Goal: Task Accomplishment & Management: Manage account settings

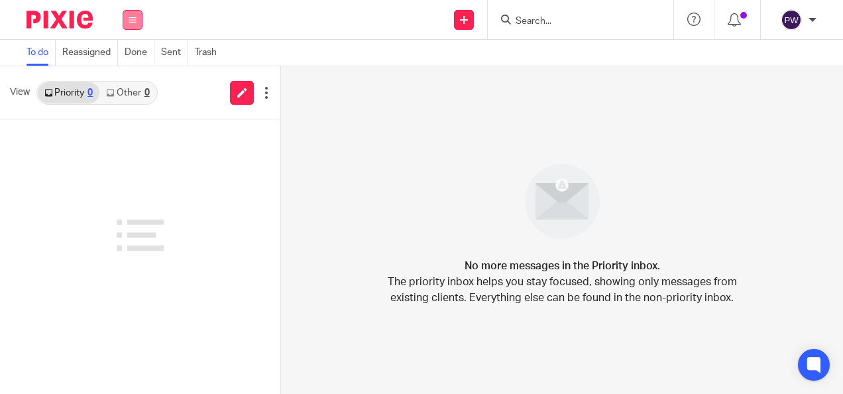
click at [136, 18] on button at bounding box center [133, 20] width 20 height 20
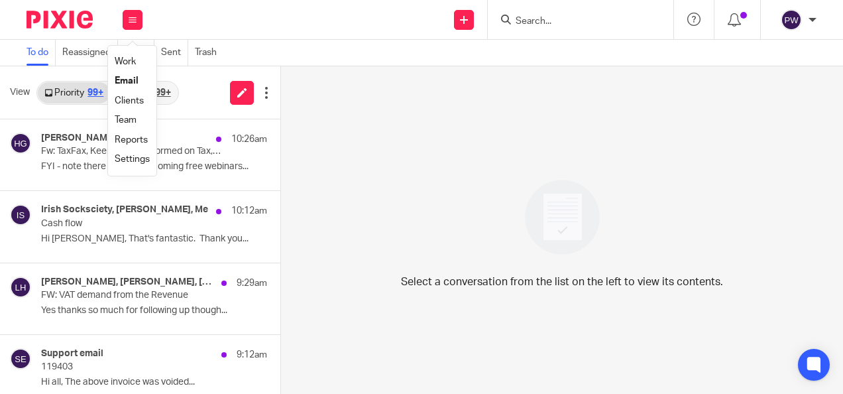
click at [129, 60] on link "Work" at bounding box center [125, 61] width 21 height 9
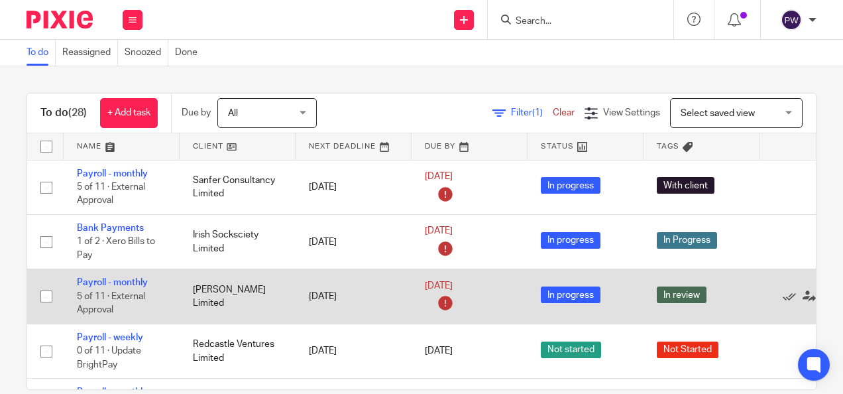
click at [124, 275] on td "Payroll - monthly 5 of 11 · External Approval" at bounding box center [122, 296] width 116 height 54
click at [123, 278] on link "Payroll - monthly" at bounding box center [112, 282] width 71 height 9
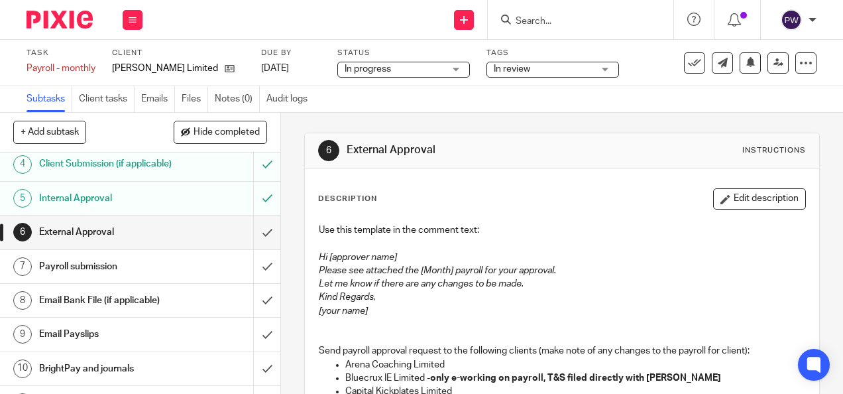
scroll to position [158, 0]
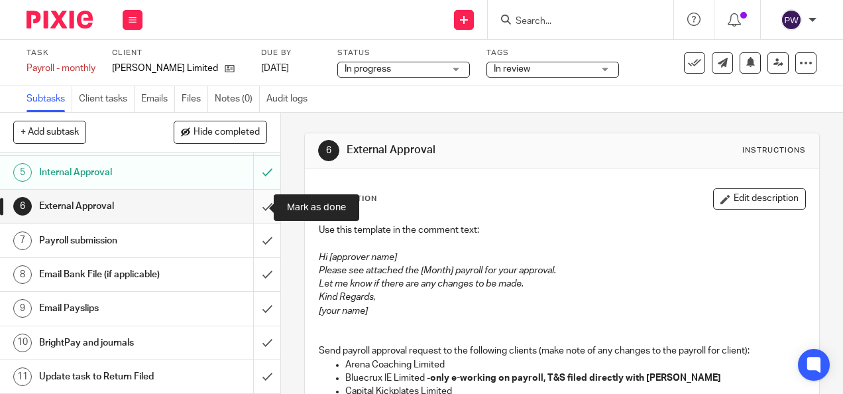
click at [252, 203] on input "submit" at bounding box center [140, 205] width 280 height 33
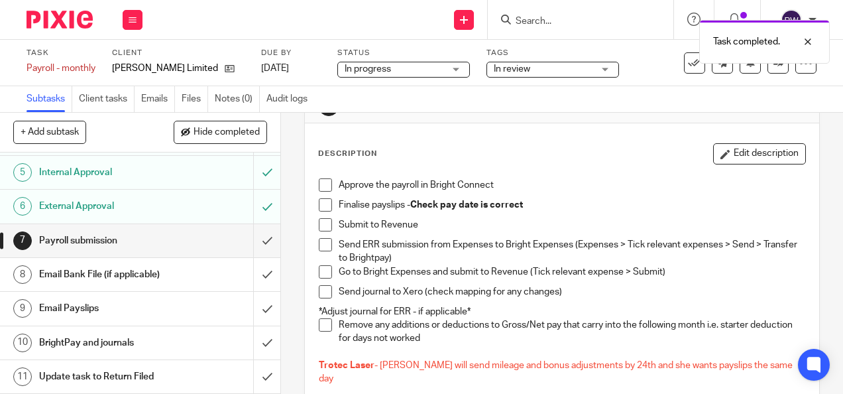
scroll to position [66, 0]
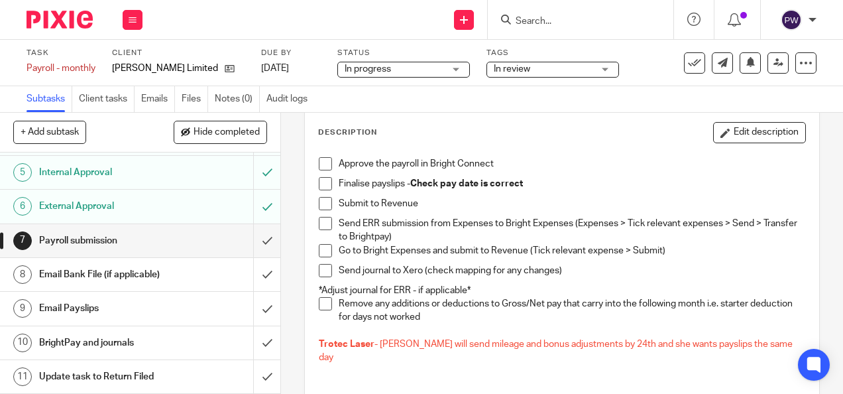
click at [324, 164] on span at bounding box center [325, 163] width 13 height 13
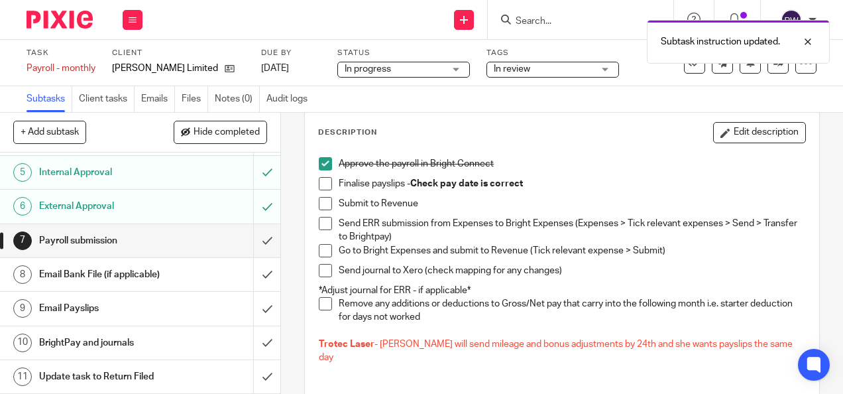
drag, startPoint x: 320, startPoint y: 187, endPoint x: 322, endPoint y: 197, distance: 10.8
click at [321, 187] on span at bounding box center [325, 183] width 13 height 13
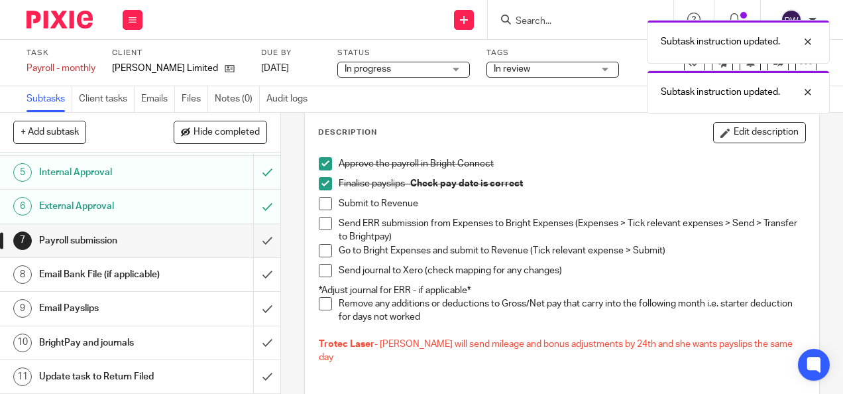
click at [325, 204] on span at bounding box center [325, 203] width 13 height 13
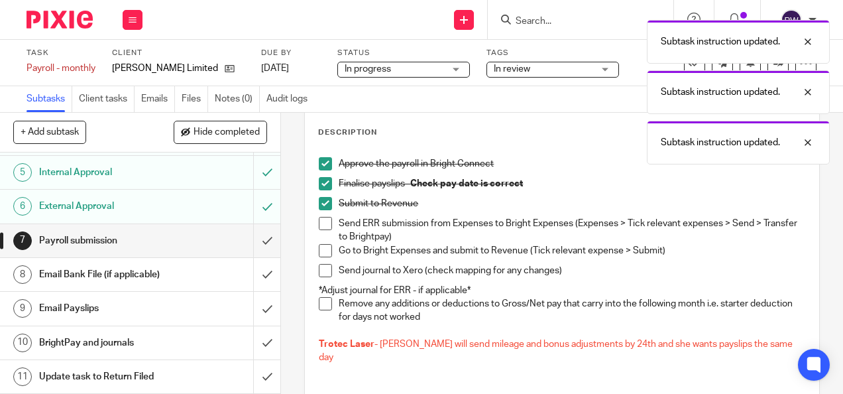
drag, startPoint x: 319, startPoint y: 248, endPoint x: 319, endPoint y: 232, distance: 15.9
click at [321, 247] on span at bounding box center [325, 250] width 13 height 13
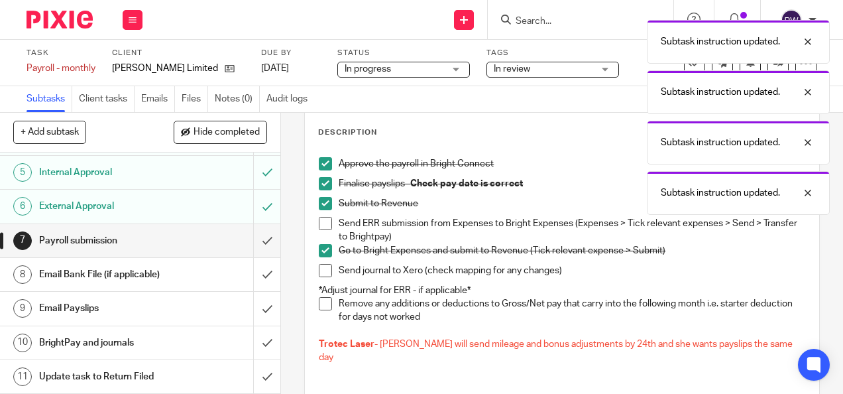
click at [323, 227] on span at bounding box center [325, 223] width 13 height 13
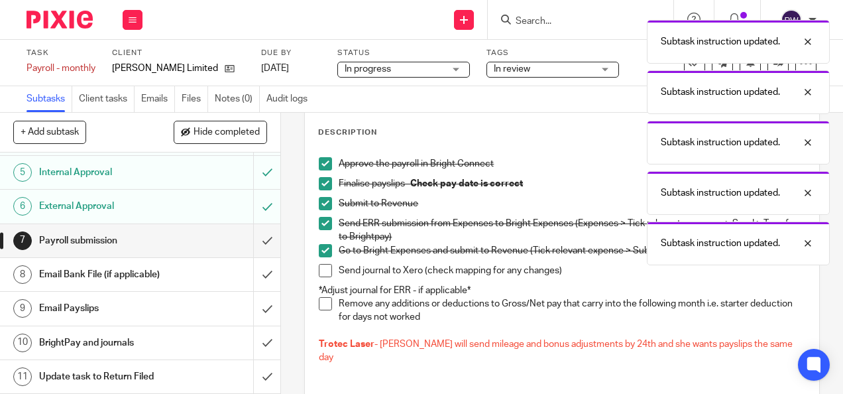
click at [322, 270] on span at bounding box center [325, 270] width 13 height 13
click at [321, 307] on span at bounding box center [325, 303] width 13 height 13
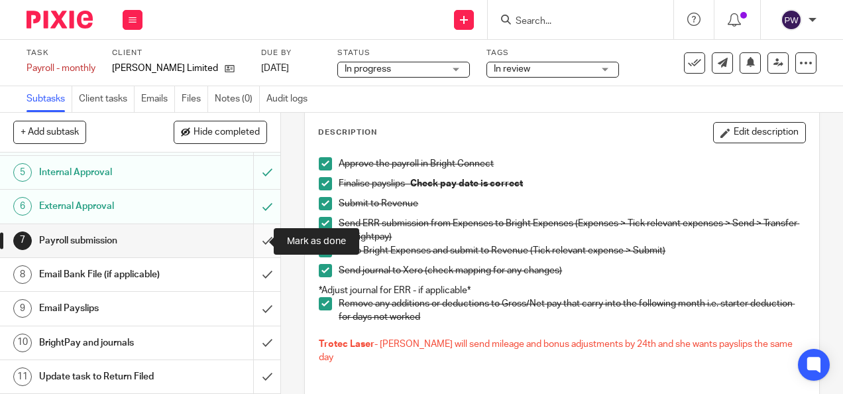
click at [252, 239] on input "submit" at bounding box center [140, 240] width 280 height 33
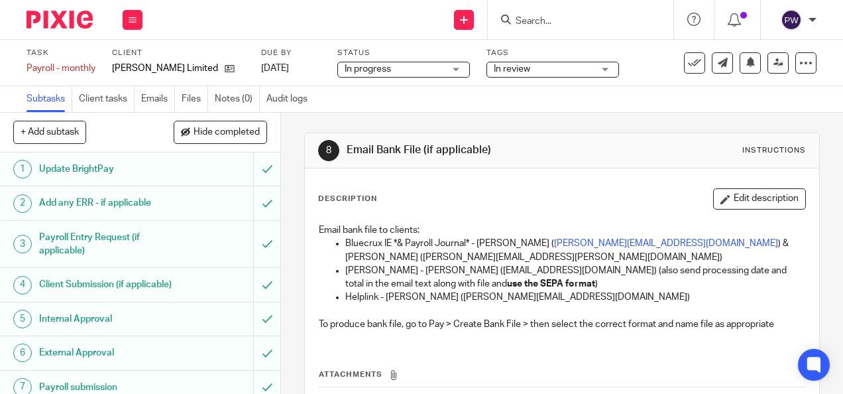
scroll to position [158, 0]
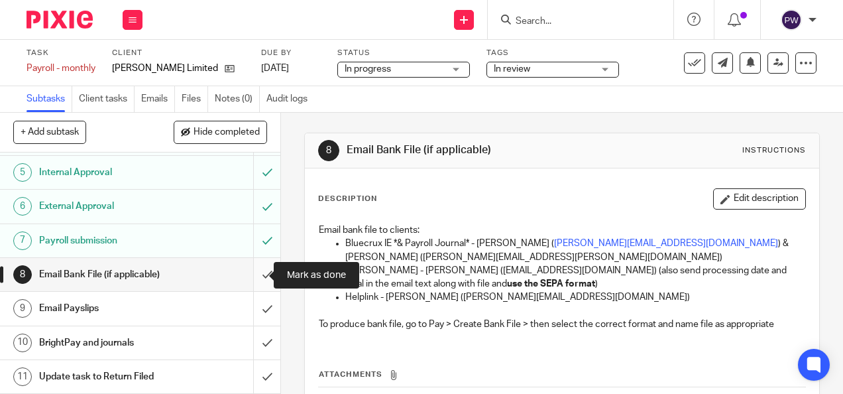
click at [258, 274] on input "submit" at bounding box center [140, 274] width 280 height 33
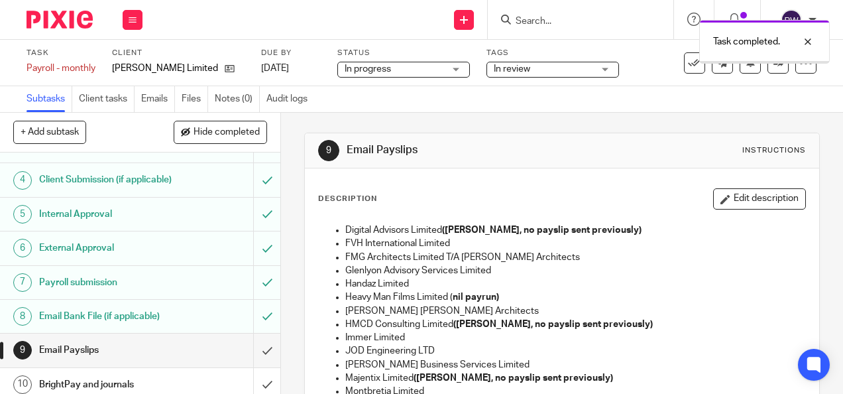
scroll to position [158, 0]
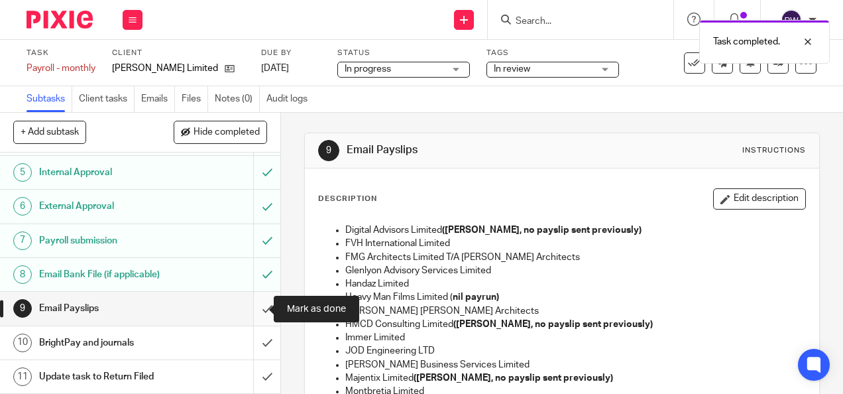
click at [258, 307] on input "submit" at bounding box center [140, 308] width 280 height 33
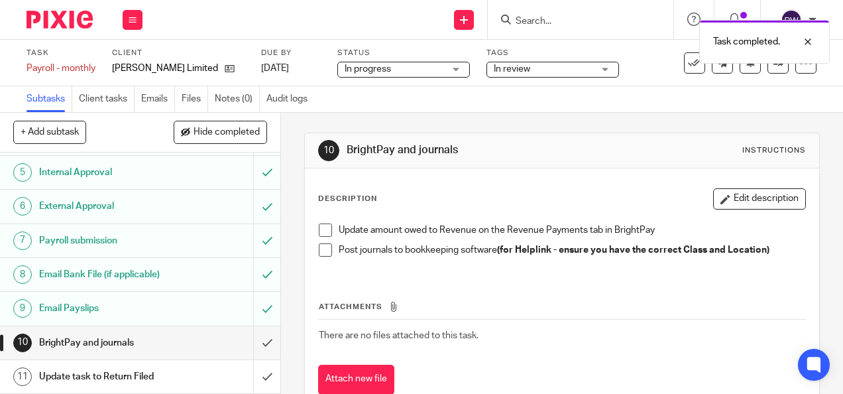
scroll to position [158, 0]
click at [319, 232] on span at bounding box center [325, 229] width 13 height 13
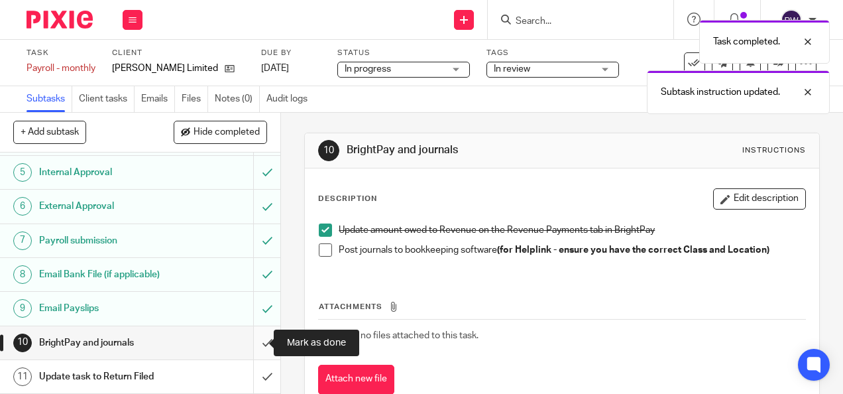
click at [253, 339] on input "submit" at bounding box center [140, 342] width 280 height 33
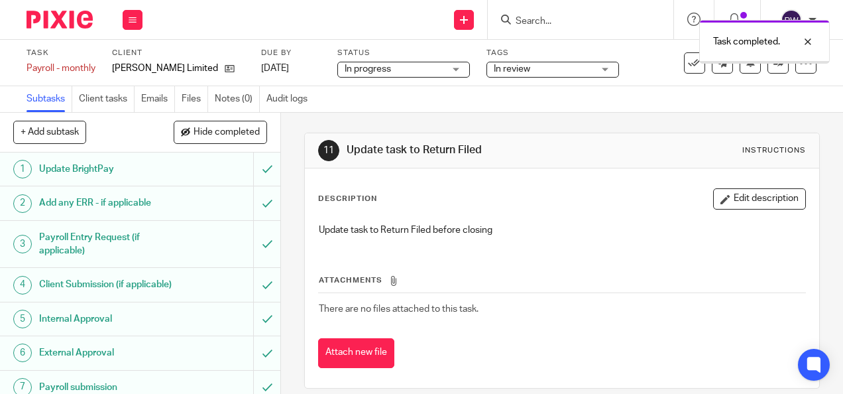
click at [395, 68] on span "In progress" at bounding box center [394, 69] width 99 height 14
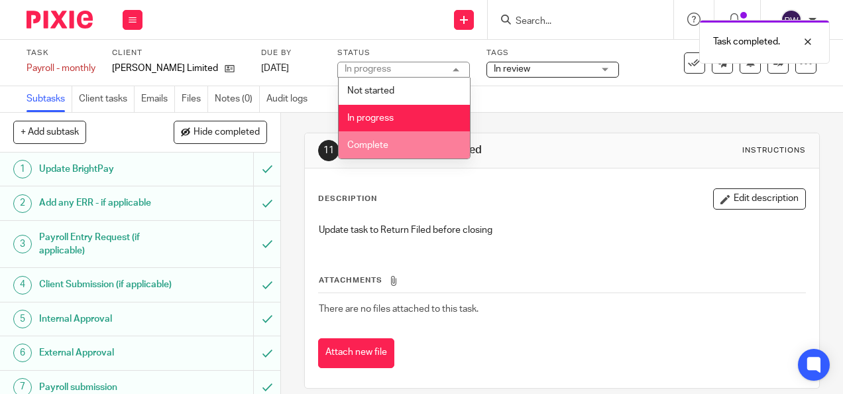
click at [378, 145] on span "Complete" at bounding box center [367, 144] width 41 height 9
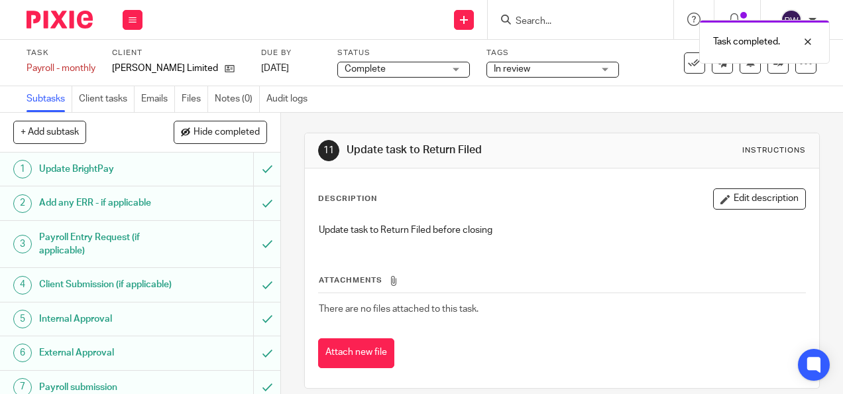
drag, startPoint x: 543, startPoint y: 70, endPoint x: 541, endPoint y: 81, distance: 10.8
click at [543, 70] on span "In review" at bounding box center [543, 69] width 99 height 14
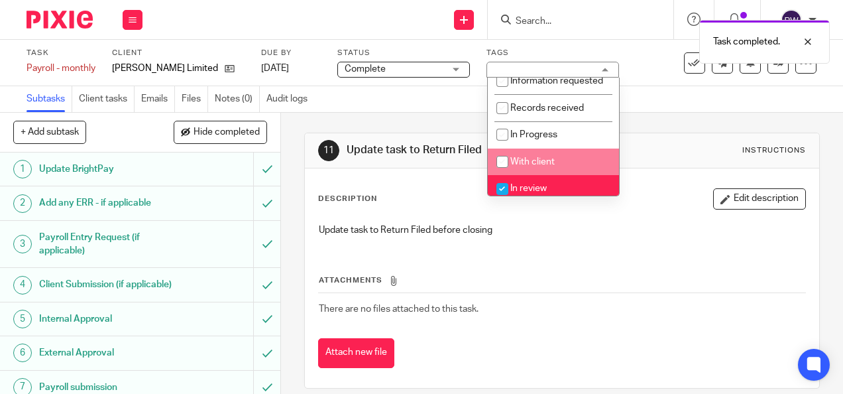
scroll to position [66, 0]
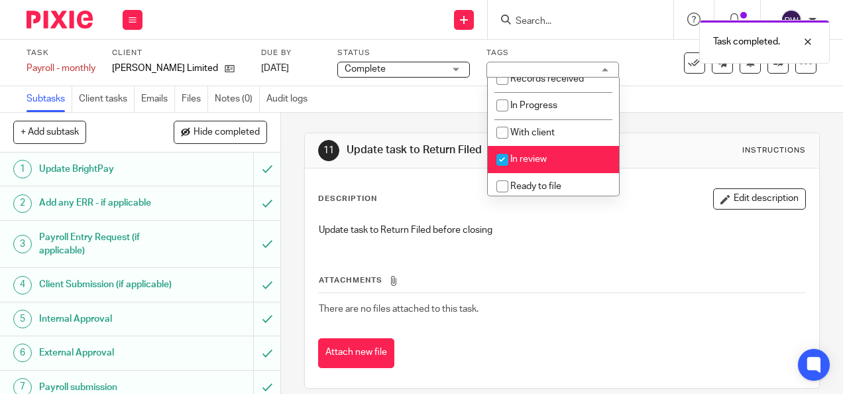
click at [517, 164] on span "In review" at bounding box center [528, 158] width 36 height 9
checkbox input "false"
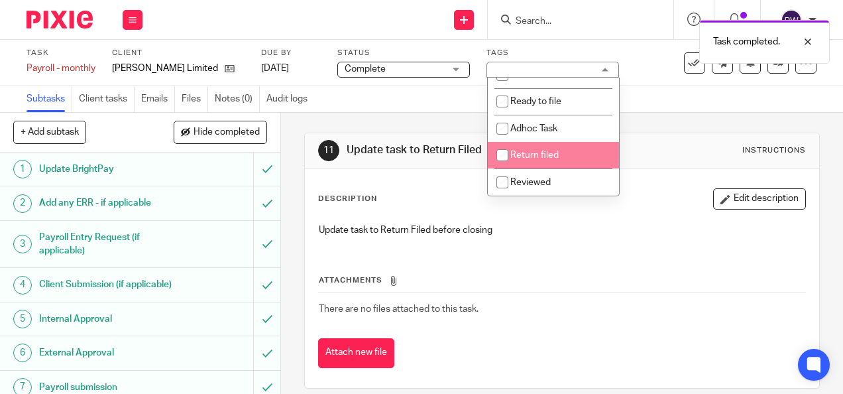
scroll to position [164, 0]
click at [520, 158] on span "Return filed" at bounding box center [534, 154] width 48 height 9
checkbox input "true"
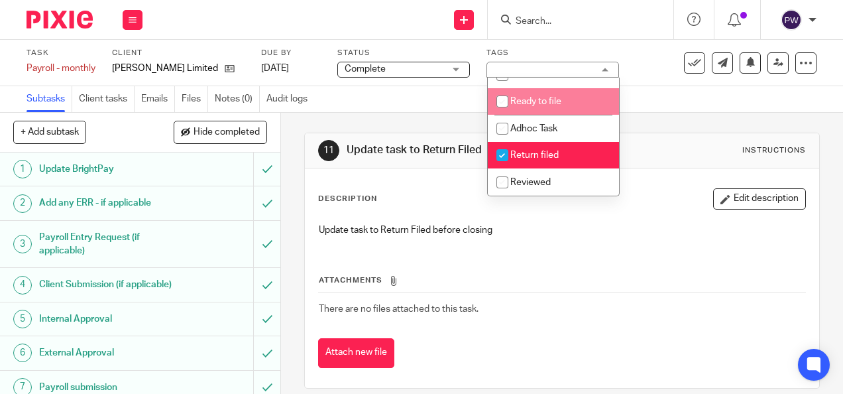
drag, startPoint x: 633, startPoint y: 81, endPoint x: 610, endPoint y: 103, distance: 32.3
click at [633, 81] on div "Task Payroll - monthly Save Payroll - monthly 10 /11 Client Kennys Bindery Limi…" at bounding box center [421, 63] width 843 height 46
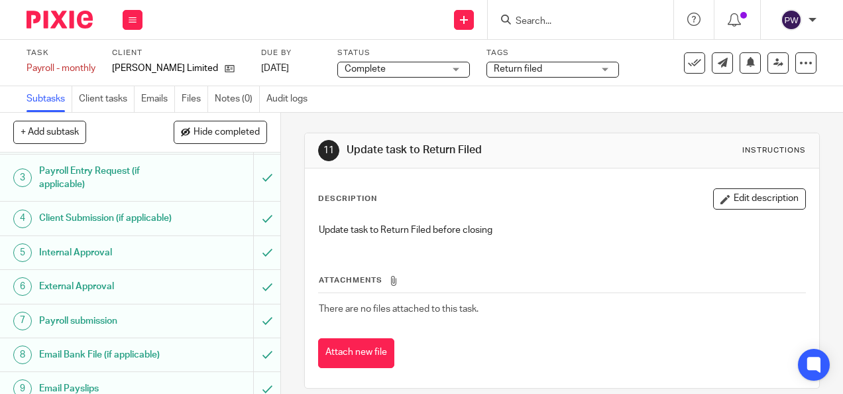
scroll to position [158, 0]
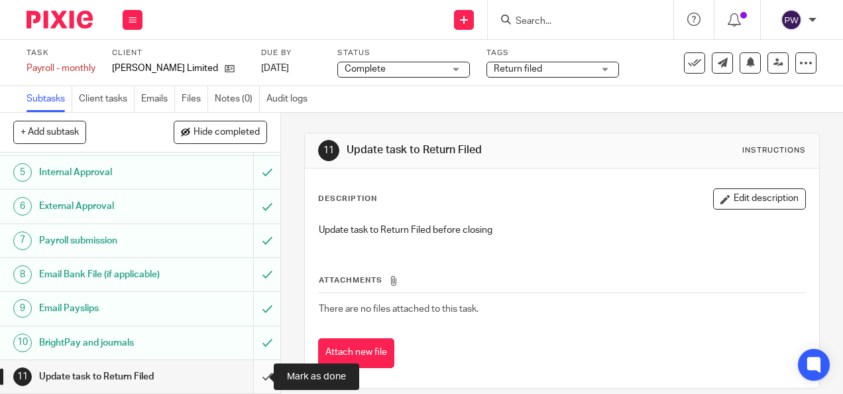
click at [259, 372] on input "submit" at bounding box center [140, 376] width 280 height 33
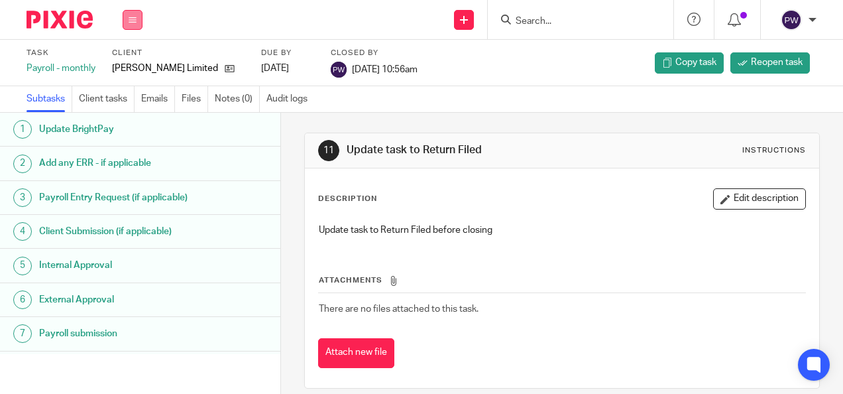
click at [133, 15] on button at bounding box center [133, 20] width 20 height 20
click at [140, 59] on li "Work" at bounding box center [132, 61] width 35 height 19
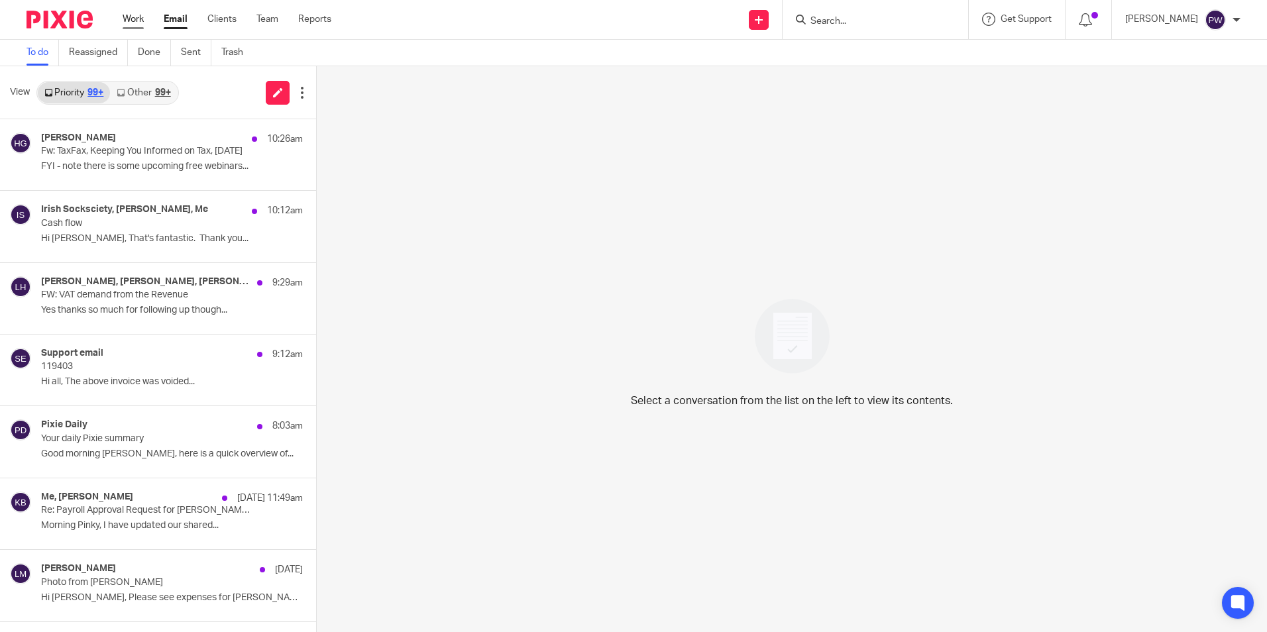
click at [137, 20] on link "Work" at bounding box center [133, 19] width 21 height 13
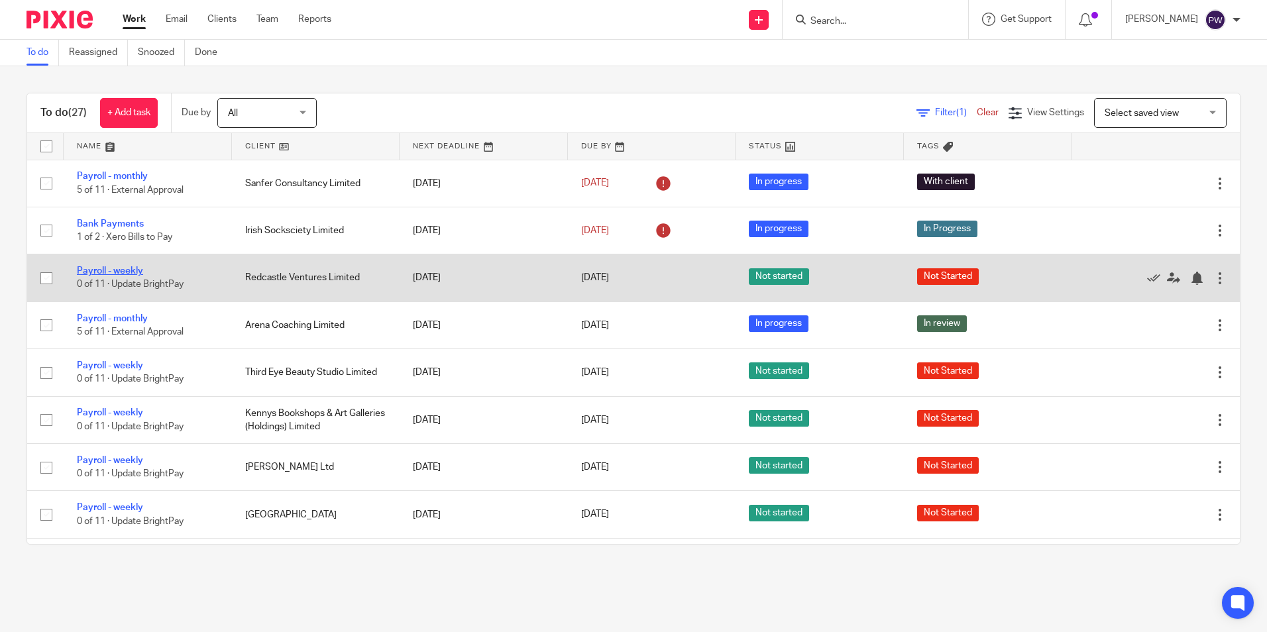
click at [125, 267] on link "Payroll - weekly" at bounding box center [110, 270] width 66 height 9
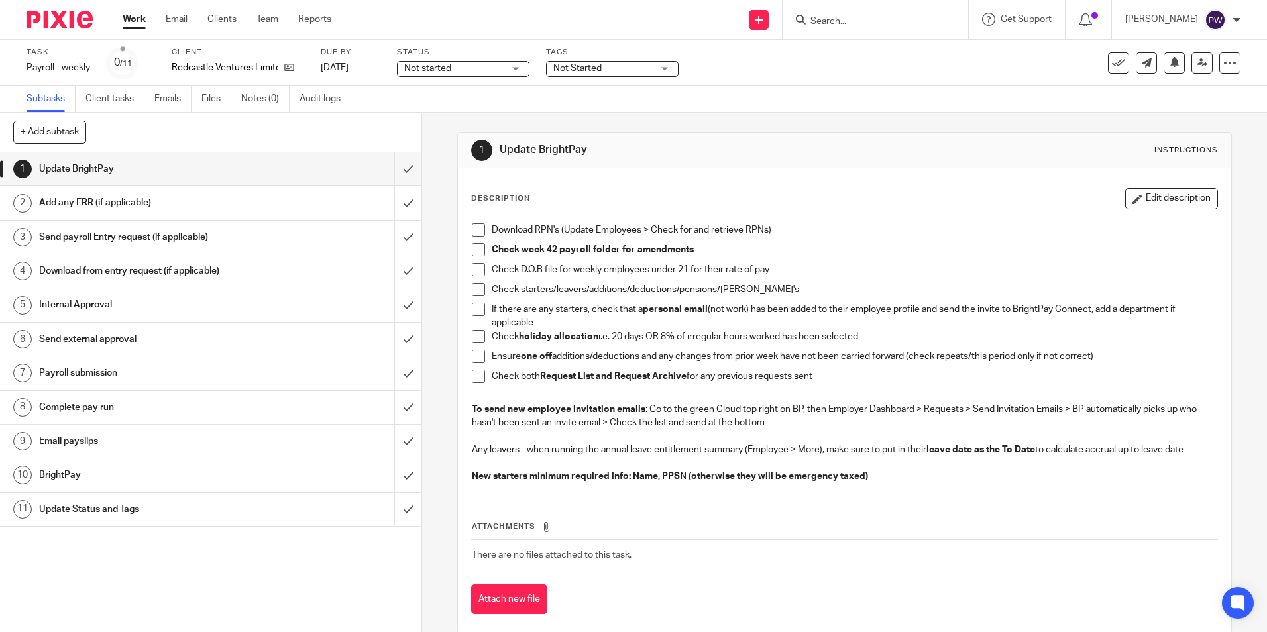
click at [474, 61] on div "Not started Not started" at bounding box center [463, 69] width 133 height 16
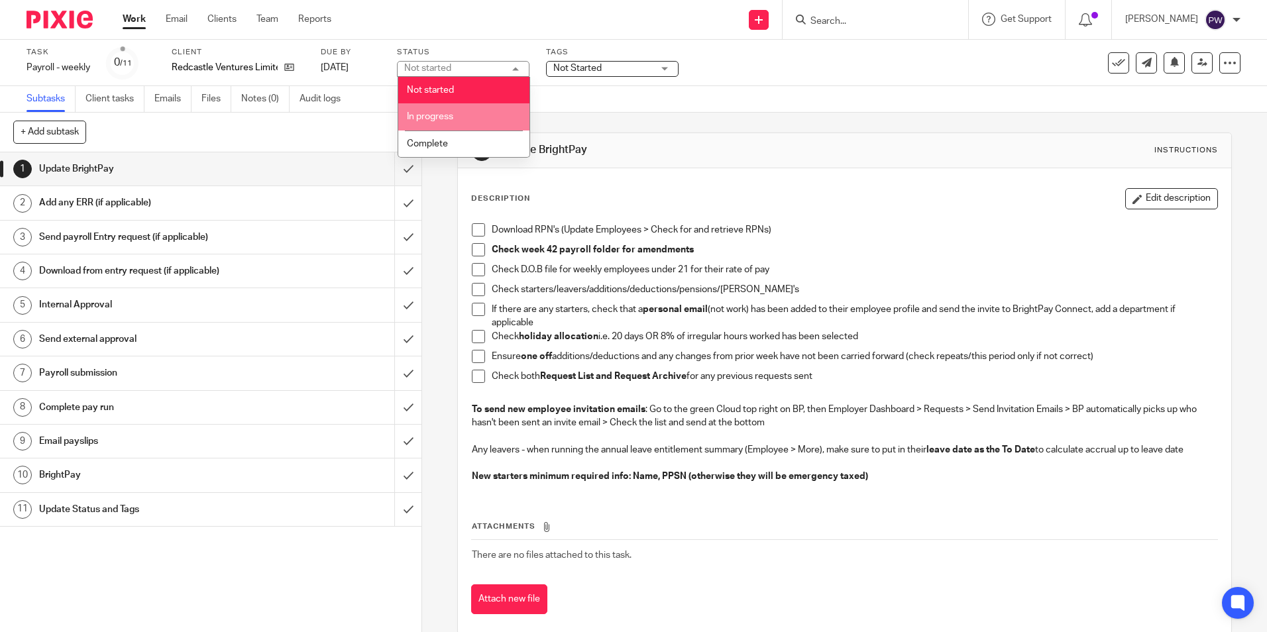
click at [432, 113] on span "In progress" at bounding box center [430, 116] width 46 height 9
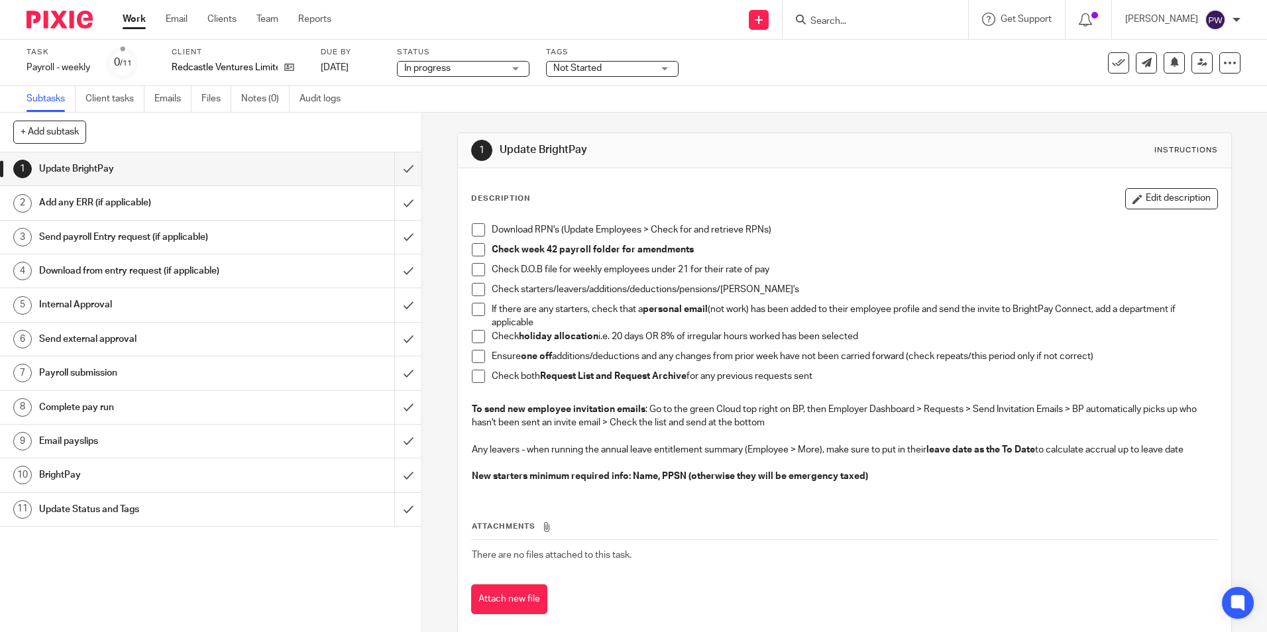
drag, startPoint x: 590, startPoint y: 63, endPoint x: 589, endPoint y: 75, distance: 11.9
click at [590, 64] on span "Not Started" at bounding box center [602, 69] width 99 height 14
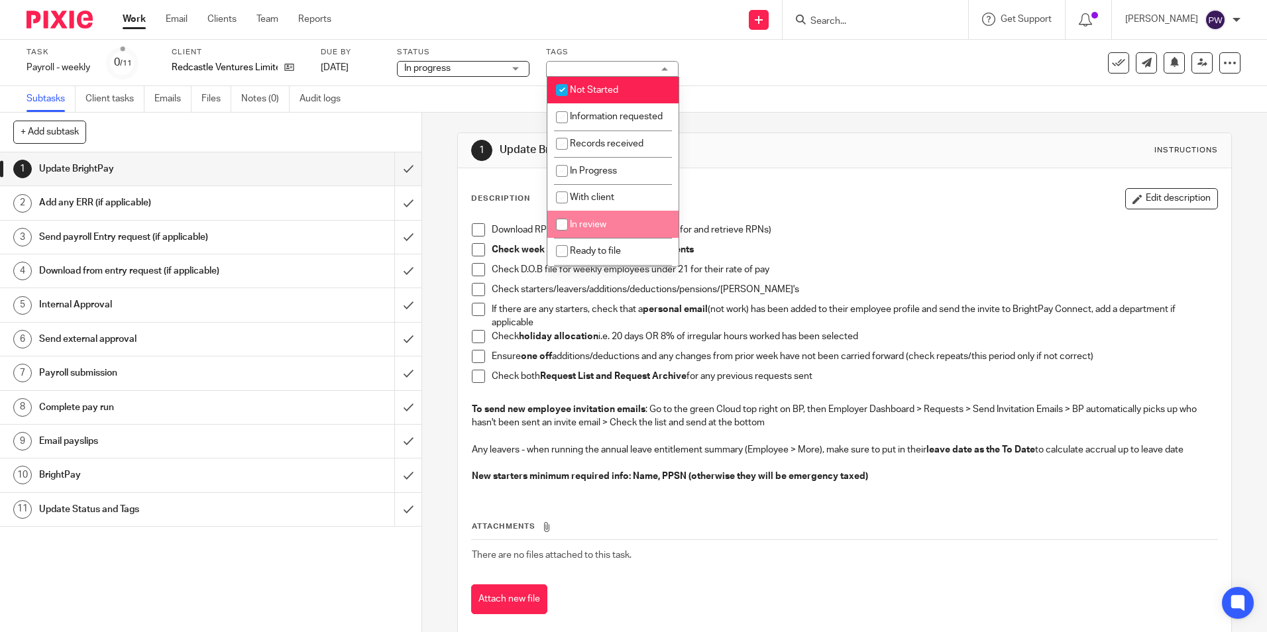
click at [585, 229] on span "In review" at bounding box center [588, 224] width 36 height 9
checkbox input "true"
click at [602, 87] on span "Not Started" at bounding box center [594, 89] width 48 height 9
checkbox input "false"
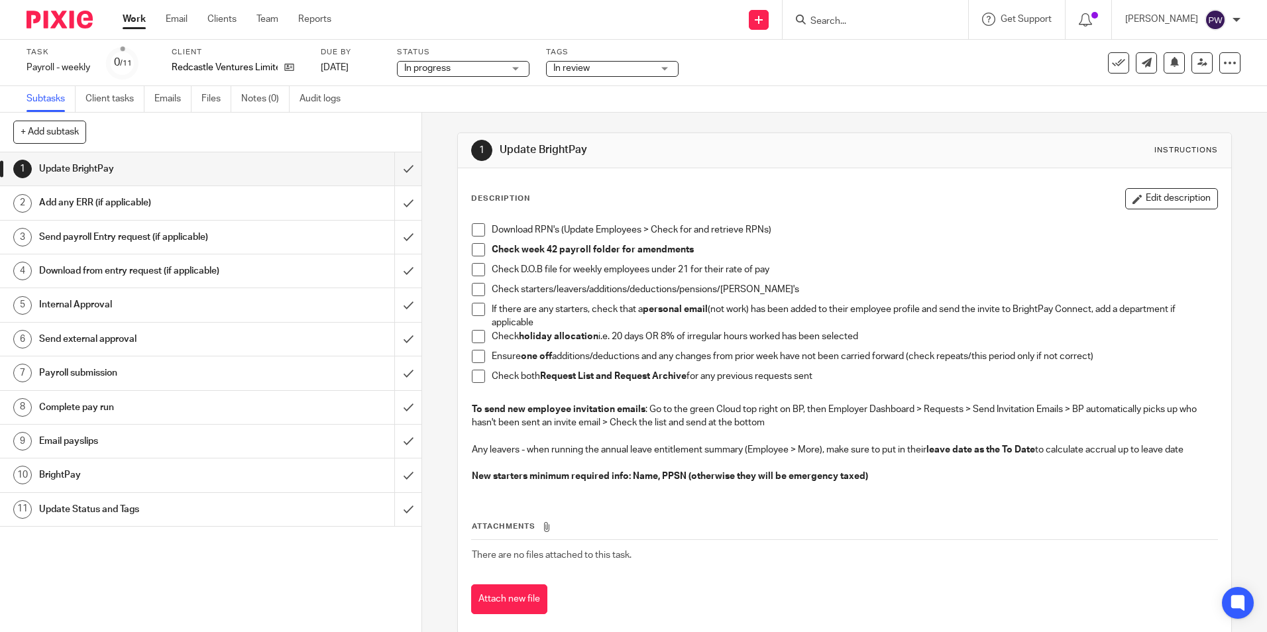
click at [695, 81] on div "Task Payroll - weekly Save Payroll - weekly 0 /11 Client Redcastle Ventures Lim…" at bounding box center [633, 63] width 1267 height 46
click at [394, 168] on input "submit" at bounding box center [210, 168] width 421 height 33
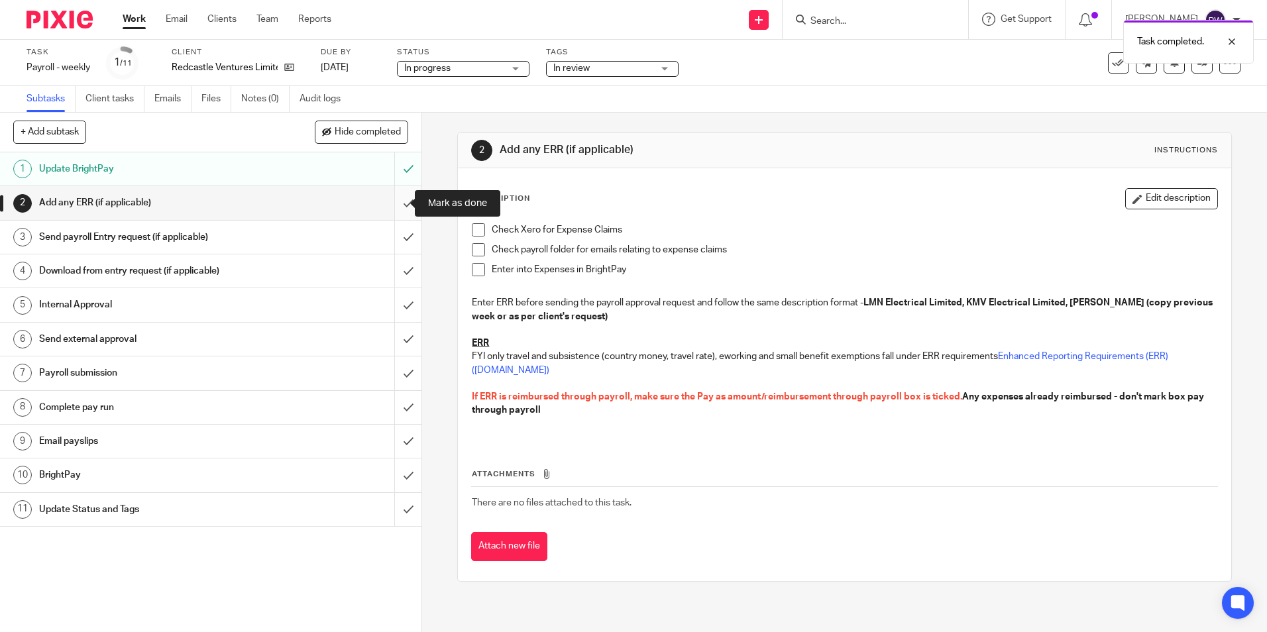
click at [398, 209] on input "submit" at bounding box center [210, 202] width 421 height 33
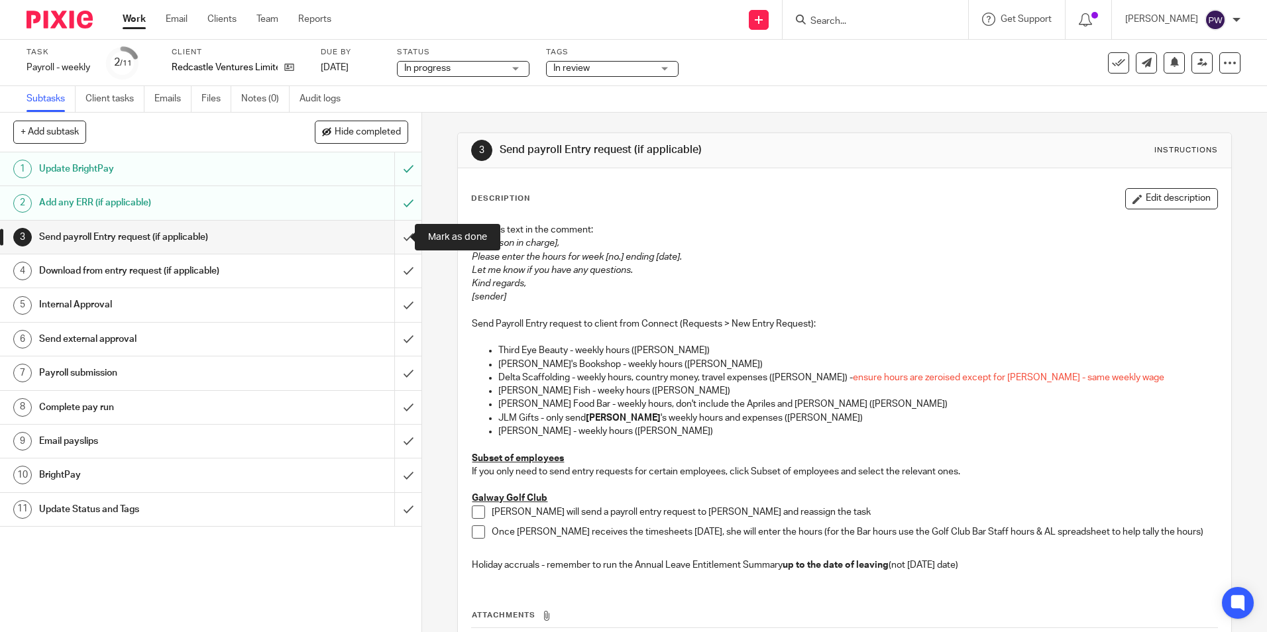
click at [392, 244] on input "submit" at bounding box center [210, 237] width 421 height 33
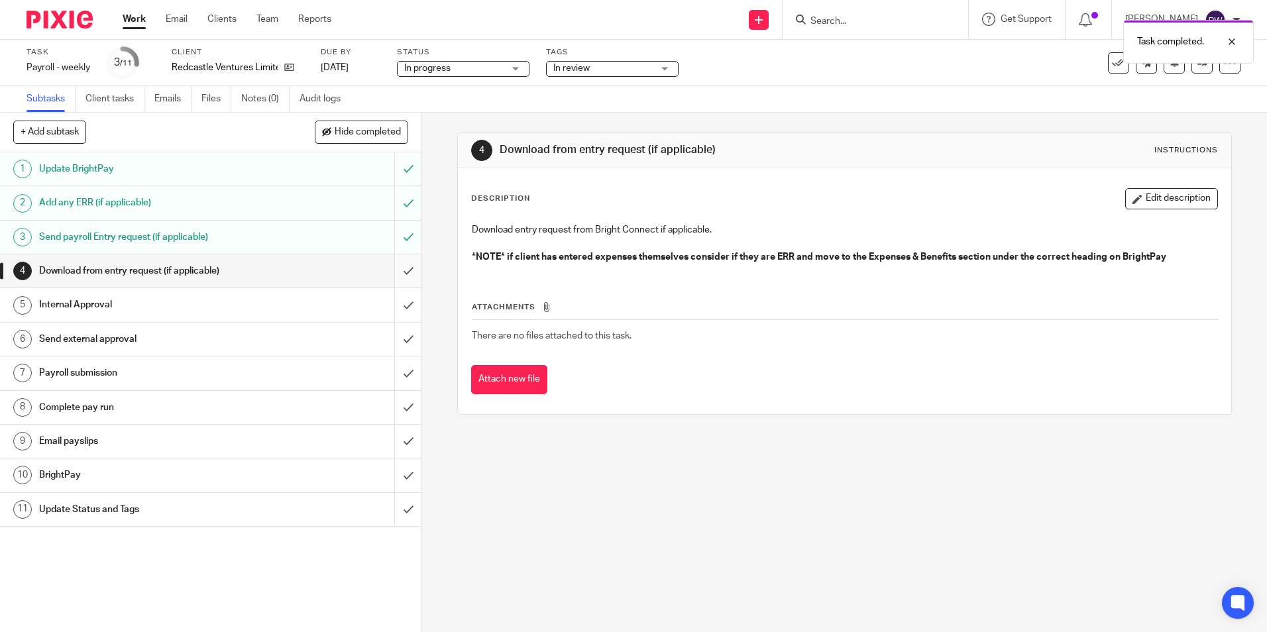
click at [396, 266] on input "submit" at bounding box center [210, 270] width 421 height 33
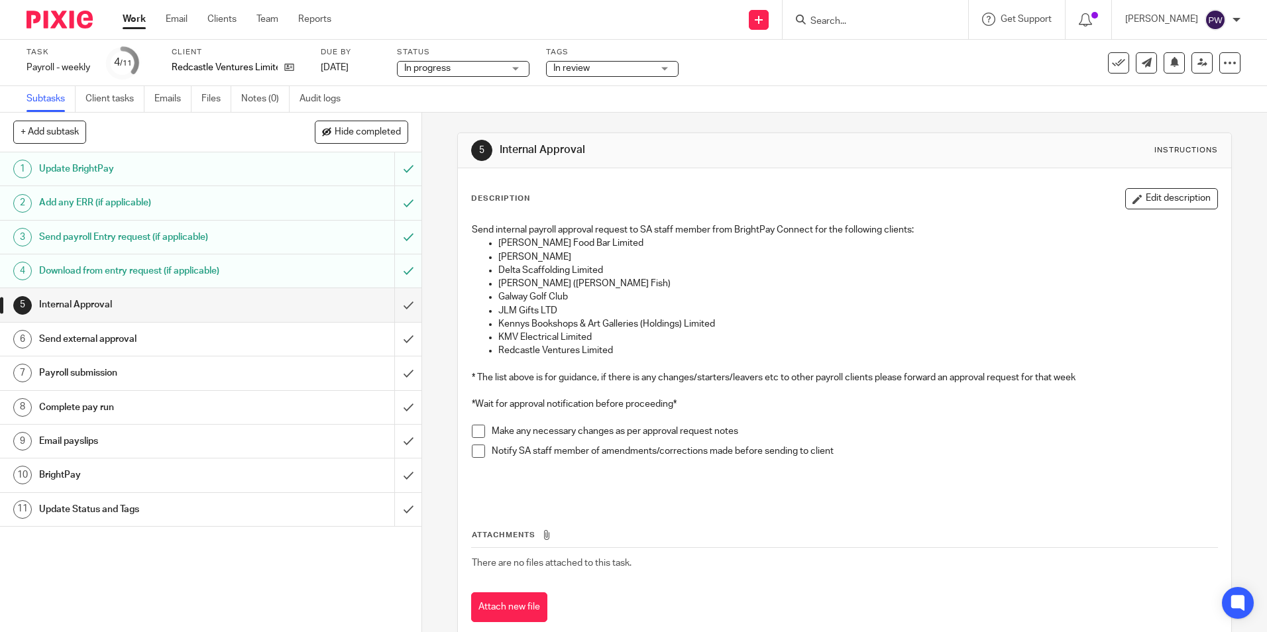
click at [127, 12] on div "Work Email Clients Team Reports Work Email Clients Team Reports Settings" at bounding box center [230, 19] width 242 height 39
click at [129, 18] on link "Work" at bounding box center [134, 19] width 23 height 13
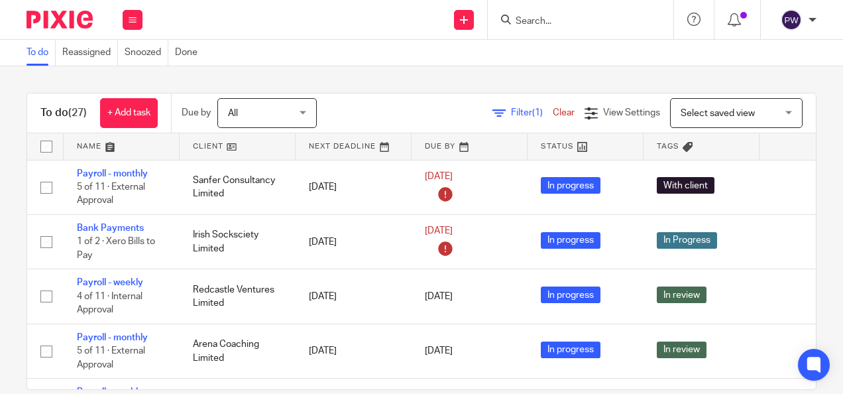
click at [727, 119] on span "Select saved view" at bounding box center [728, 113] width 97 height 28
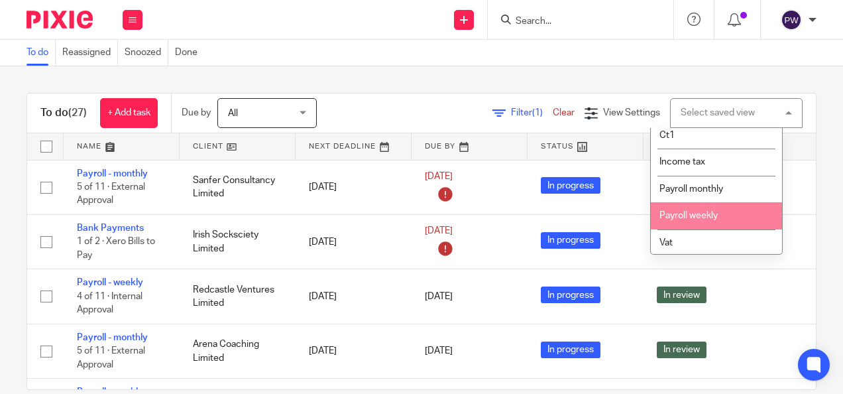
scroll to position [89, 0]
click at [692, 217] on li "Payroll weekly" at bounding box center [716, 213] width 131 height 27
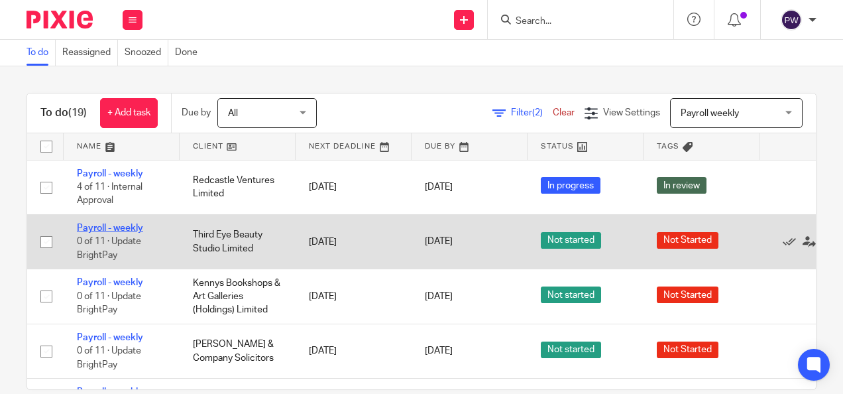
click at [127, 227] on link "Payroll - weekly" at bounding box center [110, 227] width 66 height 9
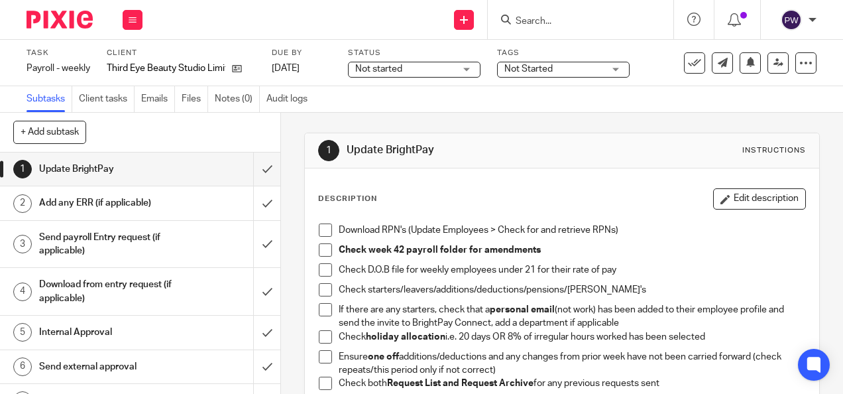
click at [392, 72] on span "Not started" at bounding box center [378, 68] width 47 height 9
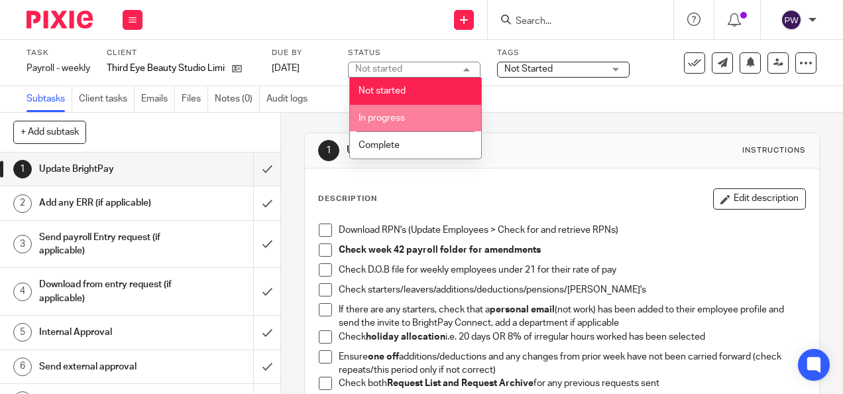
click at [382, 117] on span "In progress" at bounding box center [381, 117] width 46 height 9
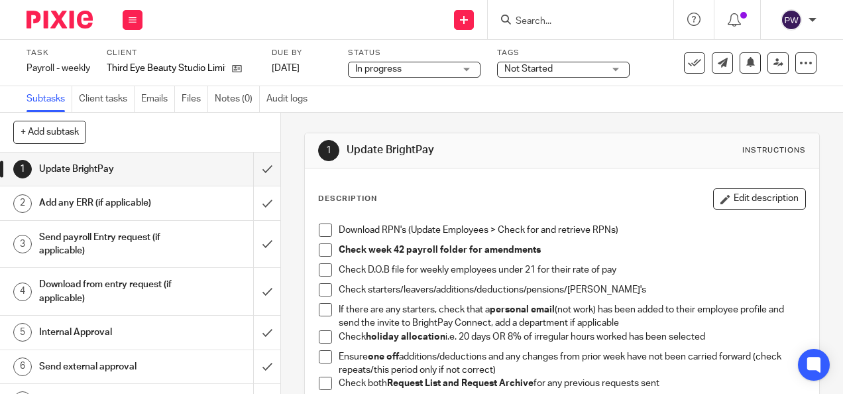
click at [533, 64] on span "Not Started" at bounding box center [553, 69] width 99 height 14
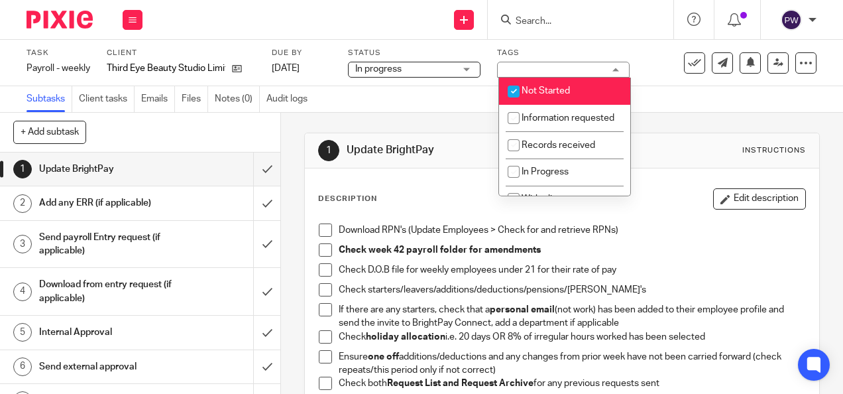
click at [537, 87] on span "Not Started" at bounding box center [545, 90] width 48 height 9
checkbox input "false"
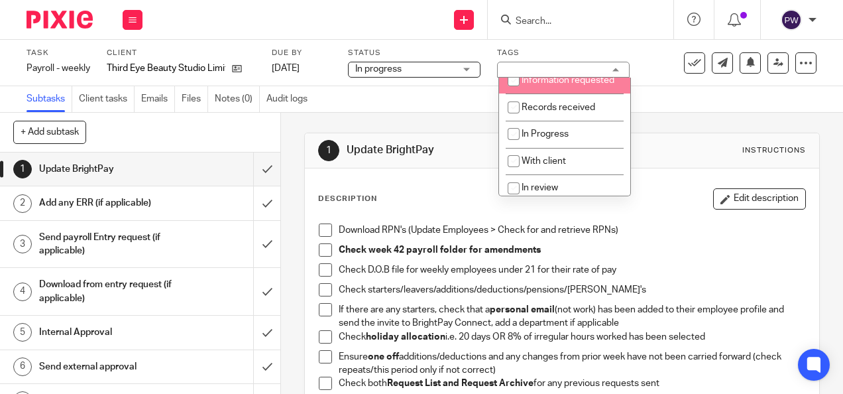
scroll to position [66, 0]
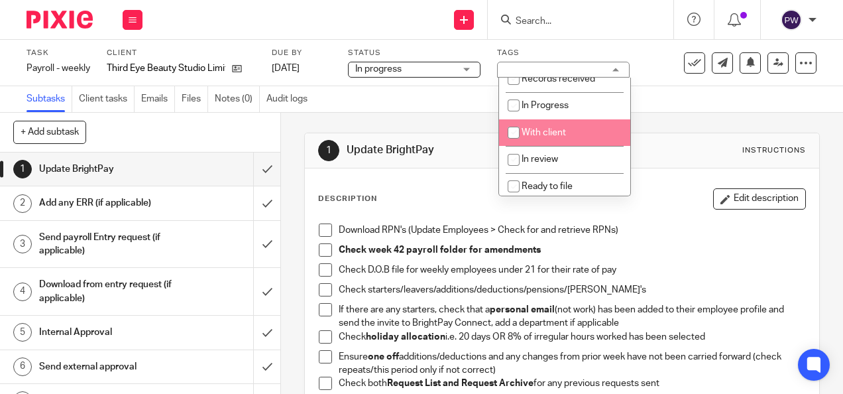
click at [546, 137] on span "With client" at bounding box center [543, 132] width 44 height 9
checkbox input "true"
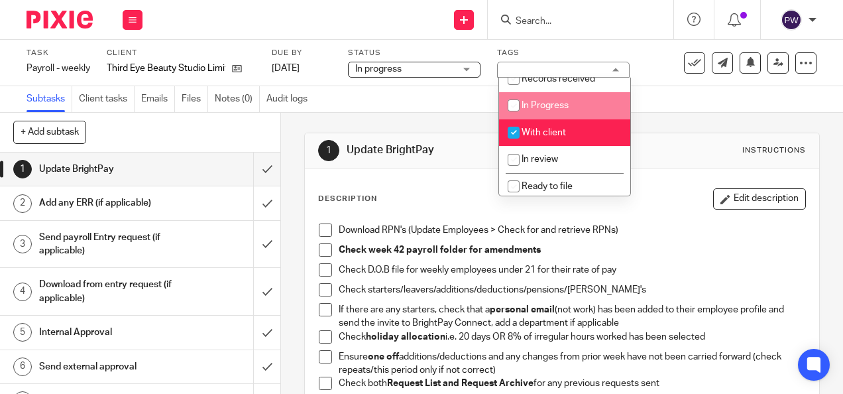
drag, startPoint x: 731, startPoint y: 104, endPoint x: 714, endPoint y: 103, distance: 16.6
click at [730, 104] on div "Subtasks Client tasks Emails Files Notes (0) Audit logs" at bounding box center [421, 99] width 843 height 27
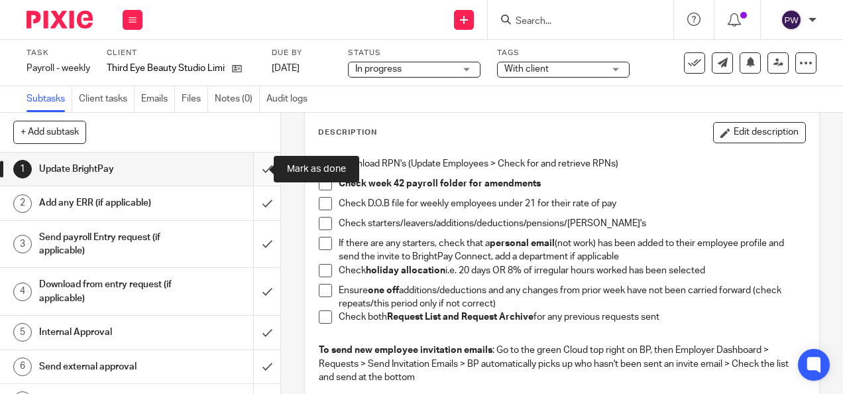
click at [250, 172] on input "submit" at bounding box center [140, 168] width 280 height 33
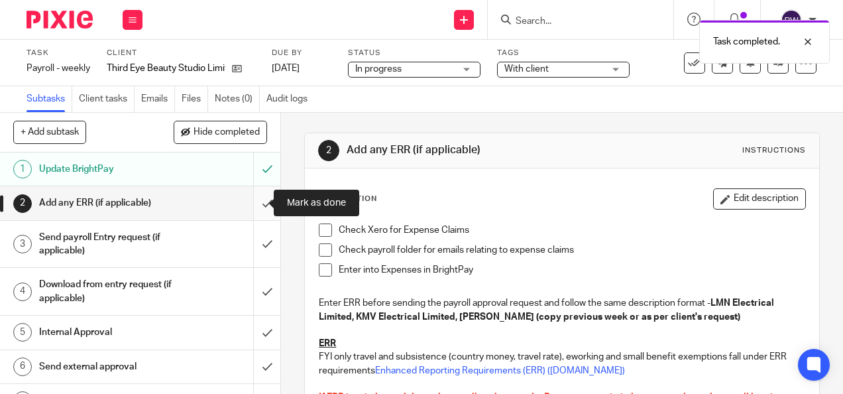
click at [262, 200] on input "submit" at bounding box center [140, 202] width 280 height 33
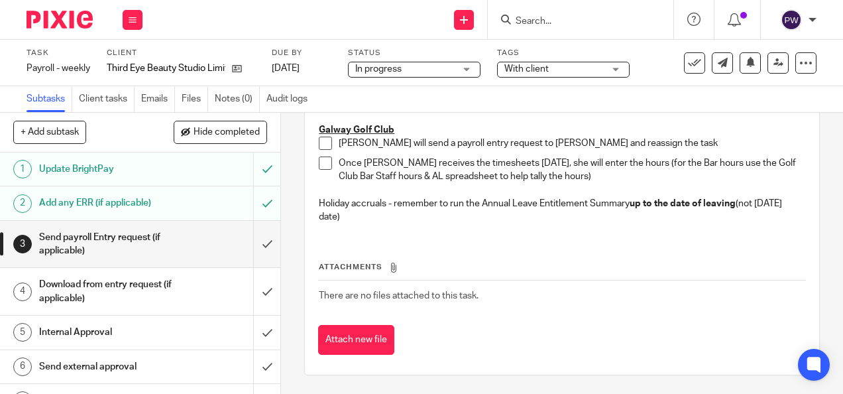
scroll to position [329, 0]
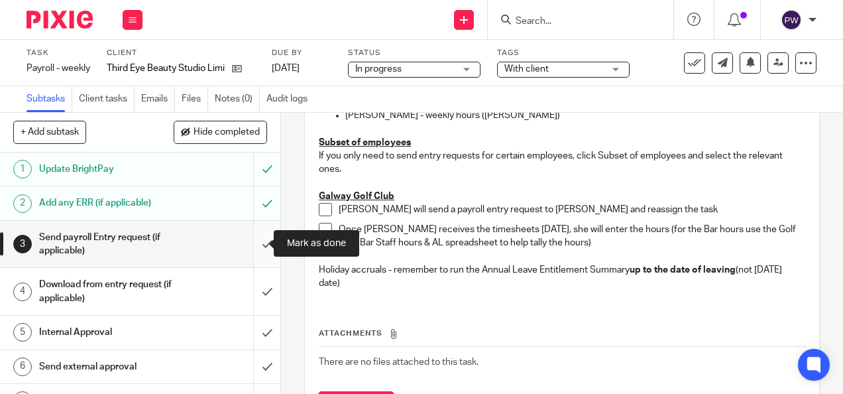
click at [255, 244] on input "submit" at bounding box center [140, 244] width 280 height 47
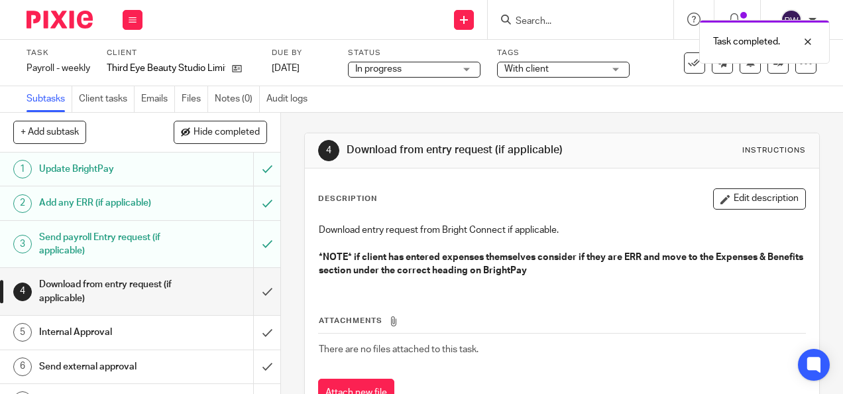
click at [92, 241] on h1 "Send payroll Entry request (if applicable)" at bounding box center [106, 244] width 134 height 34
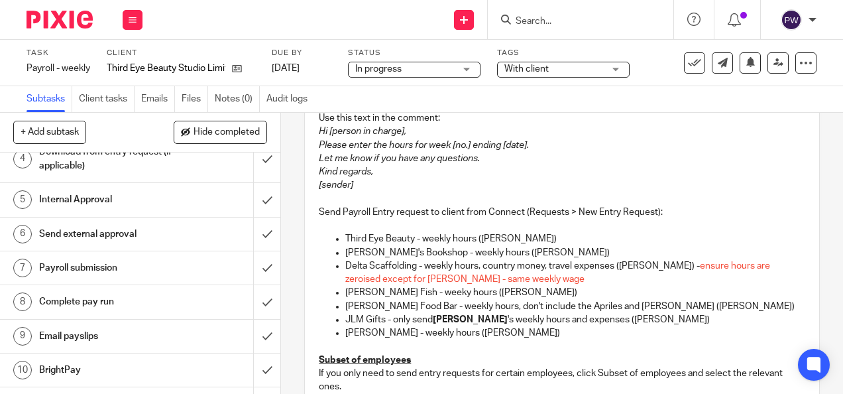
scroll to position [133, 0]
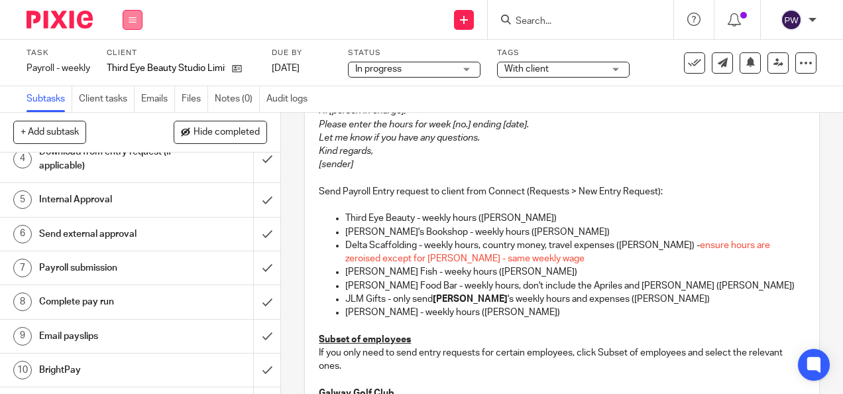
click at [131, 21] on icon at bounding box center [133, 20] width 8 height 8
click at [131, 60] on link "Work" at bounding box center [126, 61] width 23 height 9
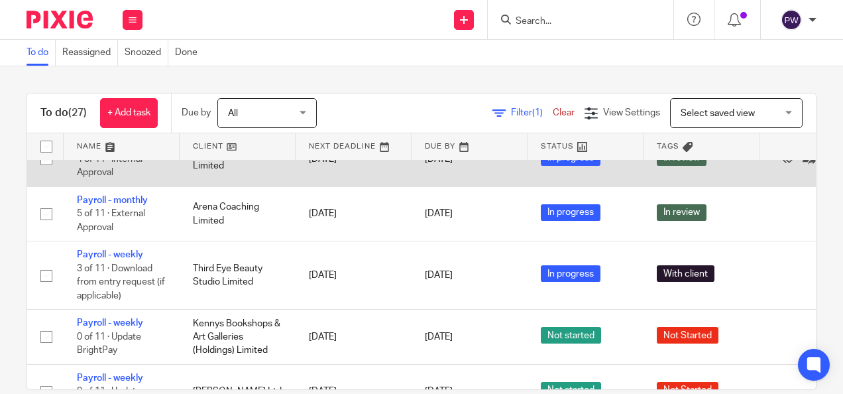
scroll to position [199, 0]
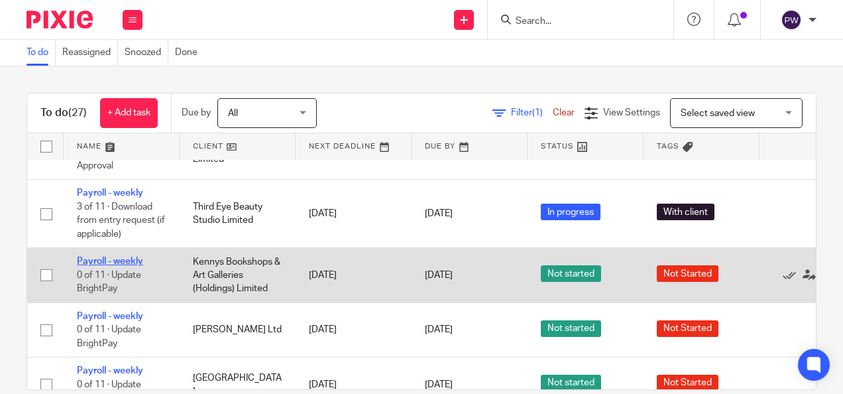
click at [109, 260] on link "Payroll - weekly" at bounding box center [110, 260] width 66 height 9
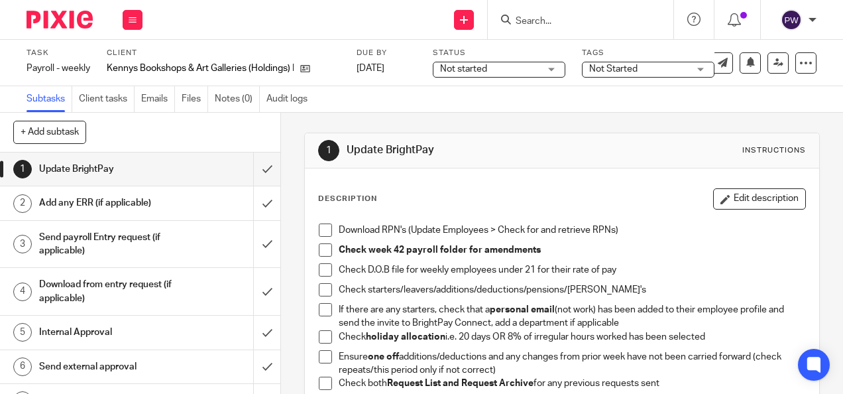
click at [490, 70] on span "Not started" at bounding box center [489, 69] width 99 height 14
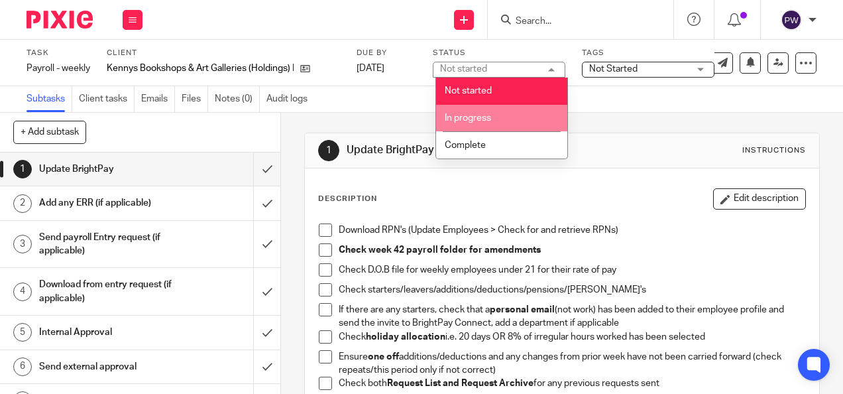
click at [488, 122] on span "In progress" at bounding box center [468, 117] width 46 height 9
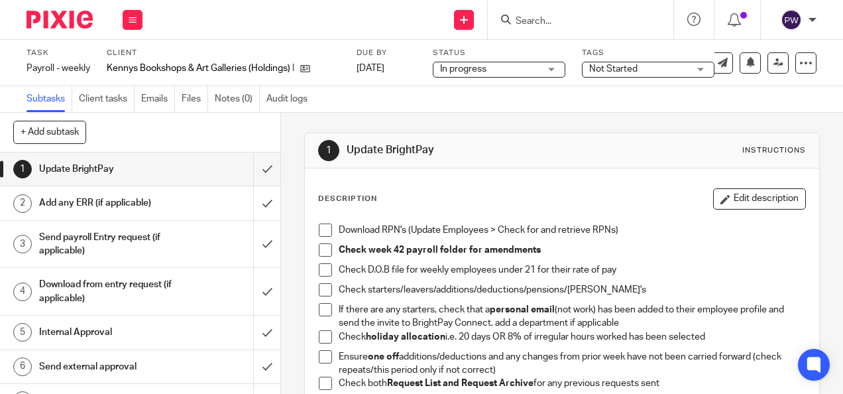
click at [650, 72] on span "Not Started" at bounding box center [638, 69] width 99 height 14
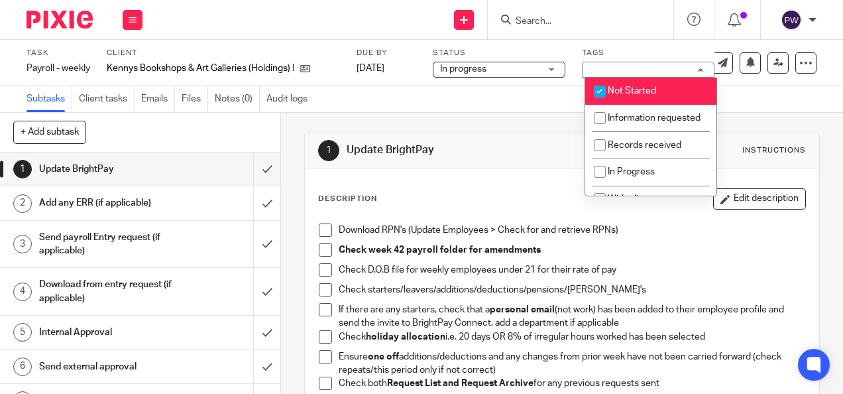
click at [629, 90] on span "Not Started" at bounding box center [632, 90] width 48 height 9
checkbox input "false"
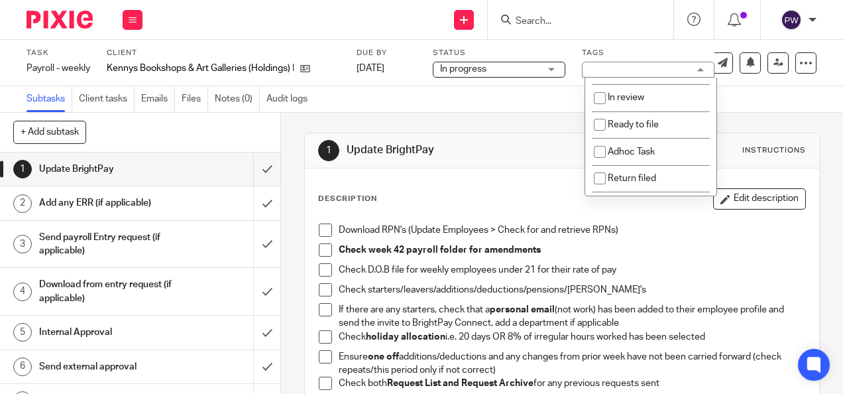
scroll to position [133, 0]
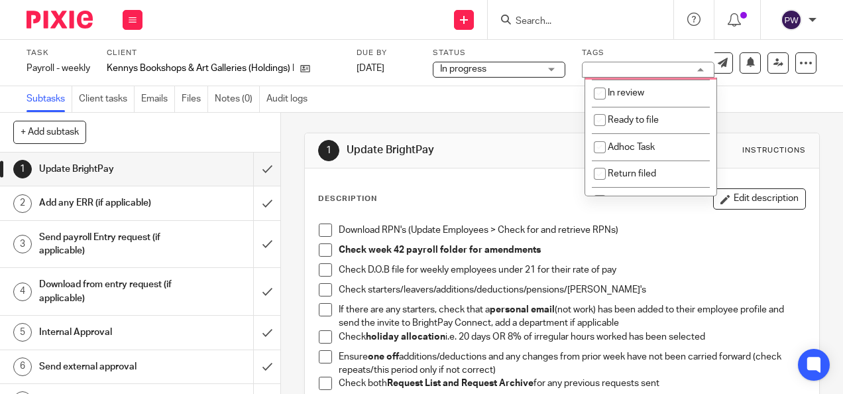
click at [630, 71] on span "With client" at bounding box center [630, 66] width 44 height 9
checkbox input "true"
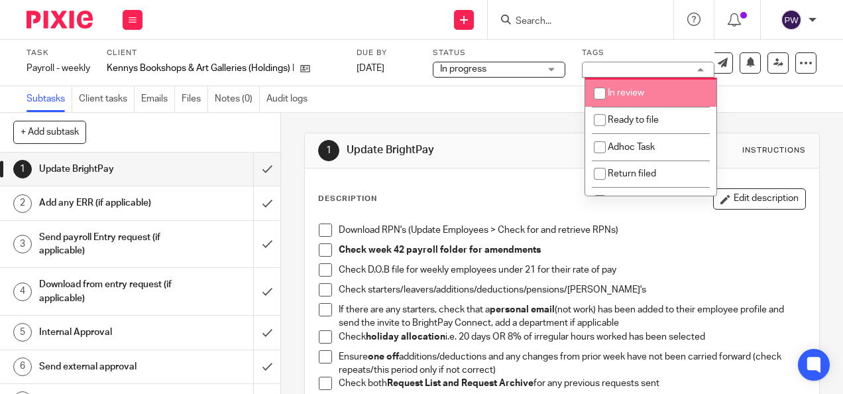
drag, startPoint x: 738, startPoint y: 87, endPoint x: 729, endPoint y: 94, distance: 10.9
click at [738, 89] on div "Subtasks Client tasks Emails Files Notes (0) Audit logs" at bounding box center [421, 99] width 843 height 27
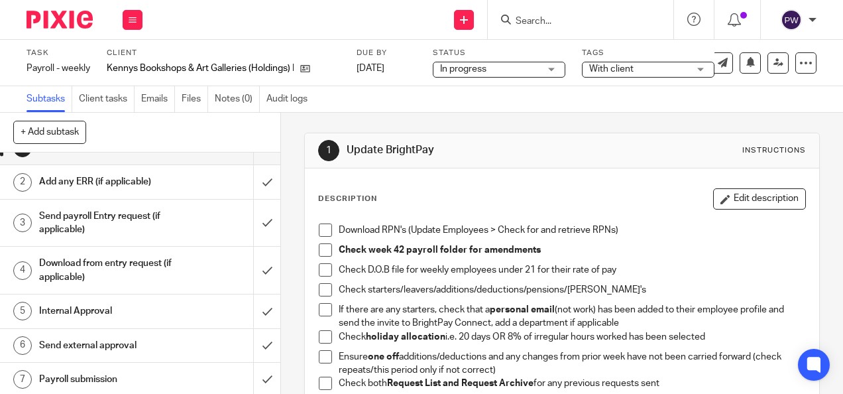
scroll to position [0, 0]
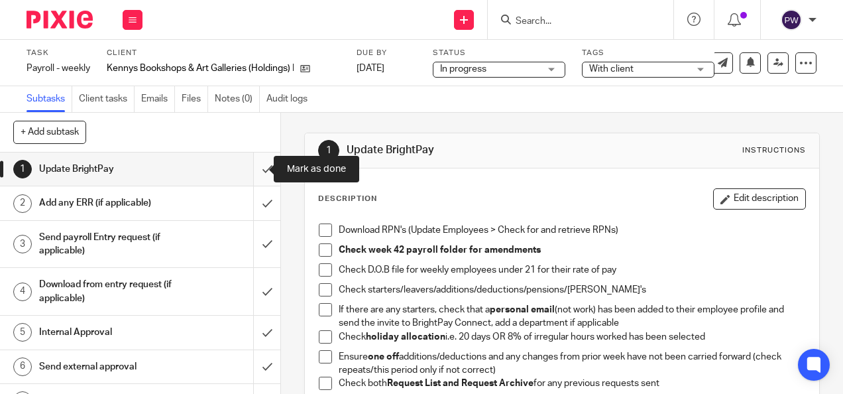
click at [254, 160] on input "submit" at bounding box center [140, 168] width 280 height 33
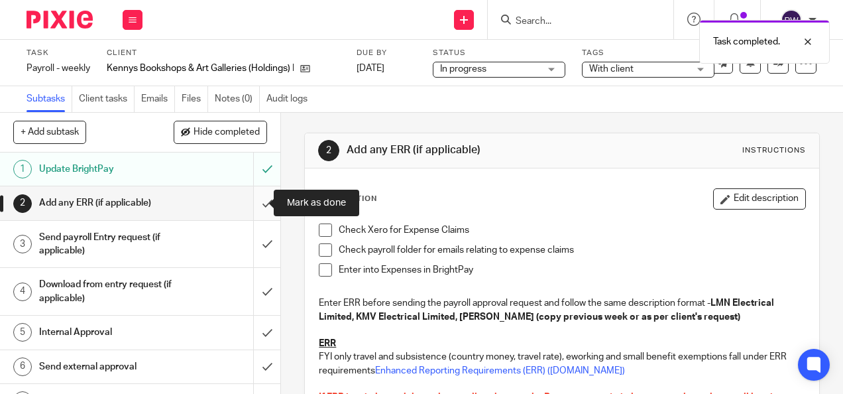
click at [254, 205] on input "submit" at bounding box center [140, 202] width 280 height 33
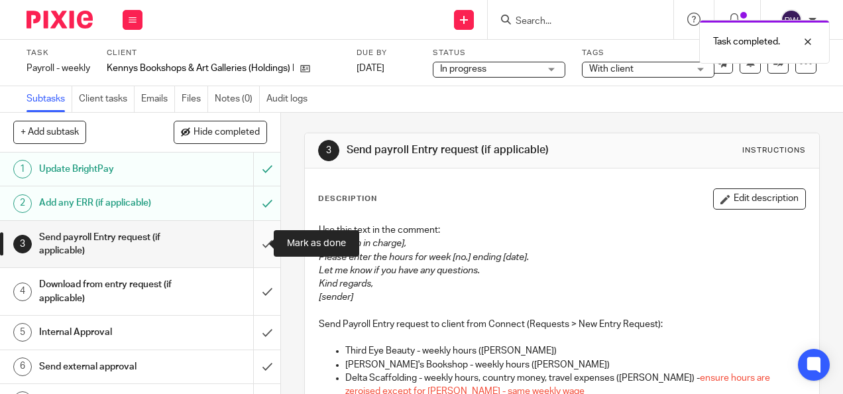
click at [254, 241] on input "submit" at bounding box center [140, 244] width 280 height 47
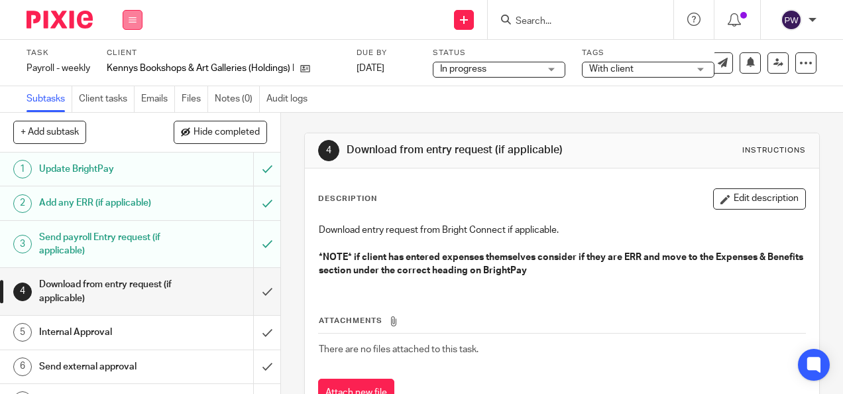
drag, startPoint x: 127, startPoint y: 19, endPoint x: 131, endPoint y: 27, distance: 9.5
click at [127, 19] on button at bounding box center [133, 20] width 20 height 20
click at [70, 237] on h1 "Send payroll Entry request (if applicable)" at bounding box center [106, 244] width 134 height 34
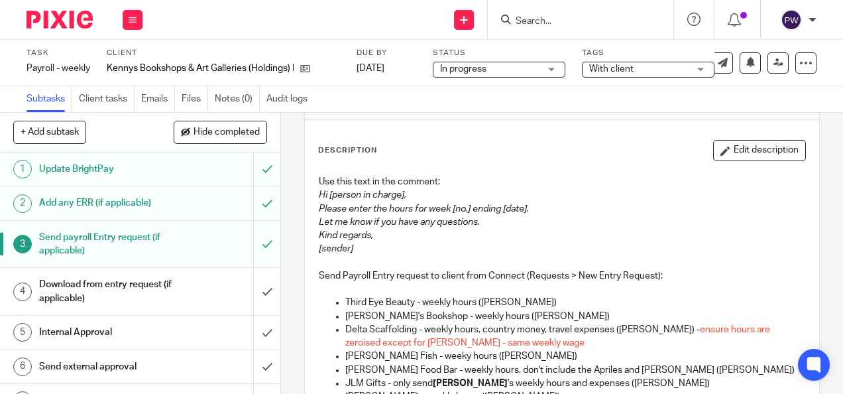
scroll to position [66, 0]
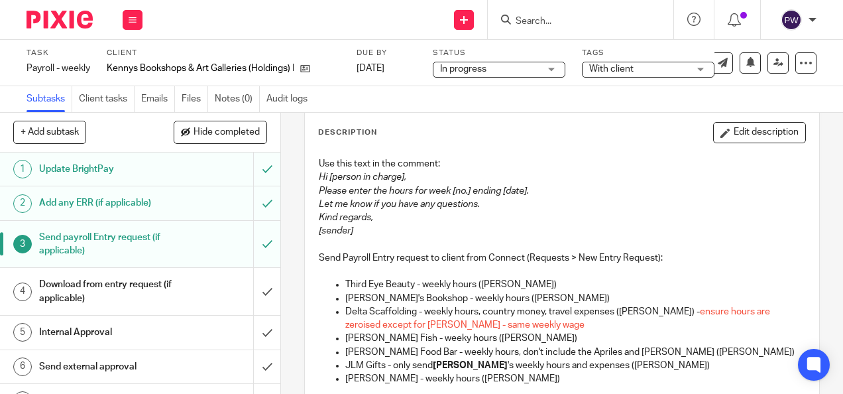
click at [142, 246] on h1 "Send payroll Entry request (if applicable)" at bounding box center [106, 244] width 134 height 34
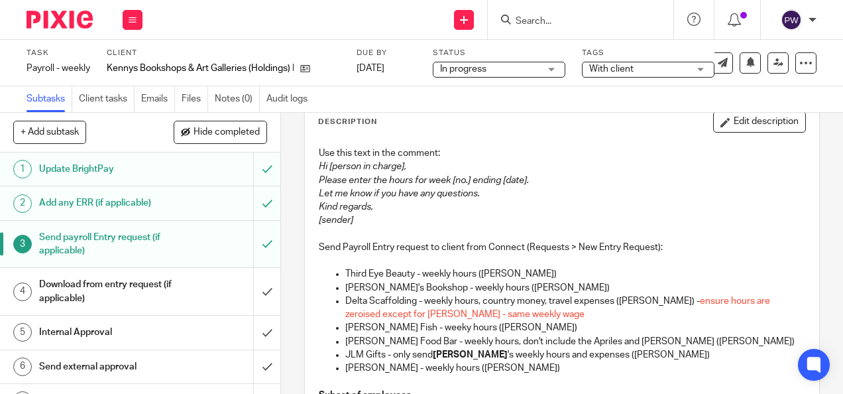
scroll to position [133, 0]
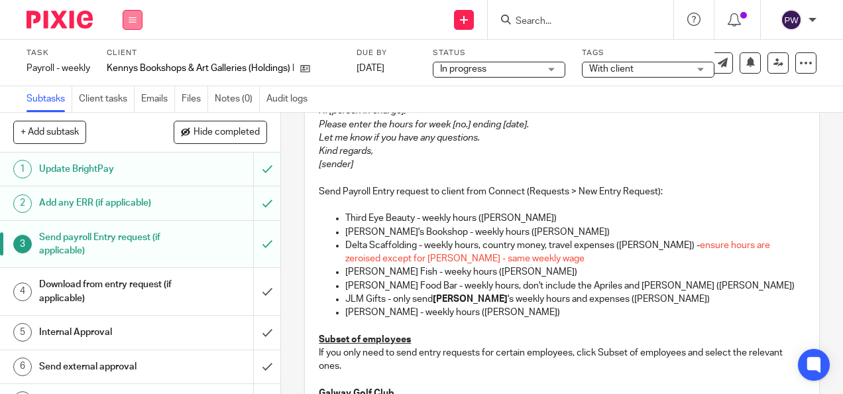
click at [131, 25] on button at bounding box center [133, 20] width 20 height 20
click at [130, 56] on li "Work" at bounding box center [132, 61] width 35 height 19
click at [126, 58] on link "Work" at bounding box center [126, 61] width 23 height 9
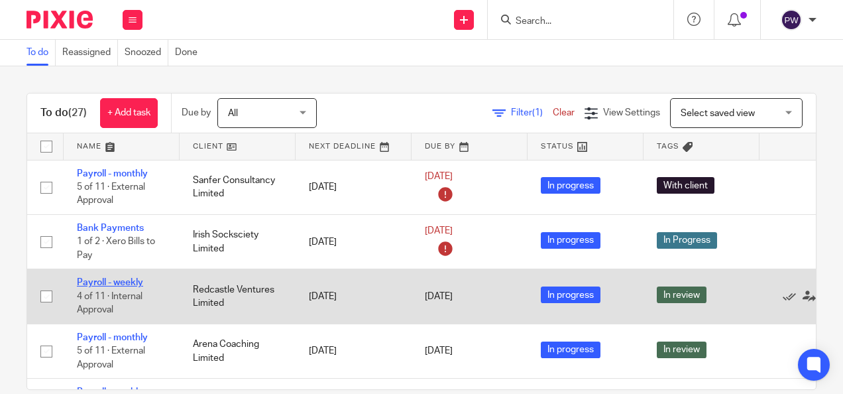
click at [133, 284] on link "Payroll - weekly" at bounding box center [110, 282] width 66 height 9
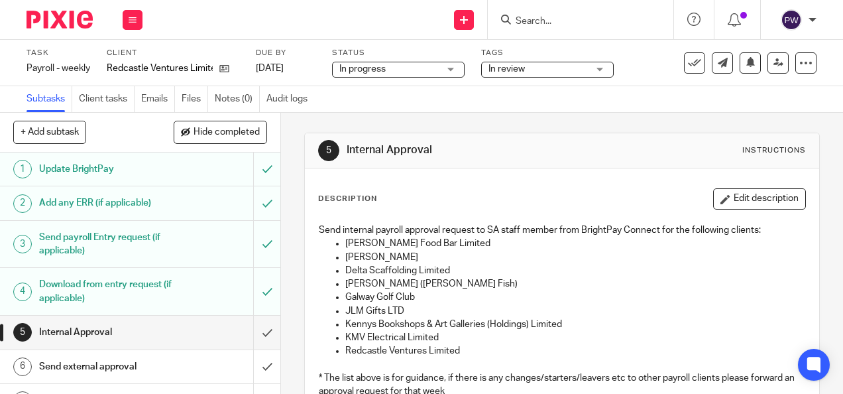
click at [552, 61] on div "Tags In review Not Started Information requested Records received In Progress W…" at bounding box center [547, 63] width 133 height 30
click at [549, 68] on span "In review" at bounding box center [537, 69] width 99 height 14
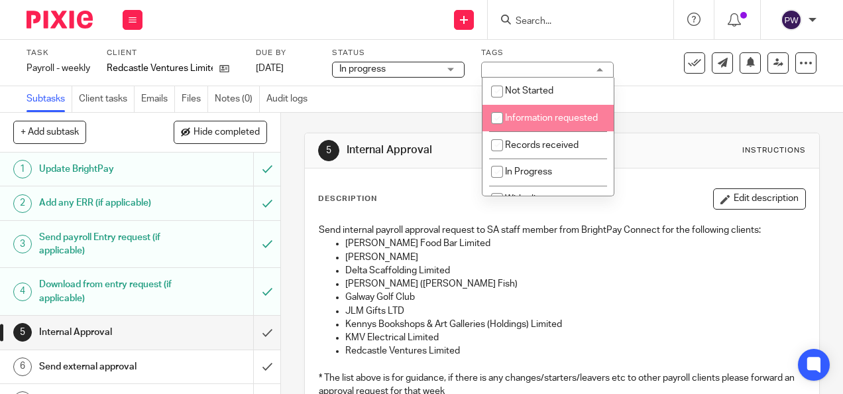
scroll to position [66, 0]
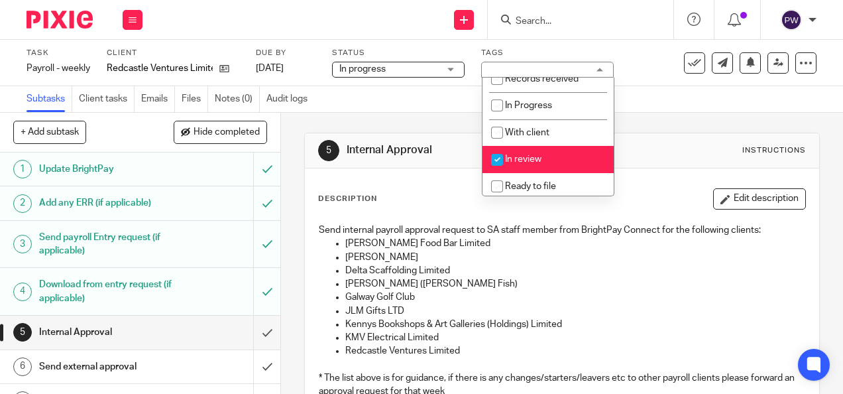
drag, startPoint x: 518, startPoint y: 170, endPoint x: 526, endPoint y: 155, distance: 17.2
click at [518, 164] on span "In review" at bounding box center [523, 158] width 36 height 9
checkbox input "false"
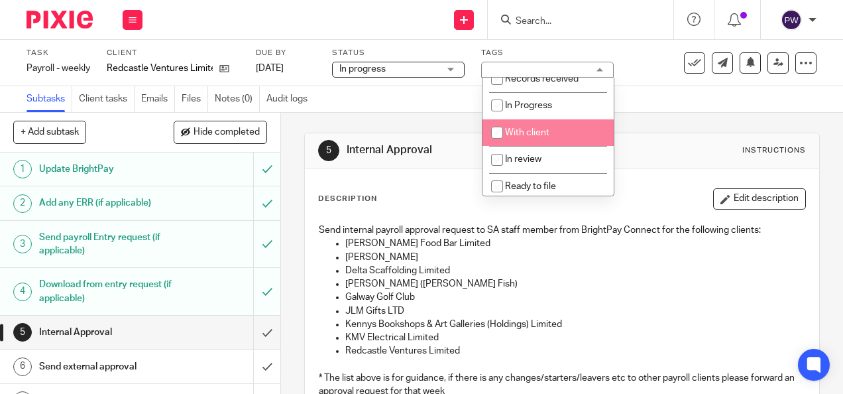
click at [529, 146] on li "With client" at bounding box center [547, 132] width 131 height 27
checkbox input "true"
click at [660, 109] on div "Subtasks Client tasks Emails Files Notes (0) Audit logs" at bounding box center [421, 99] width 843 height 27
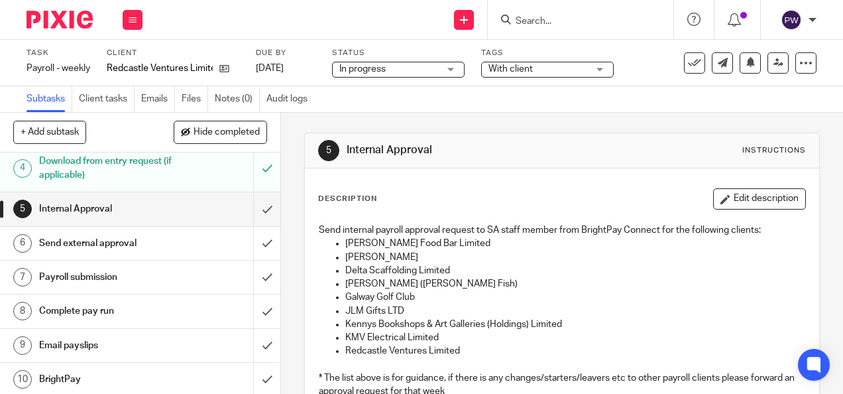
scroll to position [133, 0]
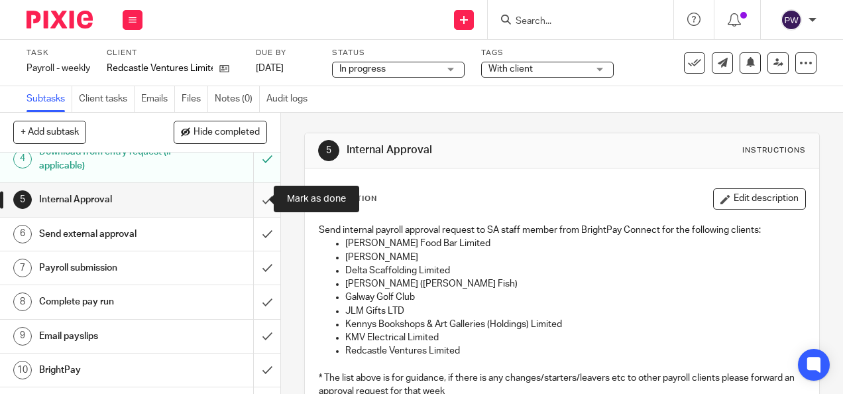
click at [254, 199] on input "submit" at bounding box center [140, 199] width 280 height 33
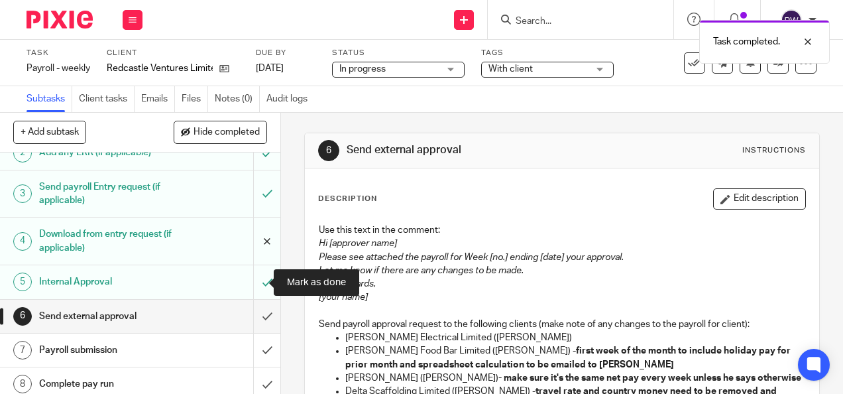
scroll to position [133, 0]
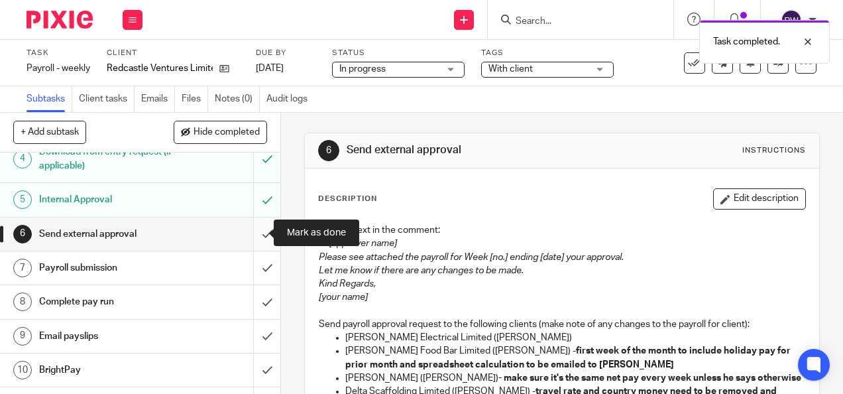
click at [256, 239] on input "submit" at bounding box center [140, 233] width 280 height 33
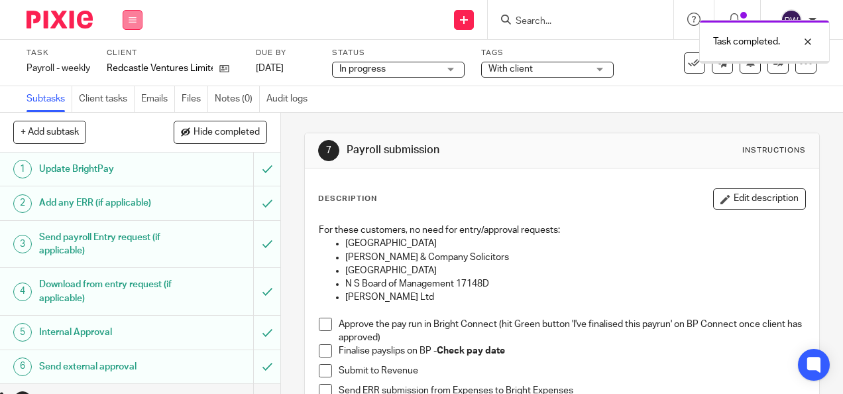
click at [136, 25] on button at bounding box center [133, 20] width 20 height 20
click at [135, 61] on link "Work" at bounding box center [126, 61] width 23 height 9
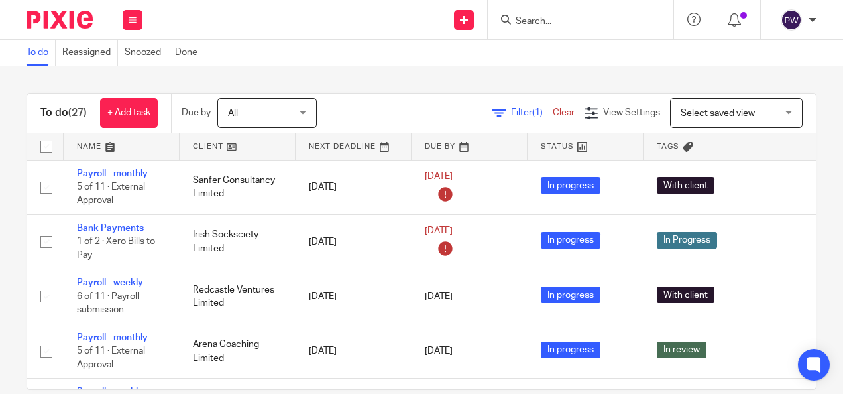
click at [216, 147] on link at bounding box center [238, 146] width 116 height 27
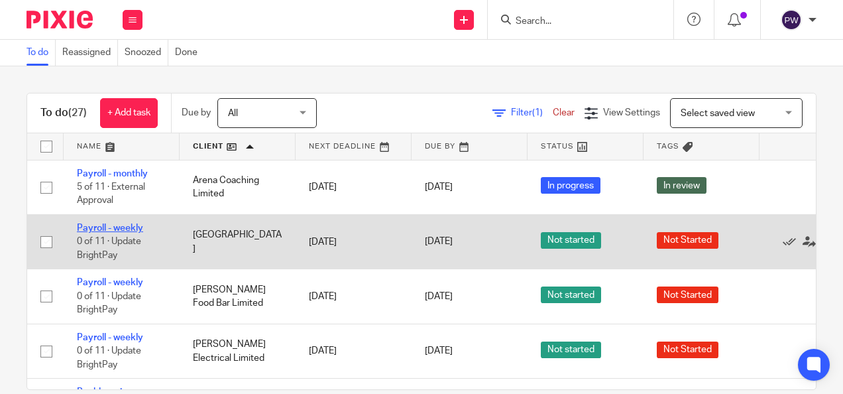
click at [125, 228] on link "Payroll - weekly" at bounding box center [110, 227] width 66 height 9
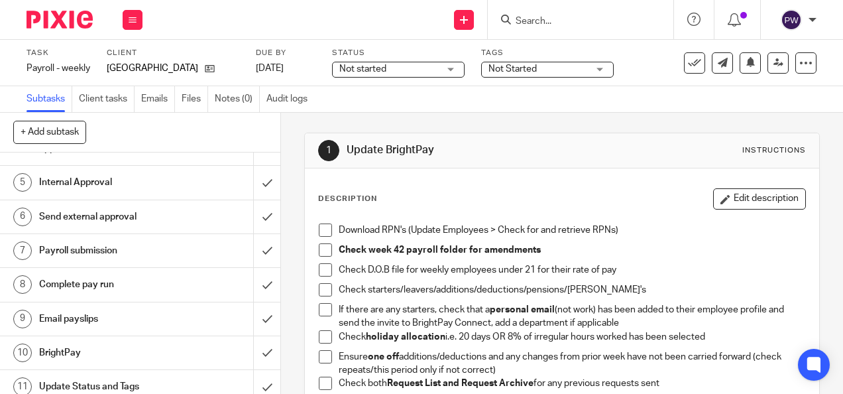
scroll to position [158, 0]
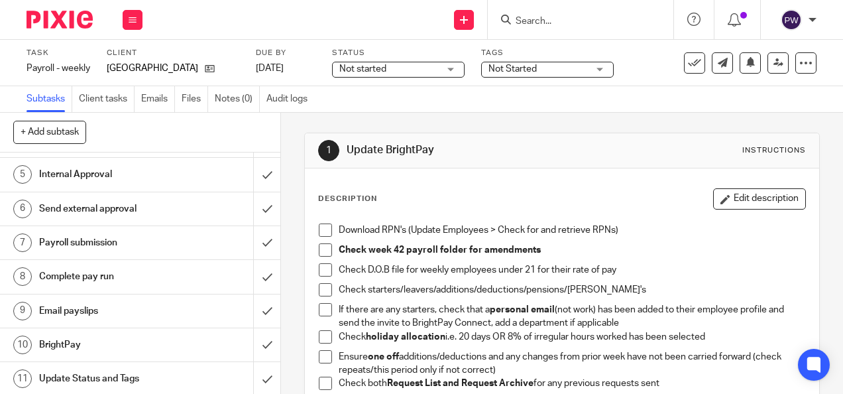
click at [139, 309] on h1 "Email payslips" at bounding box center [106, 311] width 134 height 20
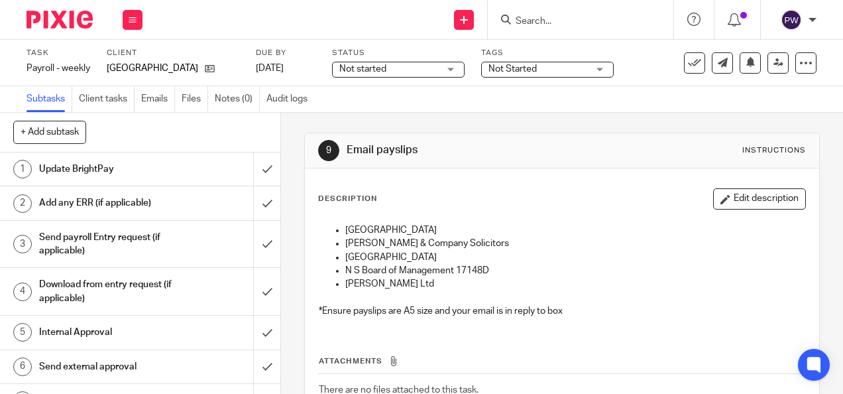
click at [407, 64] on span "Not started" at bounding box center [388, 69] width 99 height 14
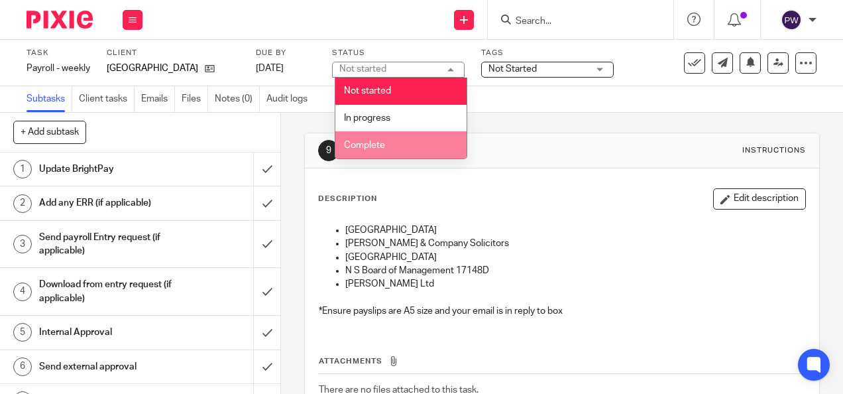
drag, startPoint x: 390, startPoint y: 146, endPoint x: 410, endPoint y: 136, distance: 22.2
click at [391, 146] on li "Complete" at bounding box center [400, 144] width 131 height 27
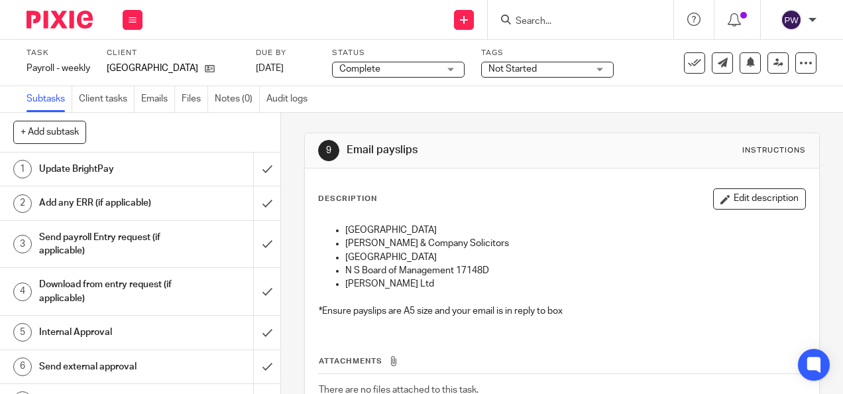
click at [539, 72] on span "Not Started" at bounding box center [537, 69] width 99 height 14
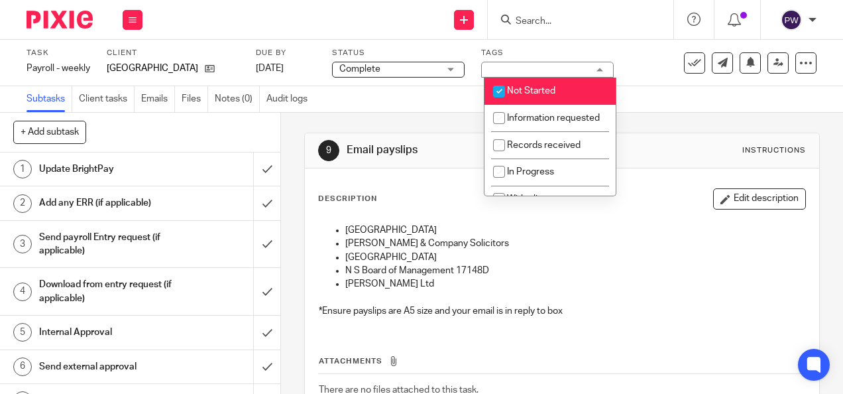
drag, startPoint x: 528, startPoint y: 88, endPoint x: 529, endPoint y: 95, distance: 6.7
click at [529, 89] on span "Not Started" at bounding box center [531, 90] width 48 height 9
checkbox input "false"
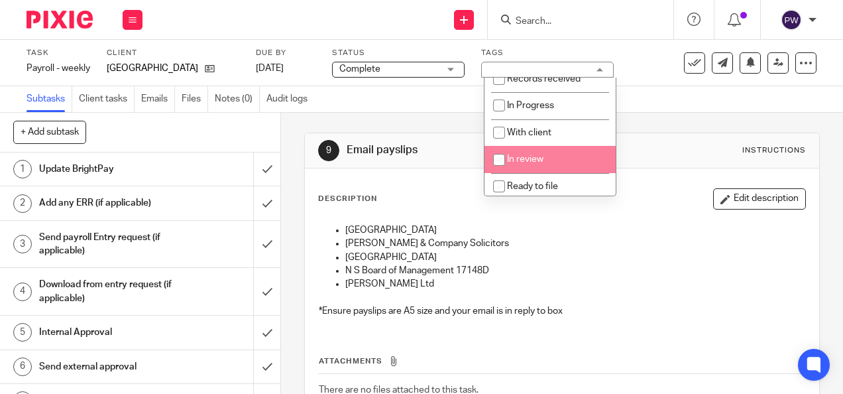
scroll to position [133, 0]
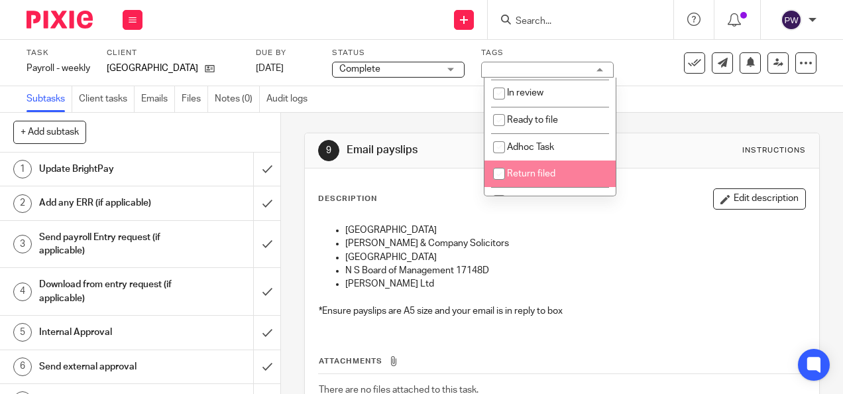
drag, startPoint x: 527, startPoint y: 188, endPoint x: 539, endPoint y: 182, distance: 13.3
click at [529, 178] on span "Return filed" at bounding box center [531, 173] width 48 height 9
checkbox input "true"
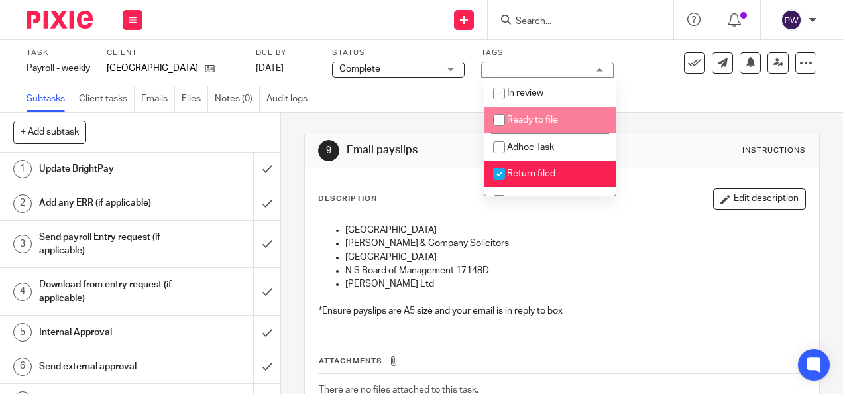
click at [652, 80] on div "Task Payroll - weekly Save Payroll - weekly 0 /11 Client Belgrove Junior Girls …" at bounding box center [421, 63] width 843 height 46
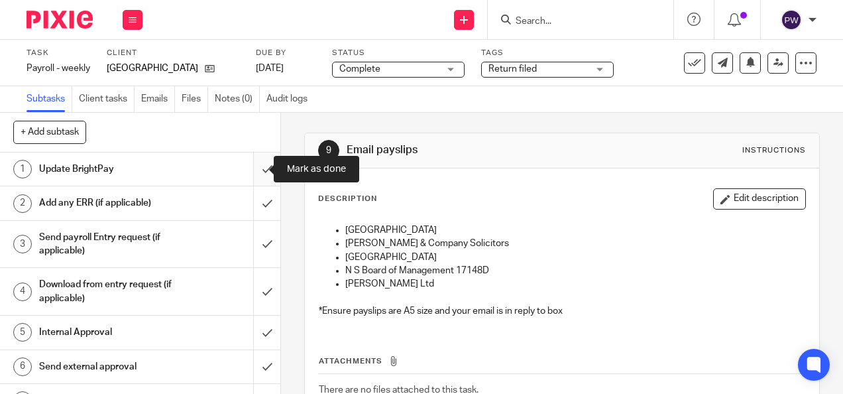
click at [250, 176] on input "submit" at bounding box center [140, 168] width 280 height 33
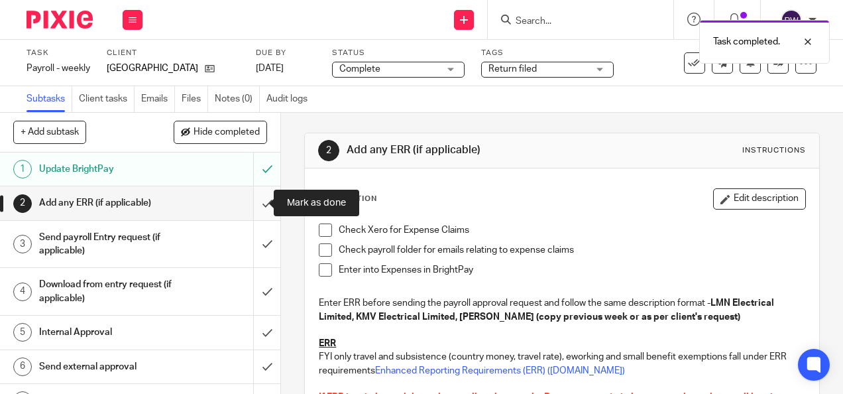
click at [254, 196] on input "submit" at bounding box center [140, 202] width 280 height 33
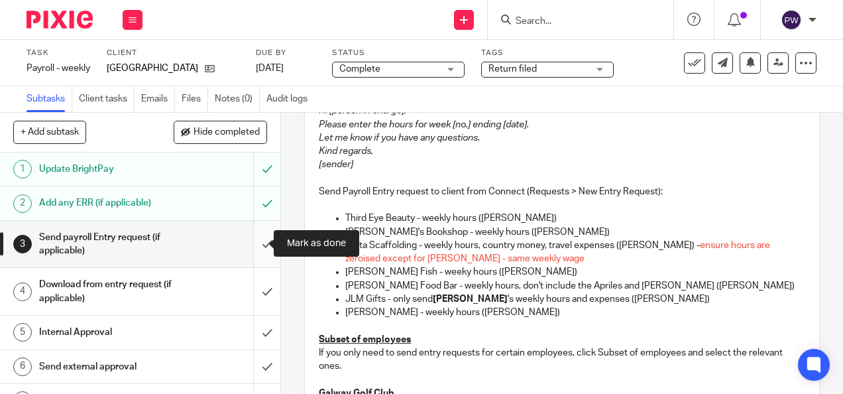
click at [257, 250] on input "submit" at bounding box center [140, 244] width 280 height 47
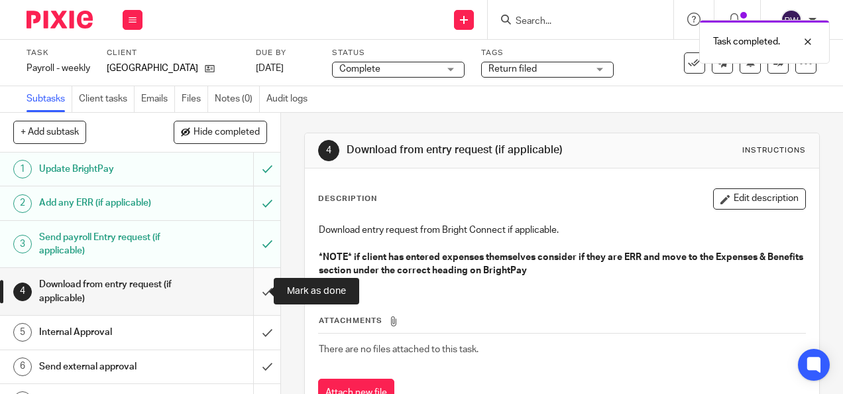
click at [258, 297] on input "submit" at bounding box center [140, 291] width 280 height 47
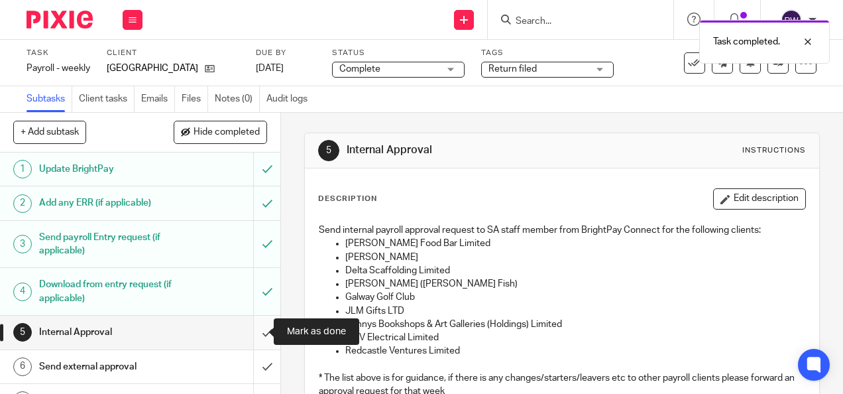
click at [251, 325] on input "submit" at bounding box center [140, 331] width 280 height 33
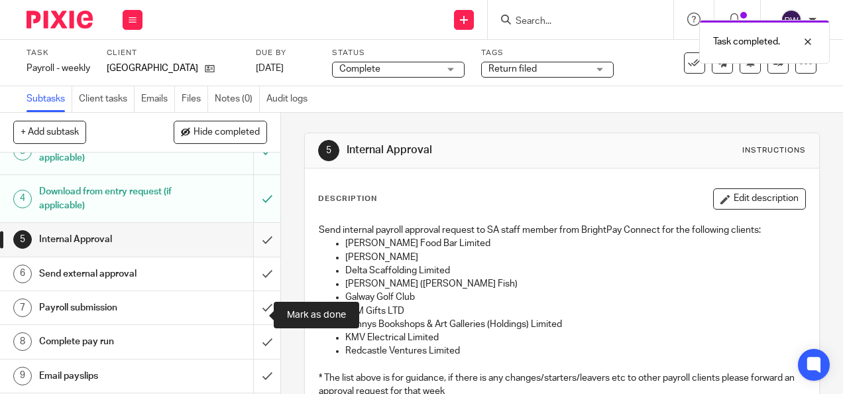
scroll to position [133, 0]
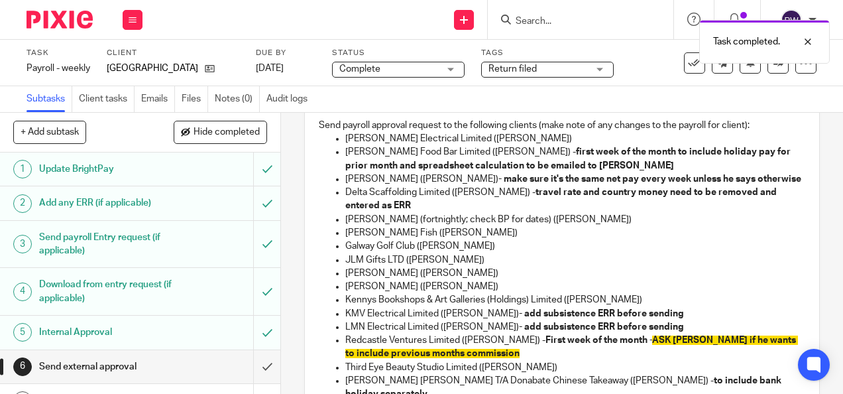
scroll to position [66, 0]
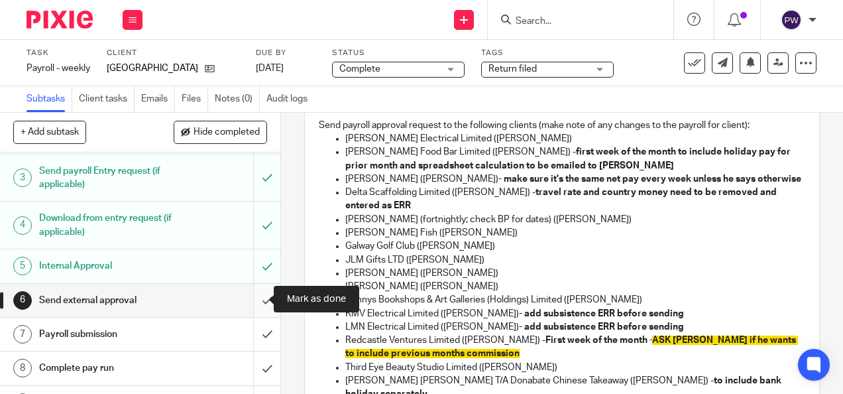
click at [251, 301] on input "submit" at bounding box center [140, 300] width 280 height 33
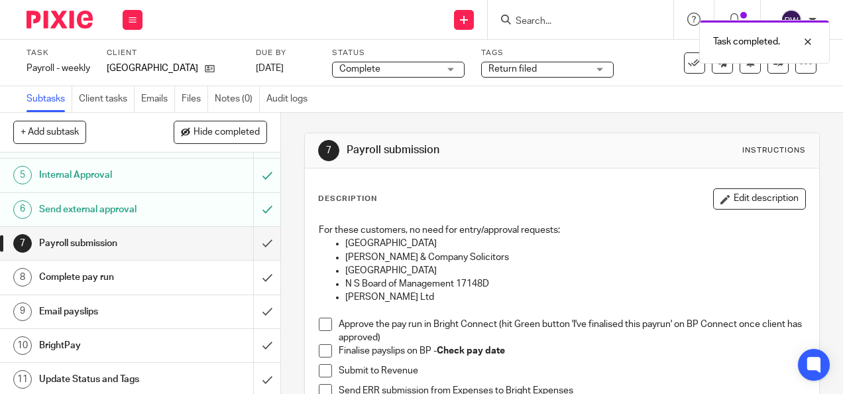
scroll to position [158, 0]
click at [256, 239] on input "submit" at bounding box center [140, 242] width 280 height 33
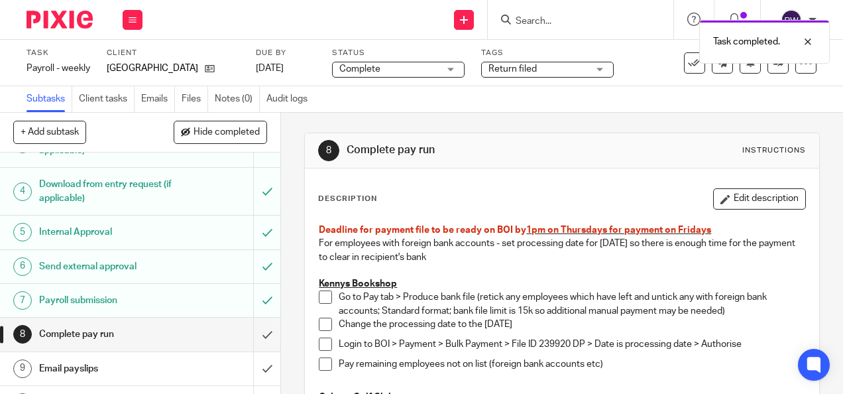
scroll to position [158, 0]
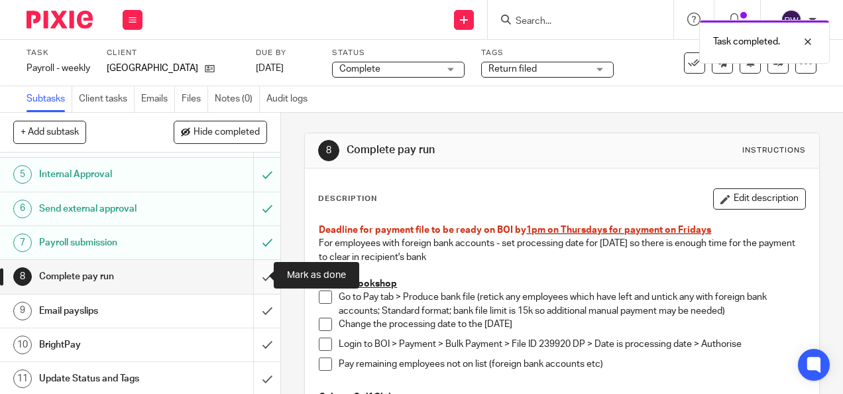
click at [250, 273] on input "submit" at bounding box center [140, 276] width 280 height 33
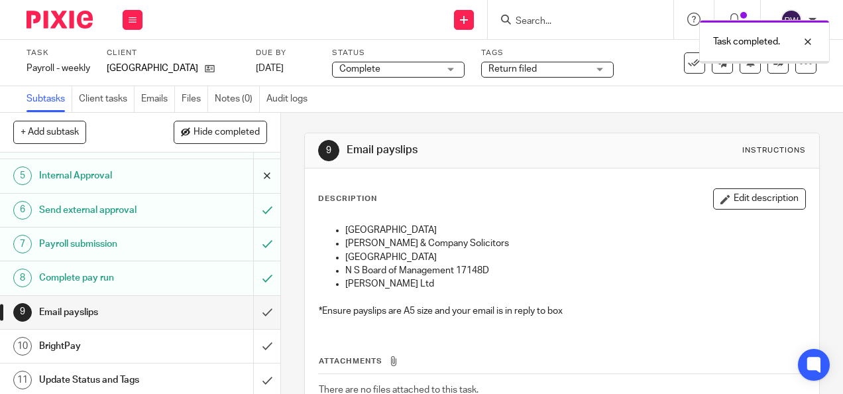
scroll to position [158, 0]
click at [256, 316] on input "submit" at bounding box center [140, 310] width 280 height 33
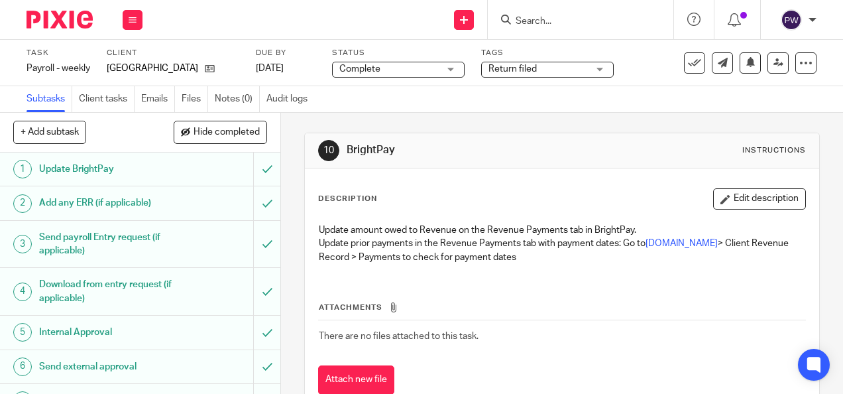
scroll to position [158, 0]
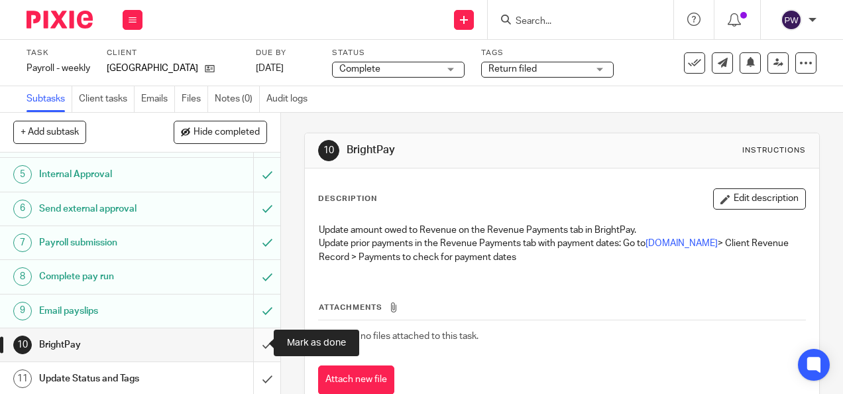
click at [254, 339] on input "submit" at bounding box center [140, 344] width 280 height 33
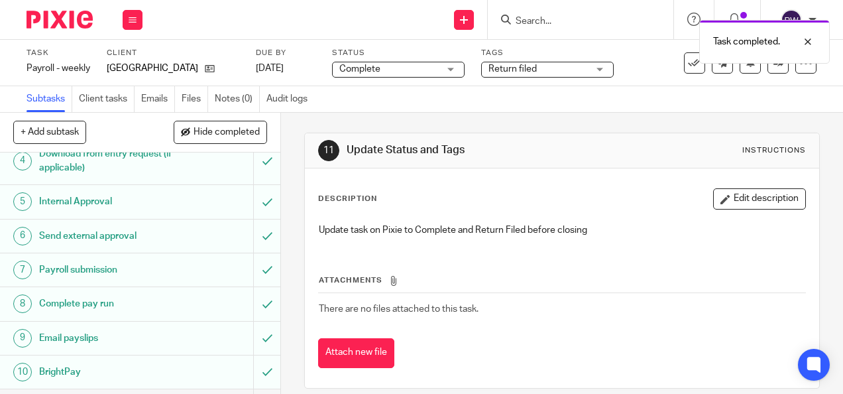
scroll to position [158, 0]
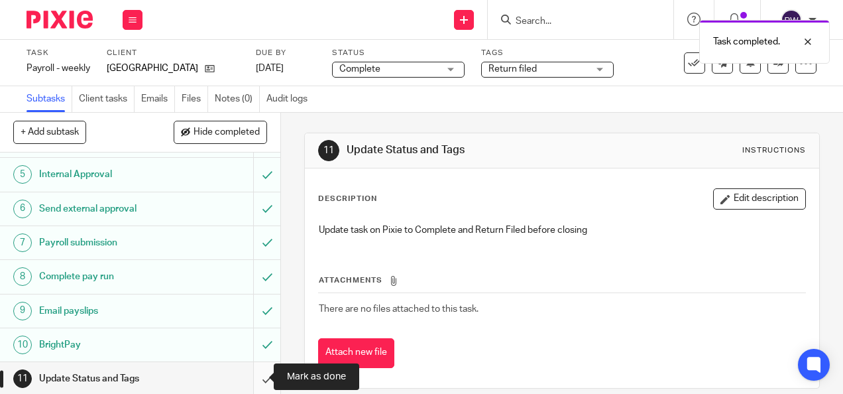
click at [256, 372] on input "submit" at bounding box center [140, 378] width 280 height 33
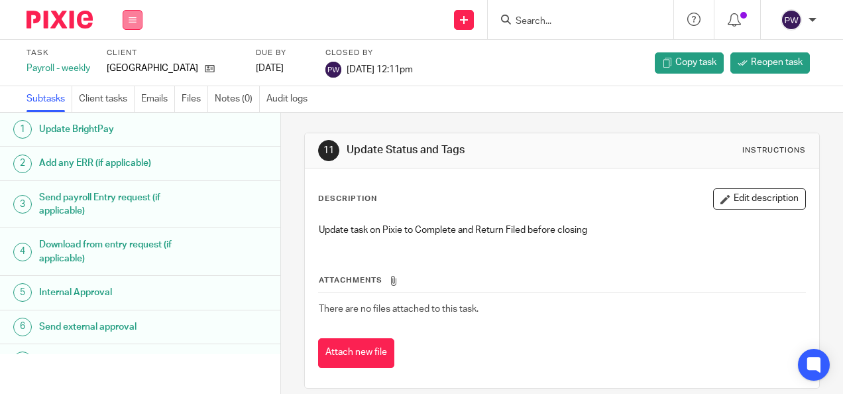
drag, startPoint x: 131, startPoint y: 16, endPoint x: 126, endPoint y: 24, distance: 9.2
click at [130, 17] on icon at bounding box center [133, 20] width 8 height 8
click at [129, 58] on link "Work" at bounding box center [126, 61] width 23 height 9
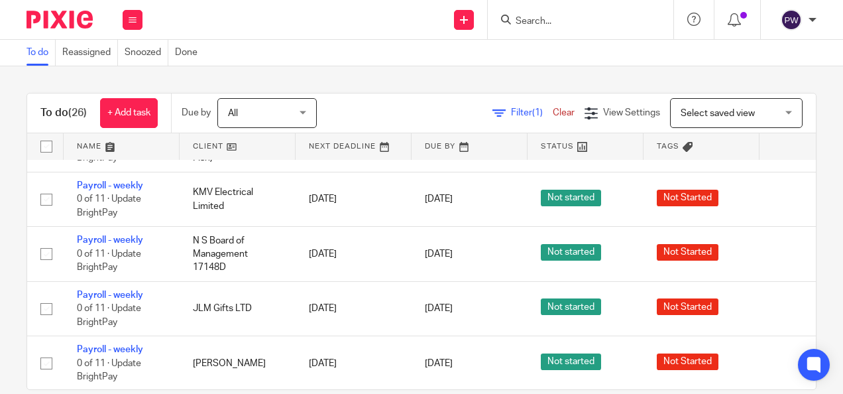
scroll to position [663, 0]
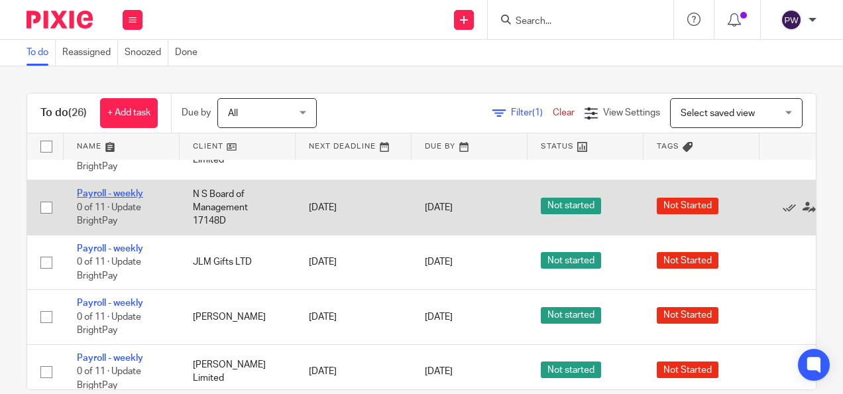
click at [114, 189] on link "Payroll - weekly" at bounding box center [110, 193] width 66 height 9
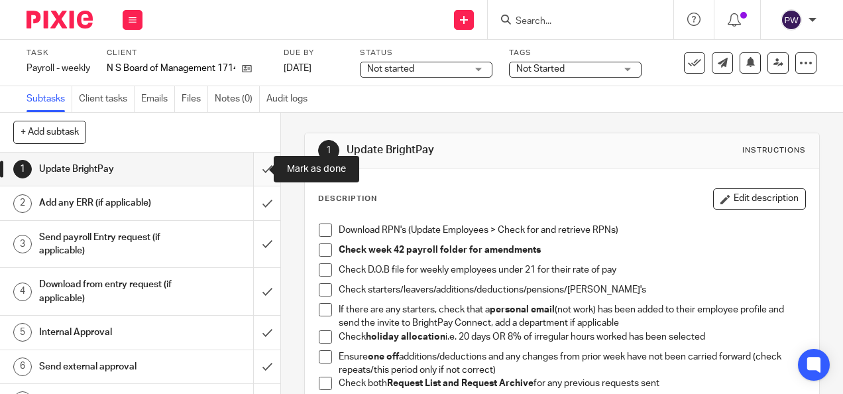
click at [257, 168] on input "submit" at bounding box center [140, 168] width 280 height 33
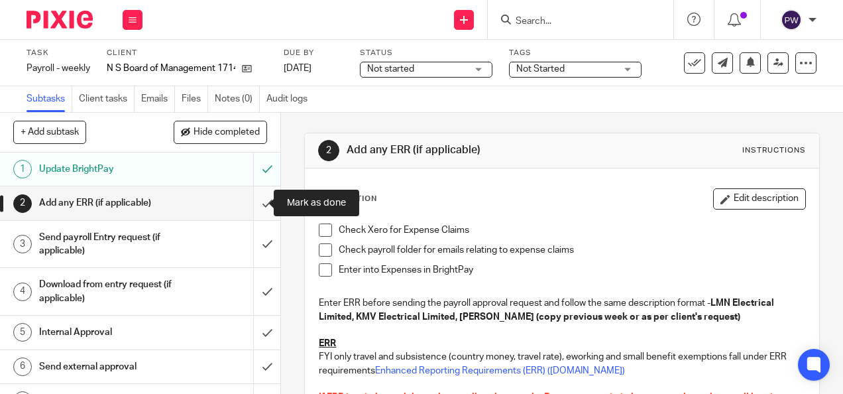
click at [257, 201] on input "submit" at bounding box center [140, 202] width 280 height 33
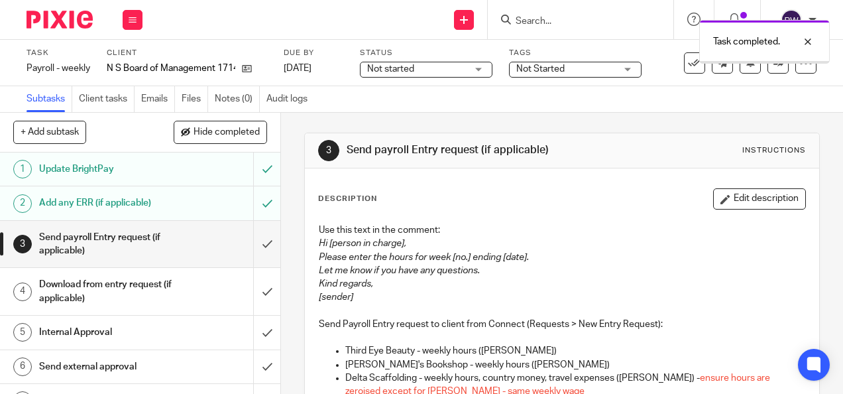
click at [431, 63] on span "Not started" at bounding box center [416, 69] width 99 height 14
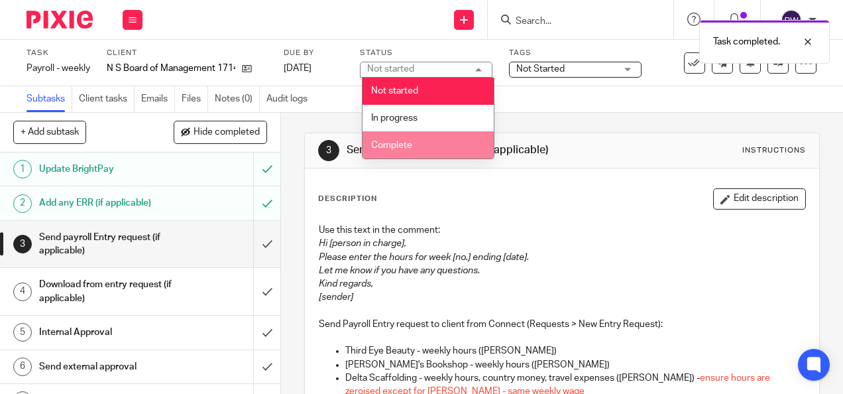
click at [420, 141] on li "Complete" at bounding box center [427, 144] width 131 height 27
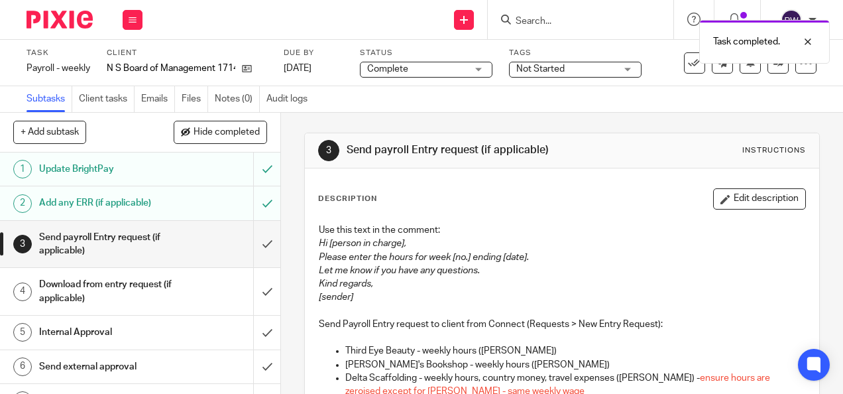
click at [556, 64] on span "Not Started" at bounding box center [540, 68] width 48 height 9
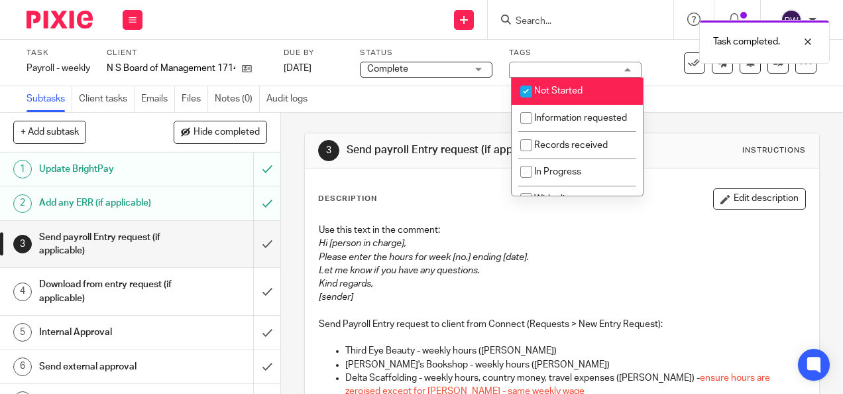
click at [563, 93] on span "Not Started" at bounding box center [558, 90] width 48 height 9
checkbox input "false"
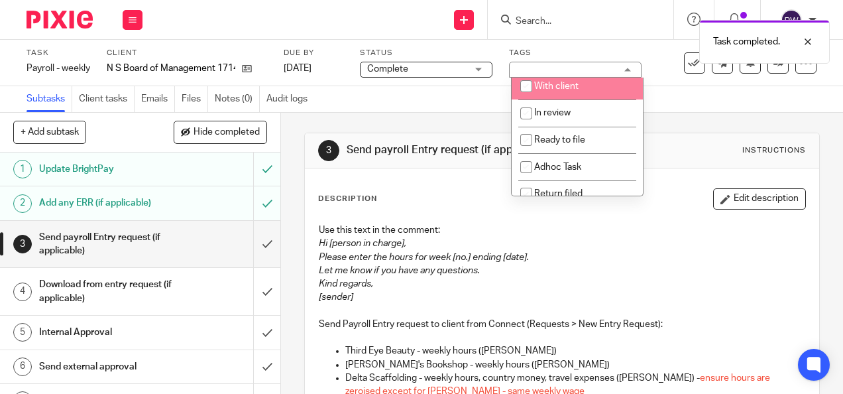
scroll to position [164, 0]
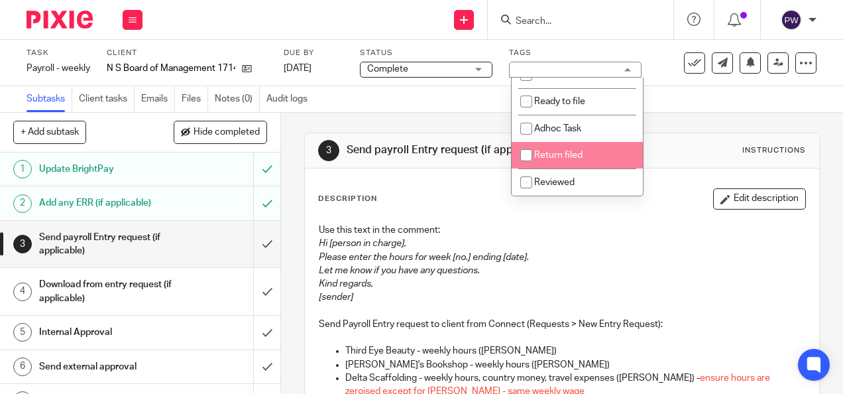
click at [557, 160] on li "Return filed" at bounding box center [577, 155] width 131 height 27
checkbox input "true"
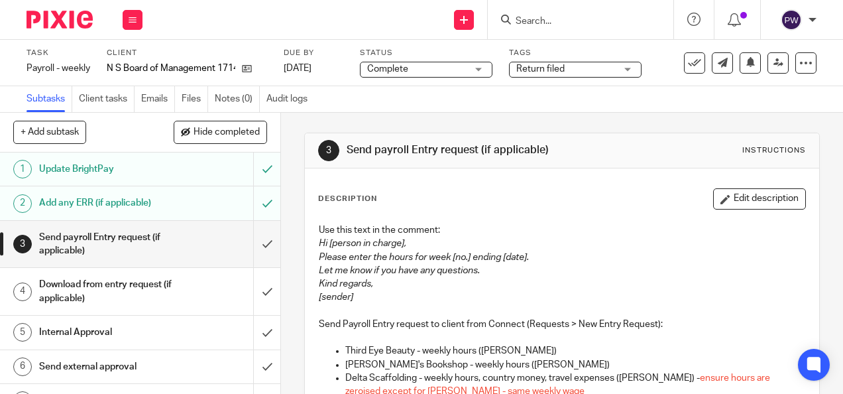
click at [688, 89] on div "Subtasks Client tasks Emails Files Notes (0) Audit logs" at bounding box center [421, 99] width 843 height 27
click at [257, 244] on input "submit" at bounding box center [140, 244] width 280 height 47
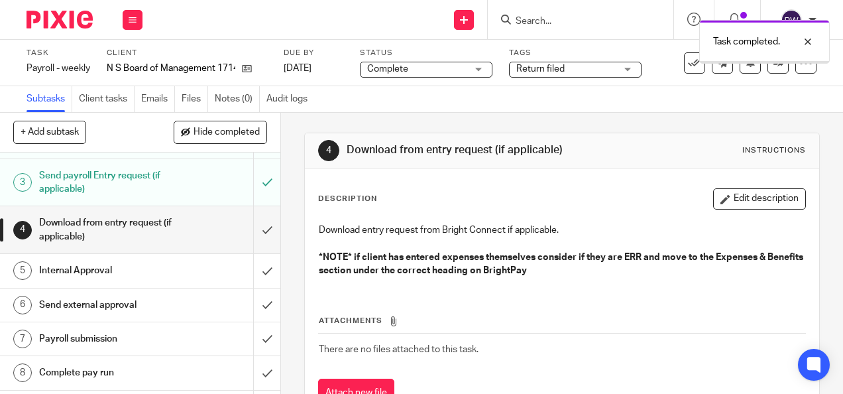
scroll to position [66, 0]
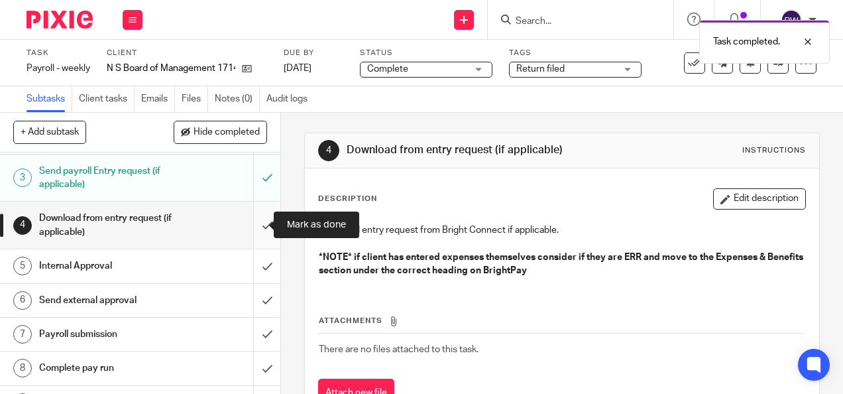
click at [254, 233] on input "submit" at bounding box center [140, 224] width 280 height 47
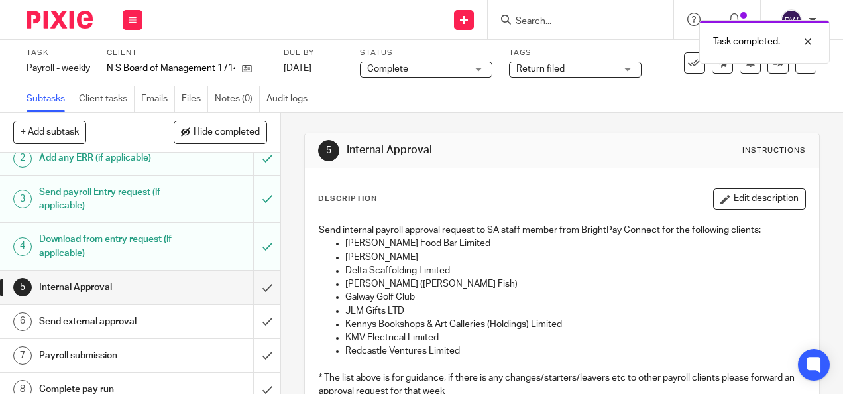
scroll to position [66, 0]
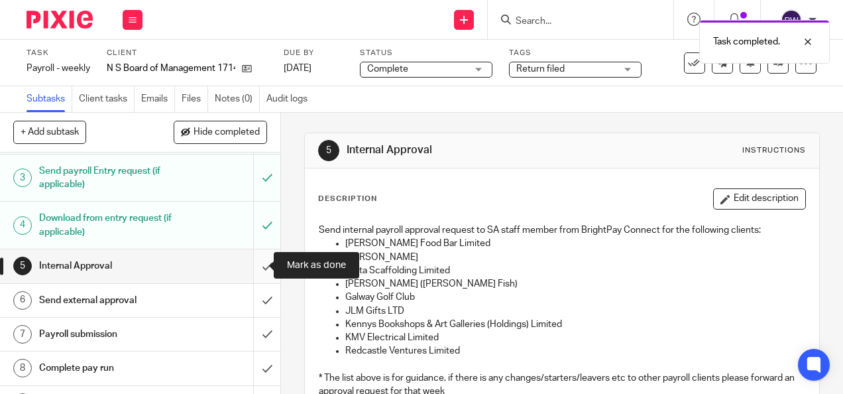
click at [258, 266] on input "submit" at bounding box center [140, 265] width 280 height 33
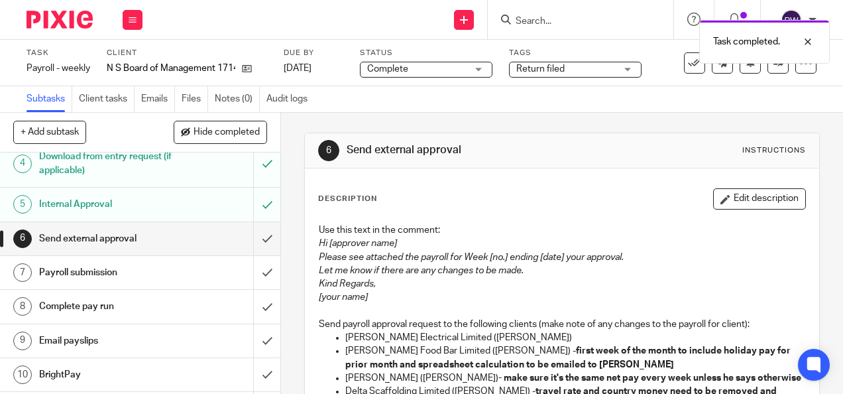
scroll to position [133, 0]
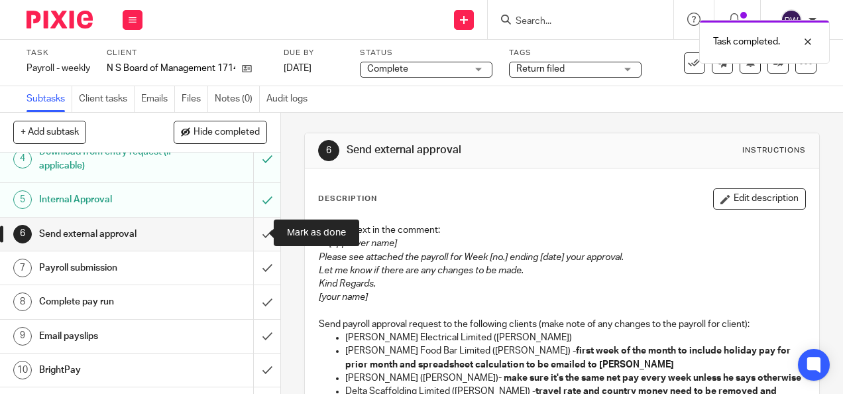
click at [260, 231] on input "submit" at bounding box center [140, 233] width 280 height 33
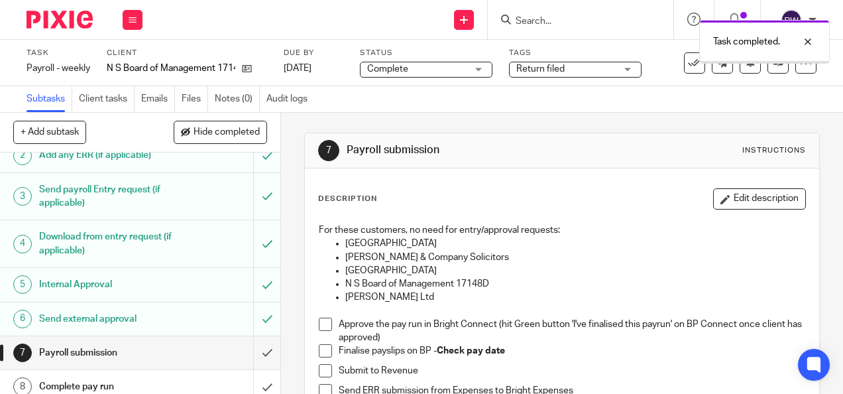
scroll to position [133, 0]
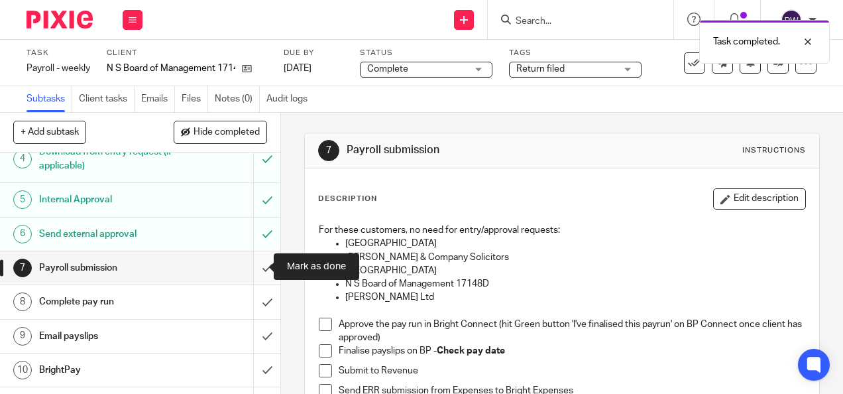
click at [260, 266] on input "submit" at bounding box center [140, 267] width 280 height 33
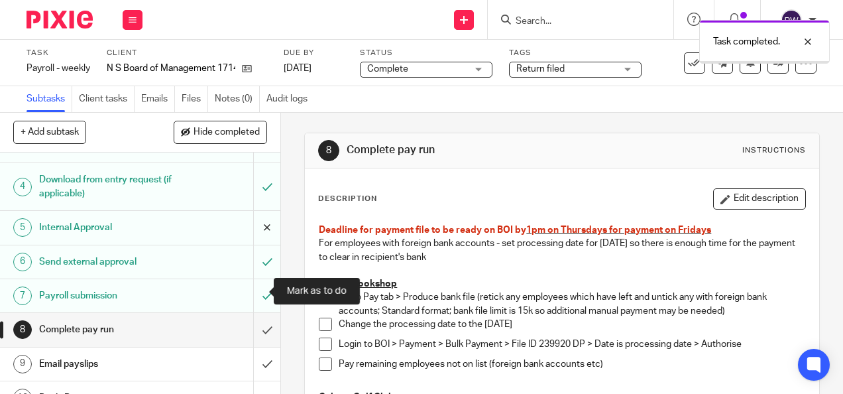
scroll to position [158, 0]
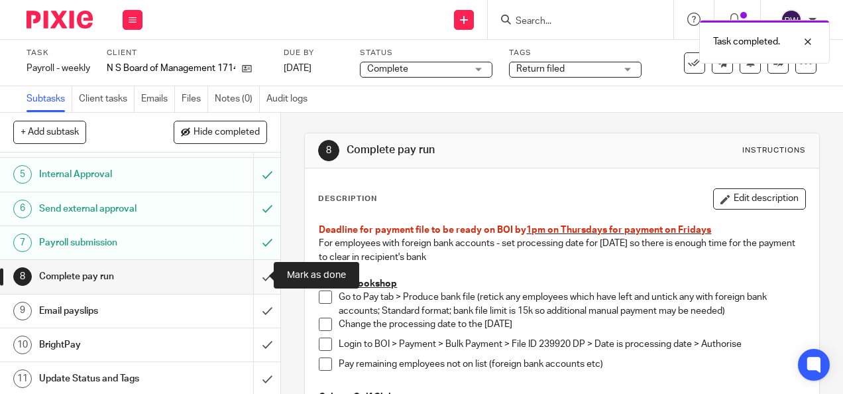
click at [257, 273] on input "submit" at bounding box center [140, 276] width 280 height 33
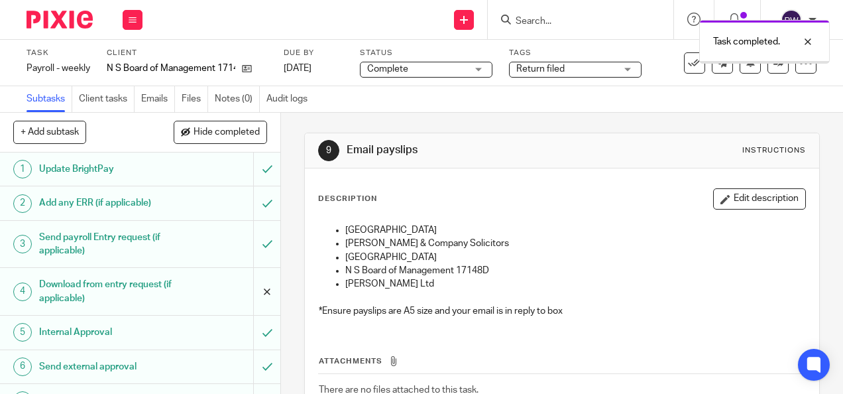
scroll to position [158, 0]
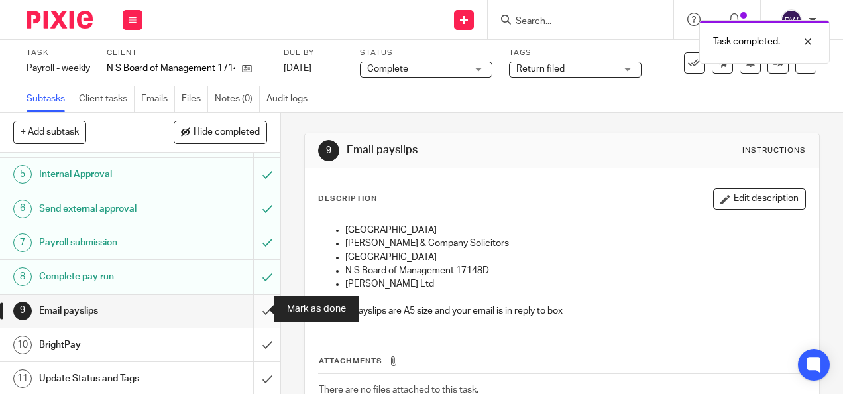
click at [252, 311] on input "submit" at bounding box center [140, 310] width 280 height 33
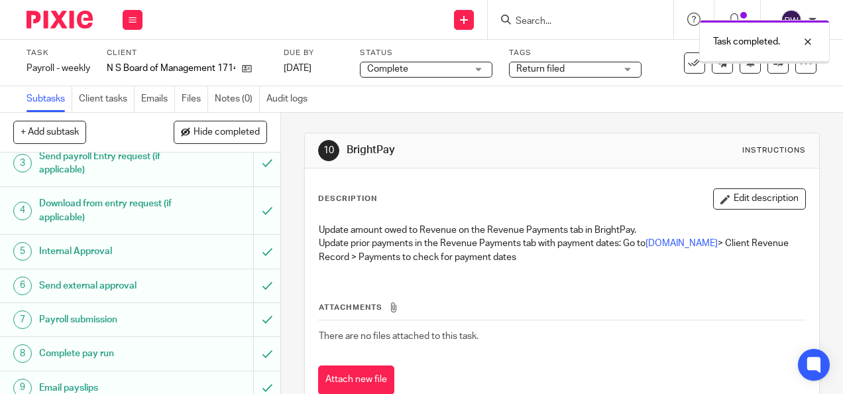
scroll to position [158, 0]
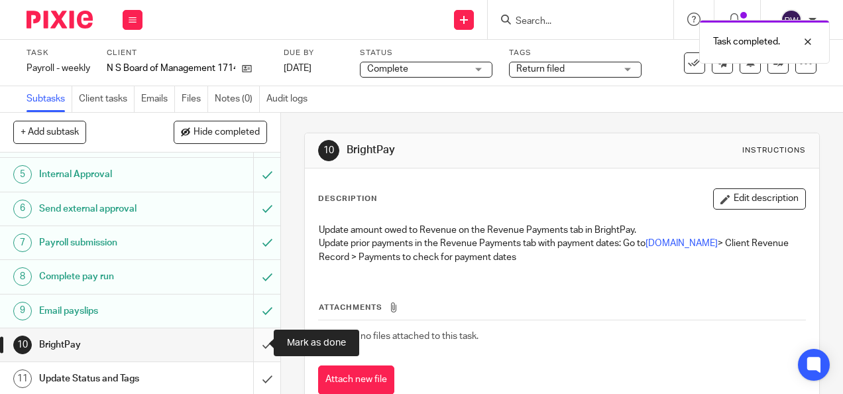
click at [256, 340] on input "submit" at bounding box center [140, 344] width 280 height 33
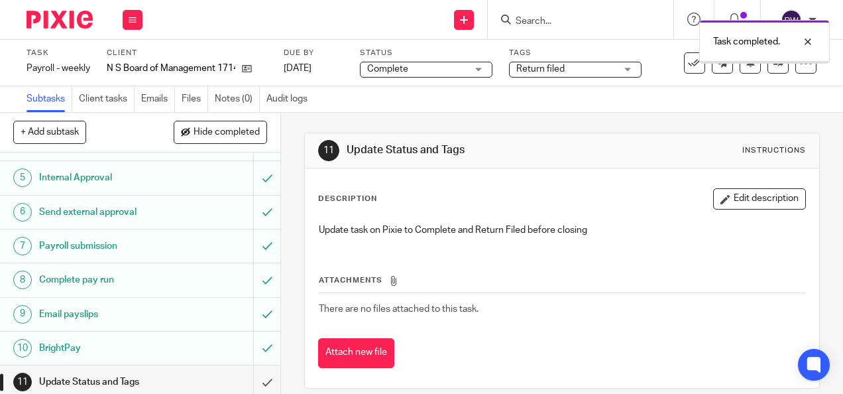
scroll to position [158, 0]
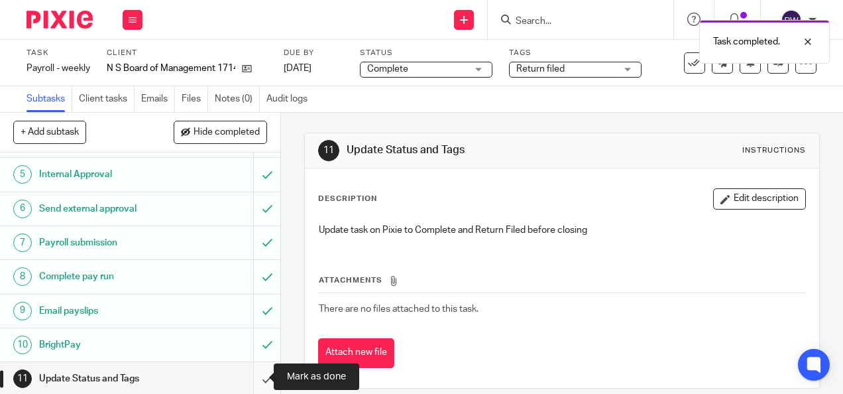
click at [254, 374] on input "submit" at bounding box center [140, 378] width 280 height 33
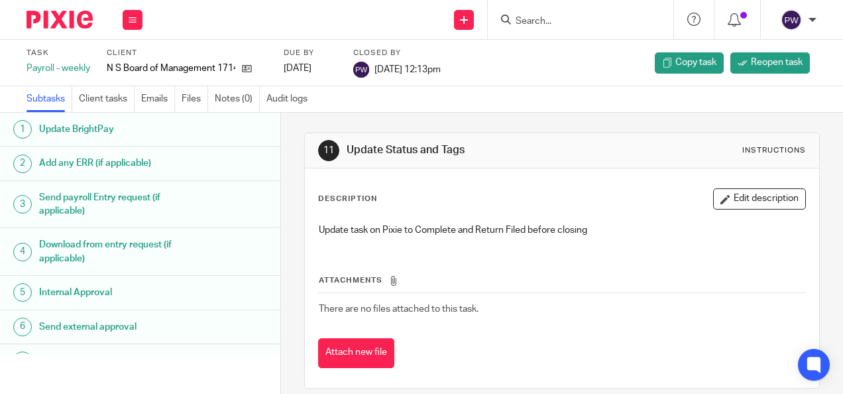
click at [137, 21] on button at bounding box center [133, 20] width 20 height 20
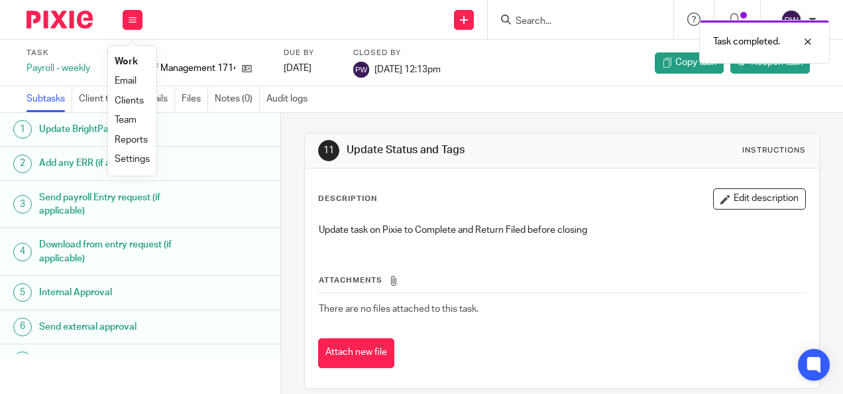
click at [143, 55] on li "Work" at bounding box center [132, 61] width 35 height 19
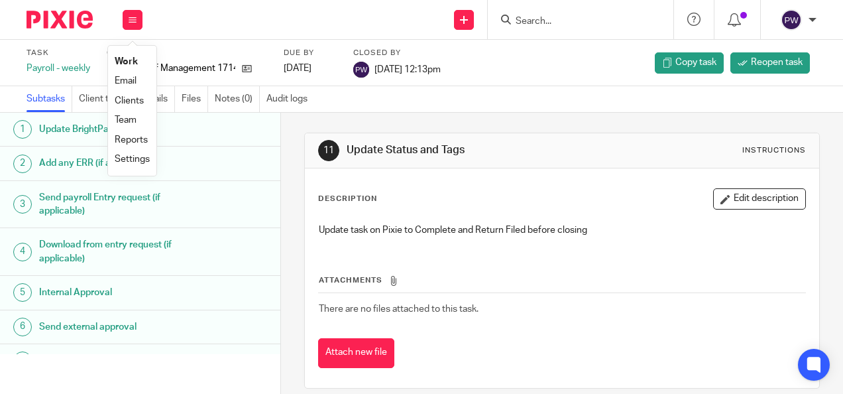
click at [127, 58] on link "Work" at bounding box center [126, 61] width 23 height 9
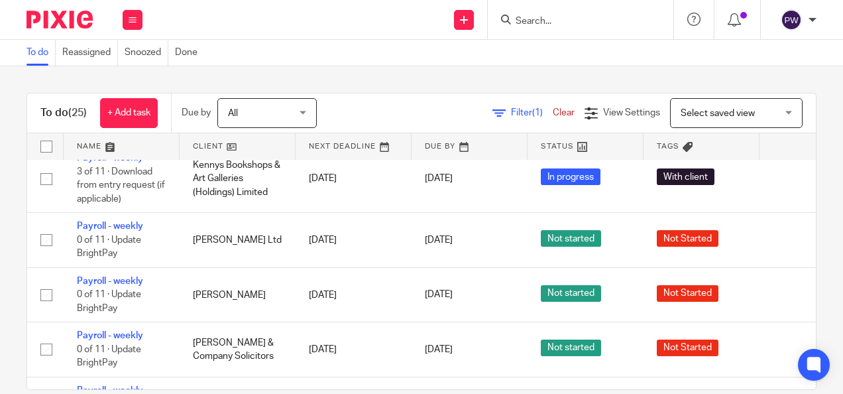
scroll to position [331, 0]
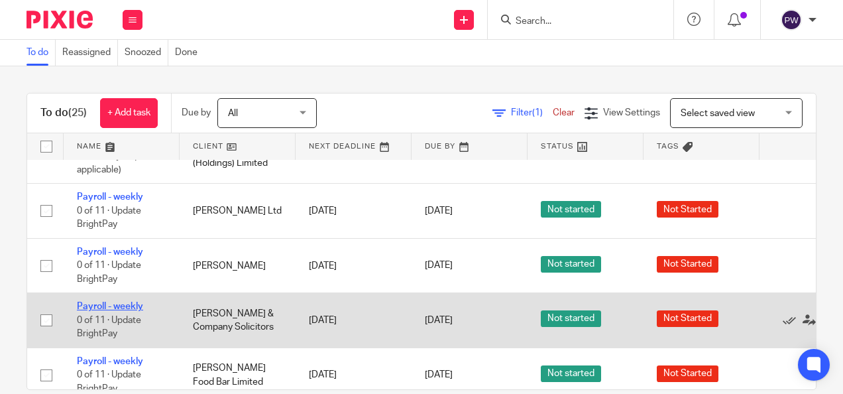
click at [112, 302] on link "Payroll - weekly" at bounding box center [110, 305] width 66 height 9
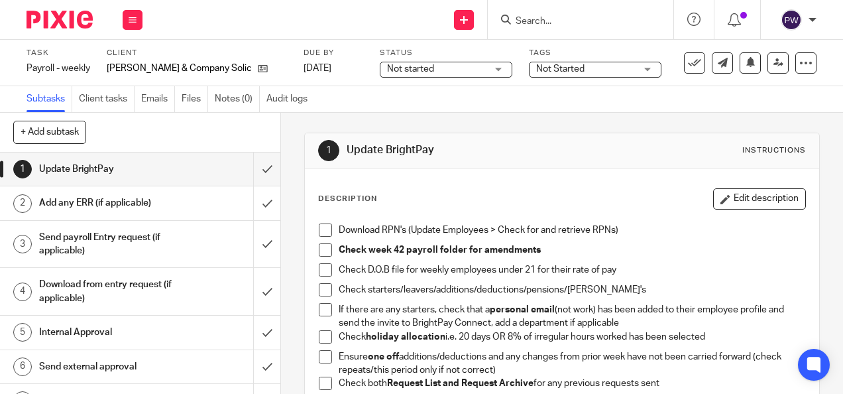
click at [402, 66] on span "Not started" at bounding box center [410, 68] width 47 height 9
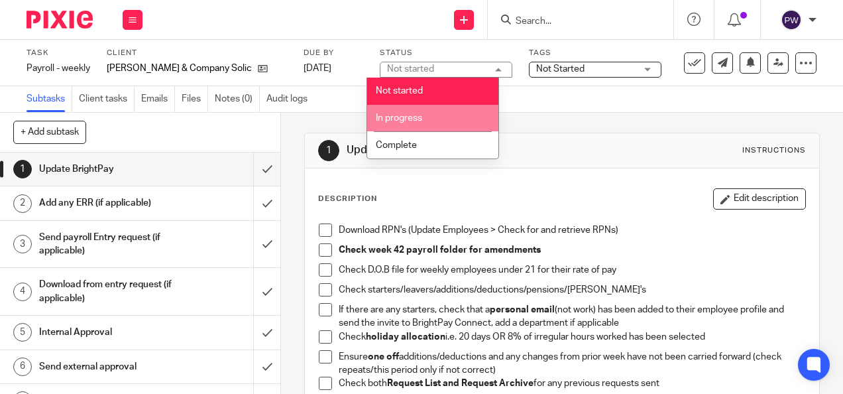
click at [388, 119] on span "In progress" at bounding box center [399, 117] width 46 height 9
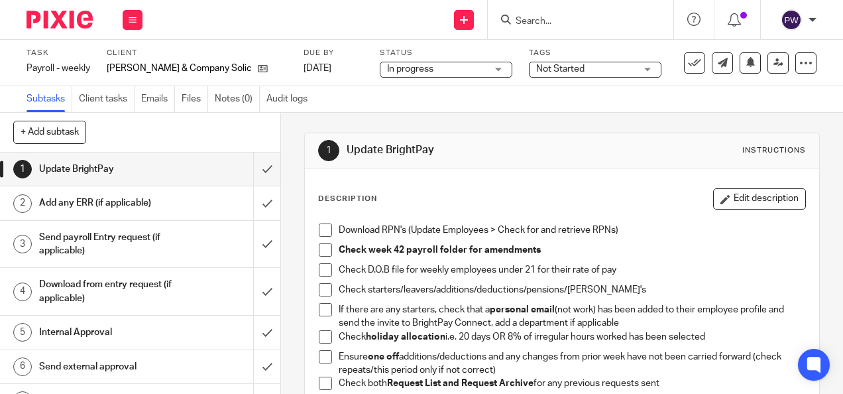
click at [442, 68] on span "In progress" at bounding box center [436, 69] width 99 height 14
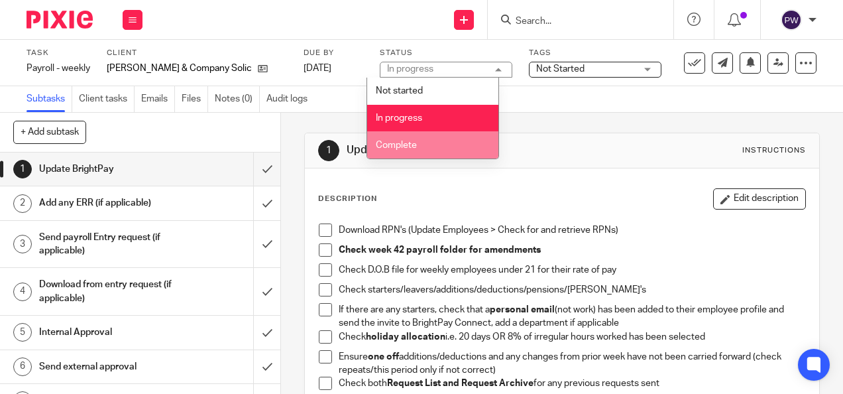
drag, startPoint x: 415, startPoint y: 146, endPoint x: 455, endPoint y: 123, distance: 45.5
click at [417, 145] on li "Complete" at bounding box center [432, 144] width 131 height 27
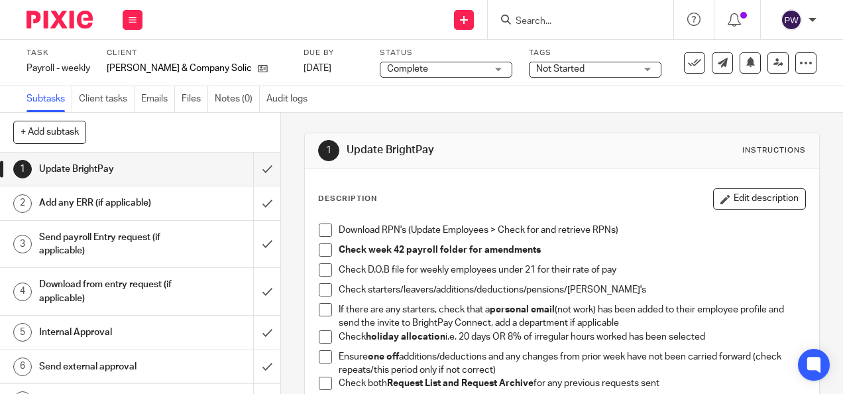
click at [536, 73] on span "Not Started" at bounding box center [585, 69] width 99 height 14
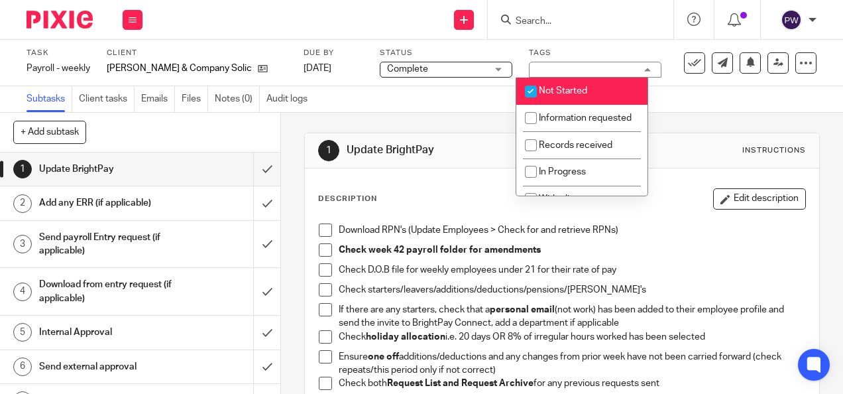
drag, startPoint x: 540, startPoint y: 94, endPoint x: 562, endPoint y: 182, distance: 90.8
click at [541, 95] on input "checkbox" at bounding box center [530, 91] width 25 height 25
checkbox input "false"
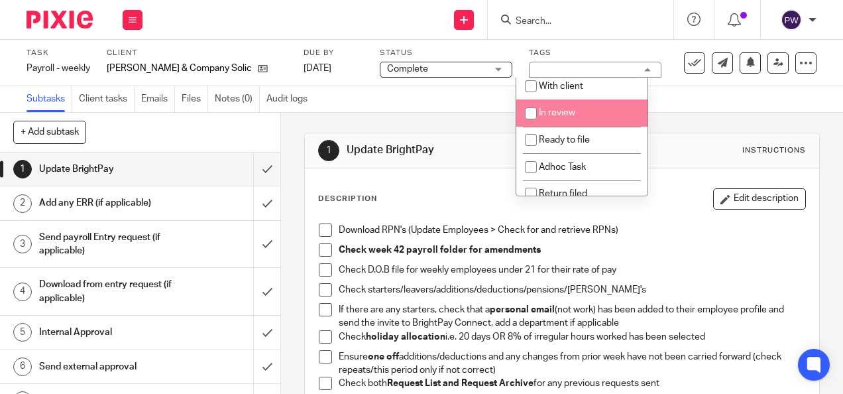
scroll to position [133, 0]
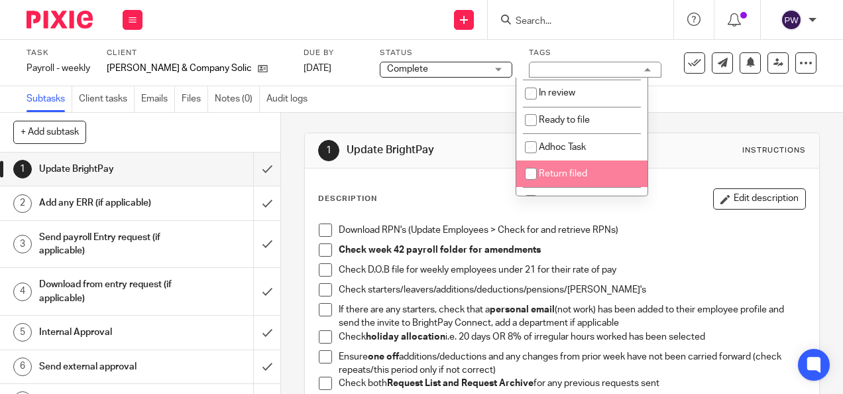
click at [563, 178] on span "Return filed" at bounding box center [563, 173] width 48 height 9
checkbox input "true"
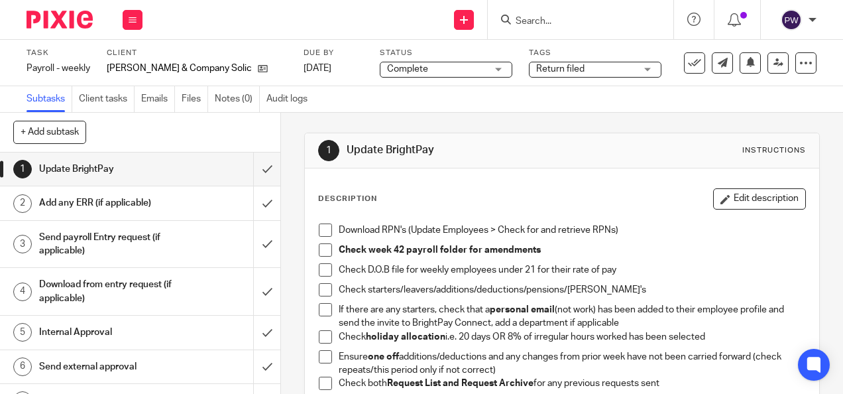
click at [686, 94] on div "Subtasks Client tasks Emails Files Notes (0) Audit logs" at bounding box center [421, 99] width 843 height 27
click at [255, 168] on input "submit" at bounding box center [140, 168] width 280 height 33
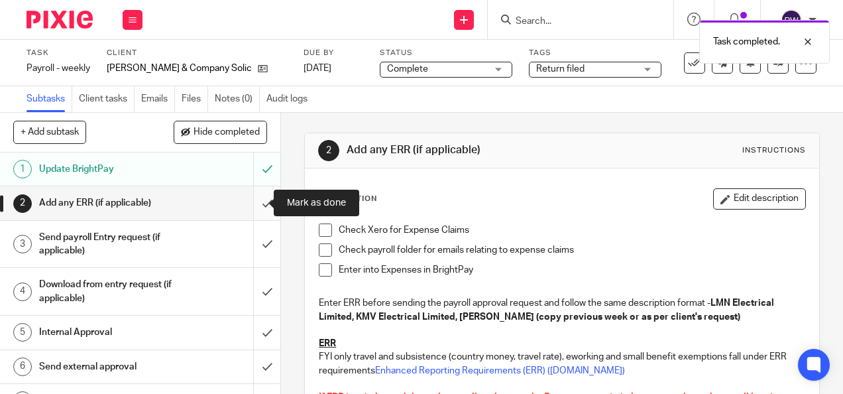
click at [256, 201] on input "submit" at bounding box center [140, 202] width 280 height 33
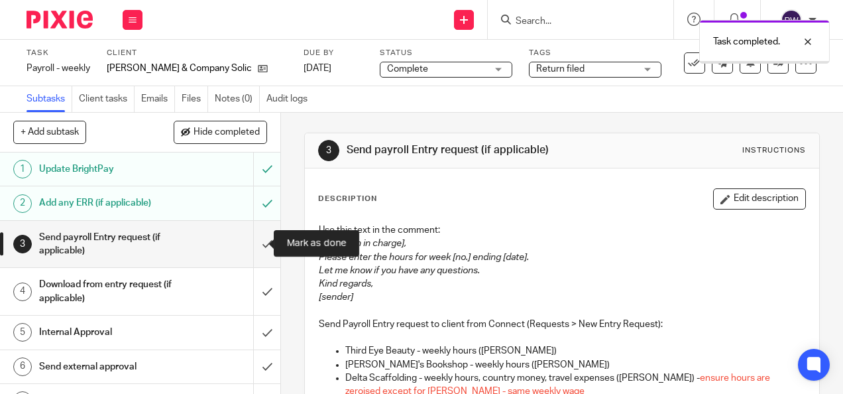
drag, startPoint x: 0, startPoint y: 0, endPoint x: 303, endPoint y: 249, distance: 392.1
click at [257, 249] on input "submit" at bounding box center [140, 244] width 280 height 47
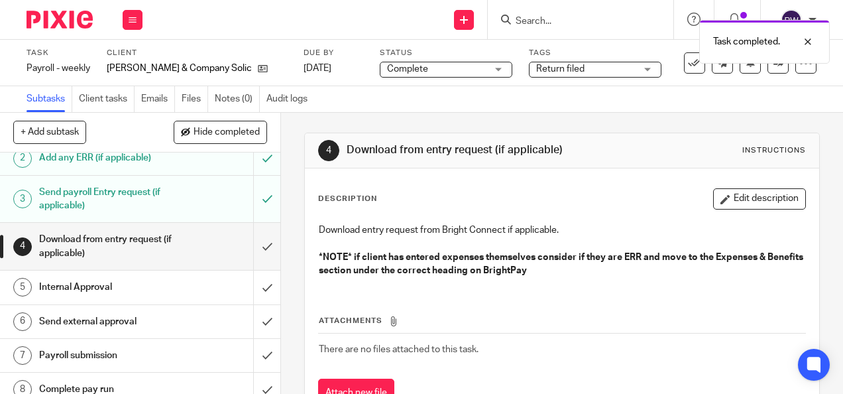
scroll to position [66, 0]
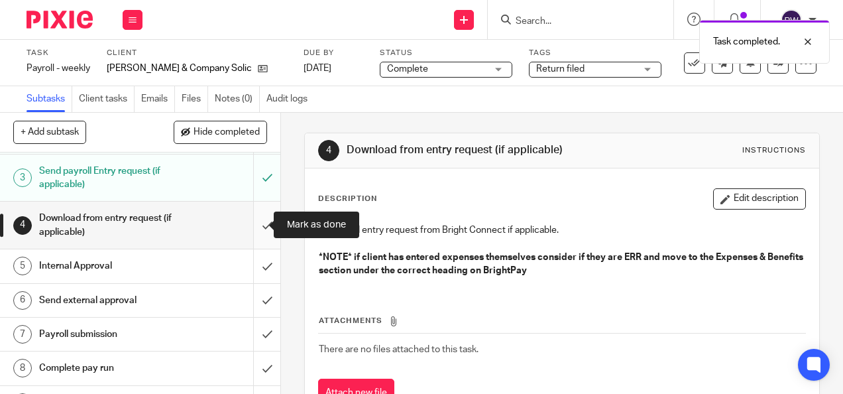
click at [252, 215] on input "submit" at bounding box center [140, 224] width 280 height 47
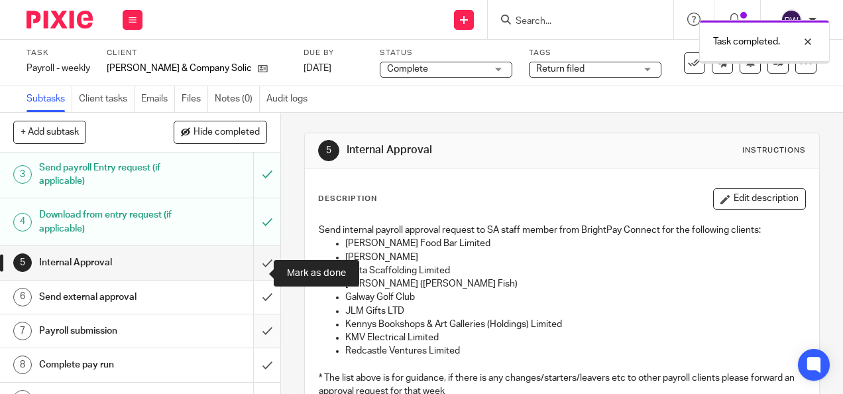
scroll to position [158, 0]
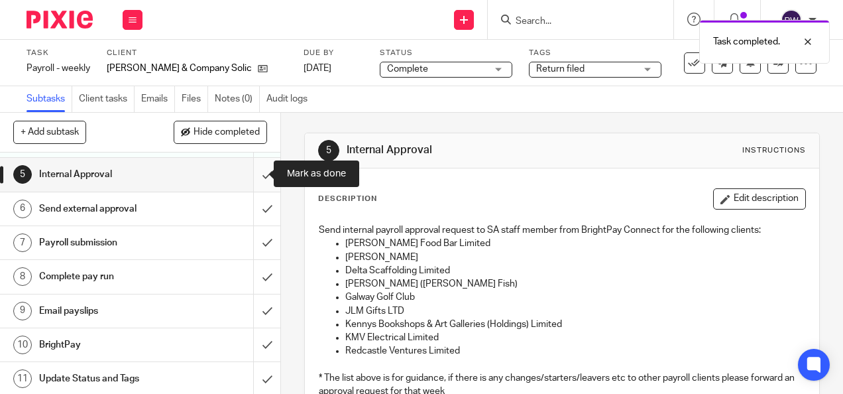
click at [255, 175] on input "submit" at bounding box center [140, 174] width 280 height 33
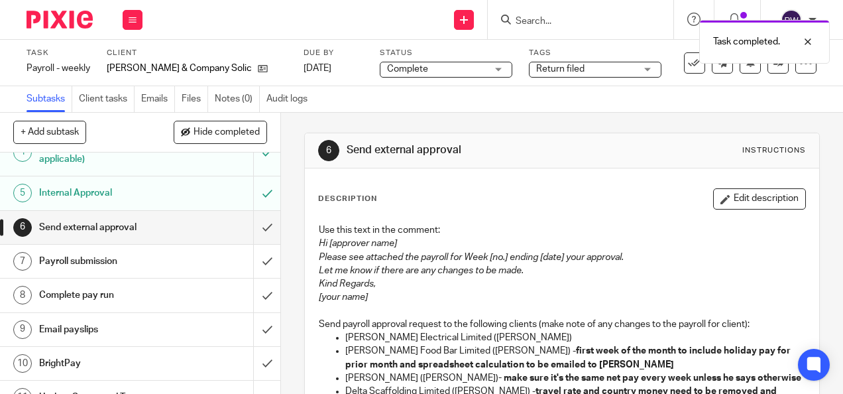
scroll to position [158, 0]
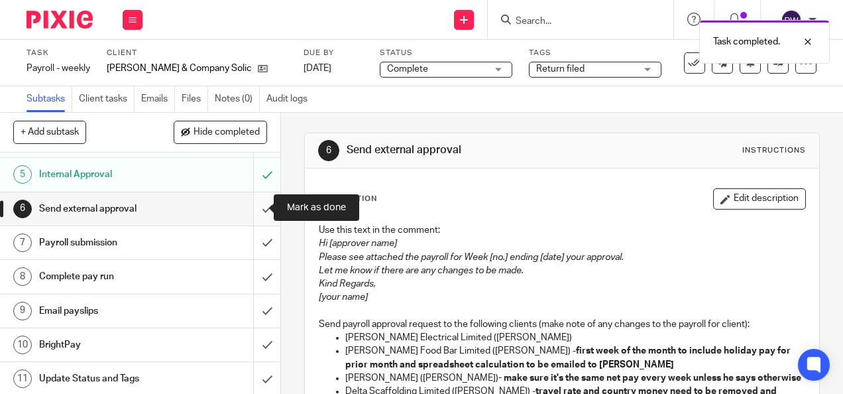
click at [250, 211] on input "submit" at bounding box center [140, 208] width 280 height 33
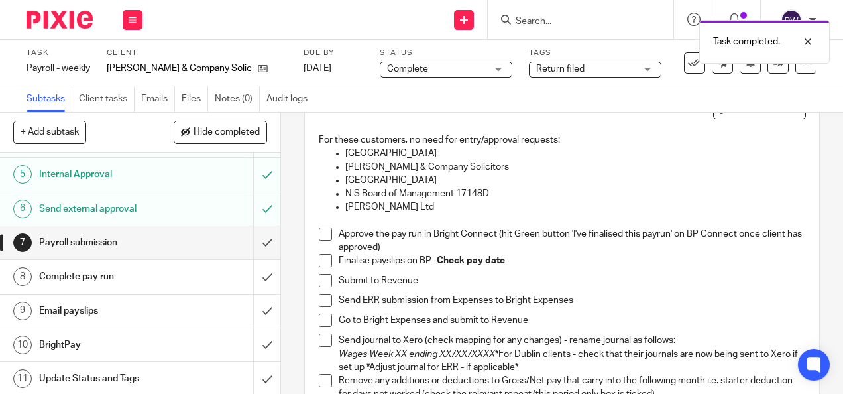
scroll to position [133, 0]
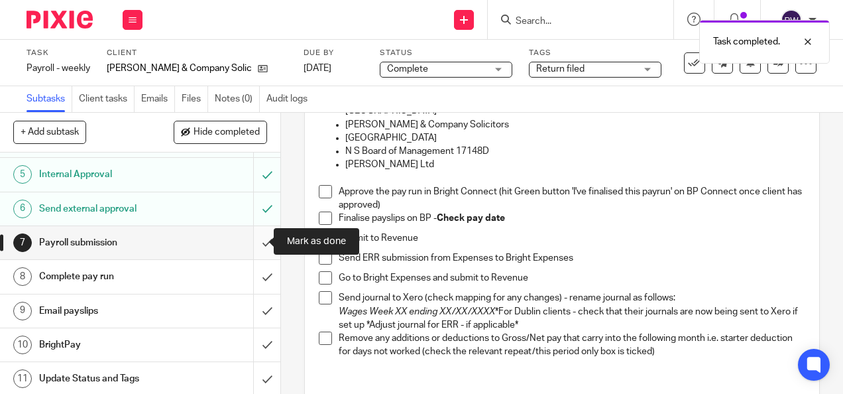
click at [258, 235] on input "submit" at bounding box center [140, 242] width 280 height 33
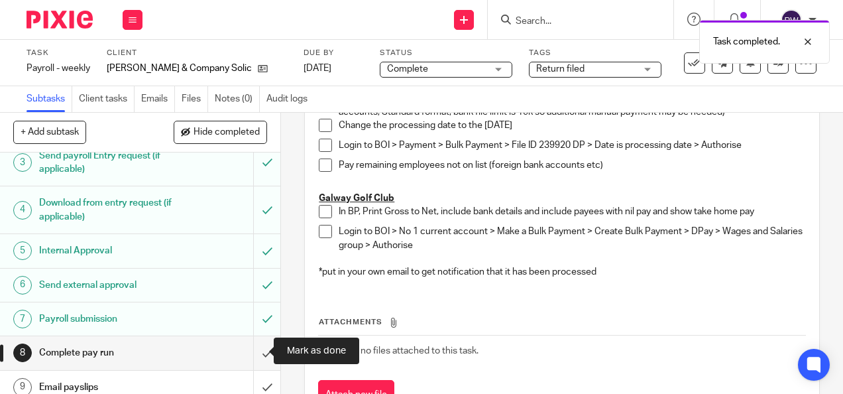
scroll to position [158, 0]
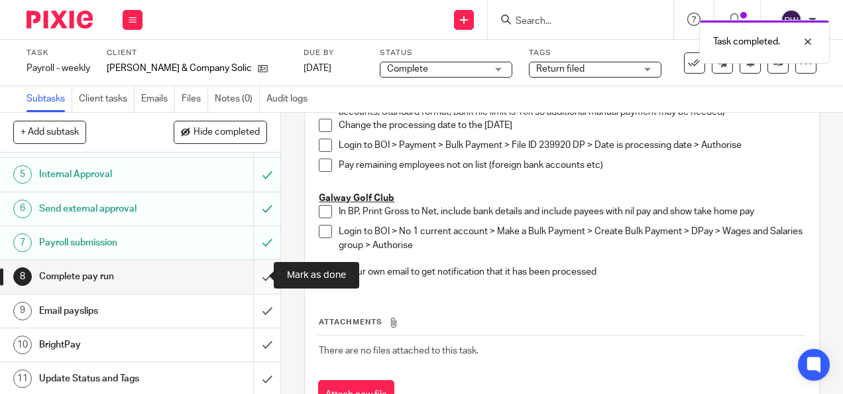
click at [257, 266] on input "submit" at bounding box center [140, 276] width 280 height 33
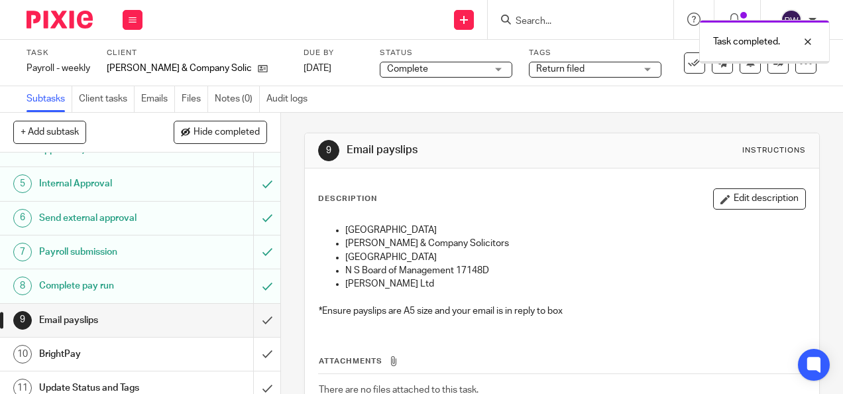
scroll to position [158, 0]
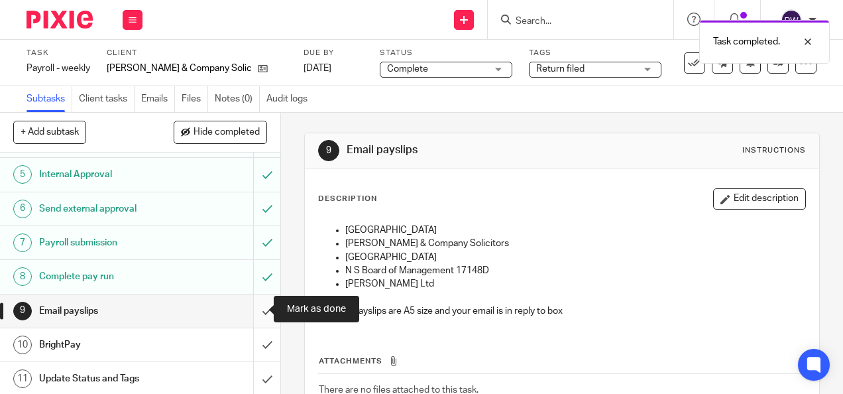
click at [250, 307] on input "submit" at bounding box center [140, 310] width 280 height 33
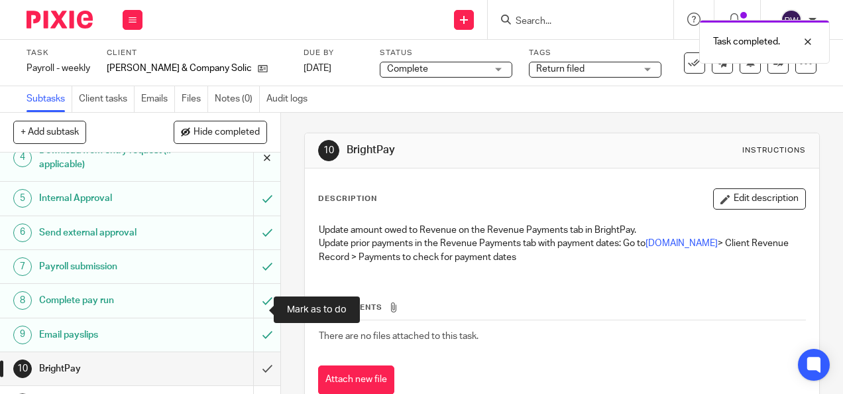
scroll to position [158, 0]
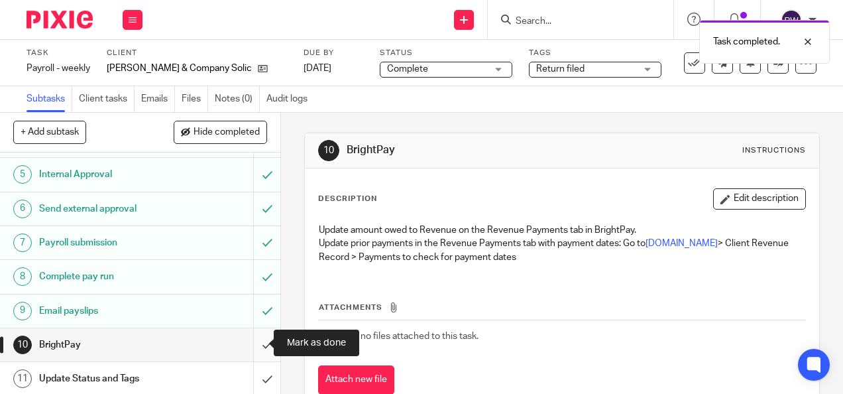
click at [256, 342] on input "submit" at bounding box center [140, 344] width 280 height 33
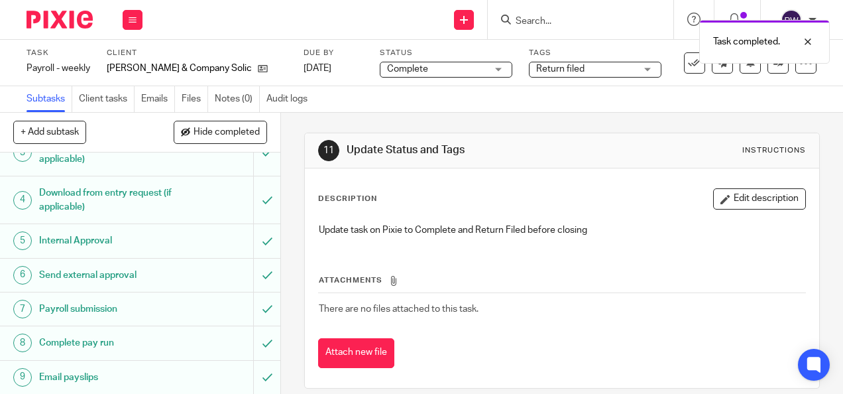
scroll to position [158, 0]
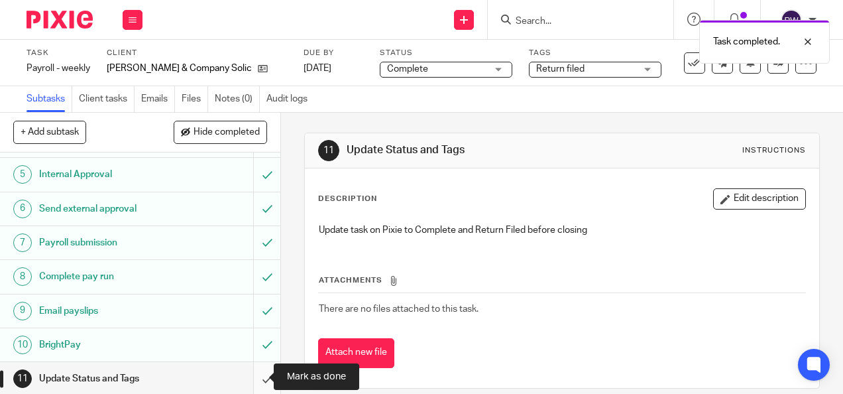
click at [254, 370] on input "submit" at bounding box center [140, 378] width 280 height 33
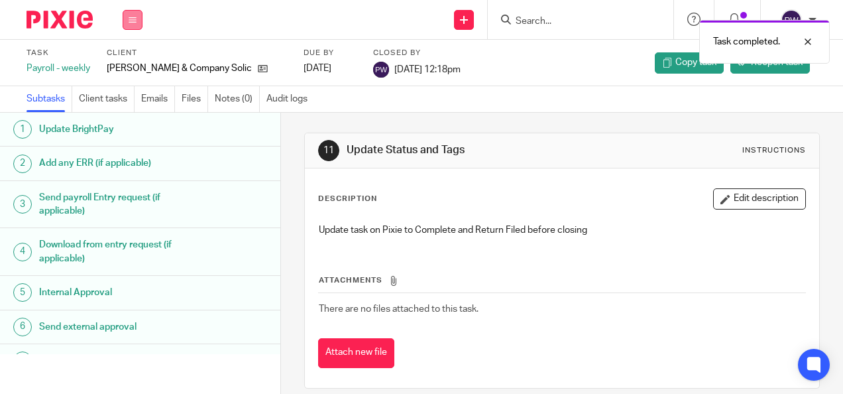
click at [129, 19] on icon at bounding box center [133, 20] width 8 height 8
click at [133, 57] on li "Work" at bounding box center [132, 61] width 35 height 19
click at [132, 60] on link "Work" at bounding box center [126, 61] width 23 height 9
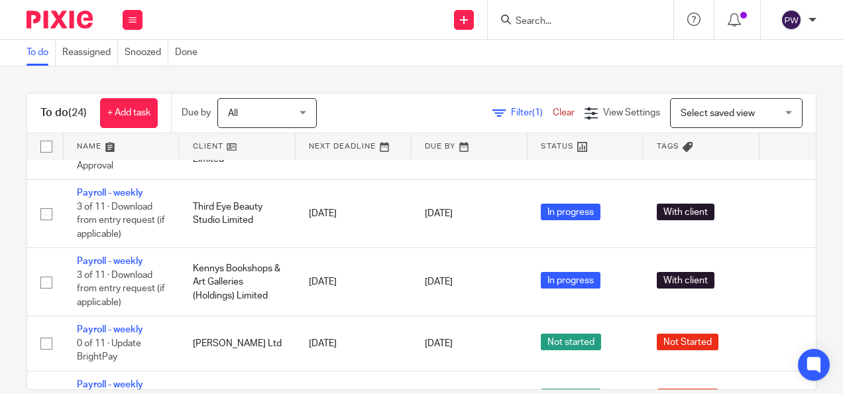
scroll to position [265, 0]
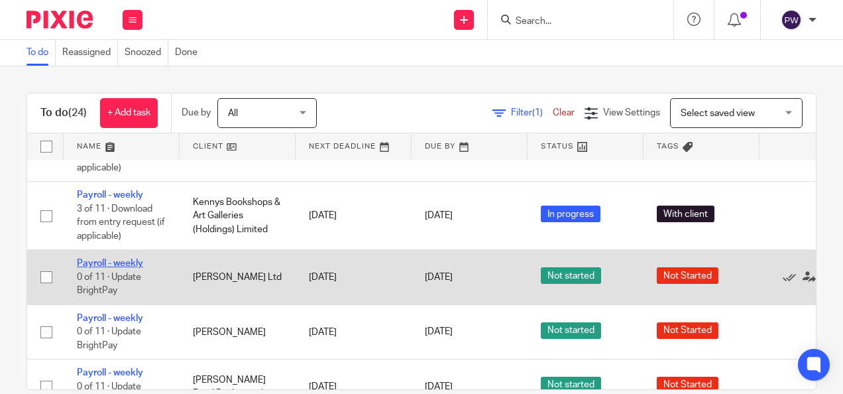
click at [106, 258] on link "Payroll - weekly" at bounding box center [110, 262] width 66 height 9
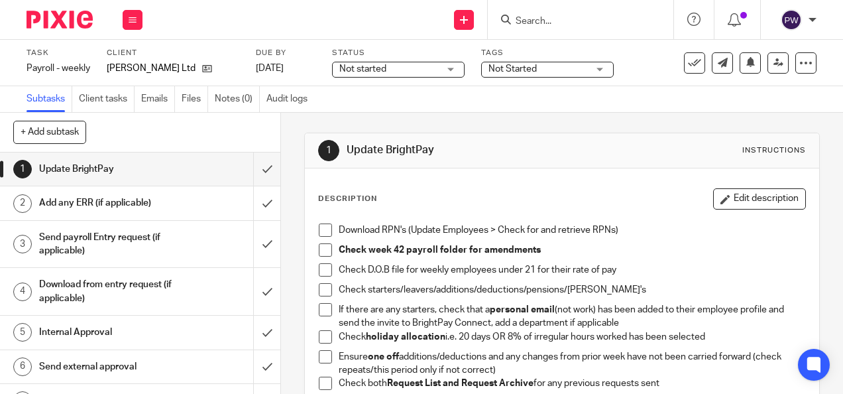
click at [396, 67] on span "Not started" at bounding box center [388, 69] width 99 height 14
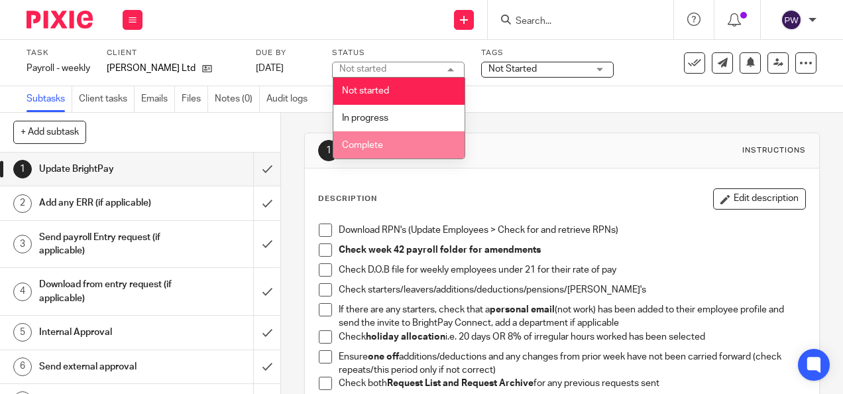
drag, startPoint x: 372, startPoint y: 149, endPoint x: 460, endPoint y: 97, distance: 102.5
click at [372, 148] on li "Complete" at bounding box center [398, 144] width 131 height 27
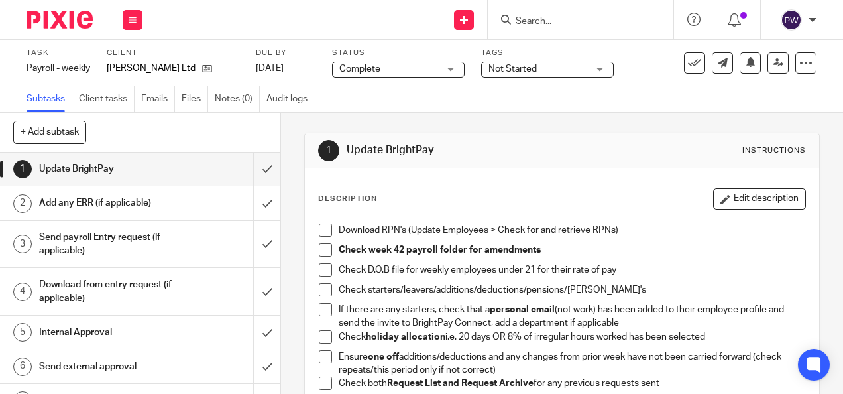
drag, startPoint x: 562, startPoint y: 52, endPoint x: 551, endPoint y: 65, distance: 16.9
click at [559, 55] on label "Tags" at bounding box center [547, 53] width 133 height 11
click at [553, 64] on span "Not Started" at bounding box center [537, 69] width 99 height 14
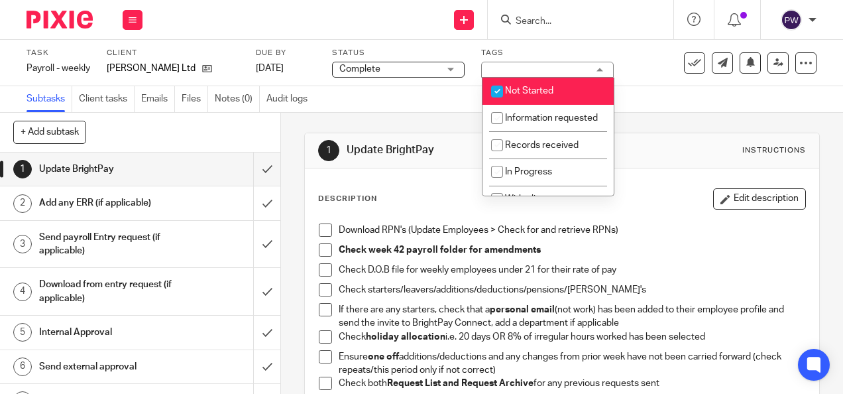
click at [537, 91] on span "Not Started" at bounding box center [529, 90] width 48 height 9
checkbox input "false"
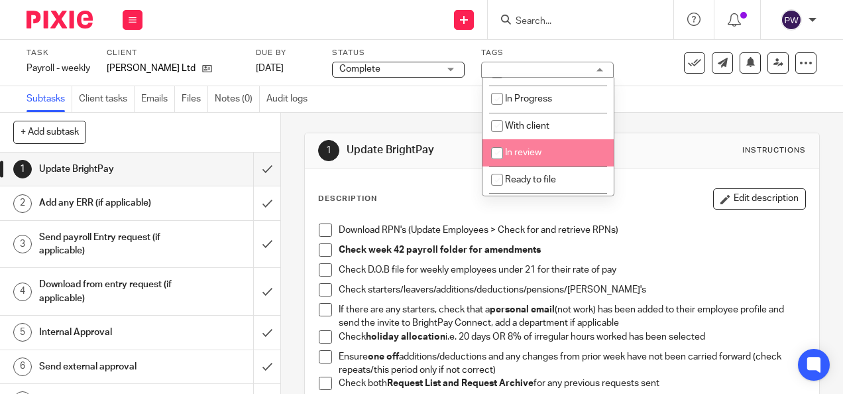
scroll to position [133, 0]
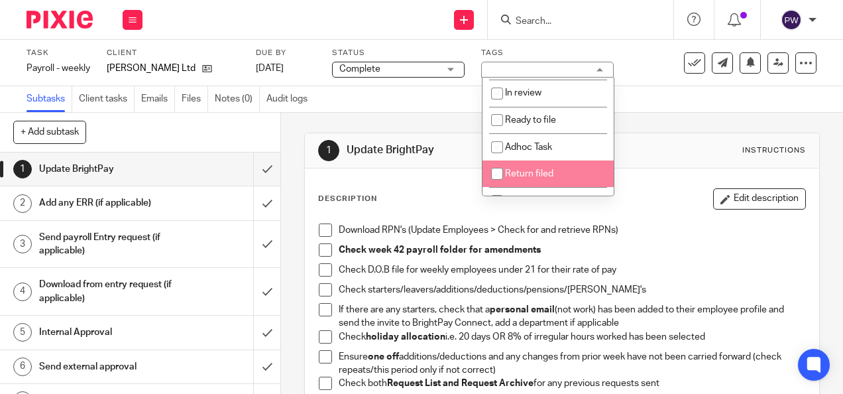
click at [515, 178] on span "Return filed" at bounding box center [529, 173] width 48 height 9
checkbox input "true"
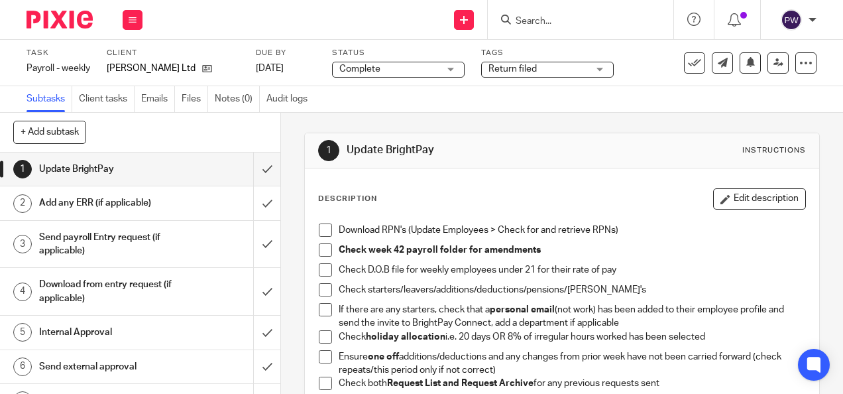
drag, startPoint x: 680, startPoint y: 81, endPoint x: 675, endPoint y: 87, distance: 7.6
click at [680, 81] on div "Task Payroll - weekly Save Payroll - weekly 0 /11 Client Tolhurst Ltd Due by 17…" at bounding box center [421, 63] width 843 height 46
click at [252, 167] on input "submit" at bounding box center [140, 168] width 280 height 33
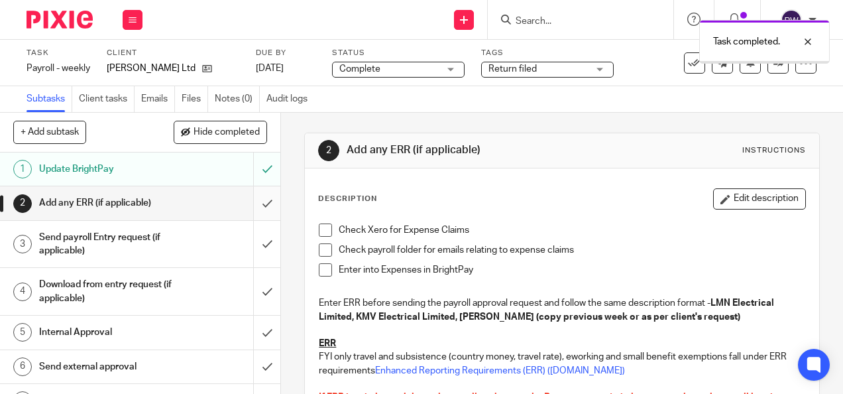
click at [252, 203] on input "submit" at bounding box center [140, 202] width 280 height 33
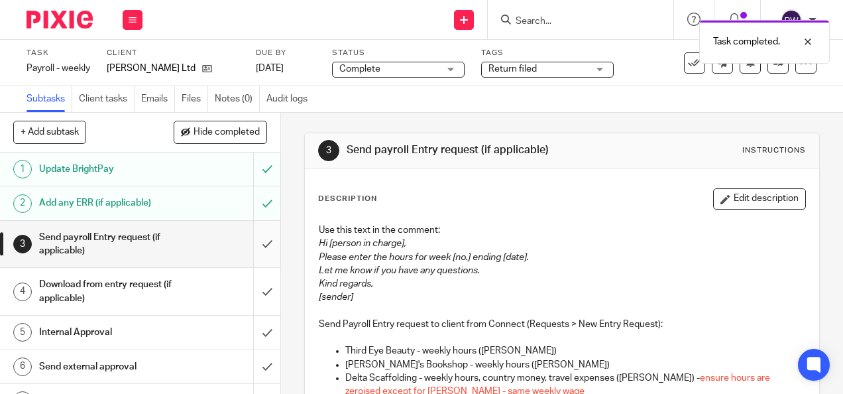
scroll to position [66, 0]
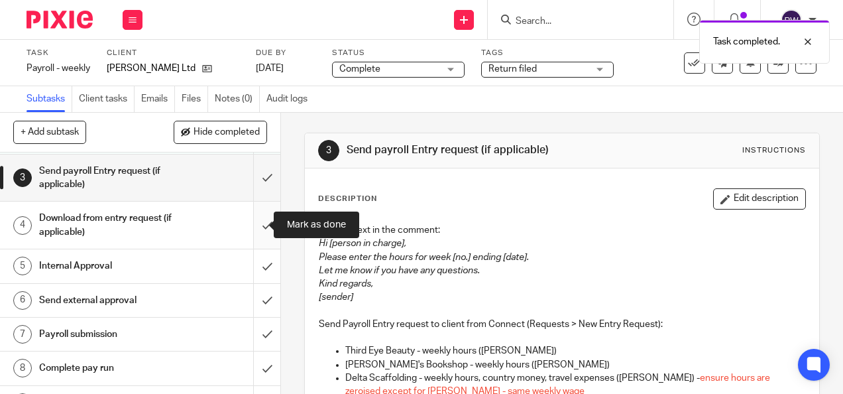
click at [253, 231] on input "submit" at bounding box center [140, 224] width 280 height 47
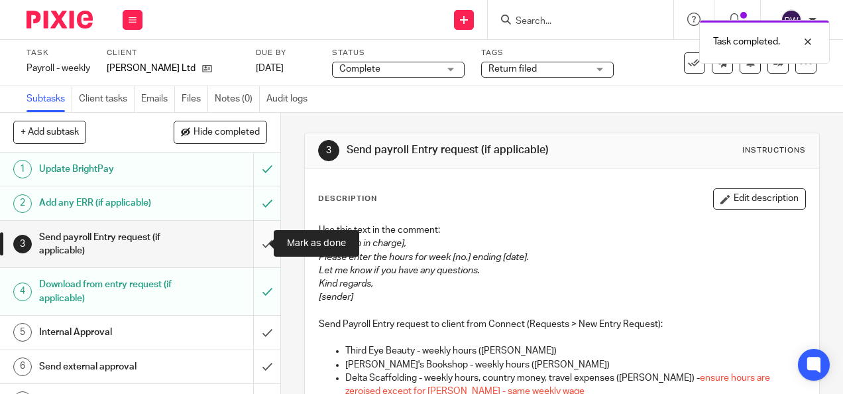
click at [254, 239] on input "submit" at bounding box center [140, 244] width 280 height 47
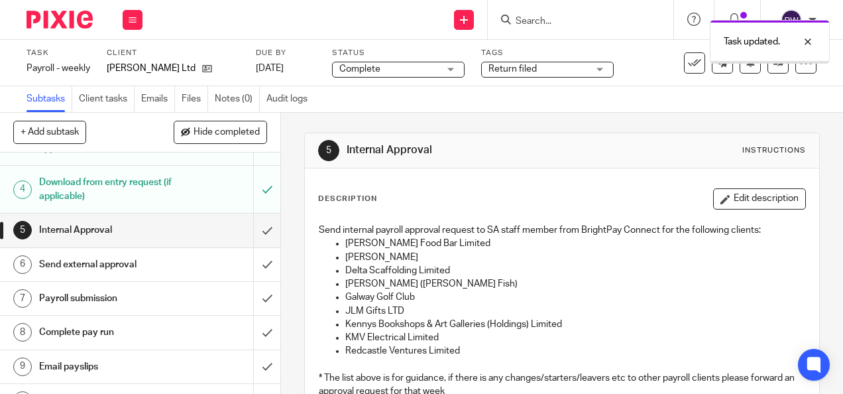
scroll to position [133, 0]
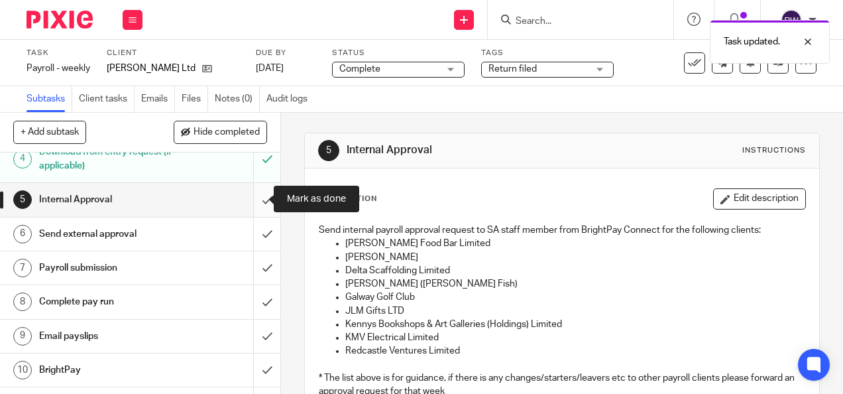
click at [258, 207] on input "submit" at bounding box center [140, 199] width 280 height 33
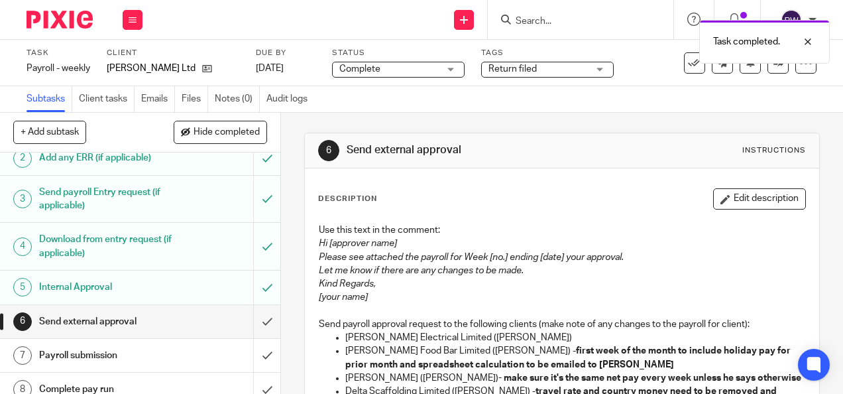
scroll to position [66, 0]
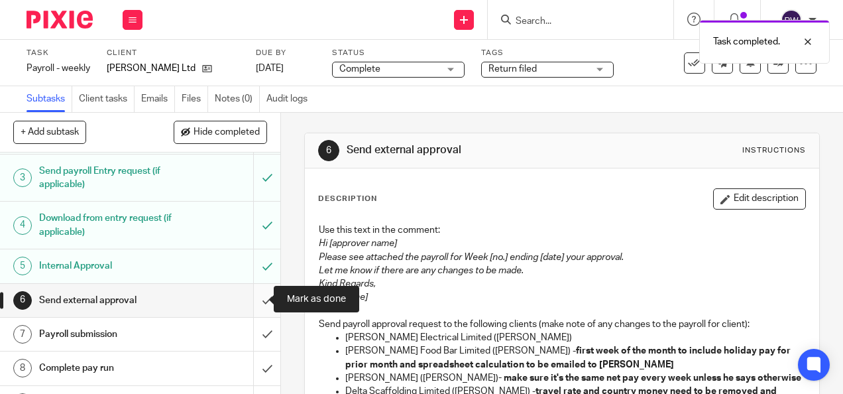
click at [253, 298] on input "submit" at bounding box center [140, 300] width 280 height 33
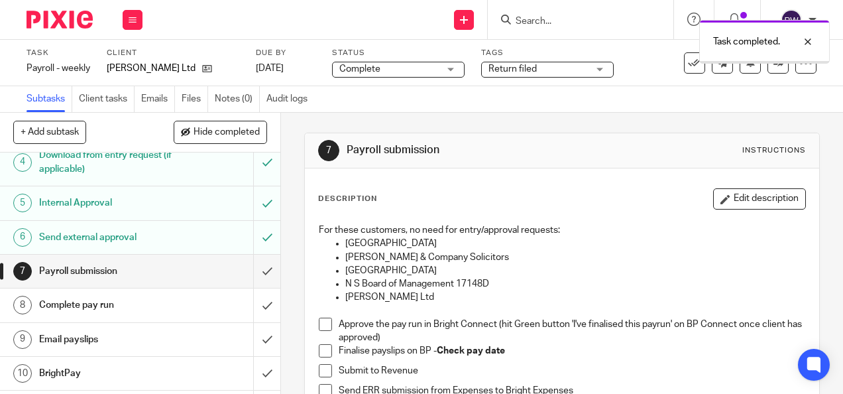
scroll to position [133, 0]
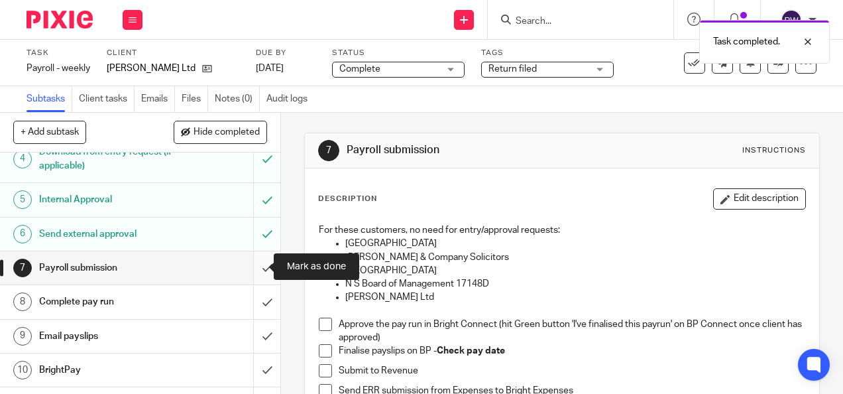
click at [252, 272] on input "submit" at bounding box center [140, 267] width 280 height 33
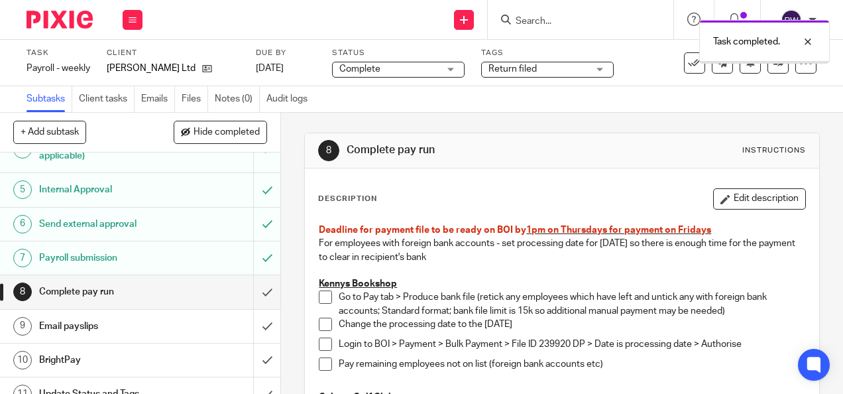
scroll to position [158, 0]
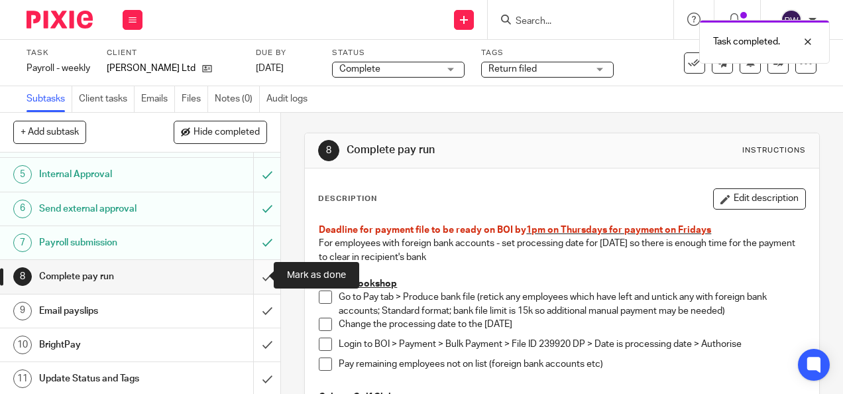
click at [253, 278] on input "submit" at bounding box center [140, 276] width 280 height 33
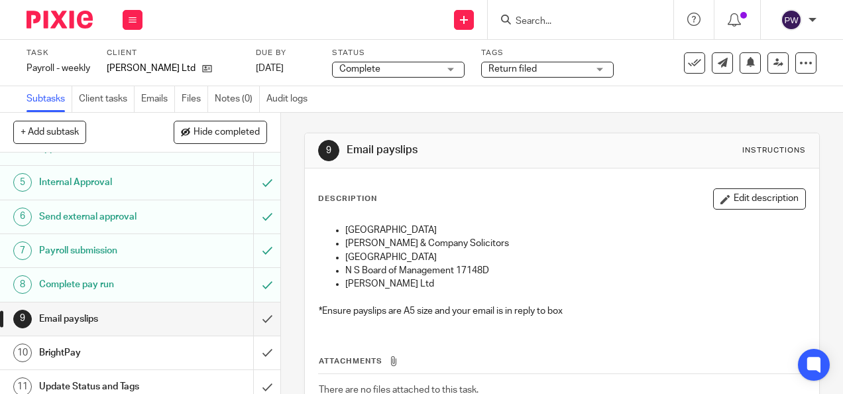
scroll to position [158, 0]
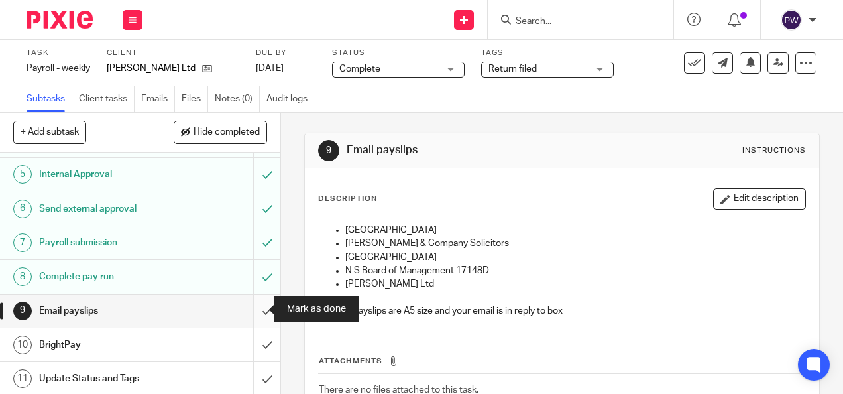
click at [253, 303] on input "submit" at bounding box center [140, 310] width 280 height 33
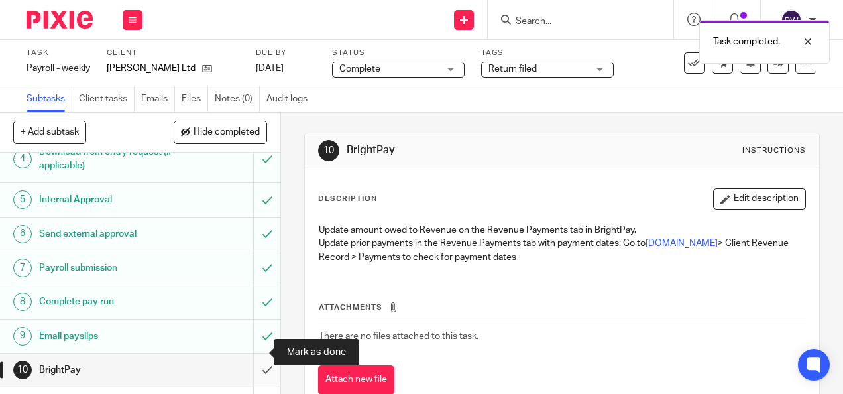
scroll to position [158, 0]
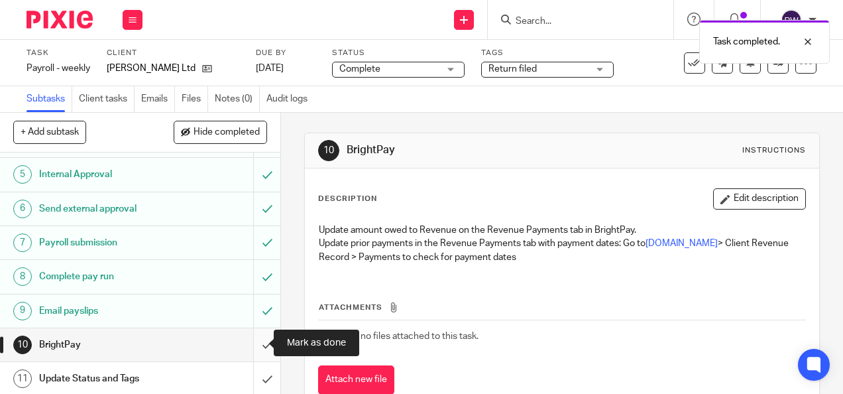
click at [252, 342] on input "submit" at bounding box center [140, 344] width 280 height 33
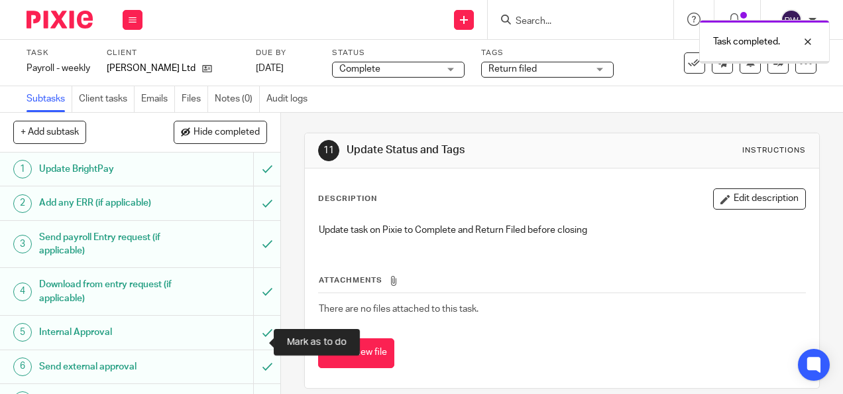
scroll to position [158, 0]
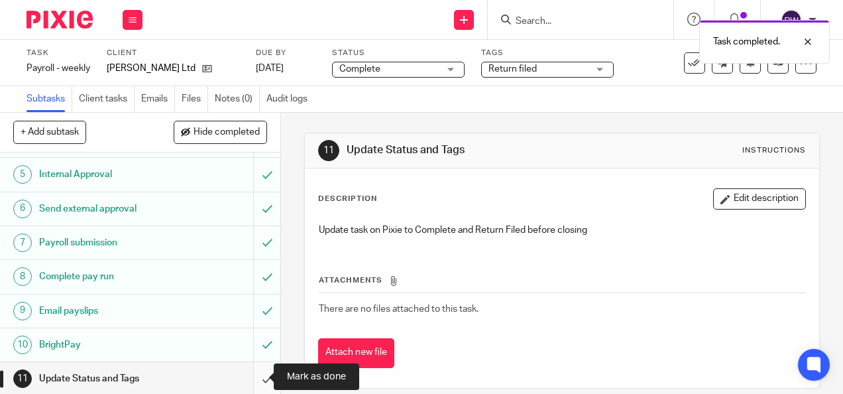
click at [261, 384] on input "submit" at bounding box center [140, 378] width 280 height 33
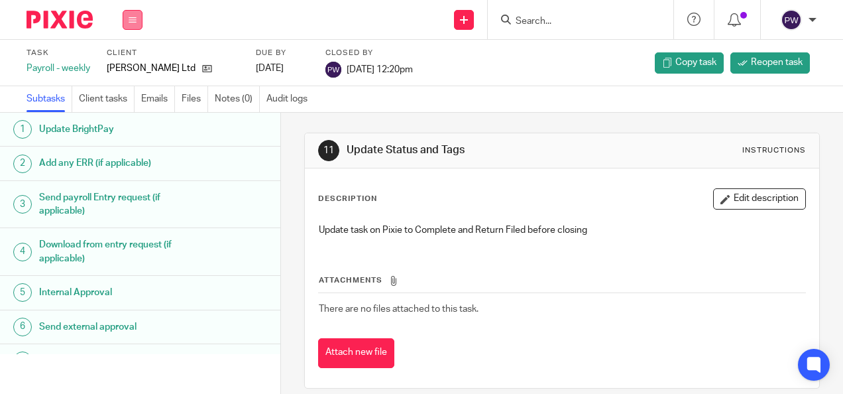
click at [134, 16] on icon at bounding box center [133, 20] width 8 height 8
click at [135, 61] on link "Work" at bounding box center [126, 61] width 23 height 9
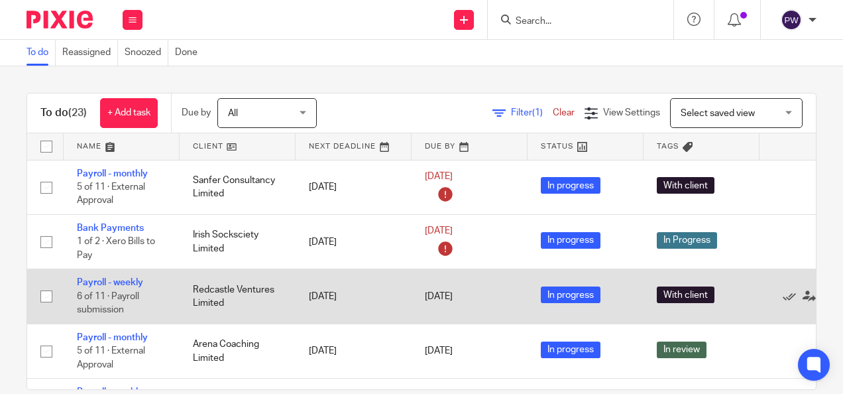
scroll to position [66, 0]
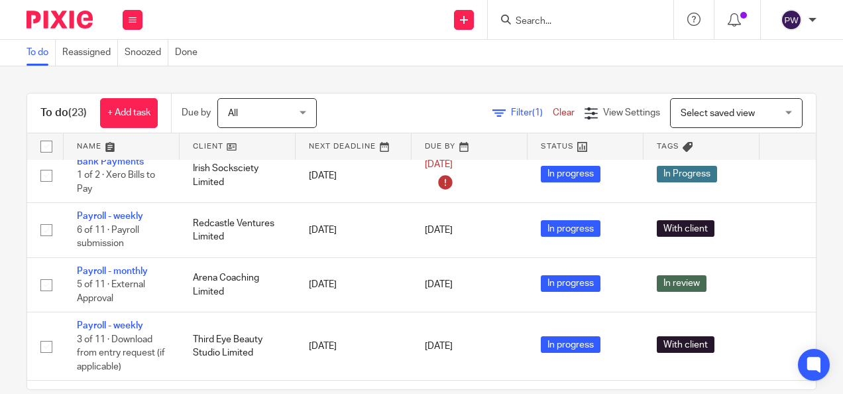
click at [211, 139] on link at bounding box center [238, 146] width 116 height 27
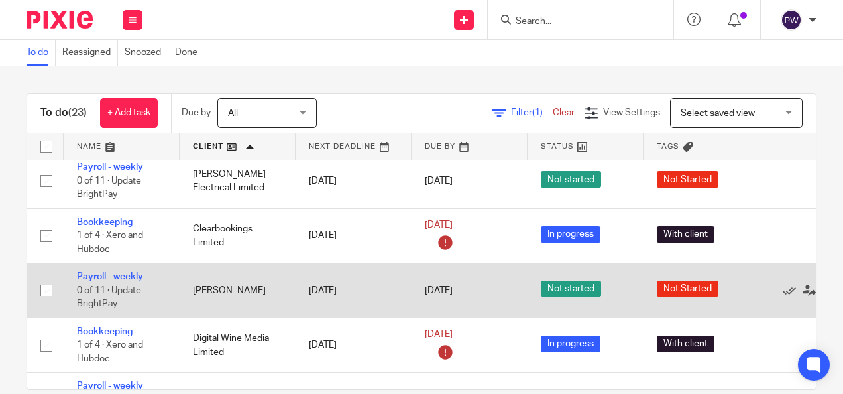
scroll to position [199, 0]
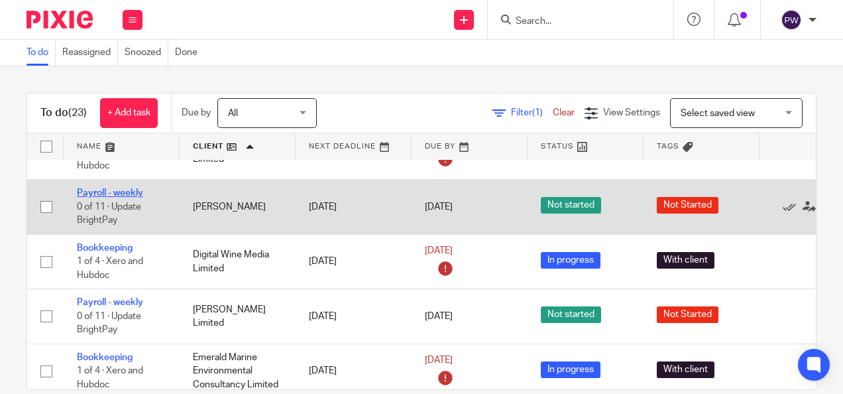
click at [113, 188] on link "Payroll - weekly" at bounding box center [110, 192] width 66 height 9
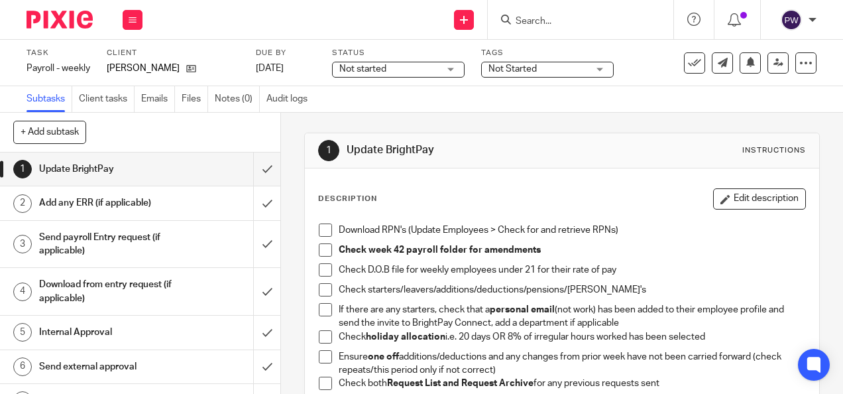
click at [370, 68] on span "Not started" at bounding box center [362, 68] width 47 height 9
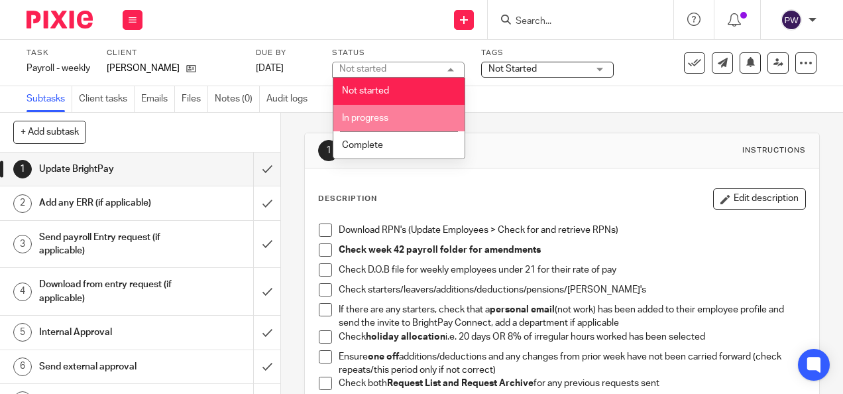
click at [378, 115] on span "In progress" at bounding box center [365, 117] width 46 height 9
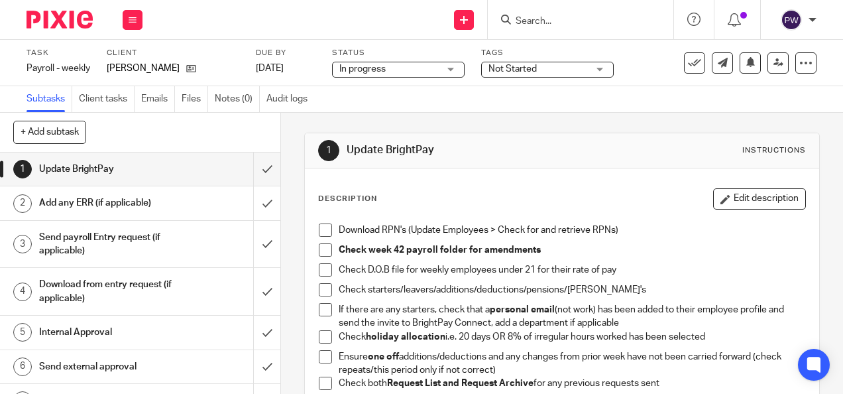
click at [523, 68] on span "Not Started" at bounding box center [512, 68] width 48 height 9
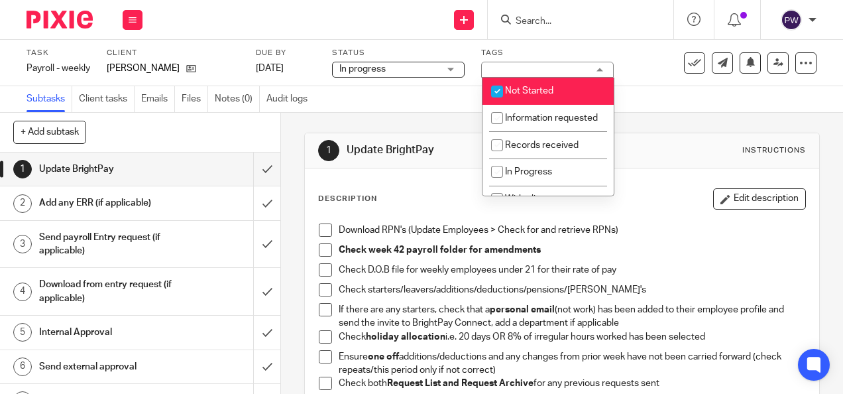
click at [526, 89] on span "Not Started" at bounding box center [529, 90] width 48 height 9
checkbox input "false"
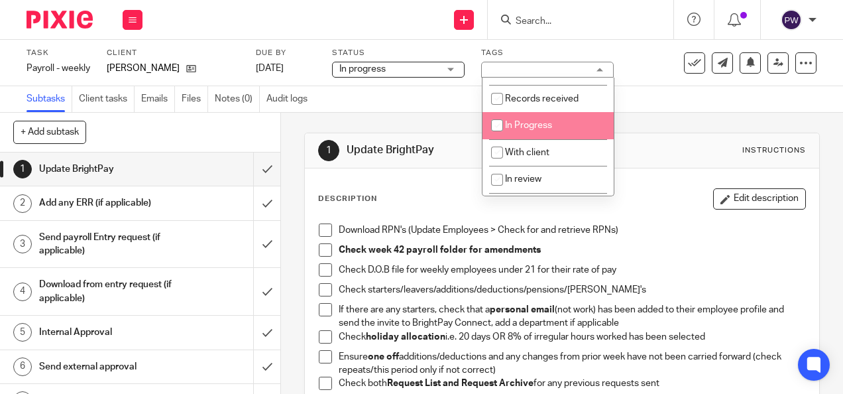
scroll to position [66, 0]
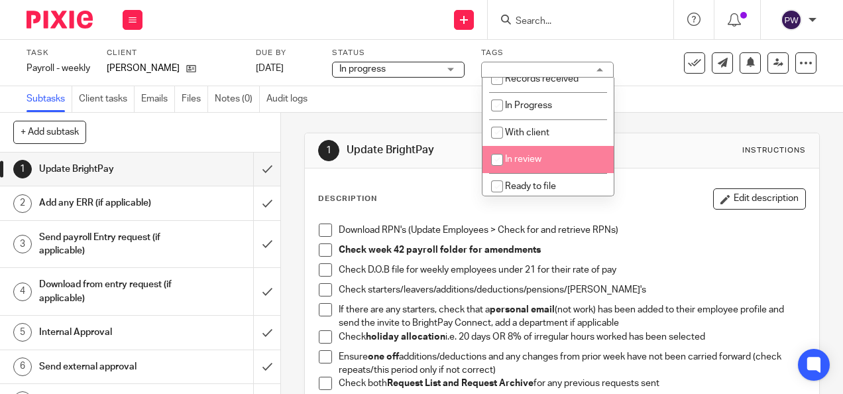
click at [522, 164] on li "In review" at bounding box center [547, 159] width 131 height 27
checkbox input "true"
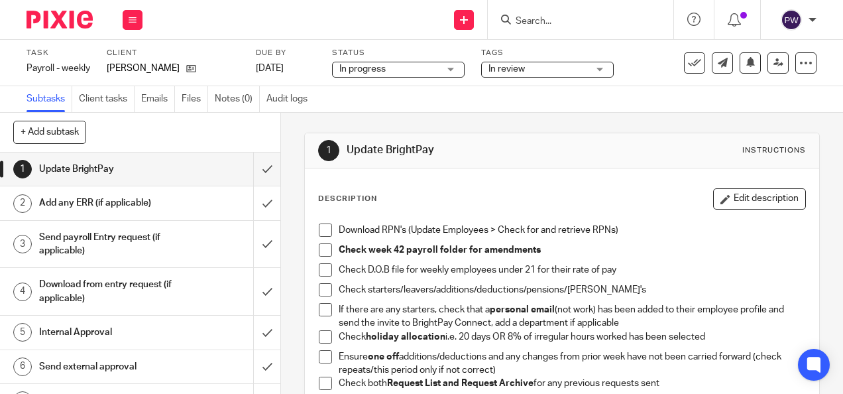
drag, startPoint x: 681, startPoint y: 99, endPoint x: 502, endPoint y: 172, distance: 193.8
click at [681, 99] on div "Subtasks Client tasks Emails Files Notes (0) Audit logs" at bounding box center [421, 99] width 843 height 27
click at [252, 171] on input "submit" at bounding box center [140, 168] width 280 height 33
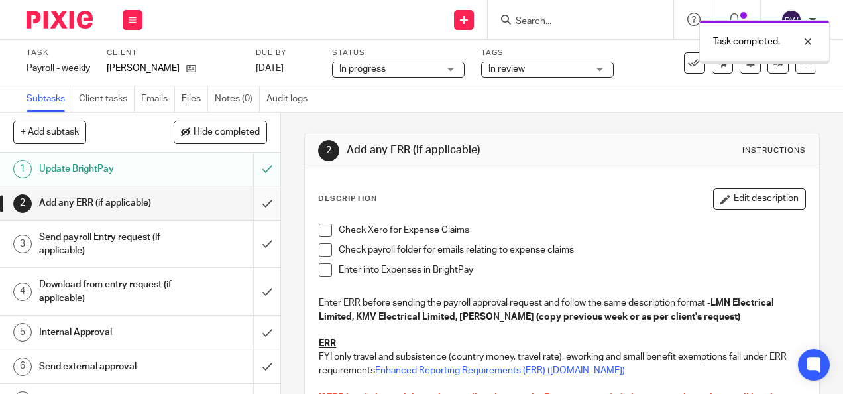
click at [253, 207] on input "submit" at bounding box center [140, 202] width 280 height 33
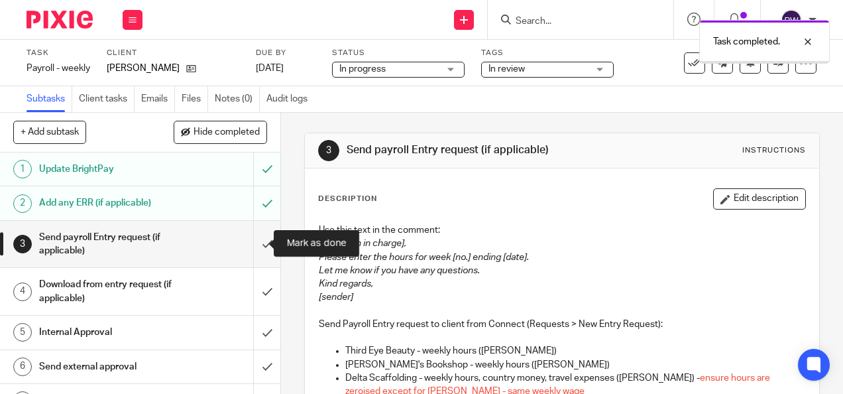
click at [254, 243] on input "submit" at bounding box center [140, 244] width 280 height 47
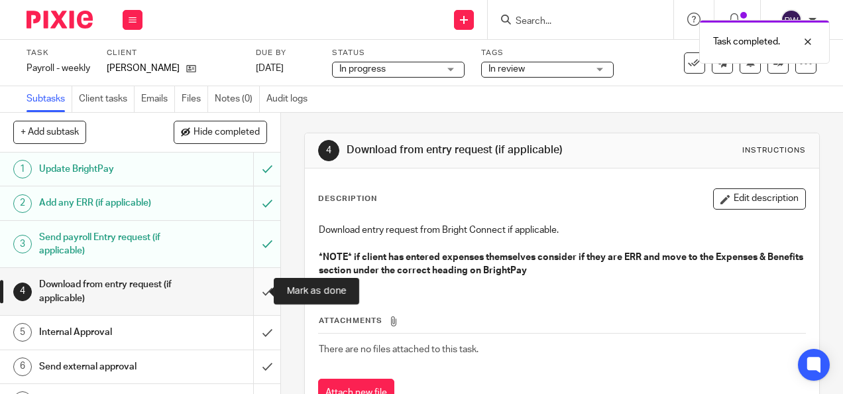
click at [256, 290] on input "submit" at bounding box center [140, 291] width 280 height 47
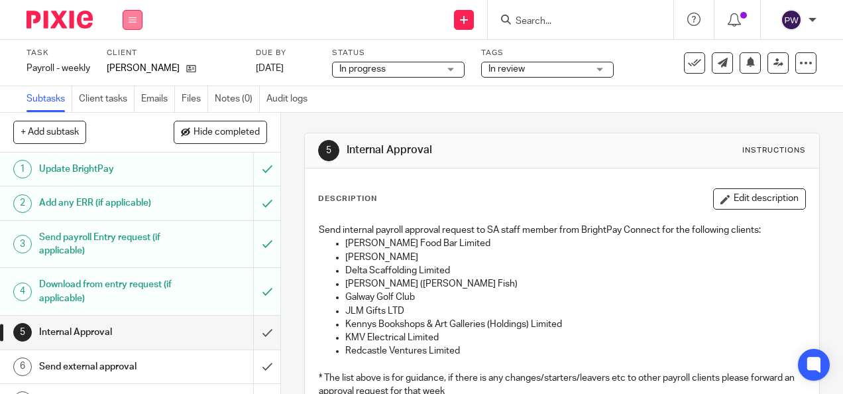
click at [126, 20] on button at bounding box center [133, 20] width 20 height 20
click at [130, 62] on link "Work" at bounding box center [126, 61] width 23 height 9
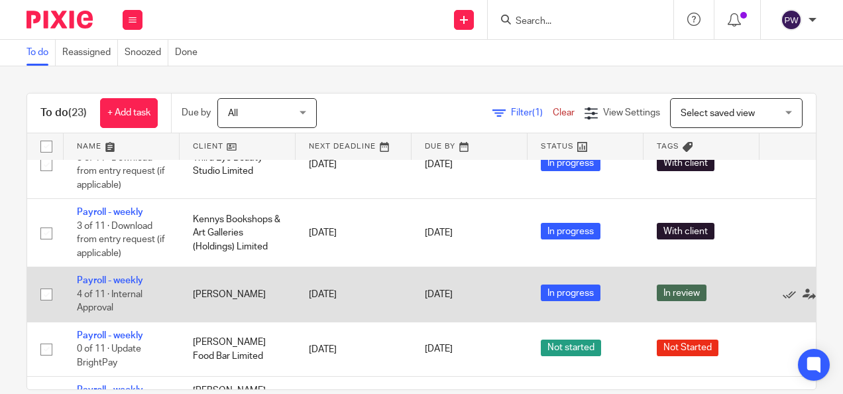
scroll to position [331, 0]
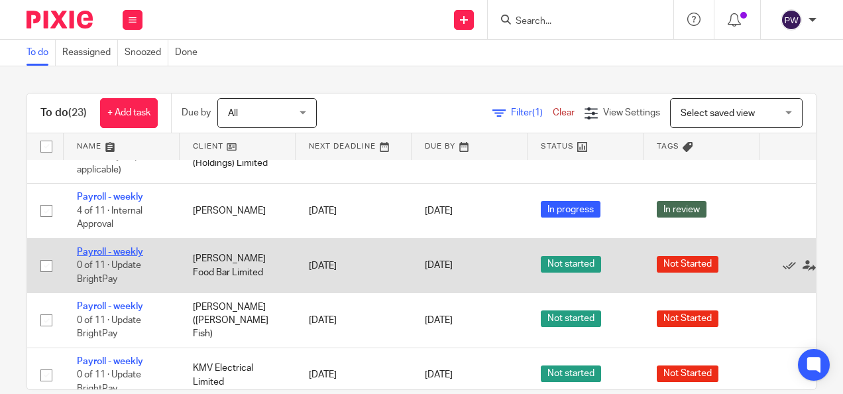
click at [134, 250] on link "Payroll - weekly" at bounding box center [110, 251] width 66 height 9
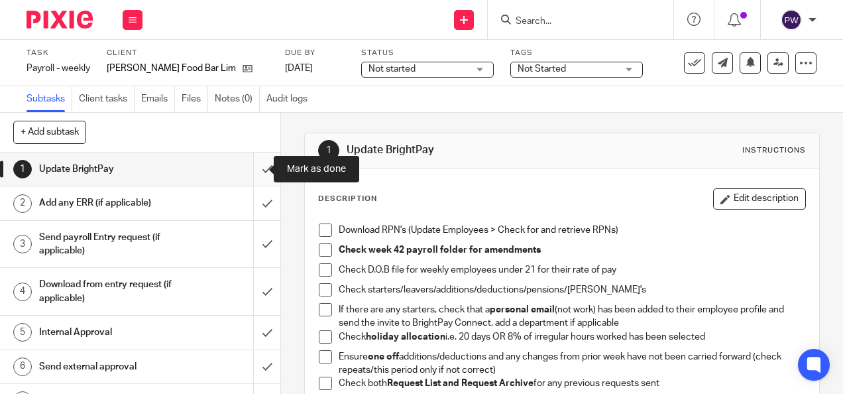
click at [260, 170] on input "submit" at bounding box center [140, 168] width 280 height 33
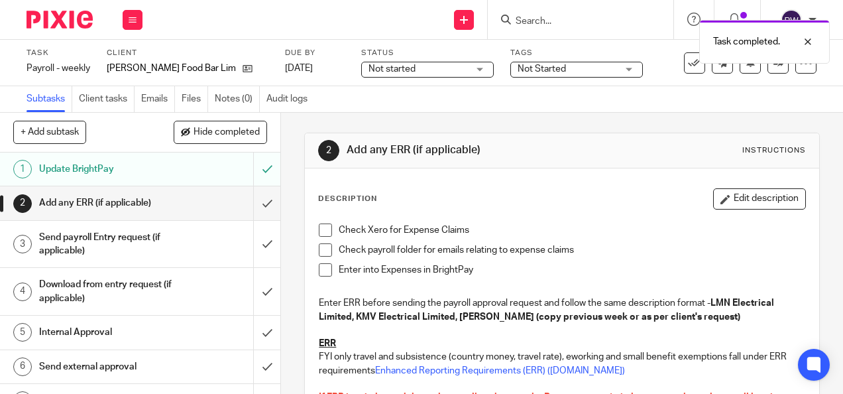
click at [417, 69] on span "Not started" at bounding box center [417, 69] width 99 height 14
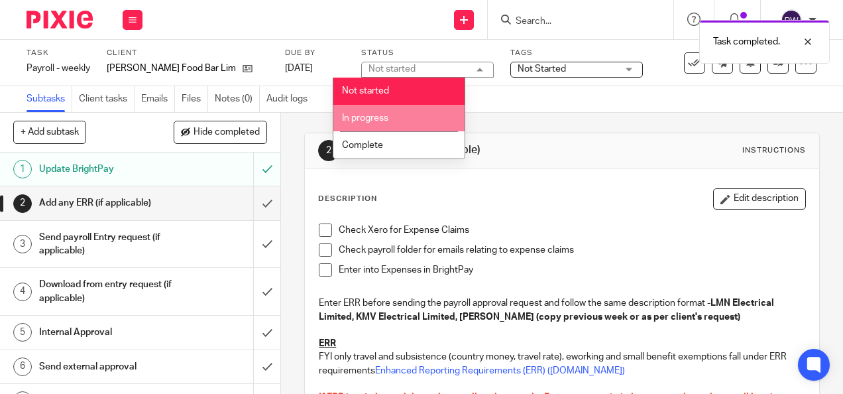
drag, startPoint x: 374, startPoint y: 117, endPoint x: 389, endPoint y: 111, distance: 15.5
click at [374, 117] on span "In progress" at bounding box center [365, 117] width 46 height 9
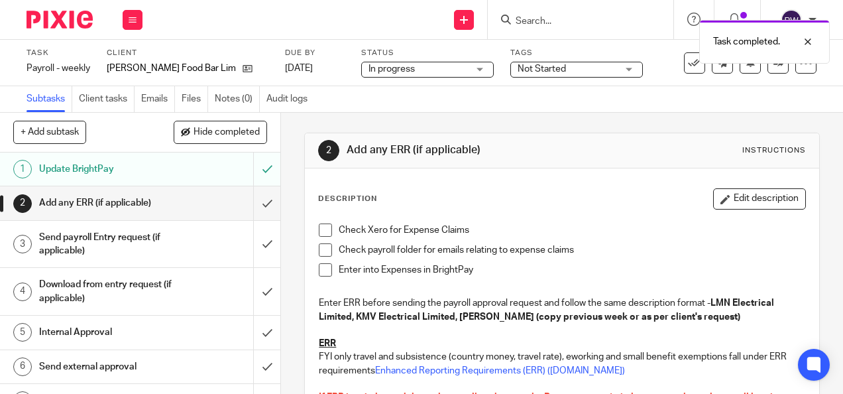
click at [585, 73] on span "Not Started" at bounding box center [566, 69] width 99 height 14
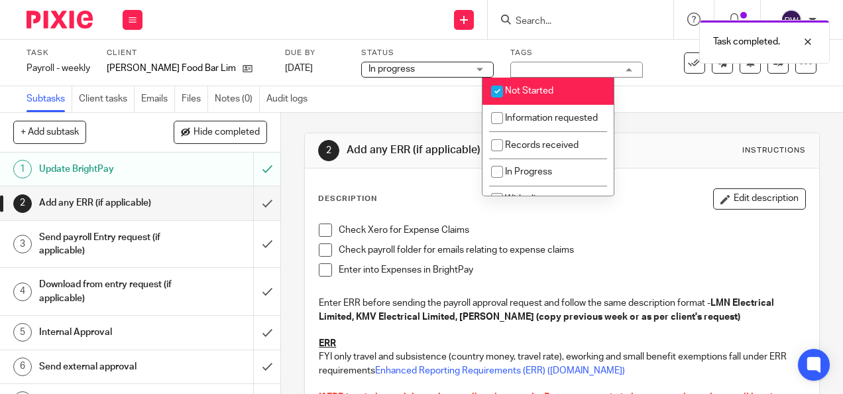
click at [531, 93] on span "Not Started" at bounding box center [529, 90] width 48 height 9
checkbox input "false"
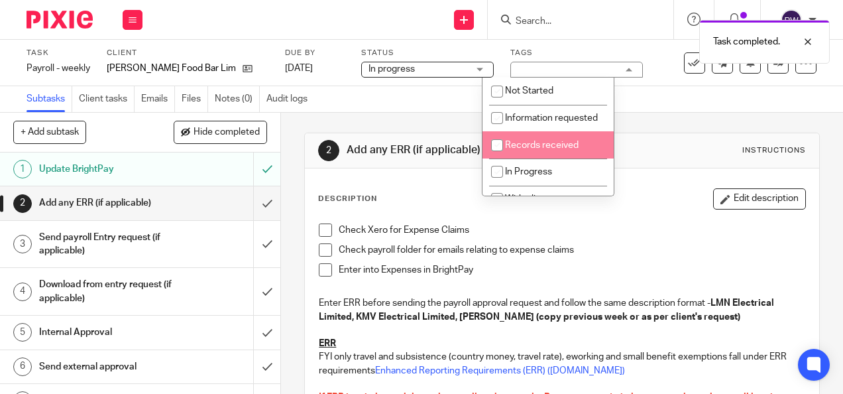
scroll to position [66, 0]
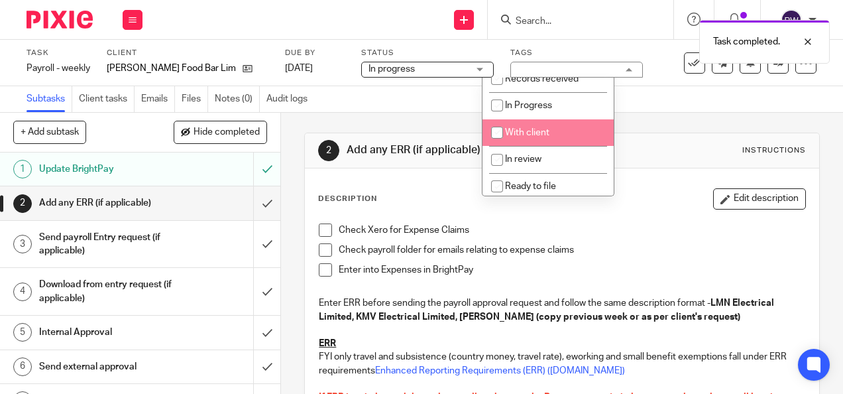
click at [530, 137] on span "With client" at bounding box center [527, 132] width 44 height 9
checkbox input "true"
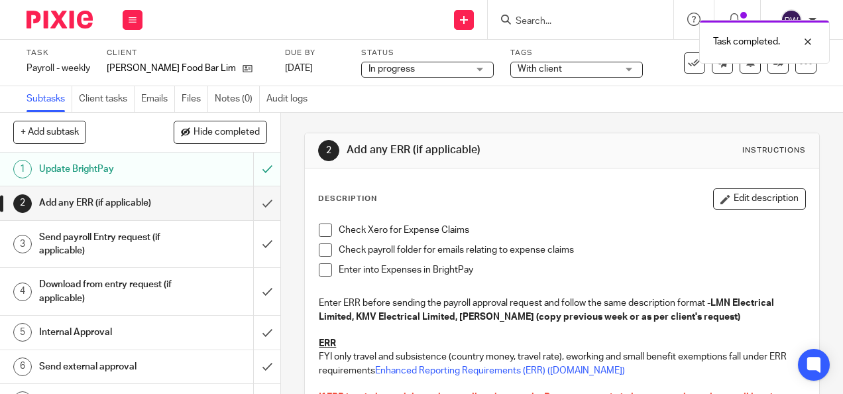
drag, startPoint x: 655, startPoint y: 95, endPoint x: 584, endPoint y: 123, distance: 75.5
click at [655, 97] on div "Subtasks Client tasks Emails Files Notes (0) Audit logs" at bounding box center [421, 99] width 843 height 27
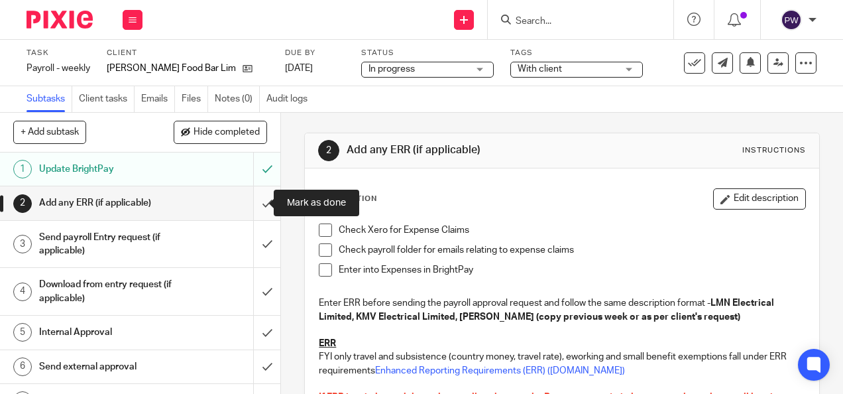
click at [260, 198] on input "submit" at bounding box center [140, 202] width 280 height 33
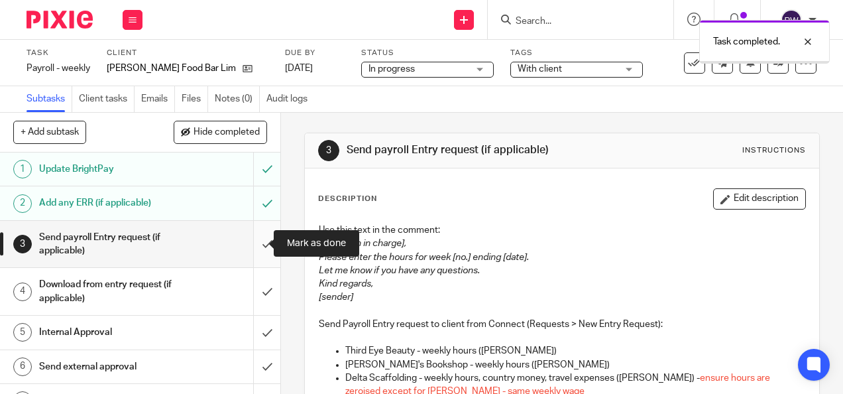
click at [258, 245] on input "submit" at bounding box center [140, 244] width 280 height 47
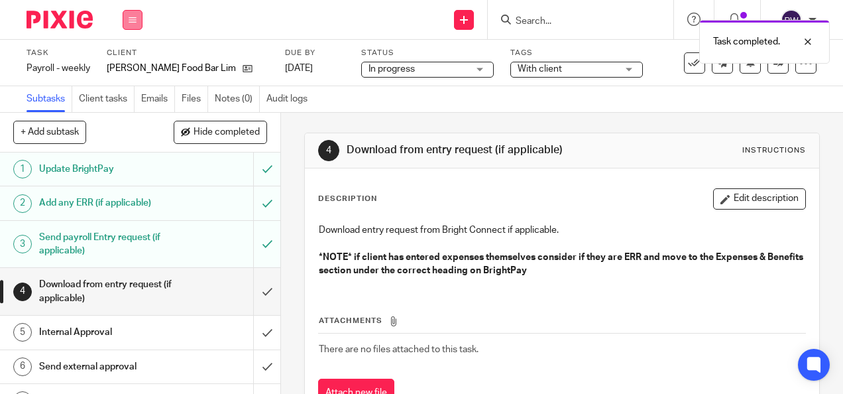
click at [134, 16] on icon at bounding box center [133, 20] width 8 height 8
click at [138, 64] on link "Work" at bounding box center [126, 61] width 23 height 9
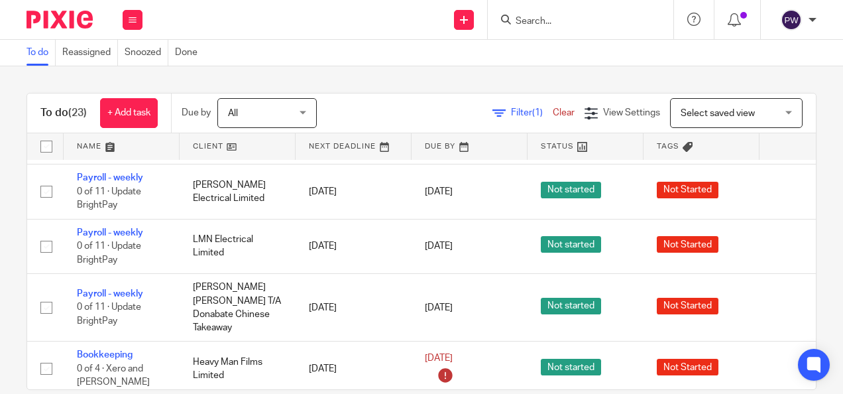
scroll to position [861, 0]
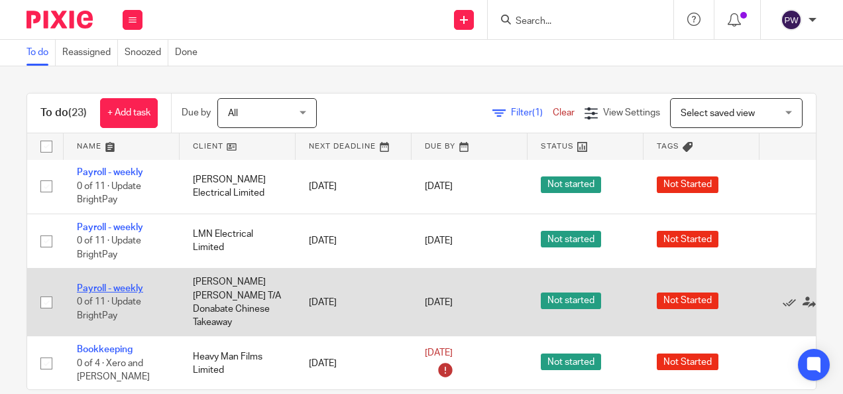
click at [119, 284] on link "Payroll - weekly" at bounding box center [110, 288] width 66 height 9
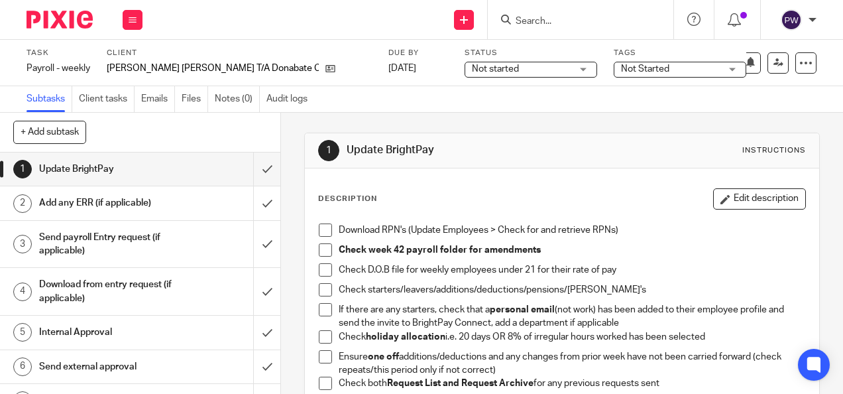
click at [477, 68] on span "Not started" at bounding box center [521, 69] width 99 height 14
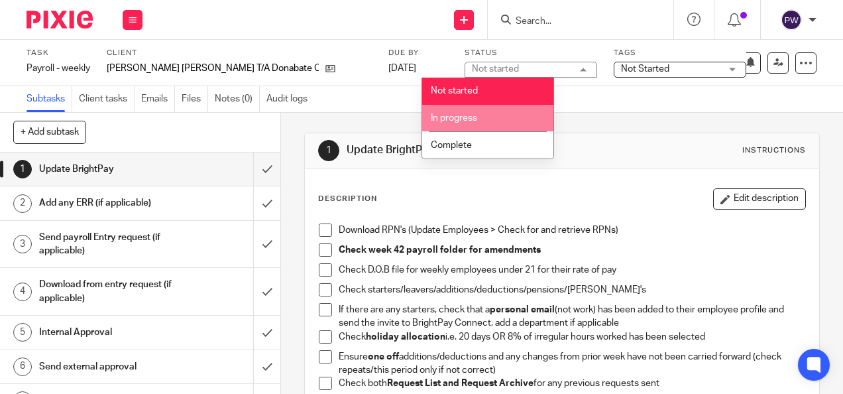
click at [469, 123] on li "In progress" at bounding box center [487, 118] width 131 height 27
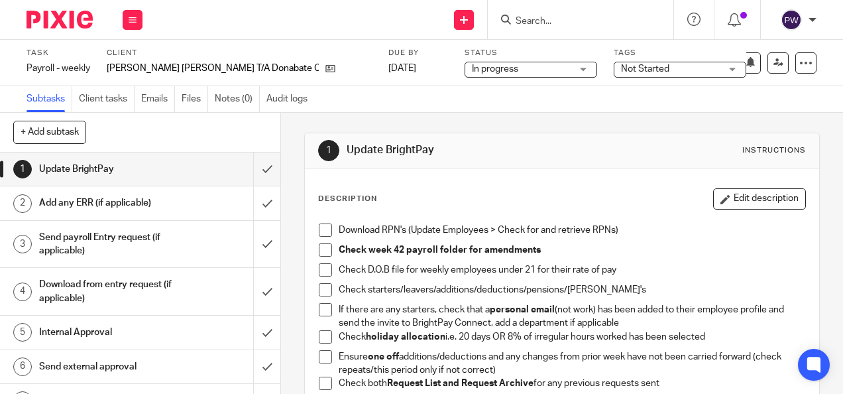
click at [621, 73] on span "Not Started" at bounding box center [670, 69] width 99 height 14
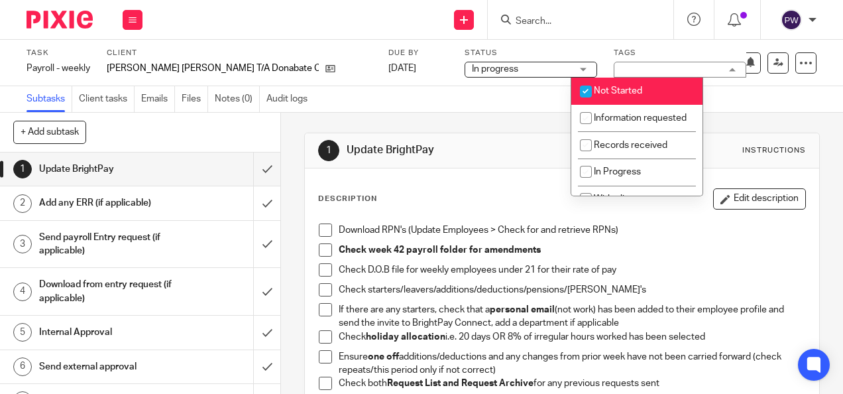
drag, startPoint x: 608, startPoint y: 89, endPoint x: 603, endPoint y: 158, distance: 69.8
click at [608, 89] on span "Not Started" at bounding box center [618, 90] width 48 height 9
checkbox input "false"
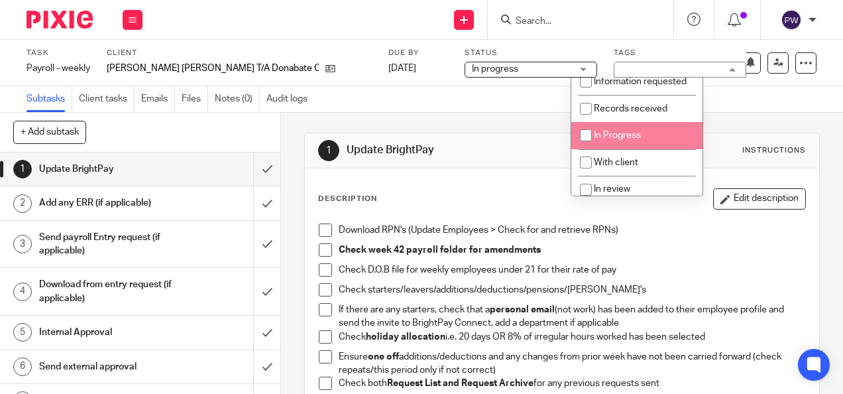
scroll to position [66, 0]
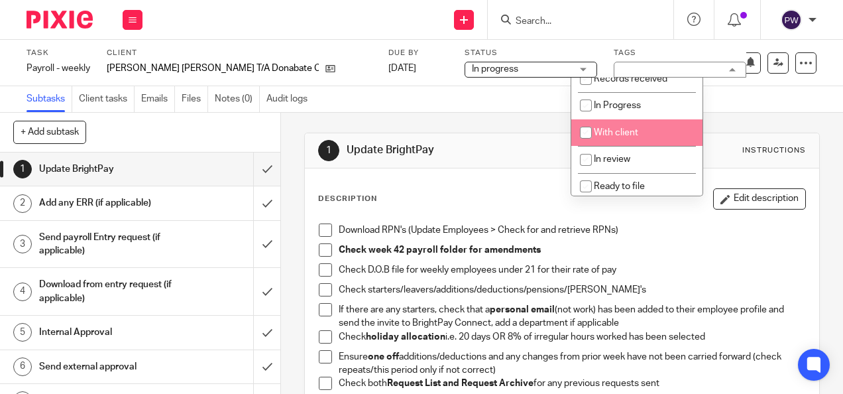
click at [611, 137] on span "With client" at bounding box center [616, 132] width 44 height 9
checkbox input "true"
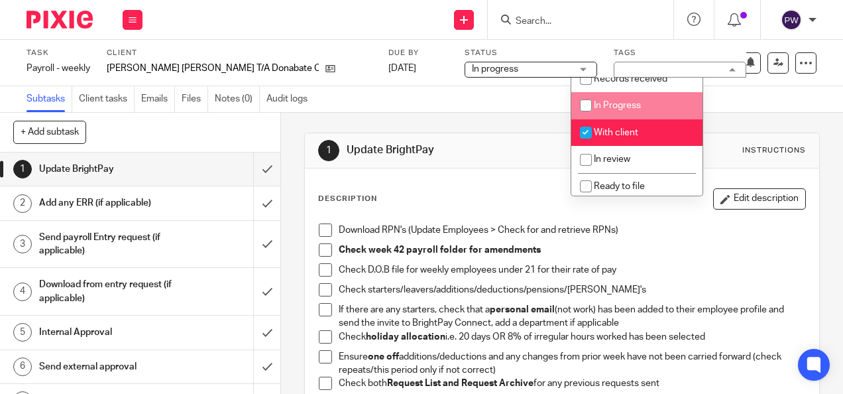
drag, startPoint x: 729, startPoint y: 103, endPoint x: 541, endPoint y: 146, distance: 193.0
click at [731, 103] on div "Subtasks Client tasks Emails Files Notes (0) Audit logs" at bounding box center [421, 99] width 843 height 27
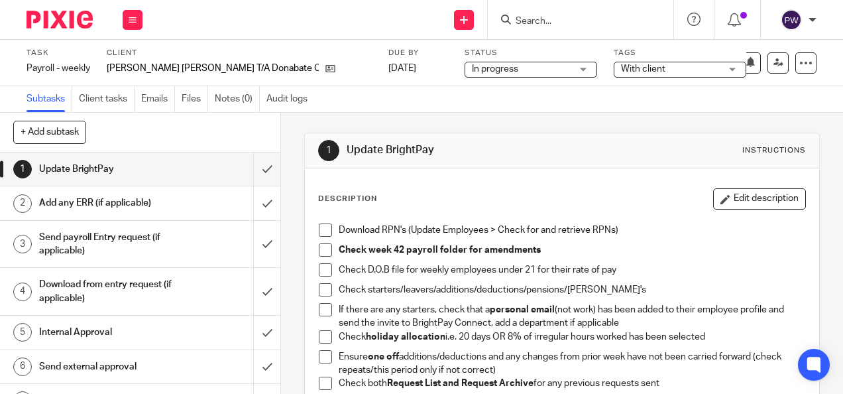
click at [94, 249] on h1 "Send payroll Entry request (if applicable)" at bounding box center [106, 244] width 134 height 34
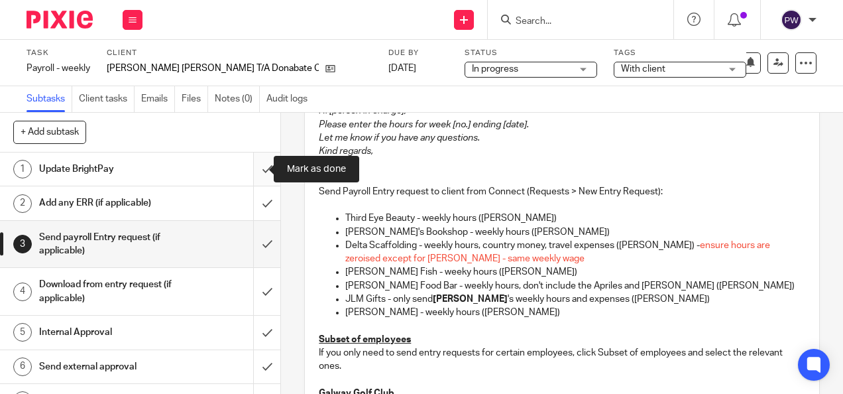
click at [251, 172] on input "submit" at bounding box center [140, 168] width 280 height 33
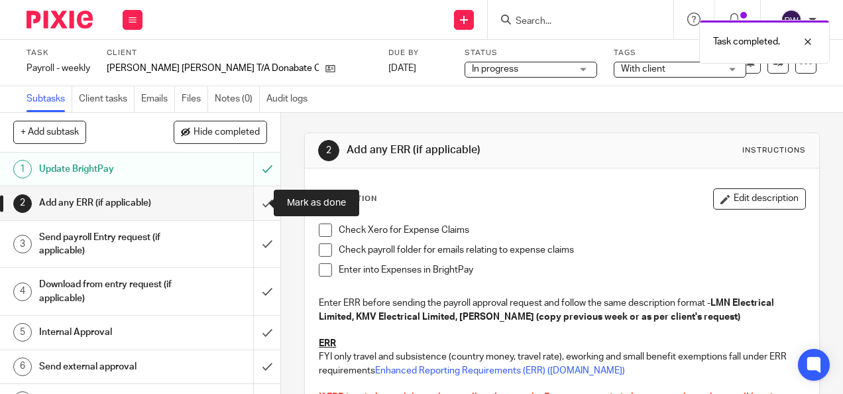
click at [249, 199] on input "submit" at bounding box center [140, 202] width 280 height 33
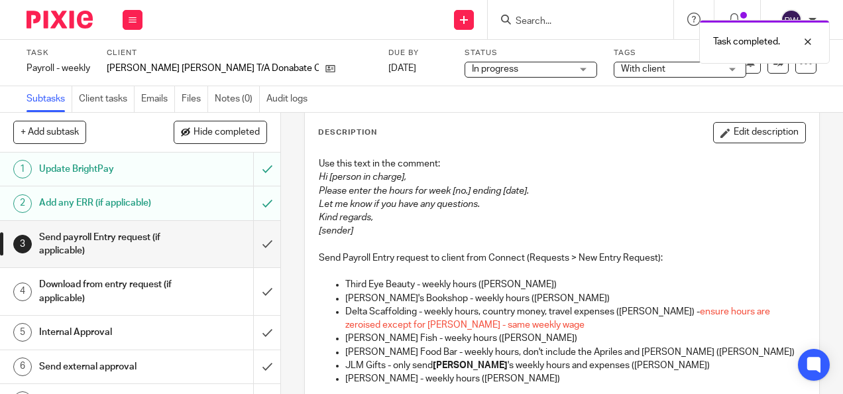
scroll to position [133, 0]
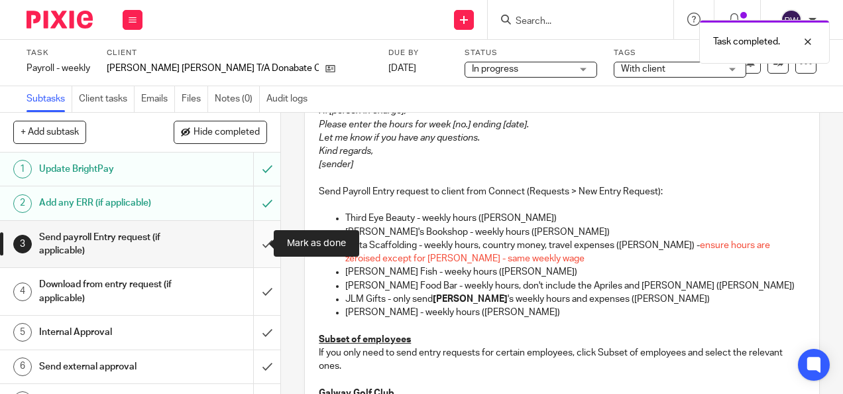
click at [253, 243] on input "submit" at bounding box center [140, 244] width 280 height 47
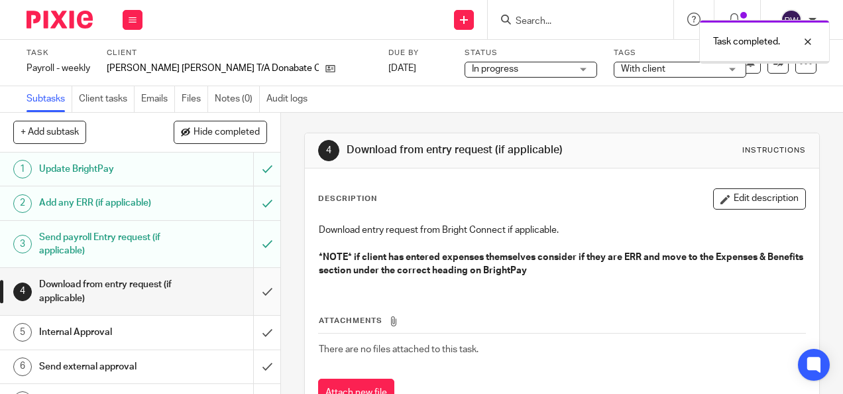
click at [253, 284] on input "submit" at bounding box center [140, 291] width 280 height 47
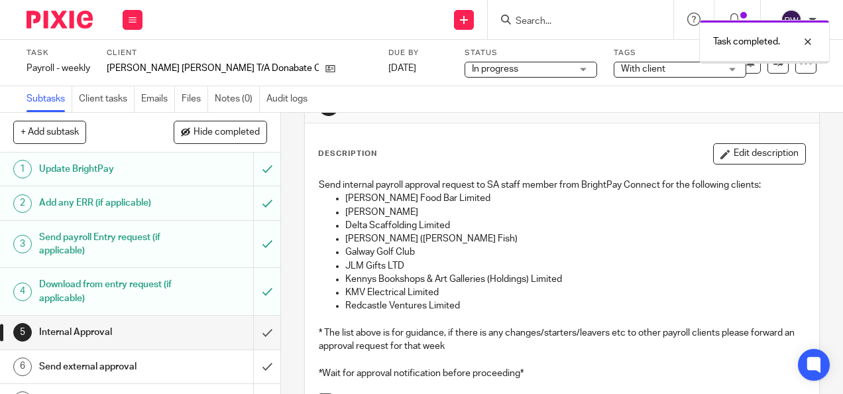
scroll to position [66, 0]
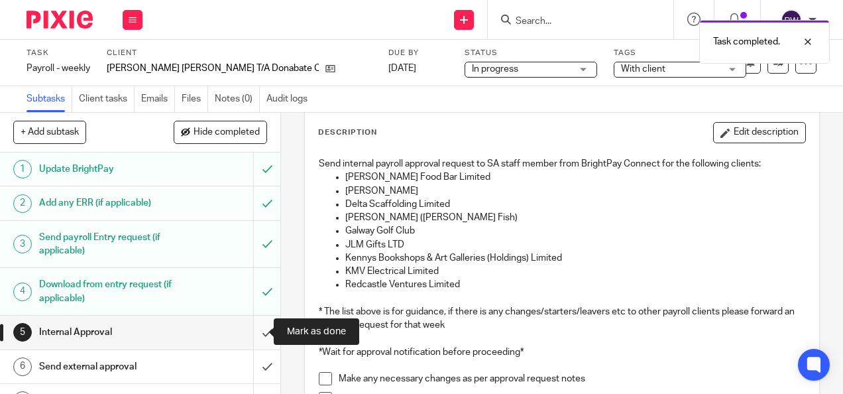
click at [260, 329] on input "submit" at bounding box center [140, 331] width 280 height 33
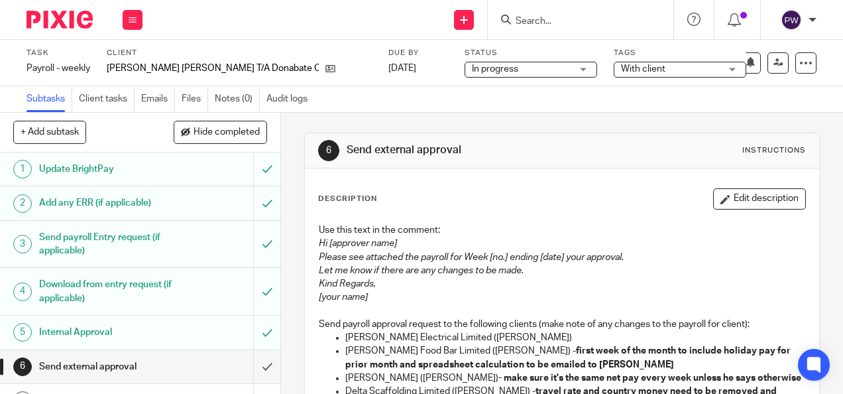
drag, startPoint x: 133, startPoint y: 22, endPoint x: 131, endPoint y: 31, distance: 9.4
click at [133, 22] on icon at bounding box center [133, 20] width 8 height 8
click at [131, 60] on link "Work" at bounding box center [126, 61] width 23 height 9
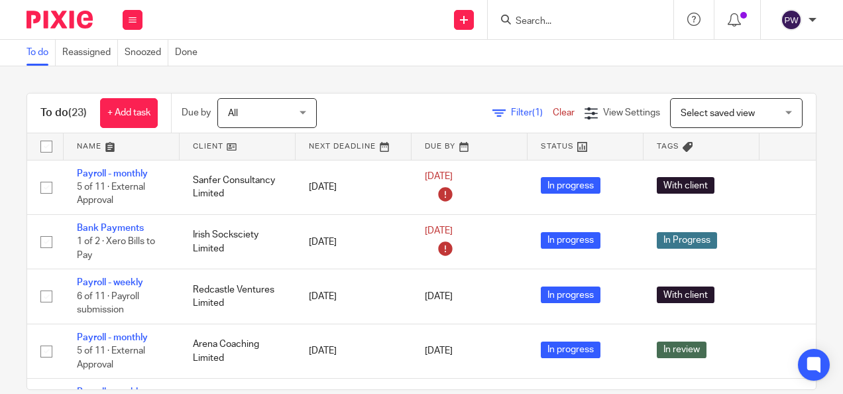
click at [211, 144] on link at bounding box center [238, 146] width 116 height 27
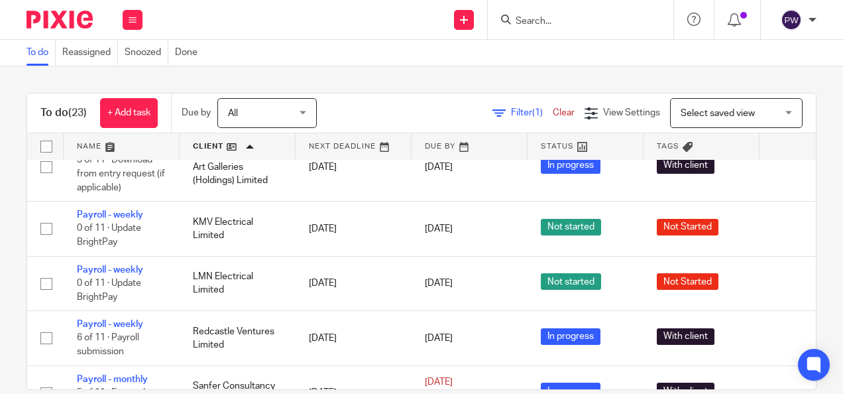
scroll to position [861, 0]
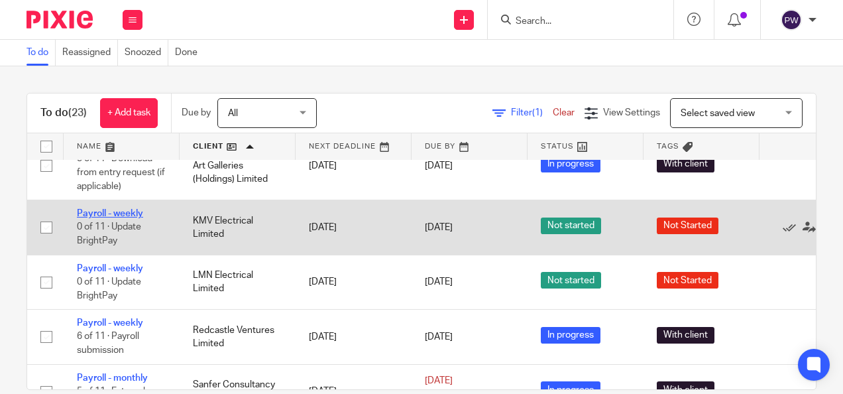
click at [133, 211] on link "Payroll - weekly" at bounding box center [110, 213] width 66 height 9
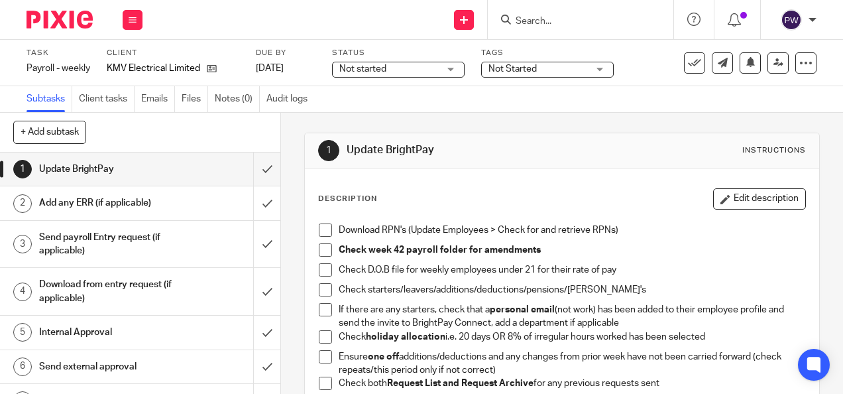
click at [72, 327] on h1 "Internal Approval" at bounding box center [106, 332] width 134 height 20
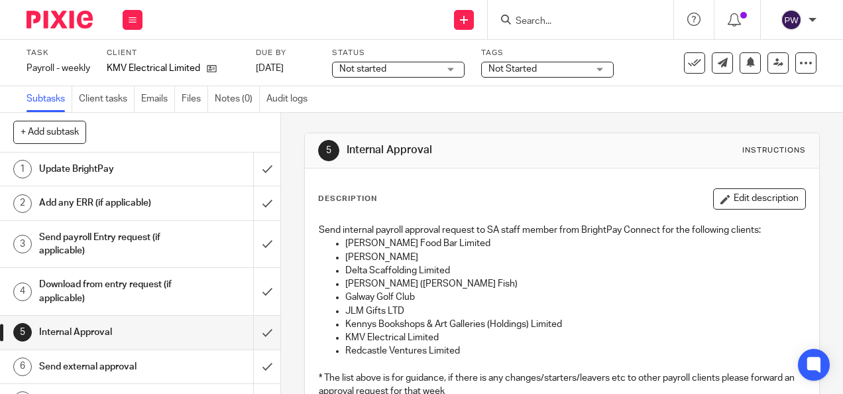
click at [418, 68] on span "Not started" at bounding box center [388, 69] width 99 height 14
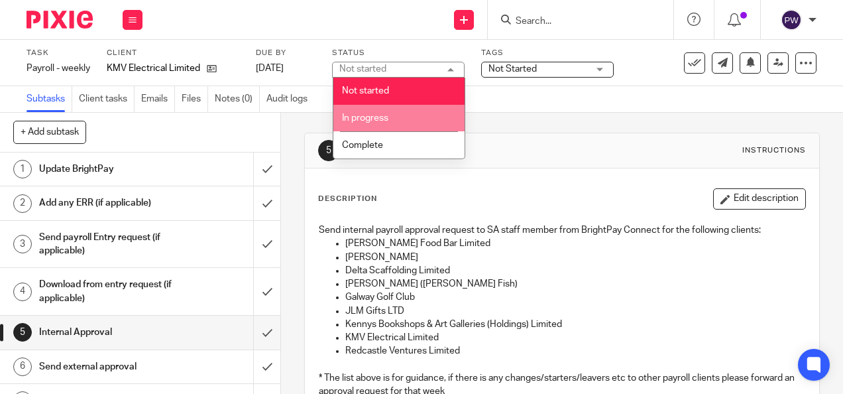
click at [387, 119] on span "In progress" at bounding box center [365, 117] width 46 height 9
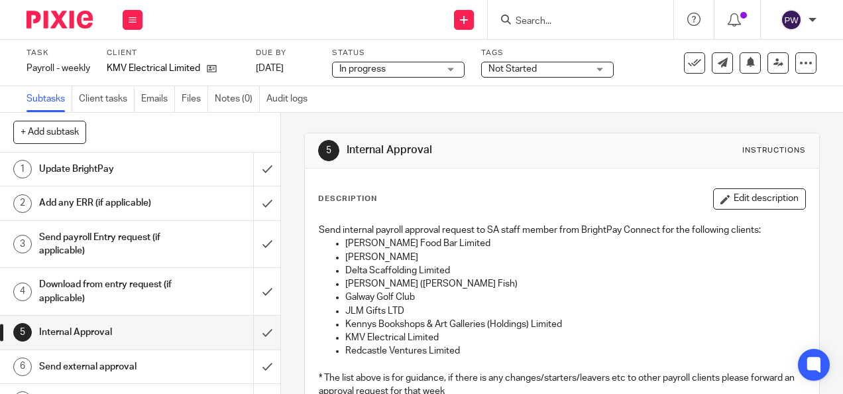
click at [499, 69] on span "Not Started" at bounding box center [512, 68] width 48 height 9
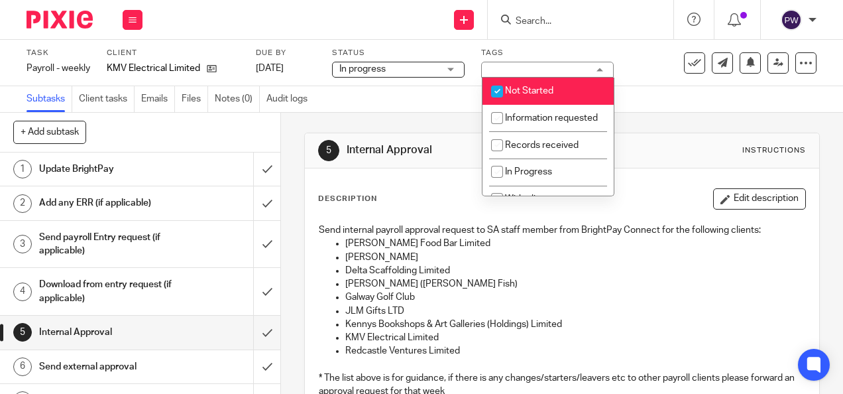
click at [529, 91] on span "Not Started" at bounding box center [529, 90] width 48 height 9
checkbox input "false"
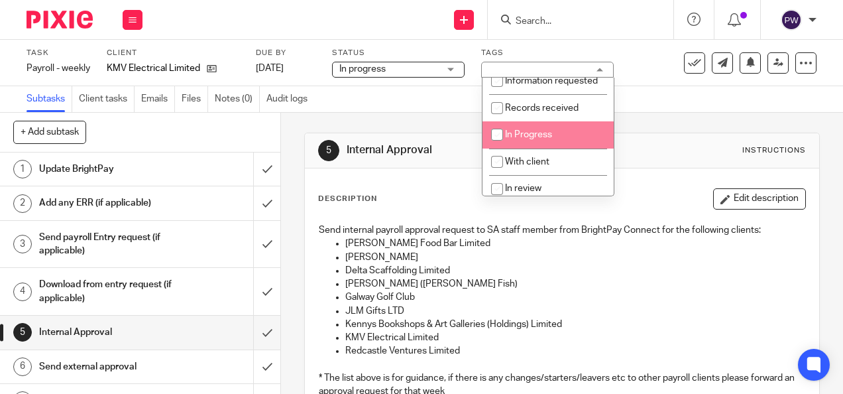
scroll to position [66, 0]
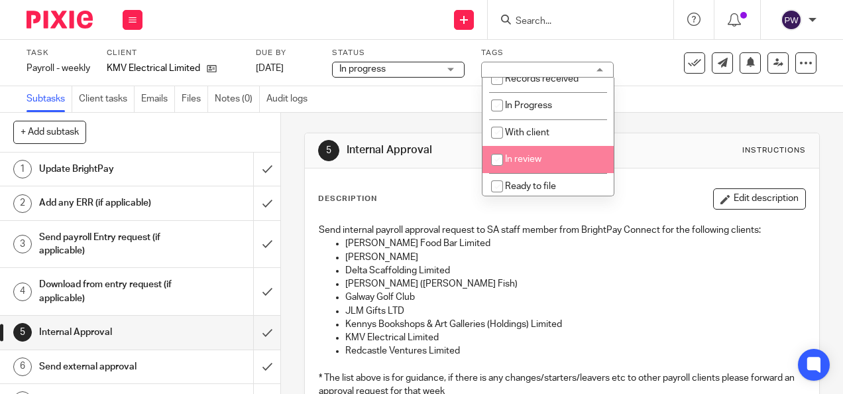
click at [528, 164] on span "In review" at bounding box center [523, 158] width 36 height 9
checkbox input "true"
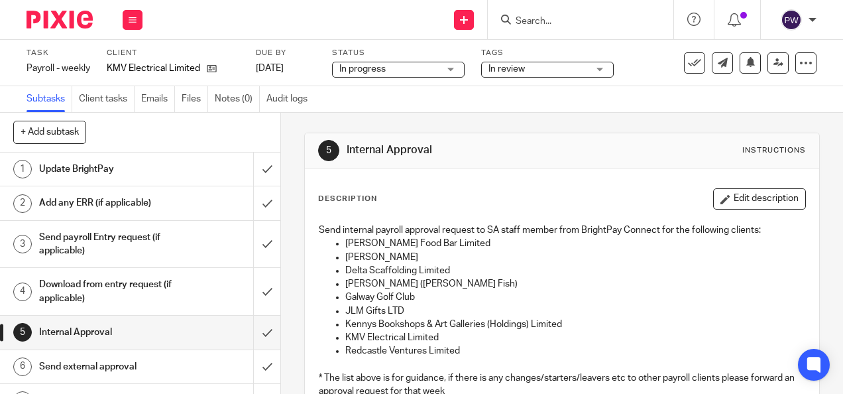
click at [635, 134] on div "5 Internal Approval Instructions" at bounding box center [561, 150] width 513 height 35
click at [250, 166] on input "submit" at bounding box center [140, 168] width 280 height 33
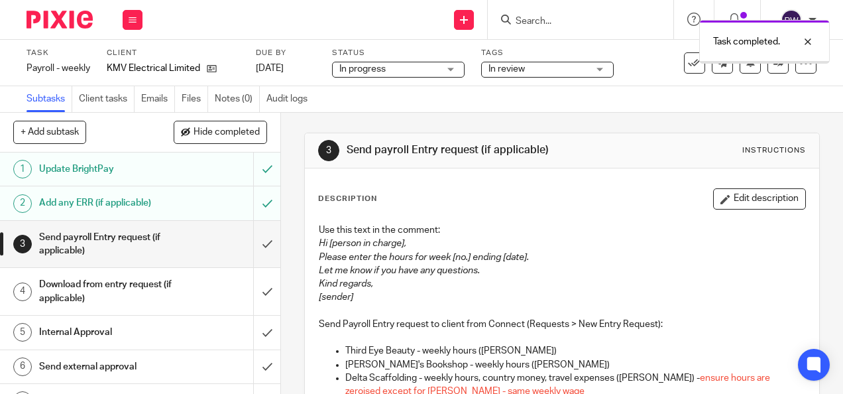
click at [258, 241] on input "submit" at bounding box center [140, 244] width 280 height 47
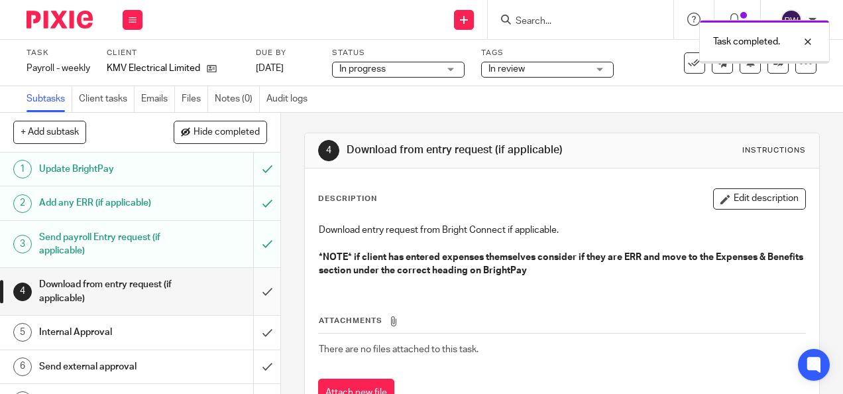
drag, startPoint x: 0, startPoint y: 0, endPoint x: 252, endPoint y: 284, distance: 379.7
click at [252, 284] on input "submit" at bounding box center [140, 291] width 280 height 47
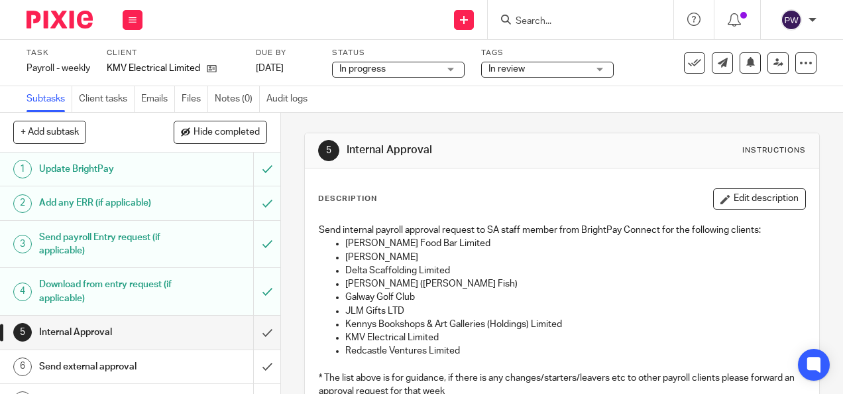
drag, startPoint x: 129, startPoint y: 17, endPoint x: 144, endPoint y: 44, distance: 31.5
click at [129, 18] on icon at bounding box center [133, 20] width 8 height 8
click at [141, 60] on li "Work" at bounding box center [132, 61] width 35 height 19
click at [133, 65] on link "Work" at bounding box center [126, 61] width 23 height 9
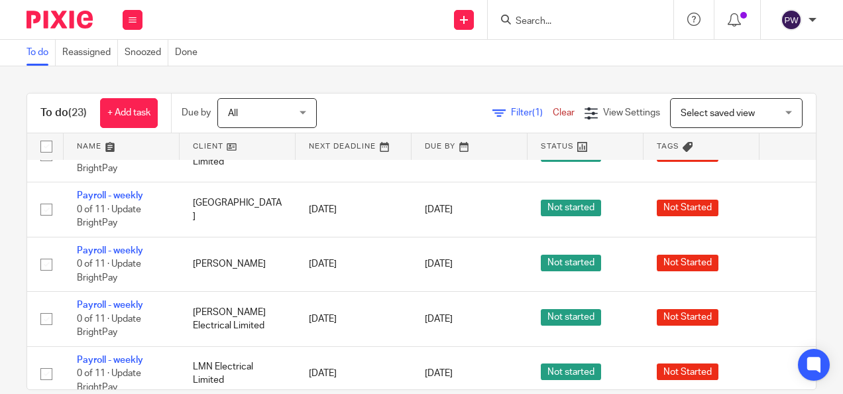
scroll to position [795, 0]
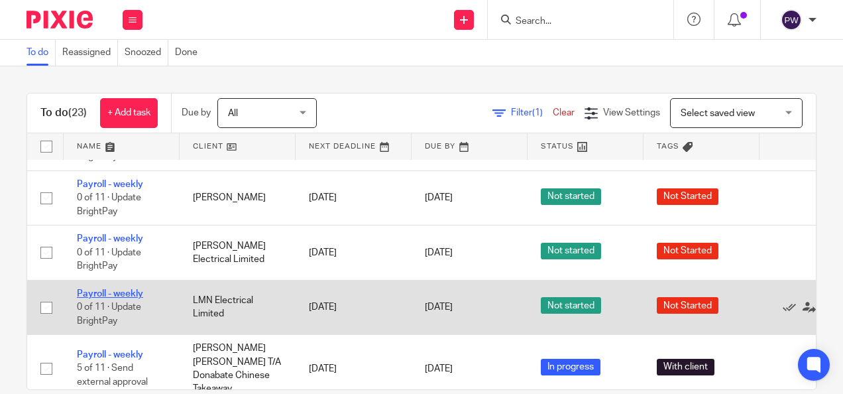
click at [114, 292] on link "Payroll - weekly" at bounding box center [110, 293] width 66 height 9
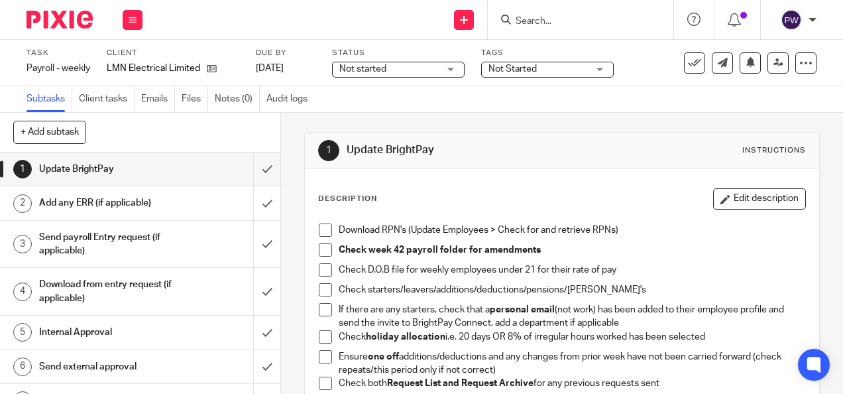
click at [390, 75] on span "Not started" at bounding box center [388, 69] width 99 height 14
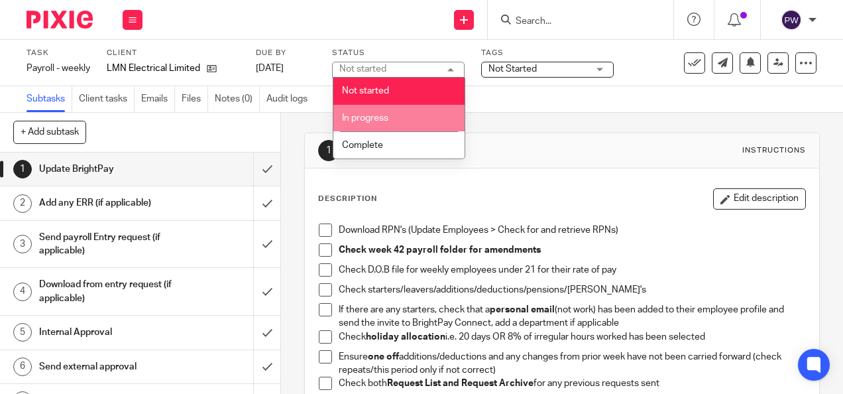
click at [373, 121] on span "In progress" at bounding box center [365, 117] width 46 height 9
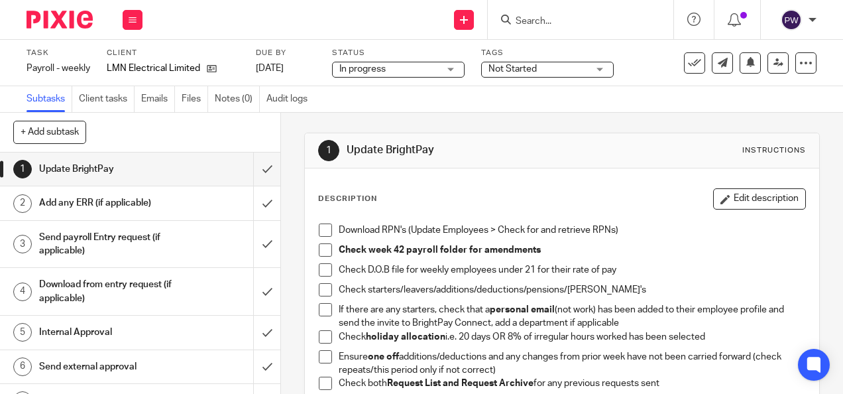
click at [519, 66] on span "Not Started" at bounding box center [512, 68] width 48 height 9
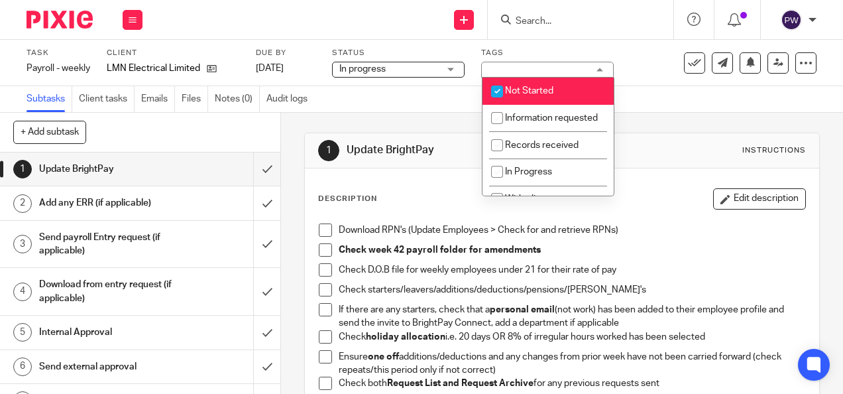
click at [520, 86] on span "Not Started" at bounding box center [529, 90] width 48 height 9
checkbox input "false"
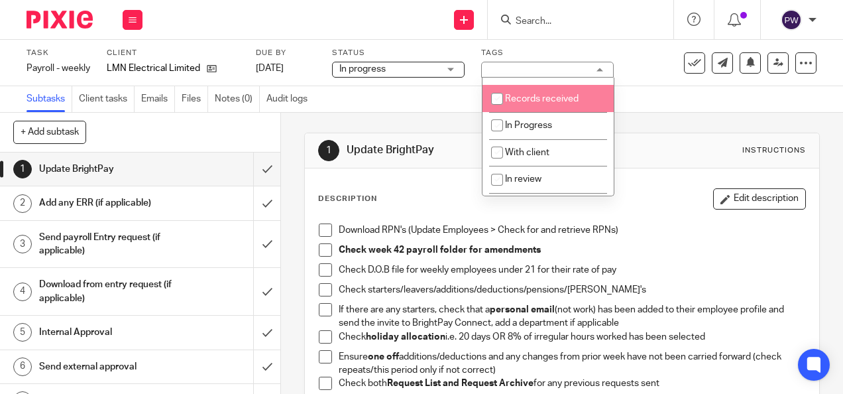
scroll to position [66, 0]
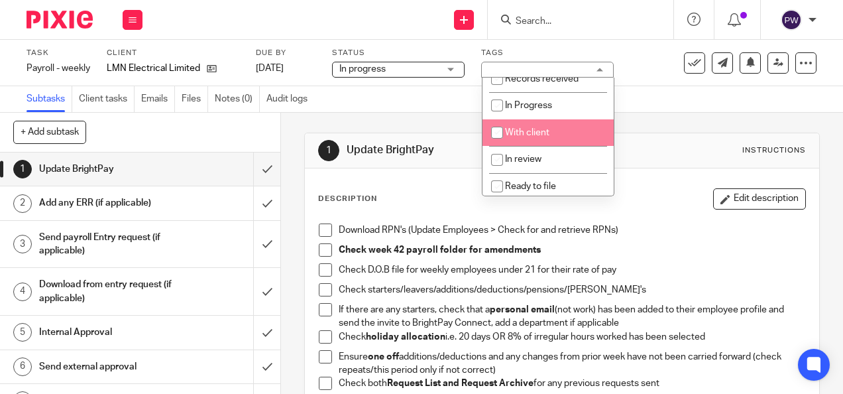
click at [545, 146] on li "With client" at bounding box center [547, 132] width 131 height 27
checkbox input "true"
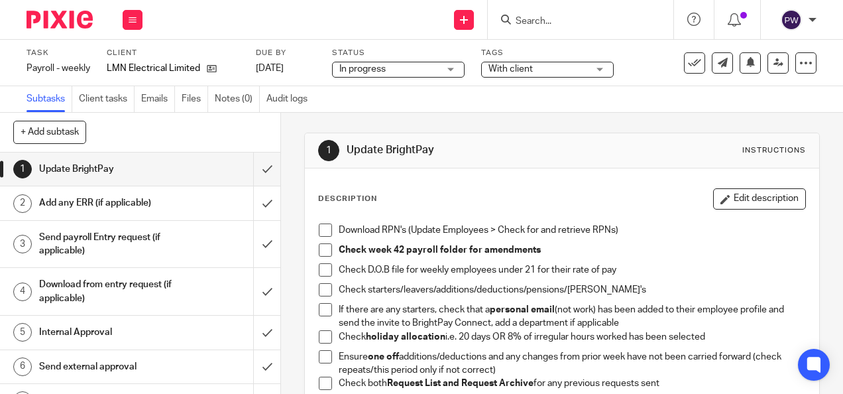
drag, startPoint x: 686, startPoint y: 91, endPoint x: 670, endPoint y: 103, distance: 19.9
click at [686, 90] on div "Subtasks Client tasks Emails Files Notes (0) Audit logs" at bounding box center [421, 99] width 843 height 27
click at [115, 329] on h1 "Internal Approval" at bounding box center [106, 332] width 134 height 20
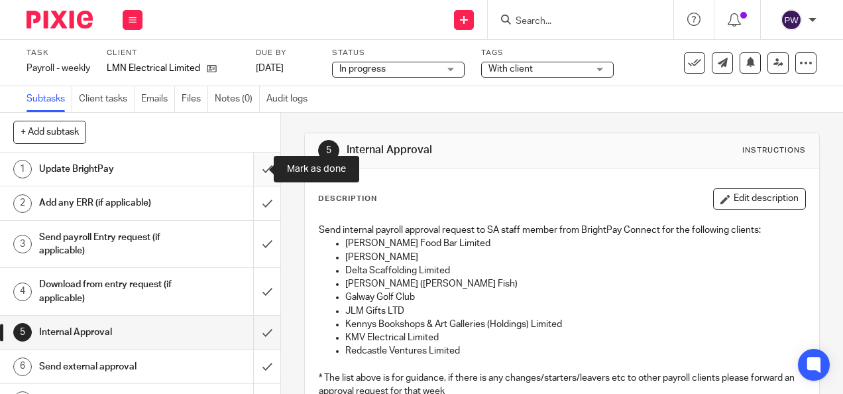
click at [253, 172] on input "submit" at bounding box center [140, 168] width 280 height 33
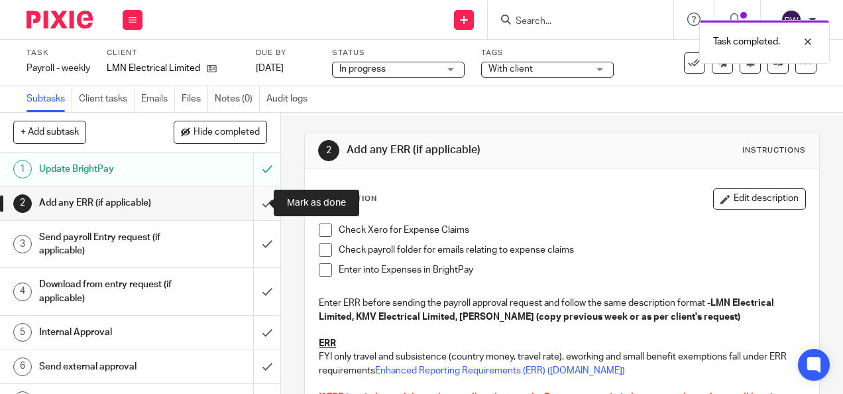
click at [251, 207] on input "submit" at bounding box center [140, 202] width 280 height 33
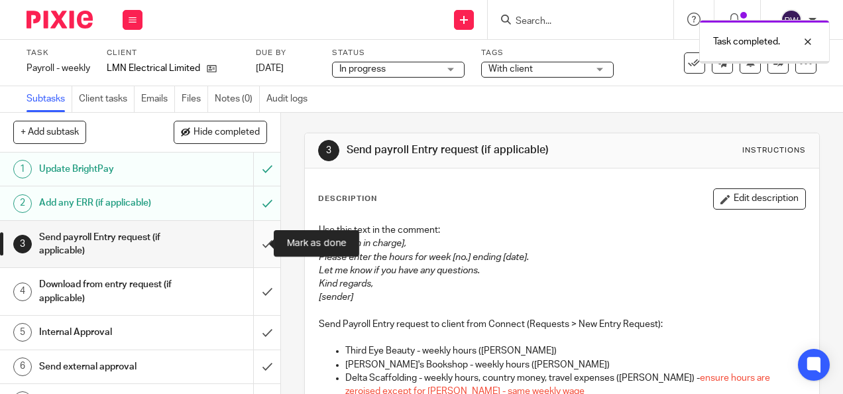
click at [252, 246] on input "submit" at bounding box center [140, 244] width 280 height 47
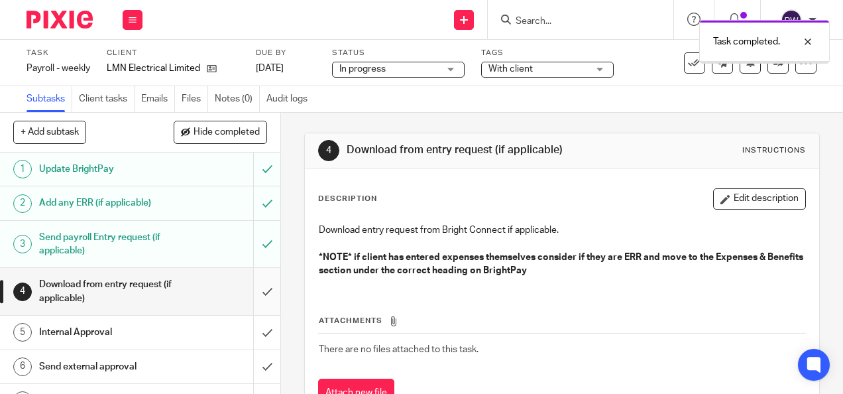
click at [252, 289] on input "submit" at bounding box center [140, 291] width 280 height 47
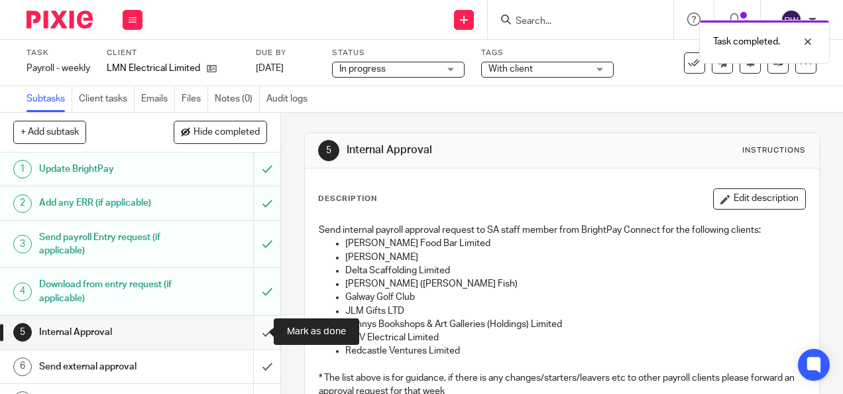
click at [252, 335] on input "submit" at bounding box center [140, 331] width 280 height 33
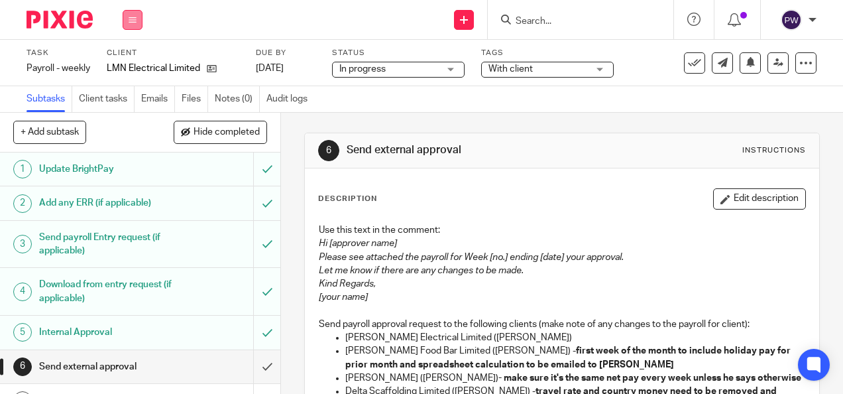
click at [128, 21] on button at bounding box center [133, 20] width 20 height 20
click at [131, 57] on link "Work" at bounding box center [126, 61] width 23 height 9
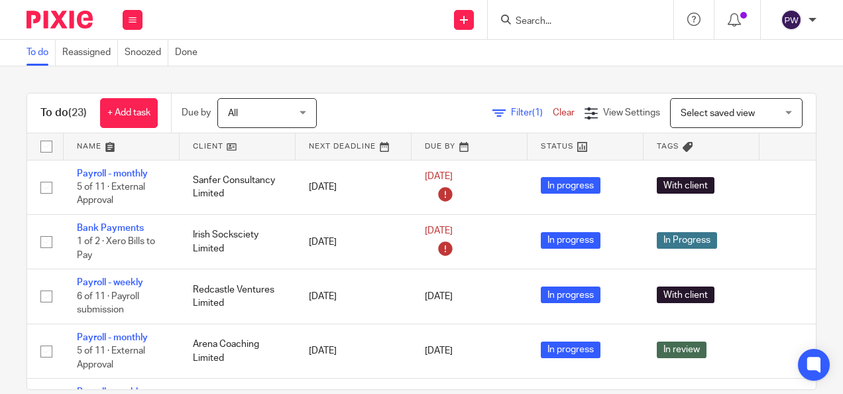
click at [203, 144] on link at bounding box center [238, 146] width 116 height 27
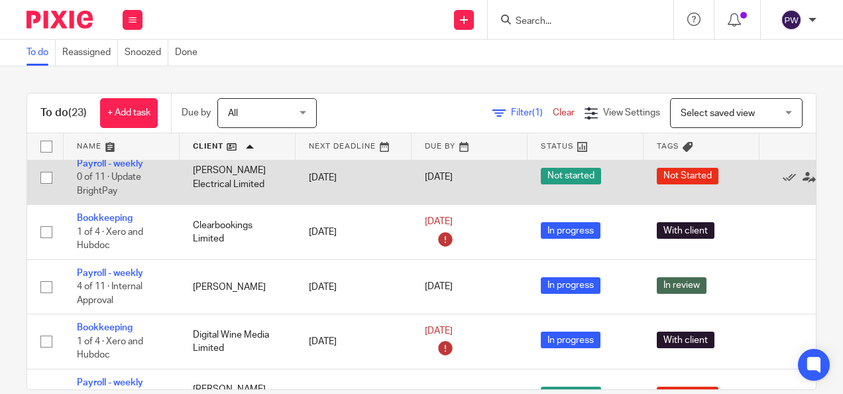
scroll to position [66, 0]
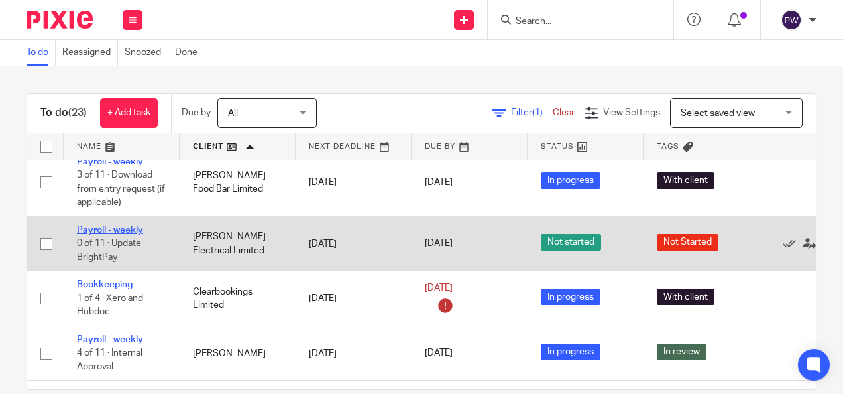
click at [136, 225] on link "Payroll - weekly" at bounding box center [110, 229] width 66 height 9
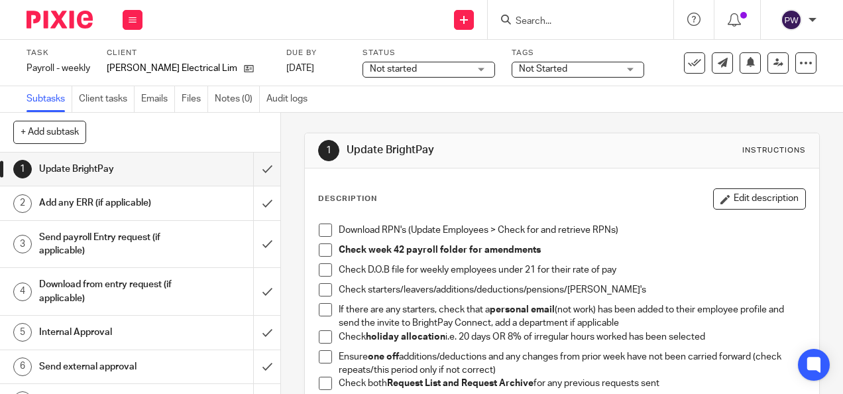
click at [409, 68] on span "Not started" at bounding box center [419, 69] width 99 height 14
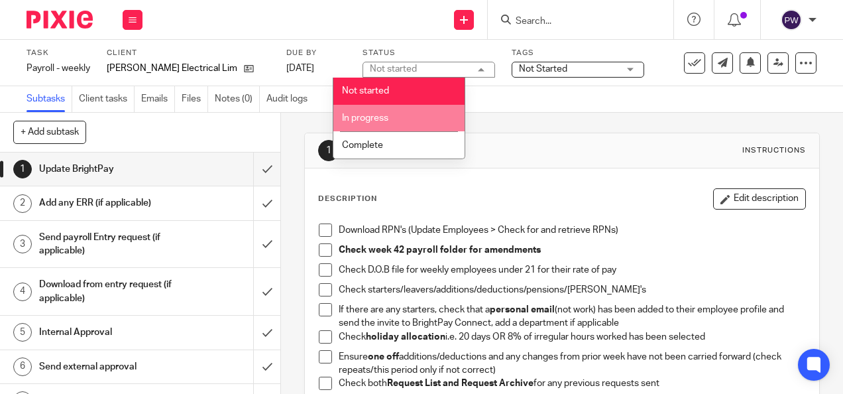
click at [382, 107] on li "In progress" at bounding box center [398, 118] width 131 height 27
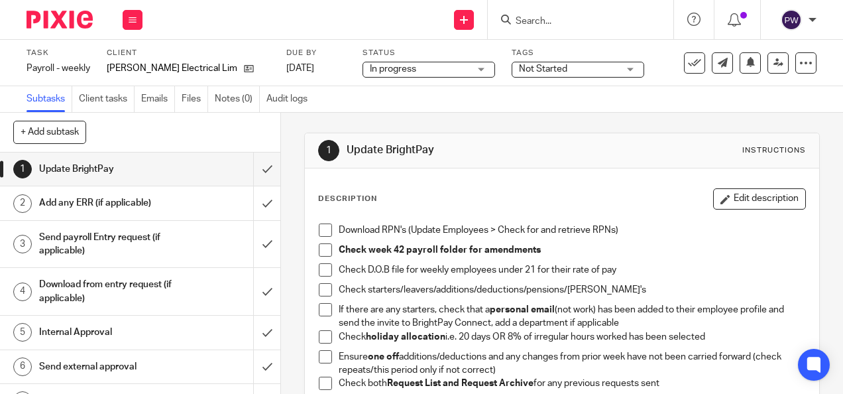
click at [535, 72] on span "Not Started" at bounding box center [543, 68] width 48 height 9
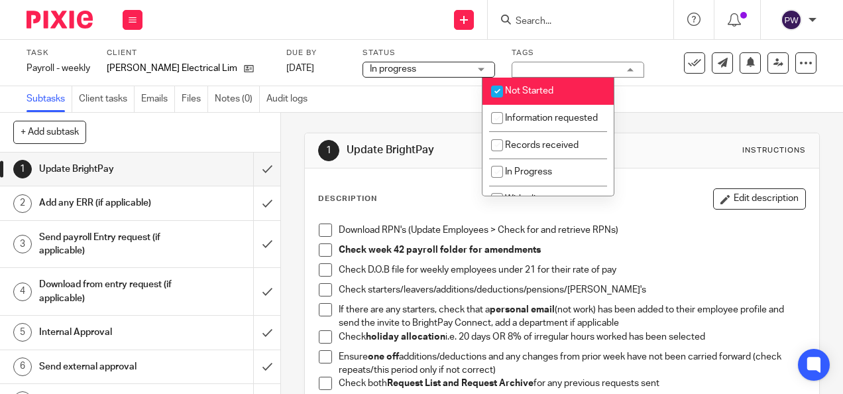
click at [525, 92] on span "Not Started" at bounding box center [529, 90] width 48 height 9
checkbox input "false"
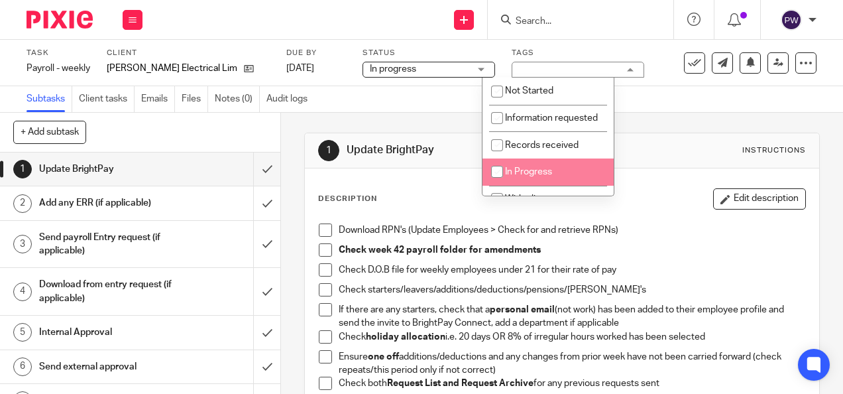
scroll to position [66, 0]
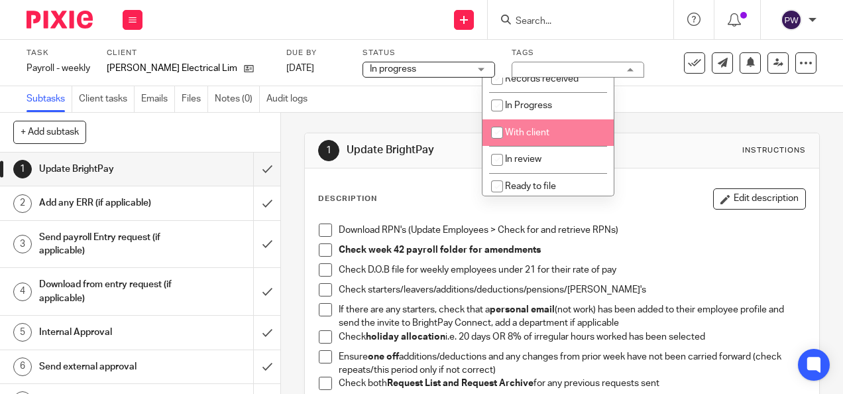
click at [531, 137] on span "With client" at bounding box center [527, 132] width 44 height 9
checkbox input "true"
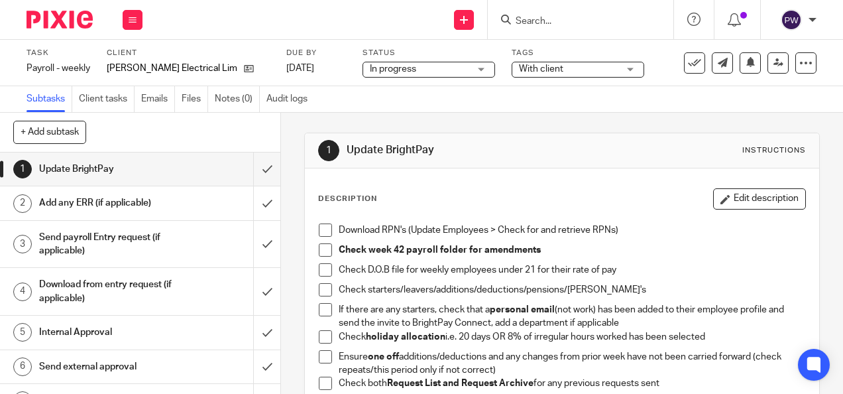
click at [648, 105] on div "Subtasks Client tasks Emails Files Notes (0) Audit logs" at bounding box center [421, 99] width 843 height 27
click at [255, 169] on input "submit" at bounding box center [140, 168] width 280 height 33
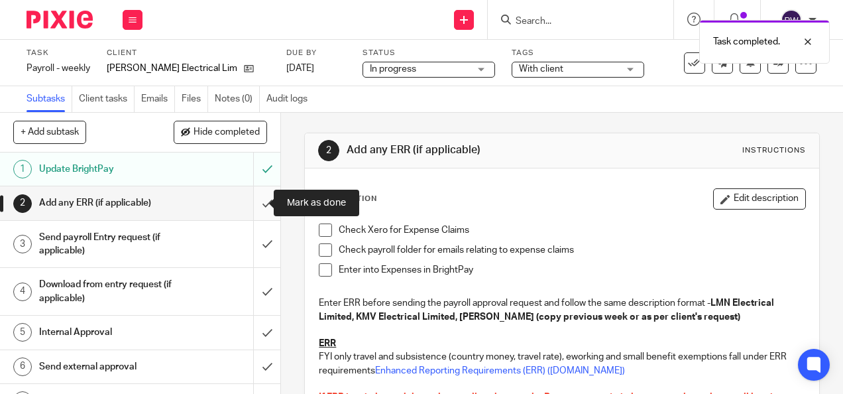
click at [253, 203] on input "submit" at bounding box center [140, 202] width 280 height 33
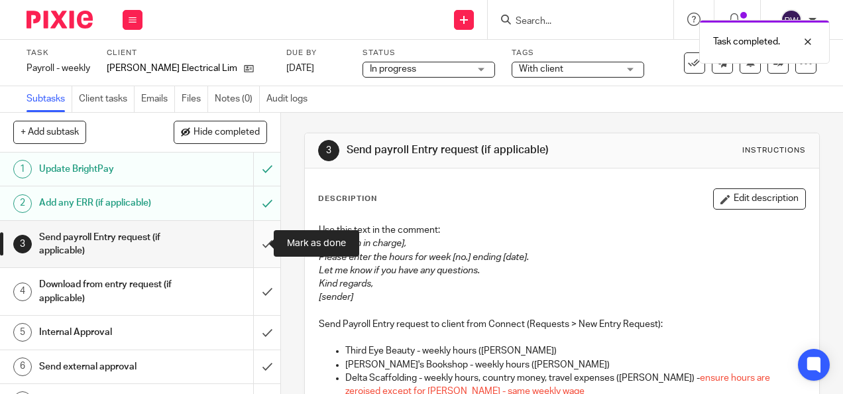
click at [254, 246] on input "submit" at bounding box center [140, 244] width 280 height 47
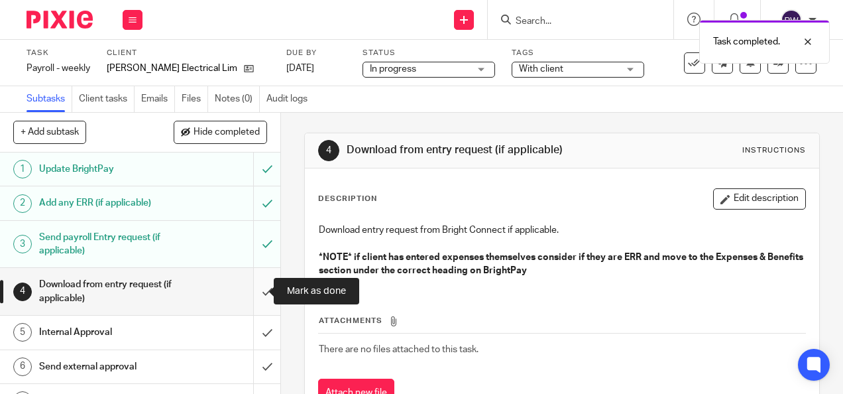
click at [252, 284] on input "submit" at bounding box center [140, 291] width 280 height 47
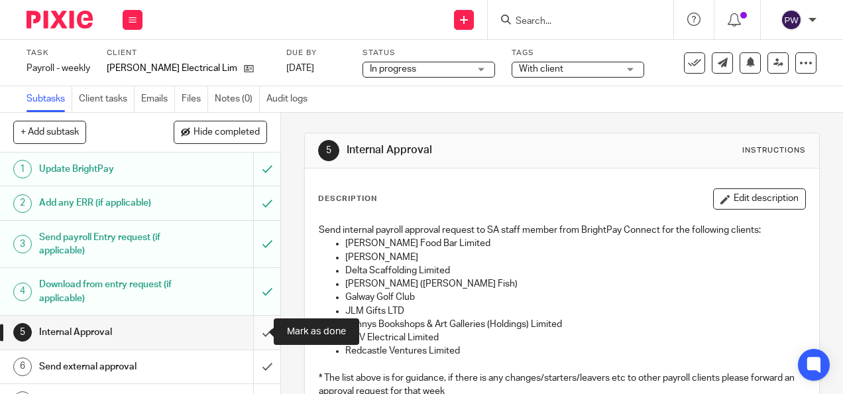
click at [254, 335] on input "submit" at bounding box center [140, 331] width 280 height 33
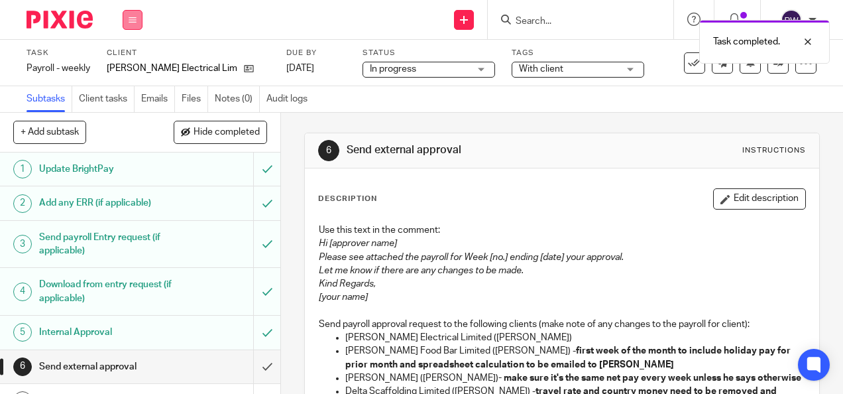
click at [129, 16] on icon at bounding box center [133, 20] width 8 height 8
click at [133, 63] on link "Work" at bounding box center [126, 61] width 23 height 9
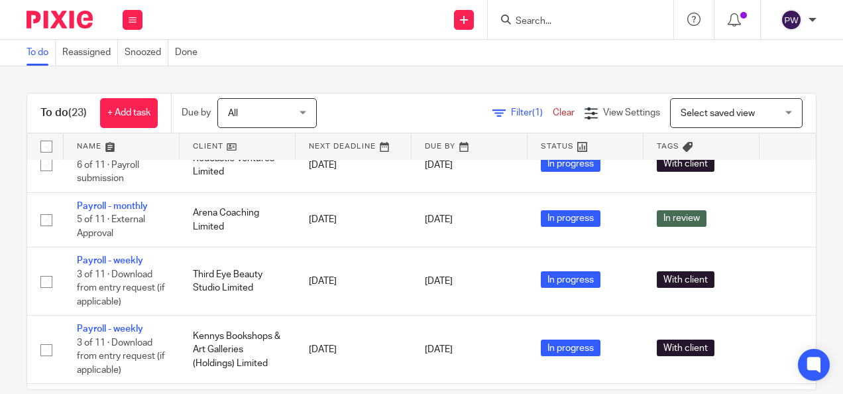
scroll to position [133, 0]
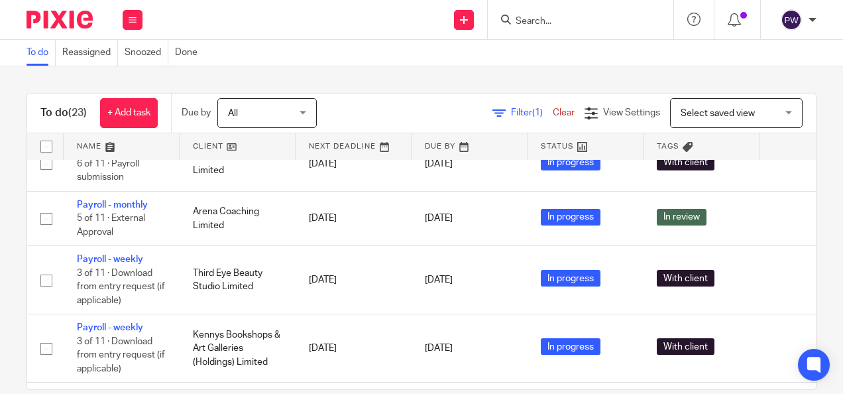
click at [214, 141] on link at bounding box center [238, 146] width 116 height 27
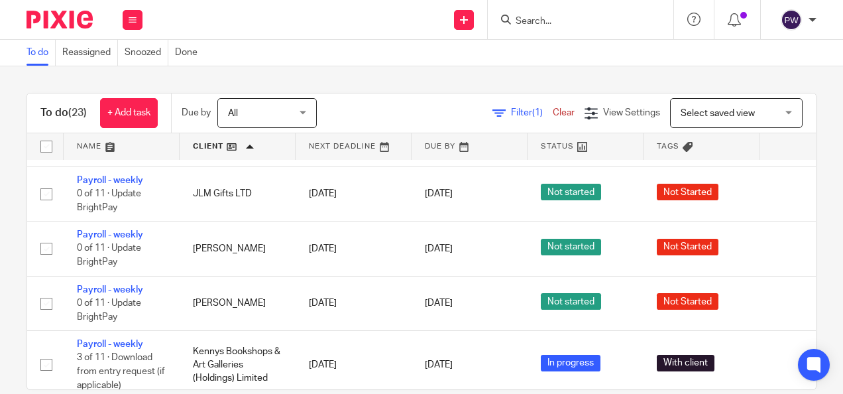
scroll to position [729, 0]
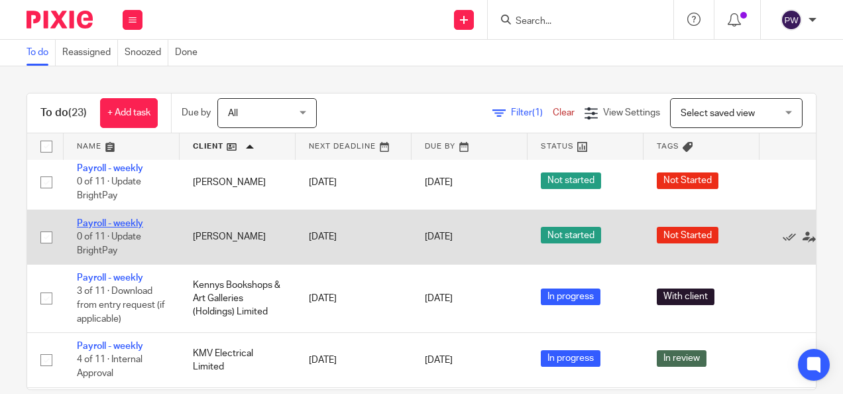
click at [122, 219] on link "Payroll - weekly" at bounding box center [110, 223] width 66 height 9
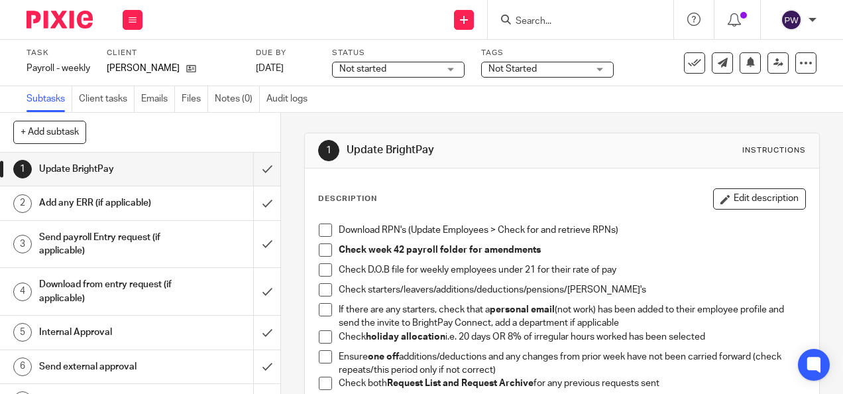
click at [401, 68] on span "Not started" at bounding box center [388, 69] width 99 height 14
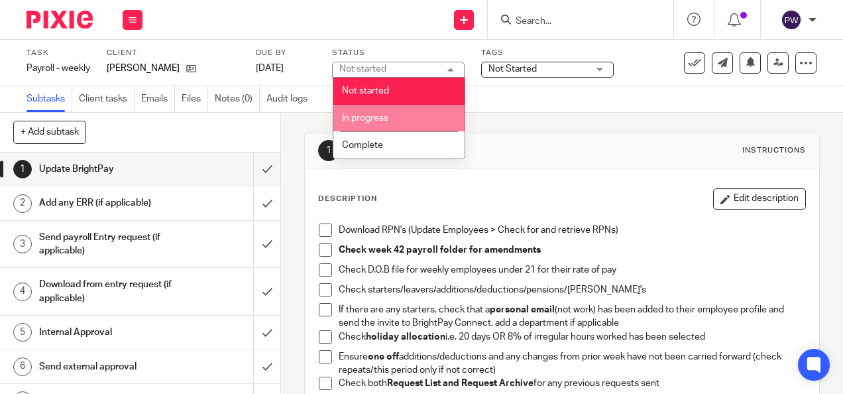
click at [400, 118] on li "In progress" at bounding box center [398, 118] width 131 height 27
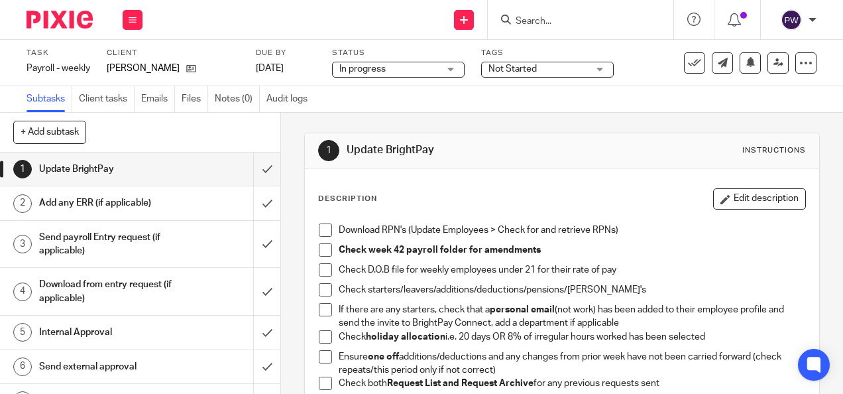
click at [396, 73] on span "In progress" at bounding box center [388, 69] width 99 height 14
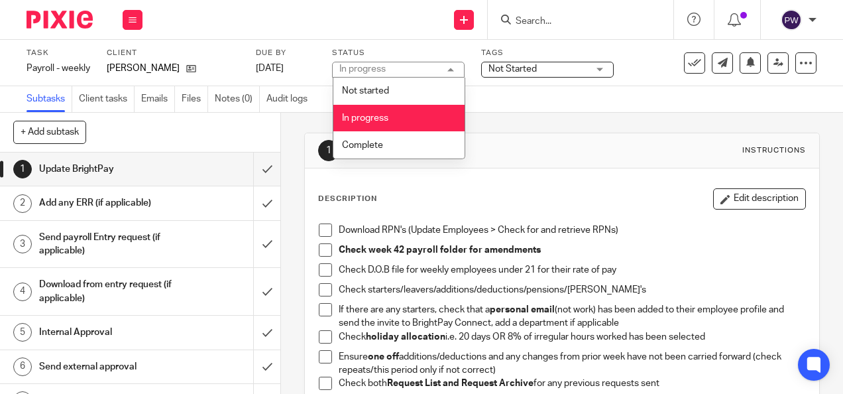
click at [396, 73] on div "In progress In progress" at bounding box center [398, 70] width 133 height 16
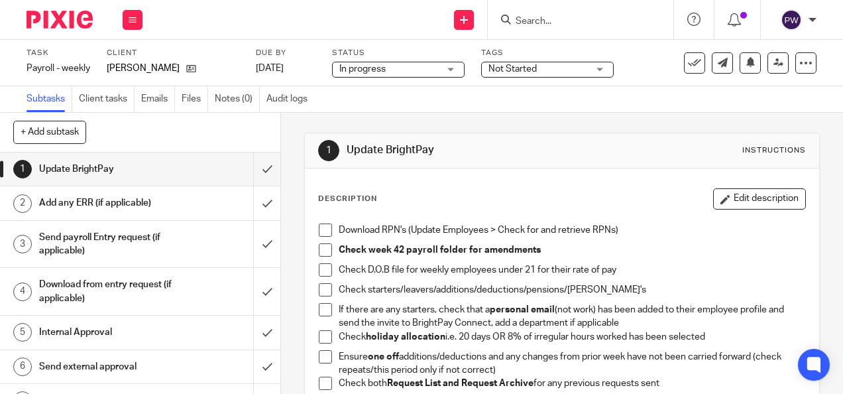
click at [531, 74] on span "Not Started" at bounding box center [537, 69] width 99 height 14
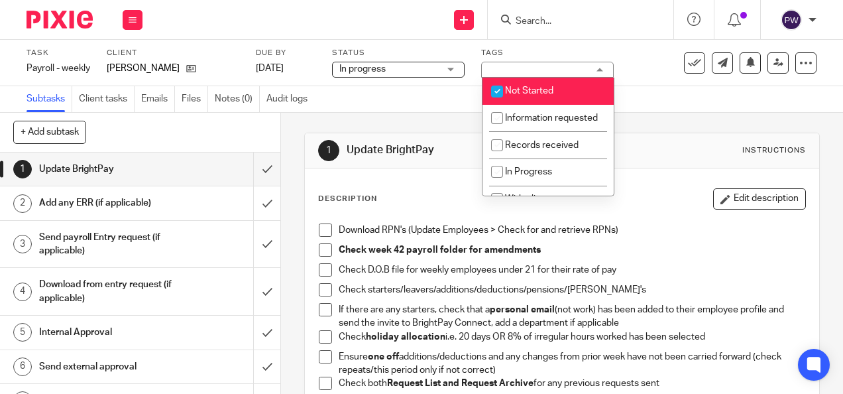
click at [518, 86] on span "Not Started" at bounding box center [529, 90] width 48 height 9
checkbox input "false"
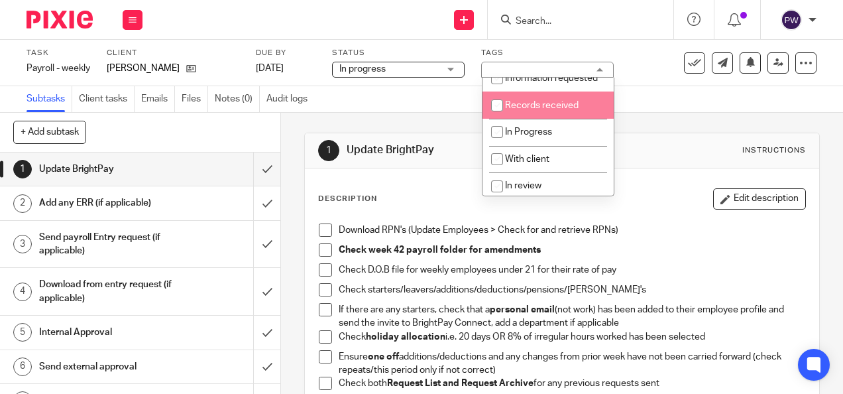
scroll to position [66, 0]
click at [653, 105] on div "Subtasks Client tasks Emails Files Notes (0) Audit logs" at bounding box center [421, 99] width 843 height 27
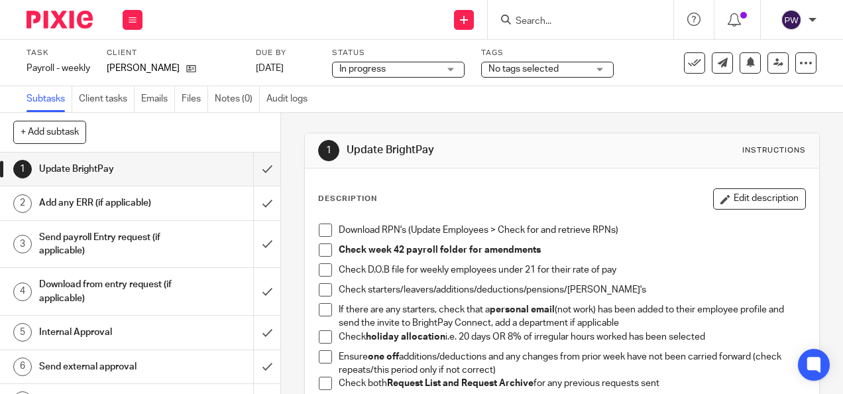
click at [586, 73] on span "No tags selected" at bounding box center [537, 69] width 99 height 14
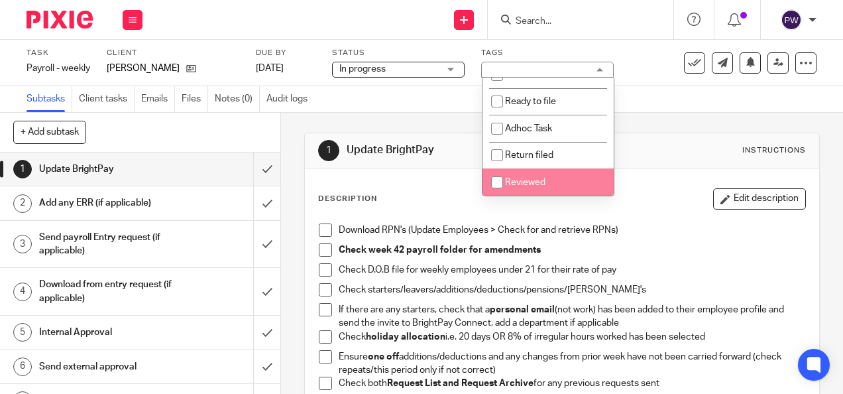
scroll to position [98, 0]
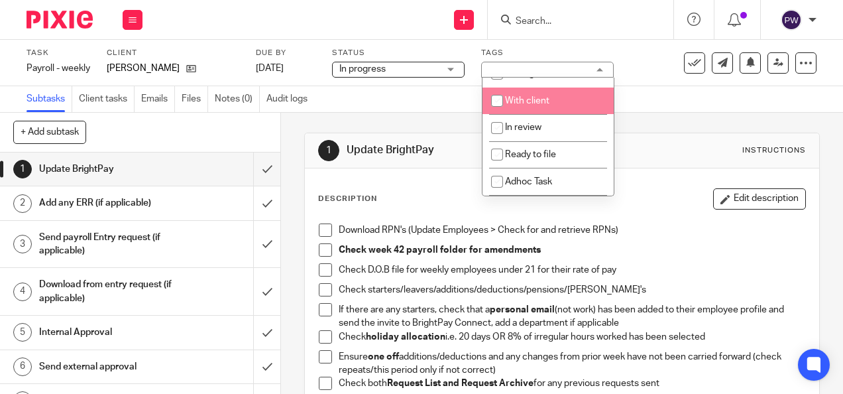
click at [525, 105] on span "With client" at bounding box center [527, 100] width 44 height 9
checkbox input "true"
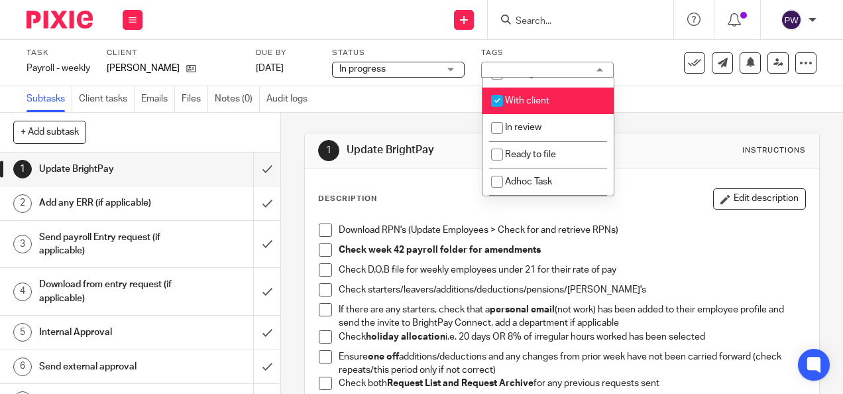
click at [649, 93] on div "Subtasks Client tasks Emails Files Notes (0) Audit logs" at bounding box center [421, 99] width 843 height 27
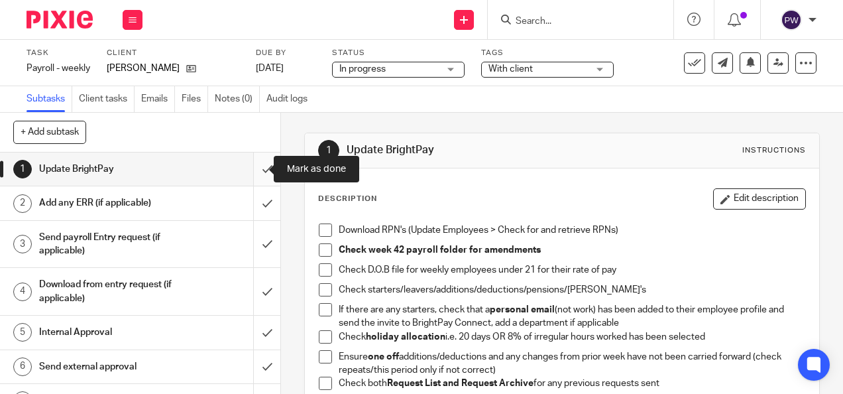
click at [254, 166] on input "submit" at bounding box center [140, 168] width 280 height 33
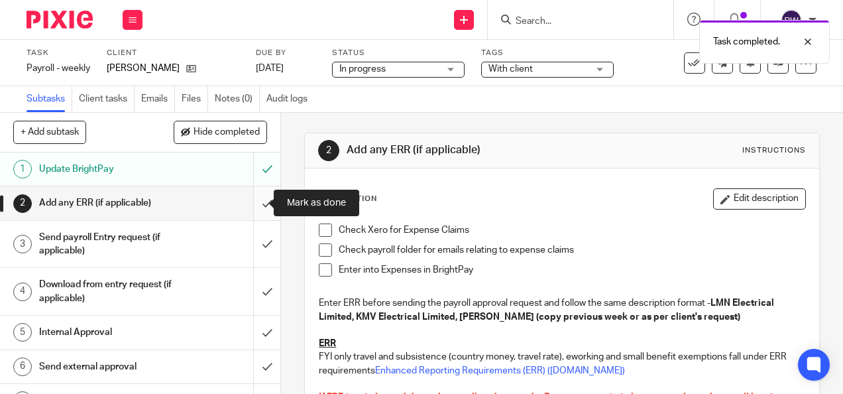
click at [258, 204] on input "submit" at bounding box center [140, 202] width 280 height 33
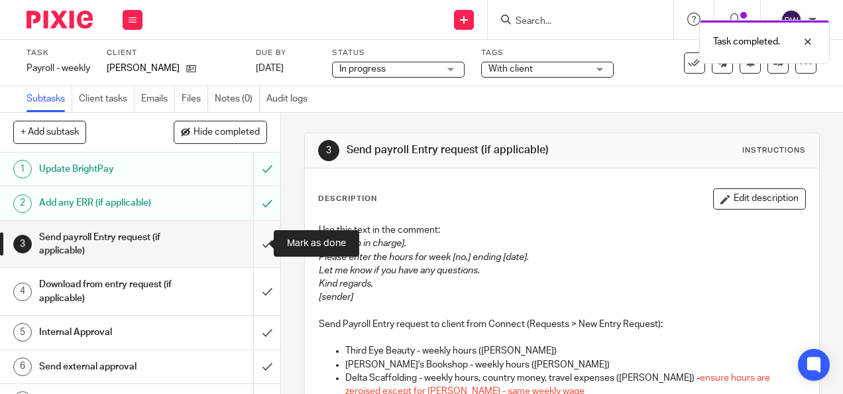
click at [256, 237] on input "submit" at bounding box center [140, 244] width 280 height 47
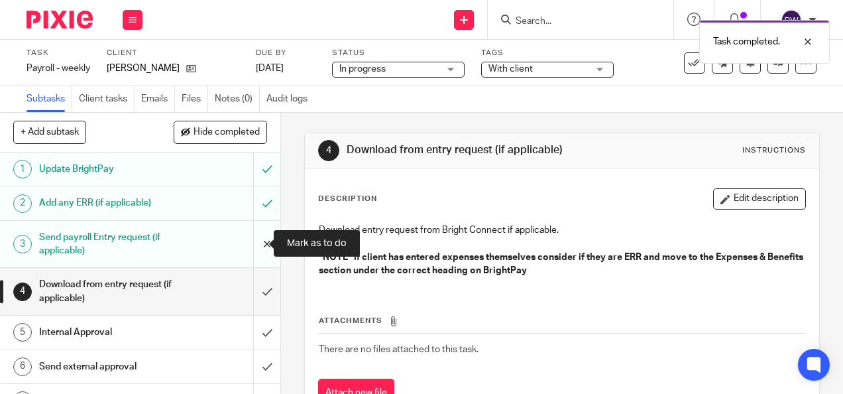
click at [254, 250] on input "submit" at bounding box center [140, 244] width 280 height 47
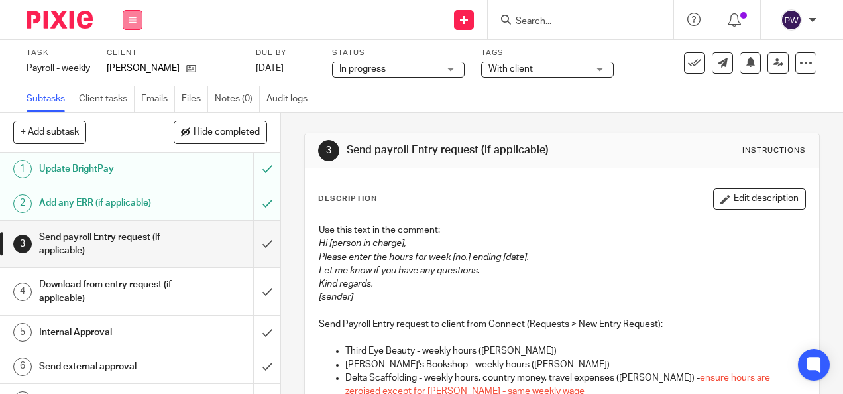
click at [140, 20] on button at bounding box center [133, 20] width 20 height 20
click at [129, 61] on link "Work" at bounding box center [126, 61] width 23 height 9
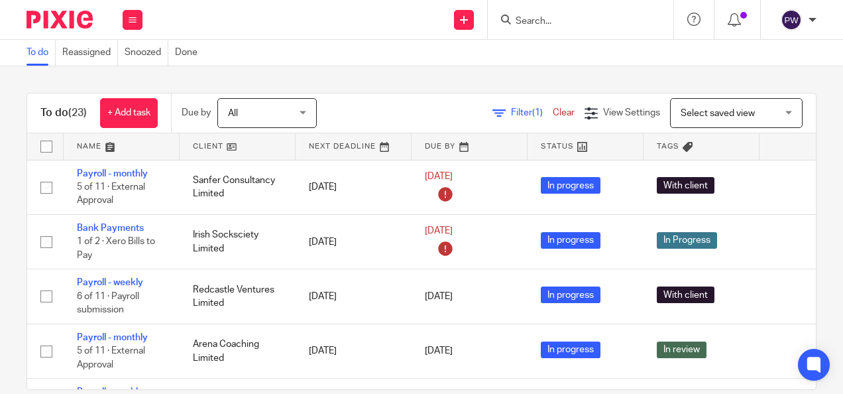
click at [217, 146] on link at bounding box center [238, 146] width 116 height 27
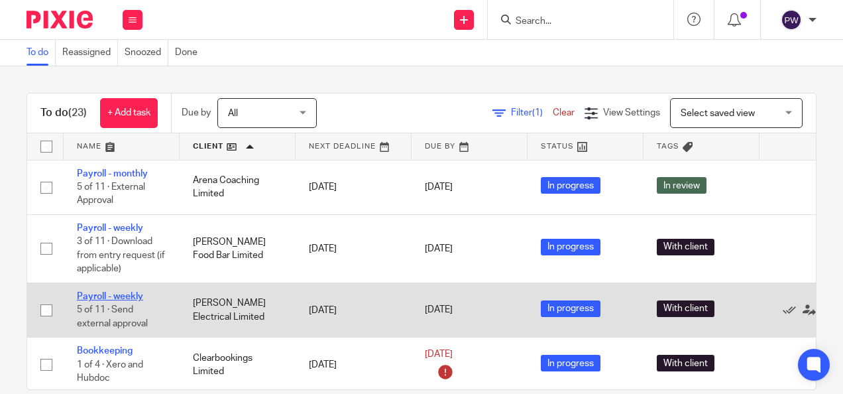
click at [131, 294] on link "Payroll - weekly" at bounding box center [110, 296] width 66 height 9
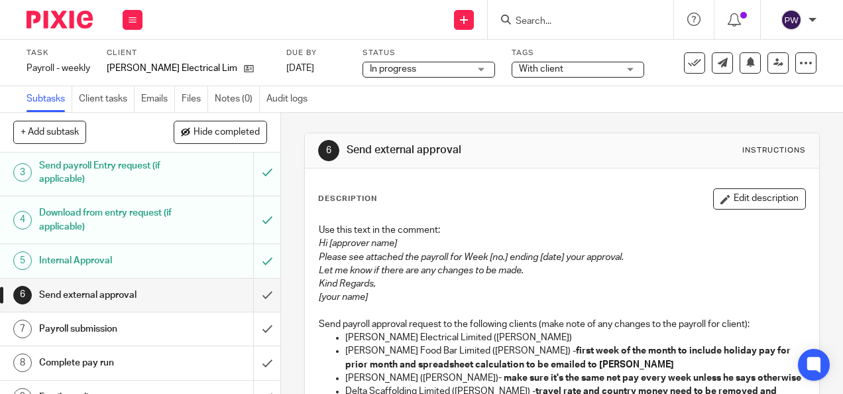
scroll to position [133, 0]
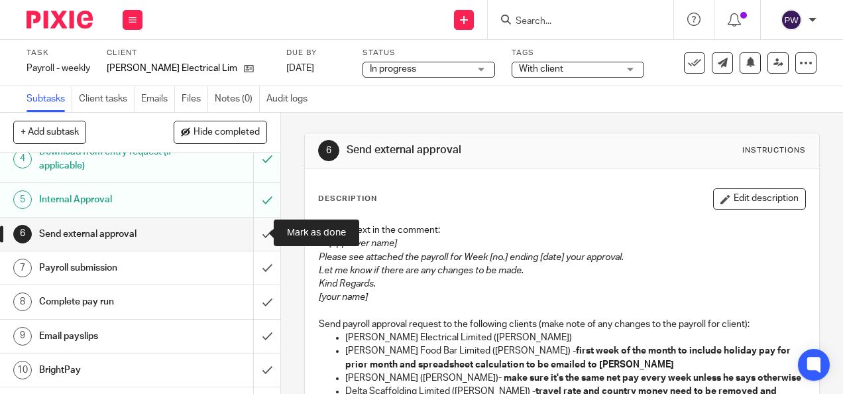
click at [249, 225] on input "submit" at bounding box center [140, 233] width 280 height 33
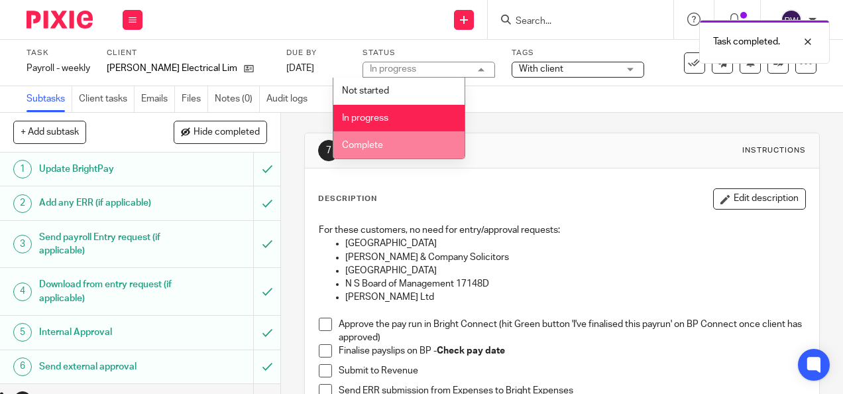
click at [367, 139] on li "Complete" at bounding box center [398, 144] width 131 height 27
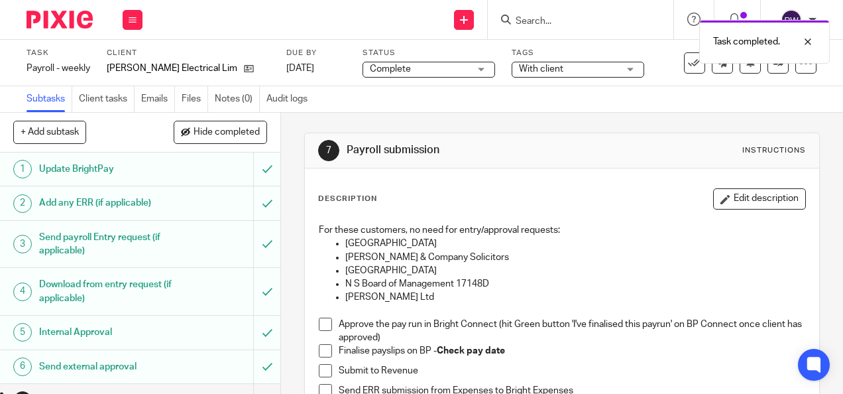
click at [519, 73] on span "With client" at bounding box center [568, 69] width 99 height 14
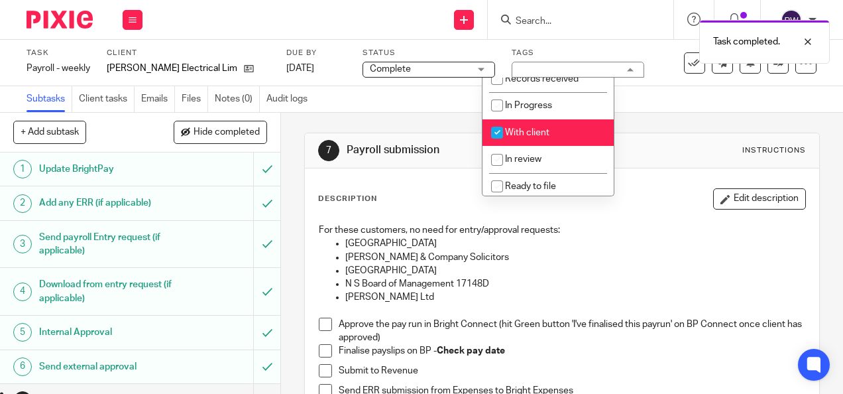
click at [530, 137] on span "With client" at bounding box center [527, 132] width 44 height 9
checkbox input "false"
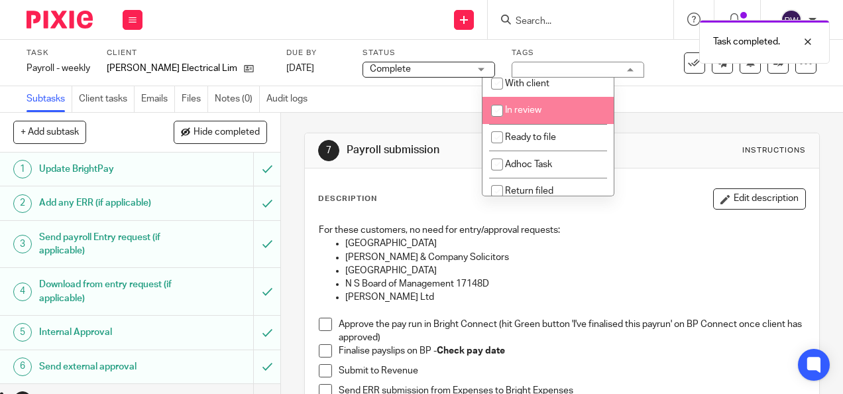
scroll to position [133, 0]
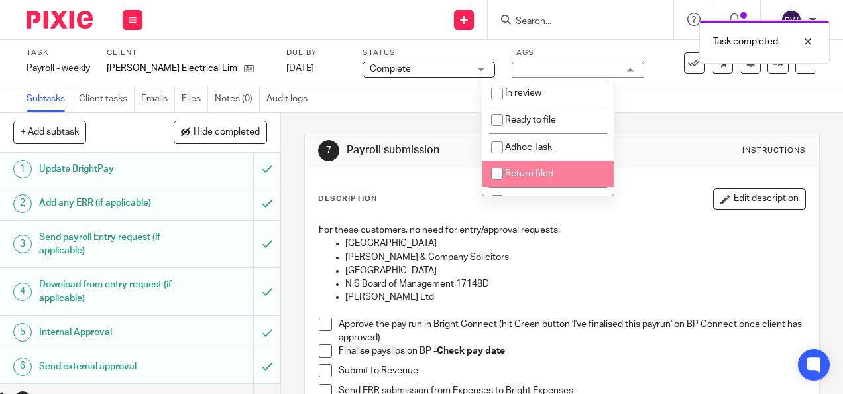
drag, startPoint x: 530, startPoint y: 188, endPoint x: 580, endPoint y: 160, distance: 57.2
click at [530, 178] on span "Return filed" at bounding box center [529, 173] width 48 height 9
checkbox input "true"
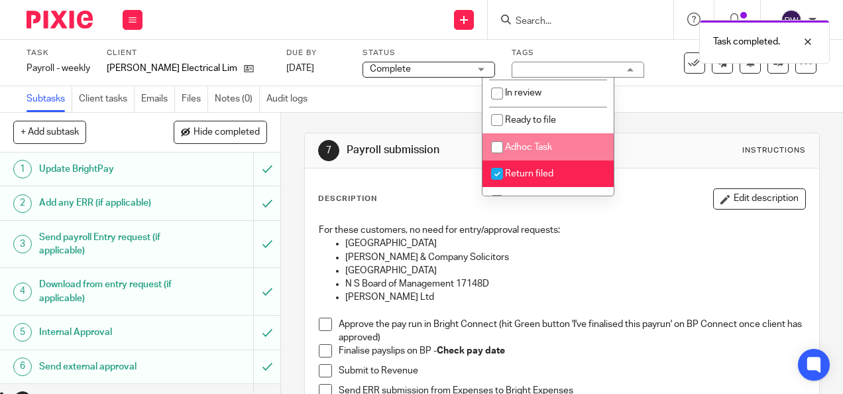
click at [687, 111] on div "Subtasks Client tasks Emails Files Notes (0) Audit logs" at bounding box center [421, 99] width 843 height 27
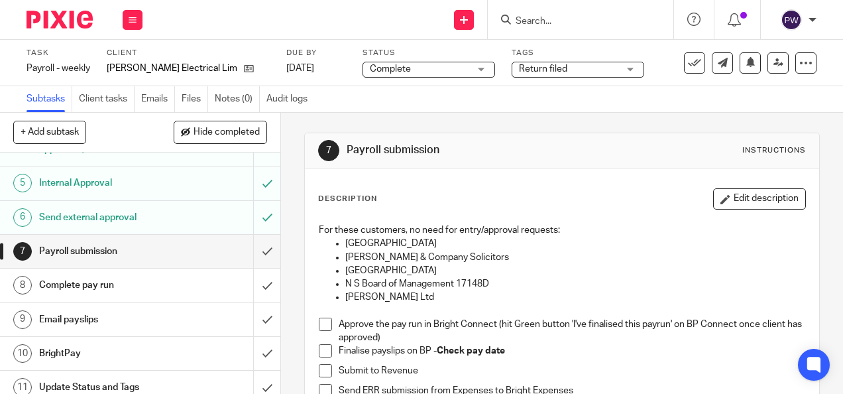
scroll to position [158, 0]
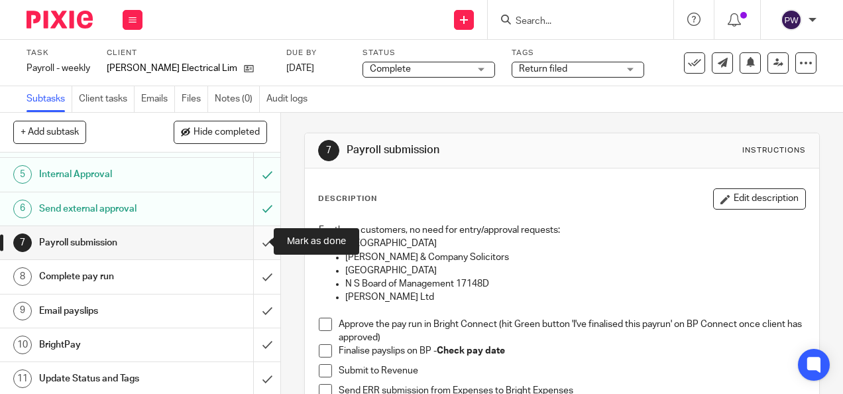
click at [253, 236] on input "submit" at bounding box center [140, 242] width 280 height 33
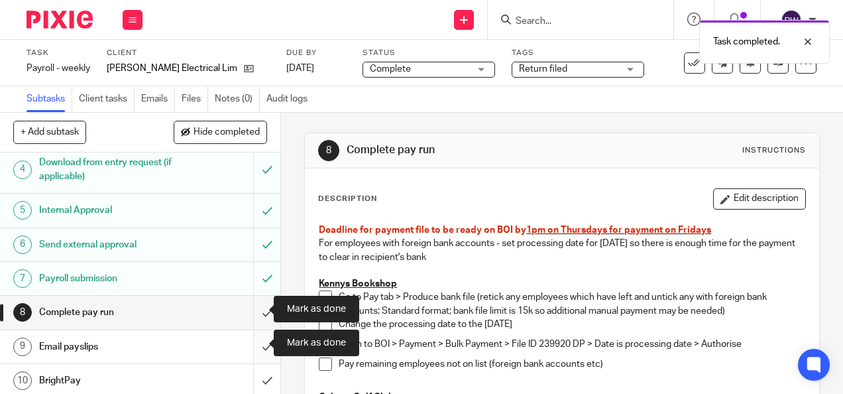
scroll to position [158, 0]
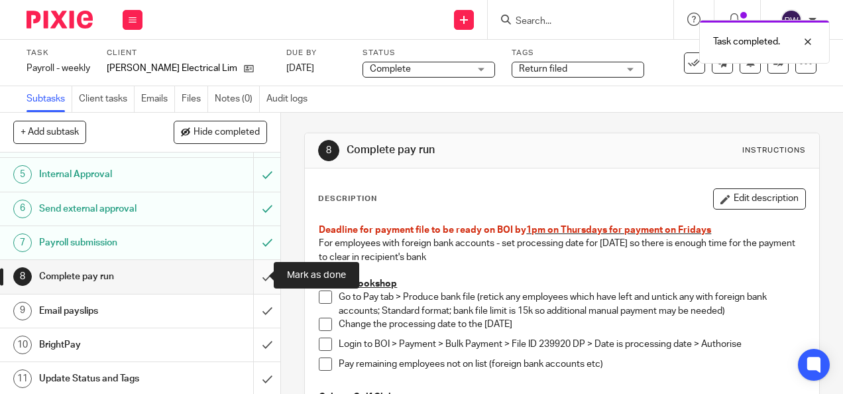
click at [250, 274] on input "submit" at bounding box center [140, 276] width 280 height 33
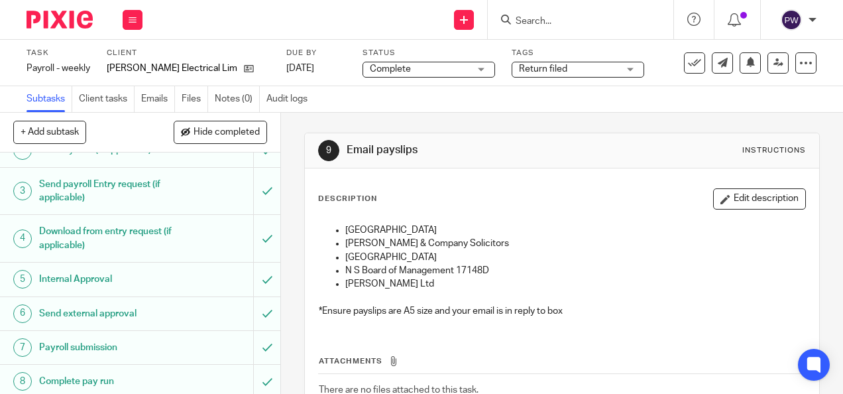
scroll to position [158, 0]
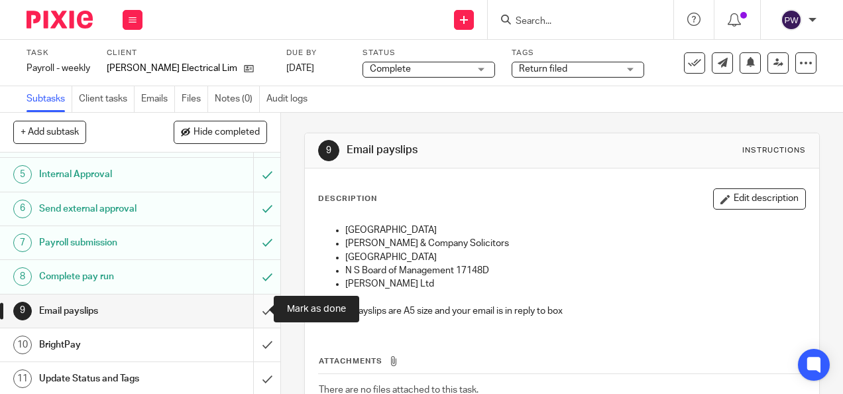
click at [258, 313] on input "submit" at bounding box center [140, 310] width 280 height 33
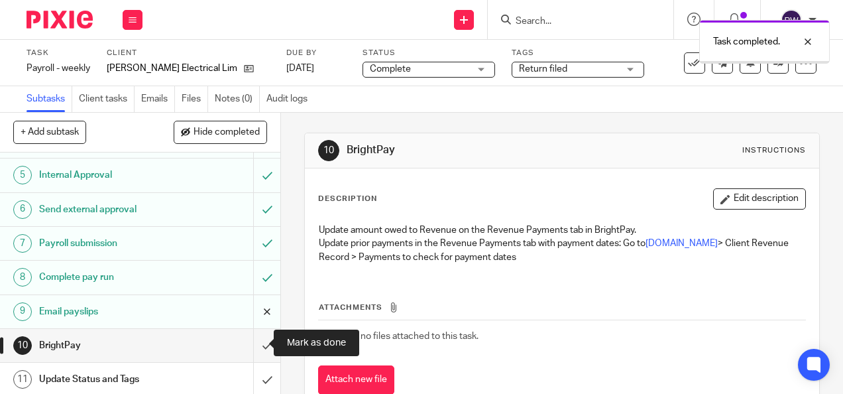
scroll to position [158, 0]
click at [257, 345] on input "submit" at bounding box center [140, 344] width 280 height 33
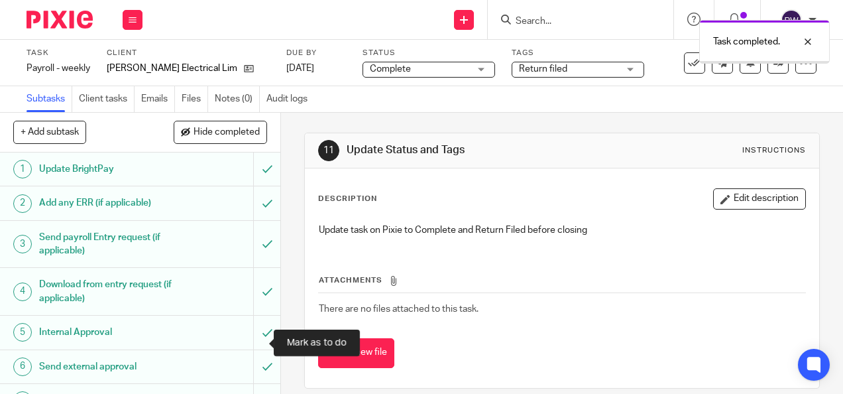
scroll to position [158, 0]
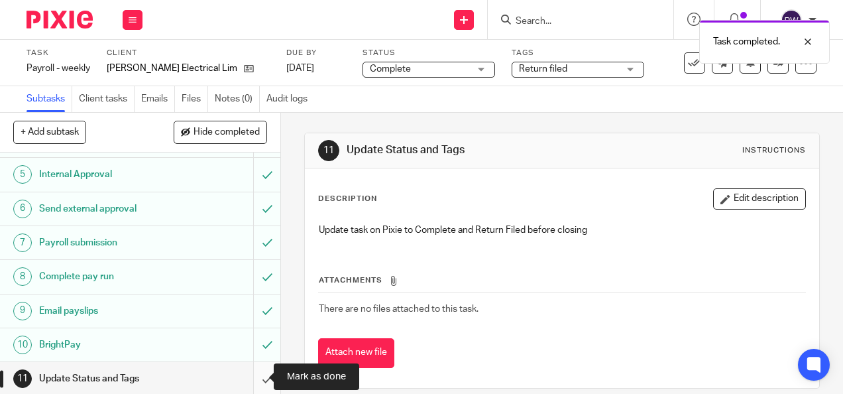
click at [254, 370] on input "submit" at bounding box center [140, 378] width 280 height 33
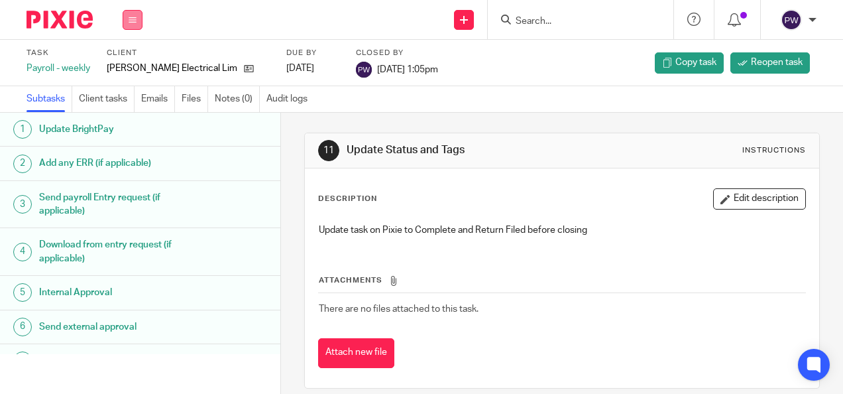
click at [133, 23] on button at bounding box center [133, 20] width 20 height 20
click at [131, 58] on link "Work" at bounding box center [126, 61] width 23 height 9
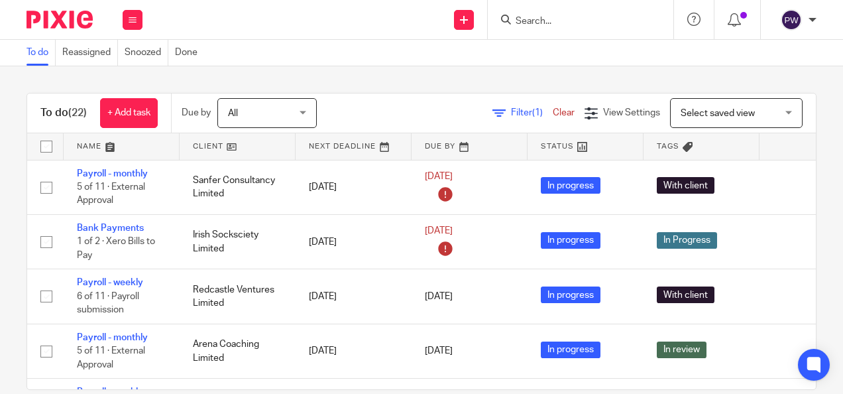
click at [205, 143] on link at bounding box center [238, 146] width 116 height 27
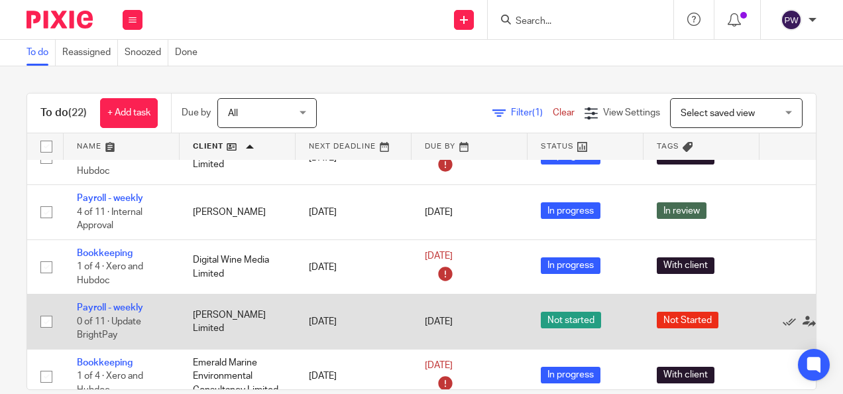
scroll to position [133, 0]
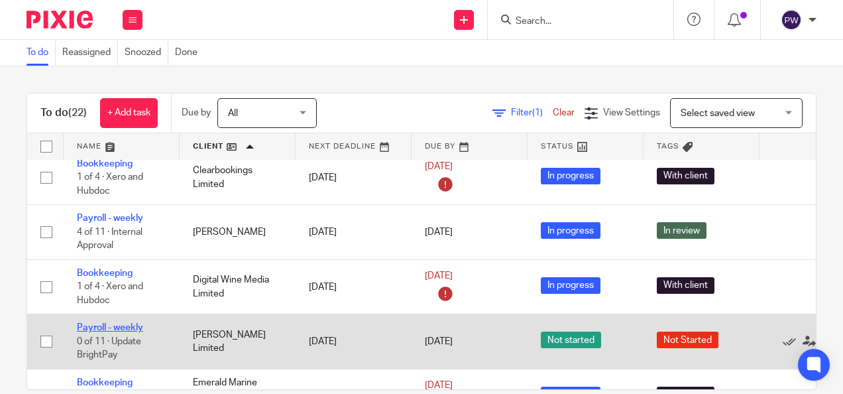
click at [133, 323] on link "Payroll - weekly" at bounding box center [110, 327] width 66 height 9
click at [95, 325] on link "Payroll - weekly" at bounding box center [110, 327] width 66 height 9
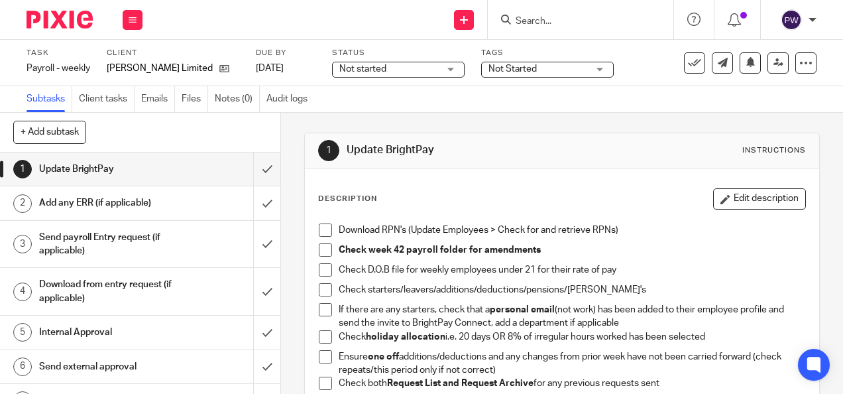
click at [386, 65] on span "Not started" at bounding box center [362, 68] width 47 height 9
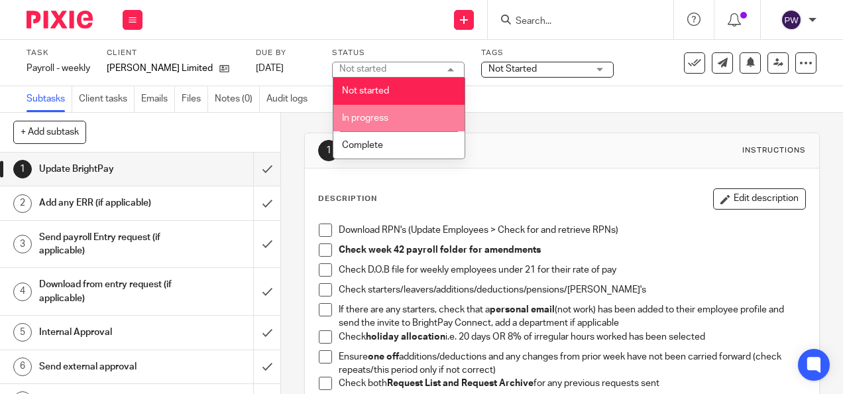
drag, startPoint x: 372, startPoint y: 113, endPoint x: 443, endPoint y: 106, distance: 71.3
click at [374, 114] on span "In progress" at bounding box center [365, 117] width 46 height 9
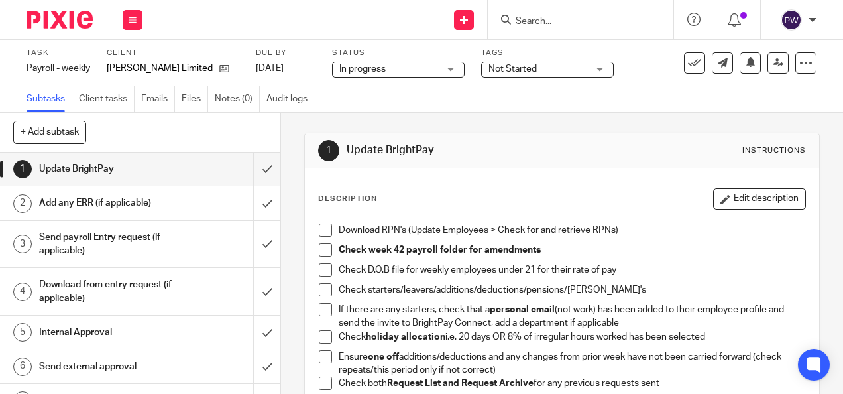
click at [543, 68] on span "Not Started" at bounding box center [537, 69] width 99 height 14
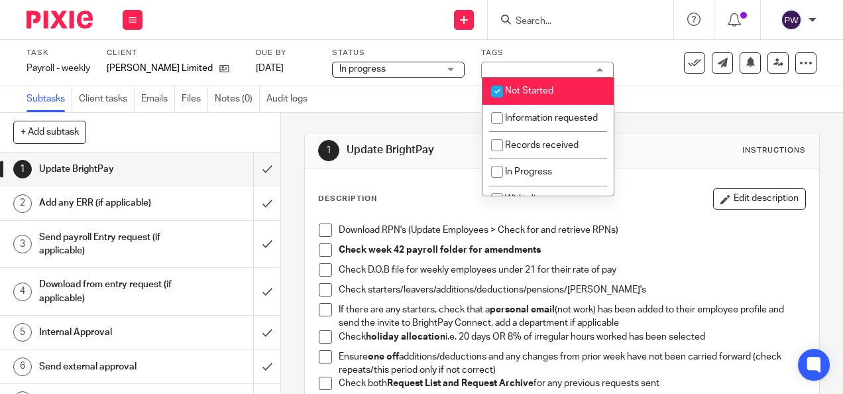
click at [532, 87] on span "Not Started" at bounding box center [529, 90] width 48 height 9
checkbox input "false"
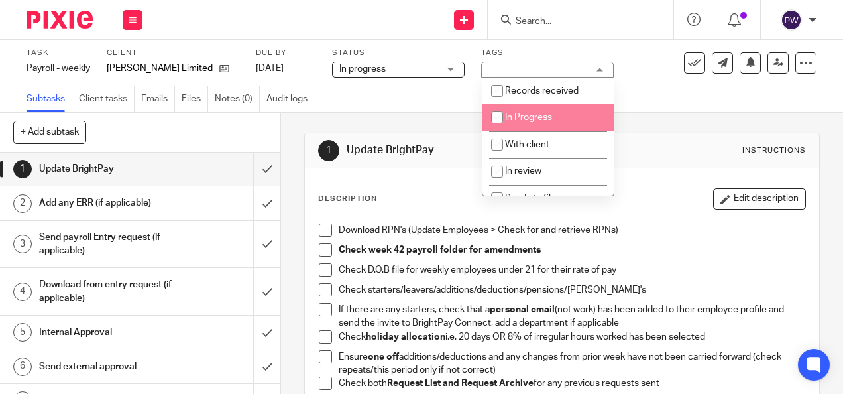
scroll to position [66, 0]
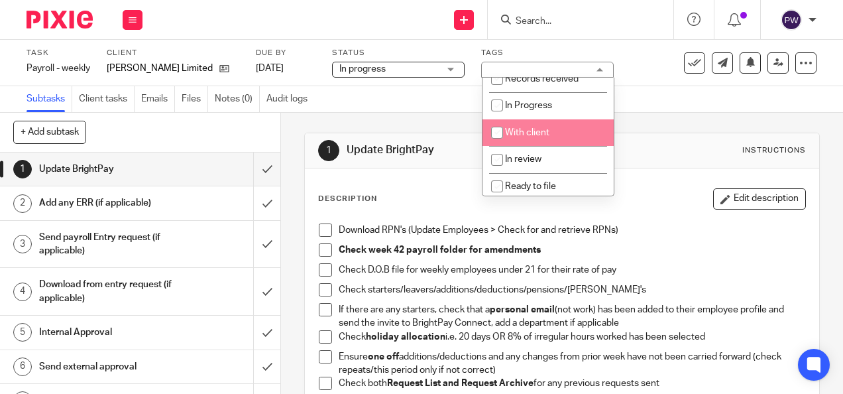
drag, startPoint x: 526, startPoint y: 147, endPoint x: 535, endPoint y: 146, distance: 9.4
click at [526, 137] on span "With client" at bounding box center [527, 132] width 44 height 9
checkbox input "true"
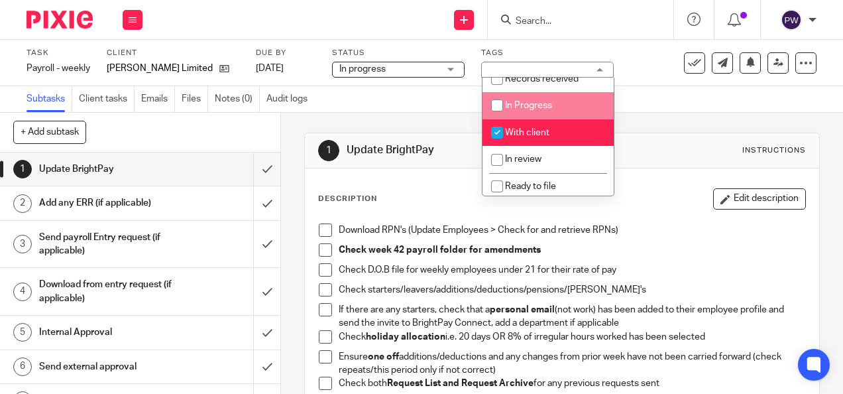
click at [658, 100] on div "Subtasks Client tasks Emails Files Notes (0) Audit logs" at bounding box center [421, 99] width 843 height 27
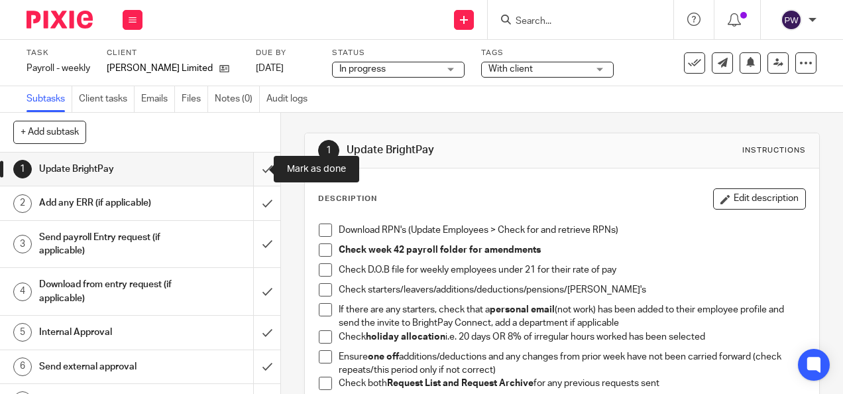
click at [252, 166] on input "submit" at bounding box center [140, 168] width 280 height 33
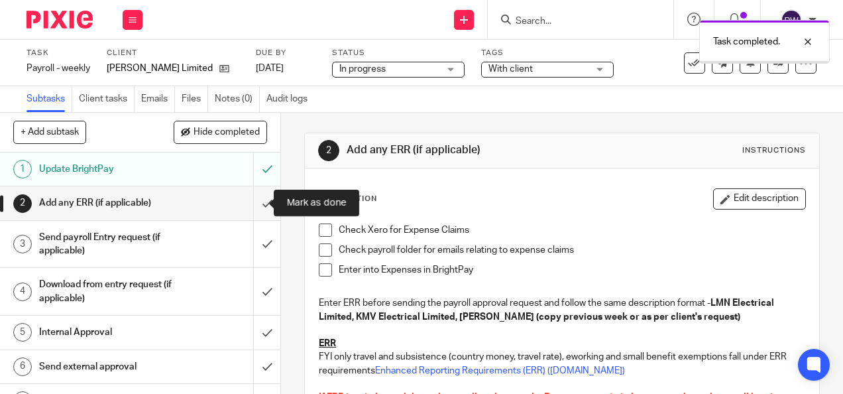
click at [254, 207] on input "submit" at bounding box center [140, 202] width 280 height 33
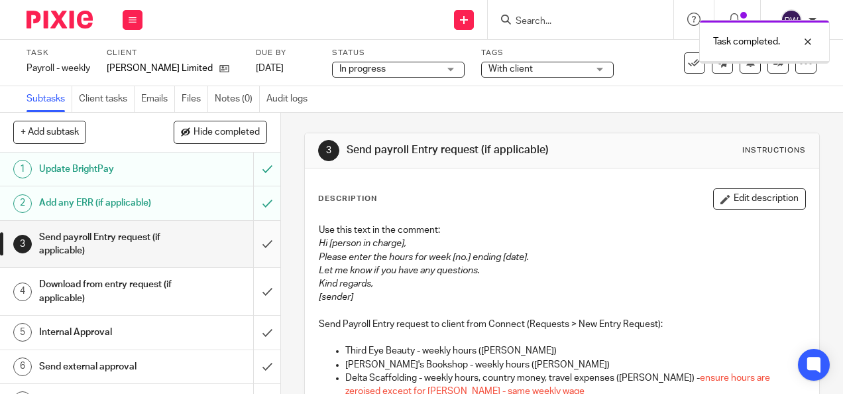
click at [252, 243] on input "submit" at bounding box center [140, 244] width 280 height 47
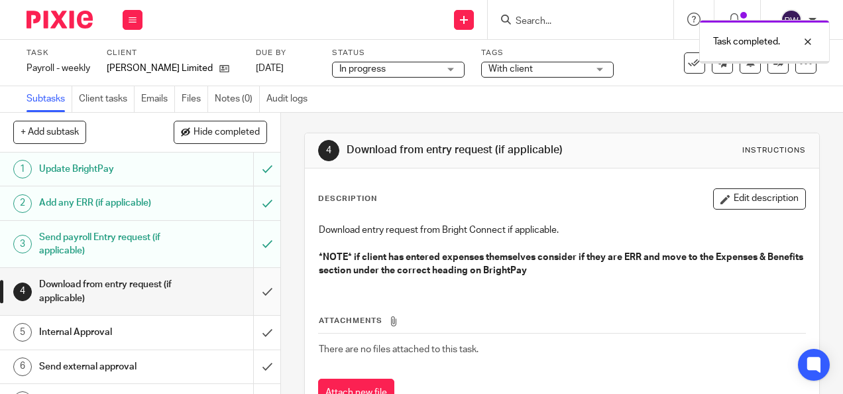
click at [254, 293] on input "submit" at bounding box center [140, 291] width 280 height 47
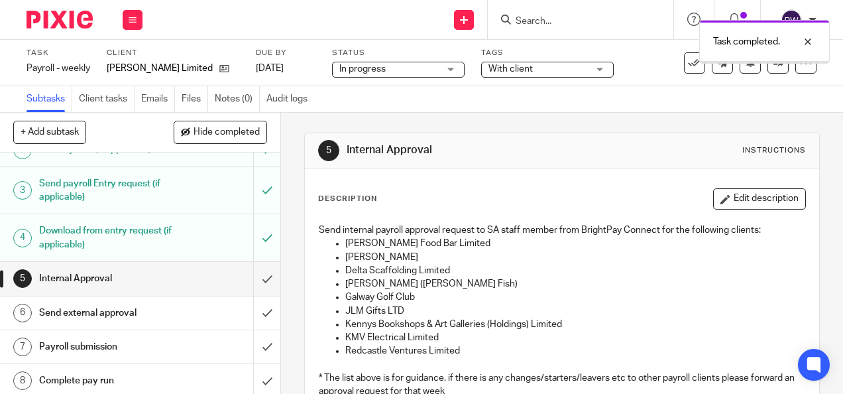
scroll to position [66, 0]
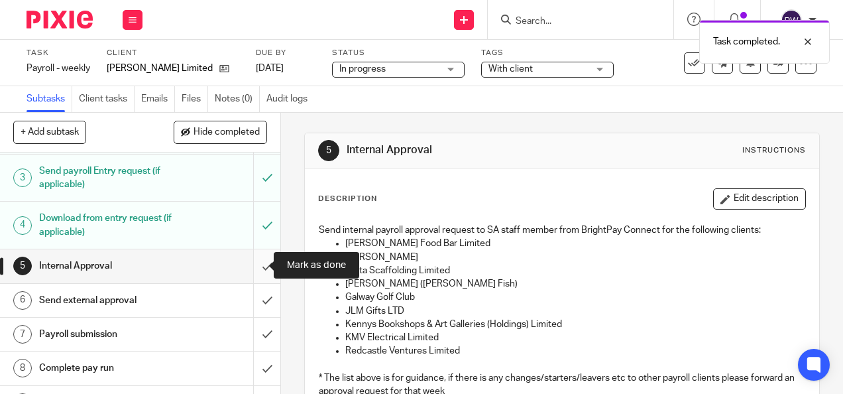
click at [253, 265] on input "submit" at bounding box center [140, 265] width 280 height 33
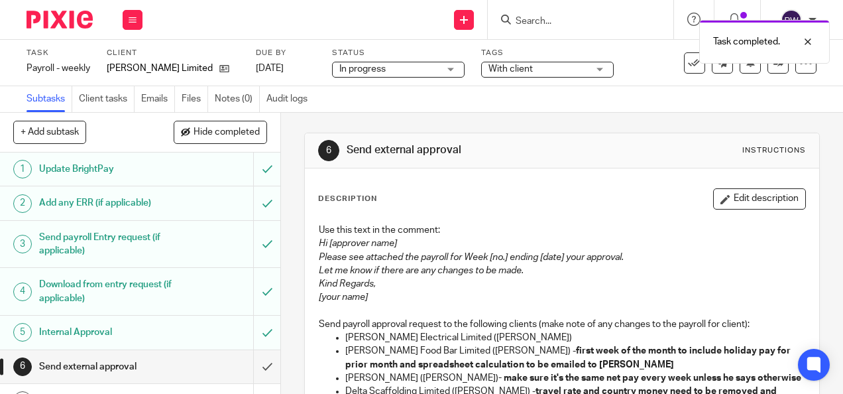
scroll to position [66, 0]
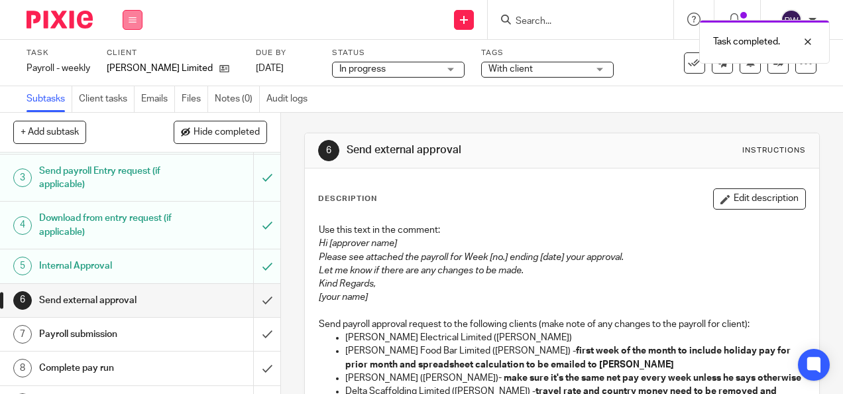
click at [133, 21] on icon at bounding box center [133, 20] width 8 height 8
click at [136, 56] on li "Work" at bounding box center [132, 61] width 35 height 19
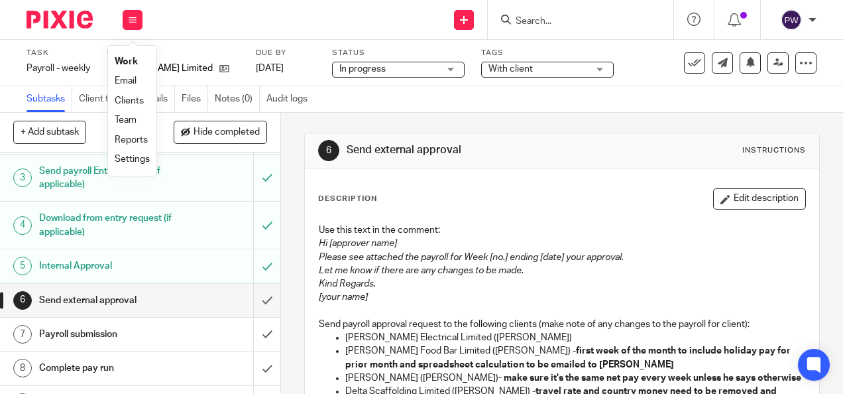
click at [125, 61] on link "Work" at bounding box center [126, 61] width 23 height 9
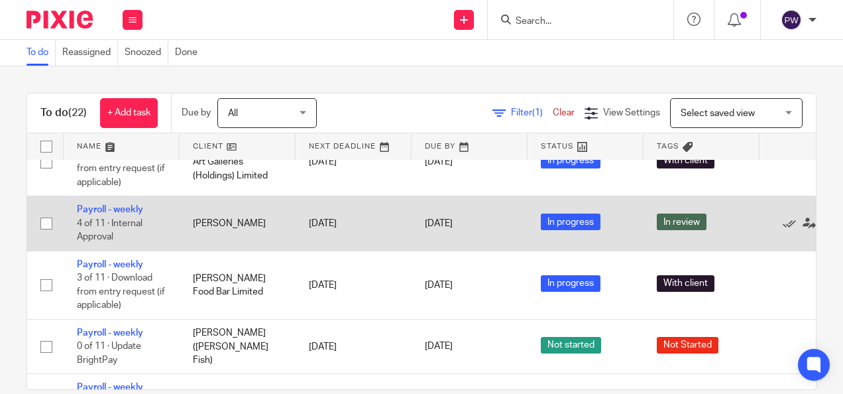
scroll to position [398, 0]
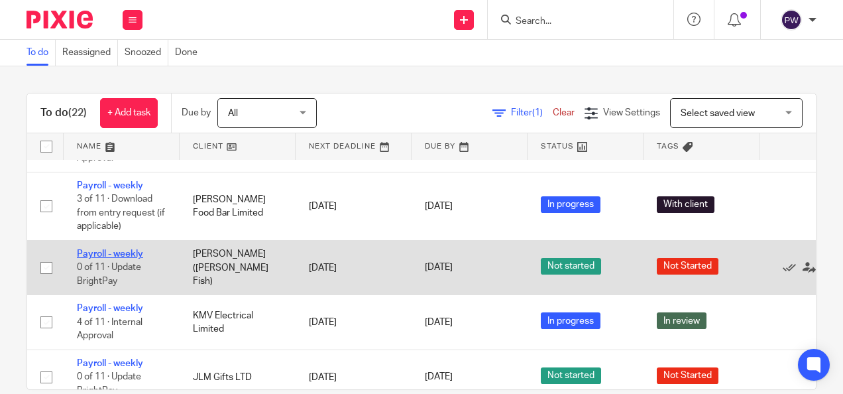
click at [120, 252] on link "Payroll - weekly" at bounding box center [110, 253] width 66 height 9
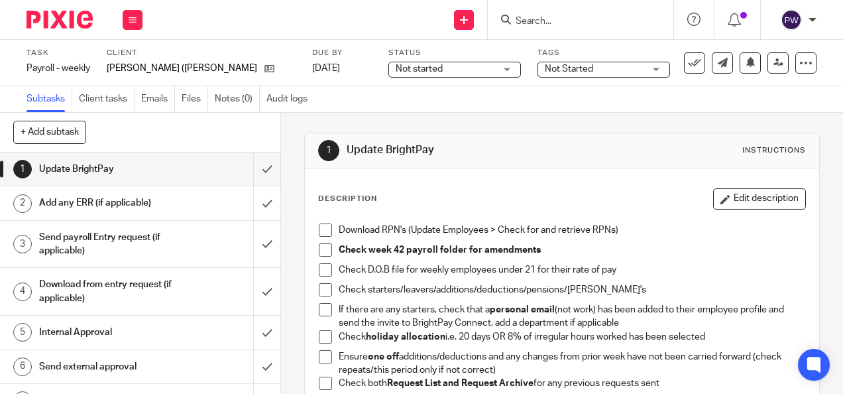
click at [404, 68] on span "Not started" at bounding box center [445, 69] width 99 height 14
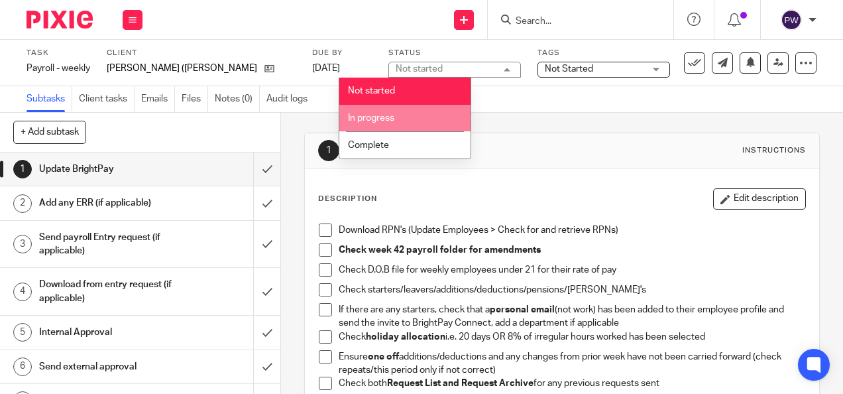
click at [378, 116] on span "In progress" at bounding box center [371, 117] width 46 height 9
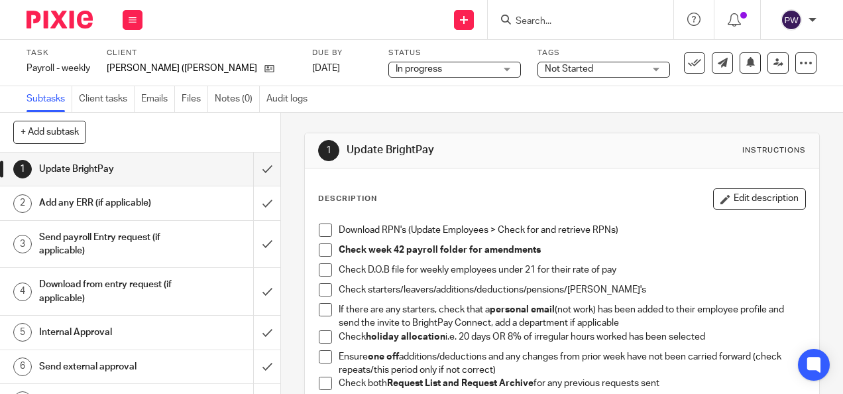
drag, startPoint x: 535, startPoint y: 64, endPoint x: 528, endPoint y: 77, distance: 14.8
click at [545, 65] on span "Not Started" at bounding box center [569, 68] width 48 height 9
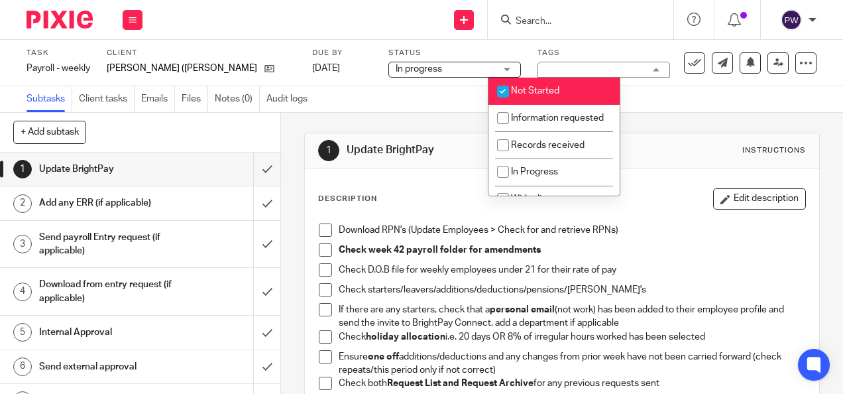
drag, startPoint x: 527, startPoint y: 91, endPoint x: 527, endPoint y: 102, distance: 11.3
click at [527, 91] on span "Not Started" at bounding box center [535, 90] width 48 height 9
checkbox input "false"
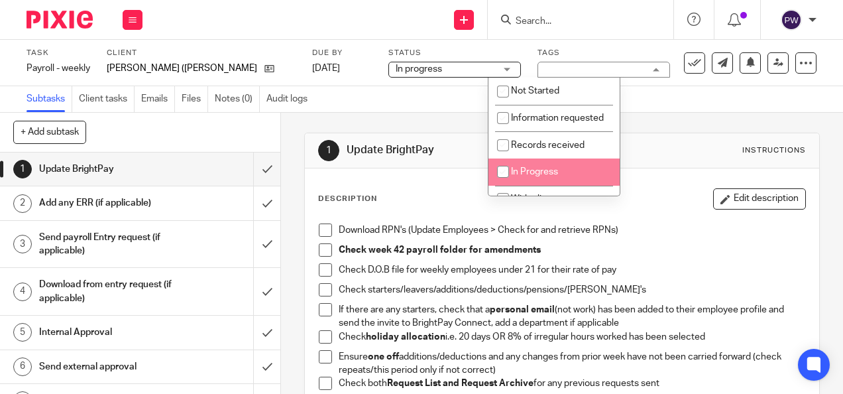
scroll to position [66, 0]
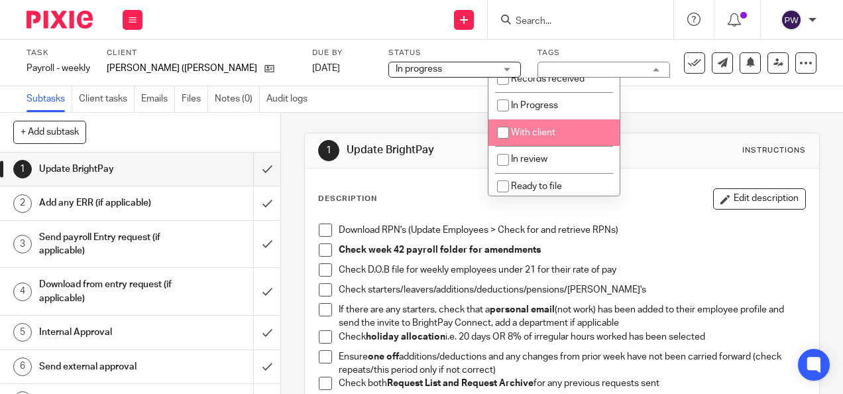
click at [536, 137] on span "With client" at bounding box center [533, 132] width 44 height 9
checkbox input "true"
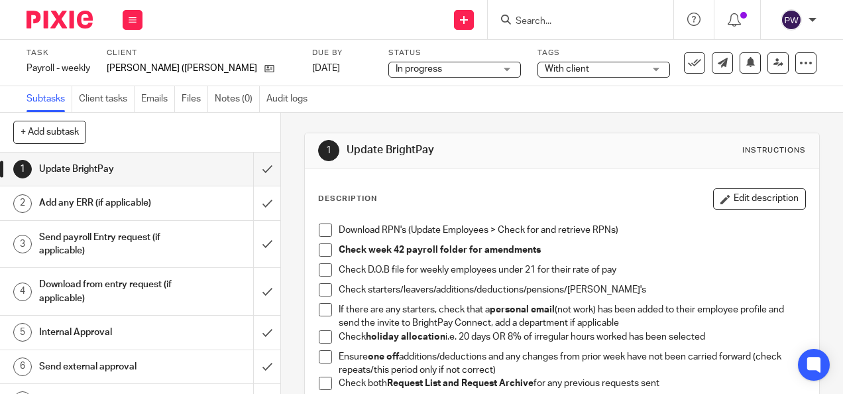
drag, startPoint x: 673, startPoint y: 106, endPoint x: 583, endPoint y: 127, distance: 91.8
click at [673, 107] on div "Subtasks Client tasks Emails Files Notes (0) Audit logs" at bounding box center [421, 99] width 843 height 27
click at [255, 167] on input "submit" at bounding box center [140, 168] width 280 height 33
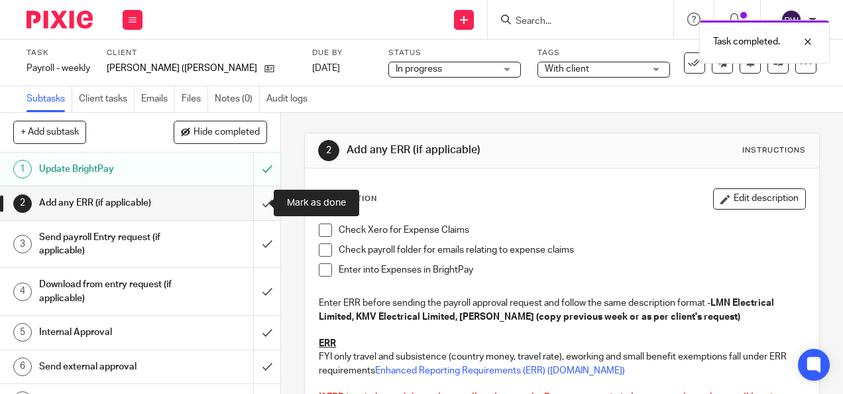
click at [259, 204] on input "submit" at bounding box center [140, 202] width 280 height 33
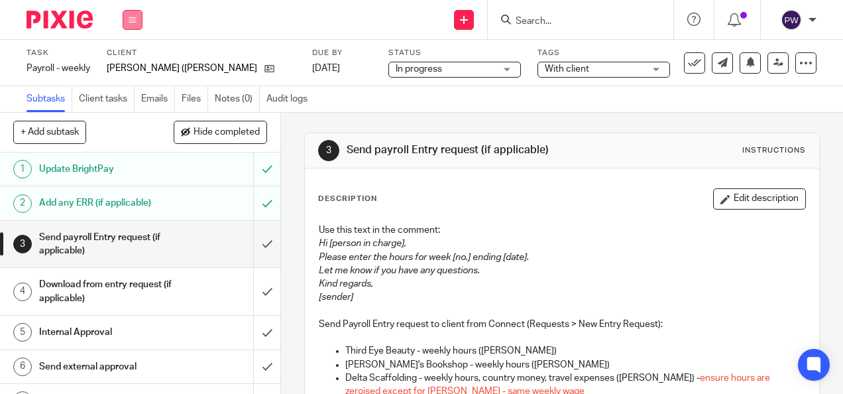
click at [138, 18] on button at bounding box center [133, 20] width 20 height 20
click at [133, 57] on link "Work" at bounding box center [126, 61] width 23 height 9
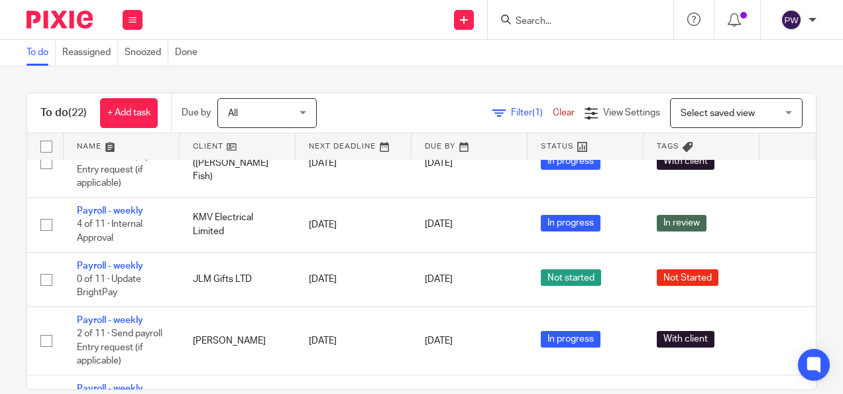
scroll to position [530, 0]
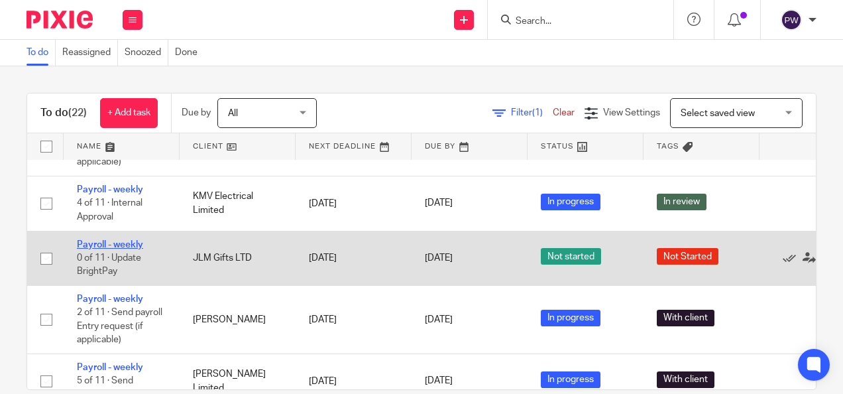
click at [103, 241] on link "Payroll - weekly" at bounding box center [110, 244] width 66 height 9
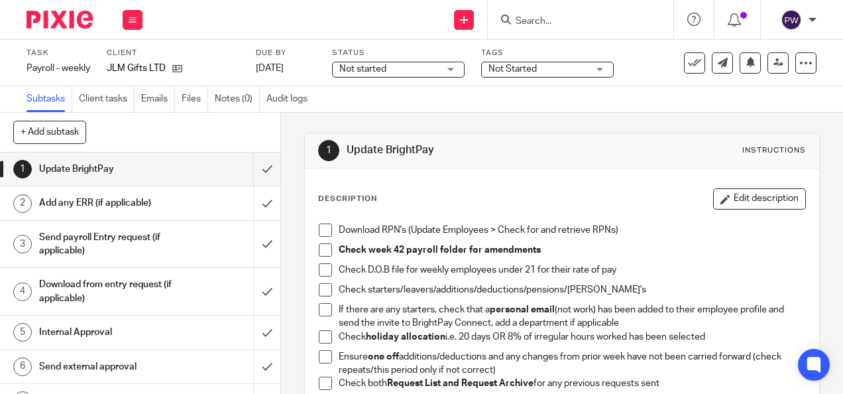
click at [386, 68] on span "Not started" at bounding box center [362, 68] width 47 height 9
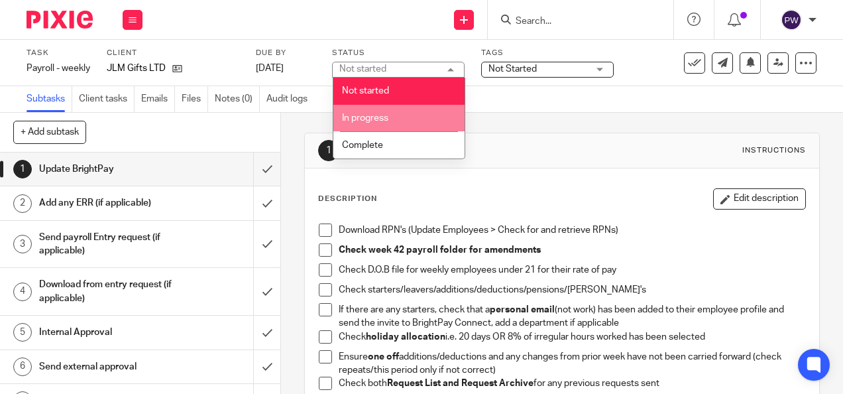
click at [366, 116] on span "In progress" at bounding box center [365, 117] width 46 height 9
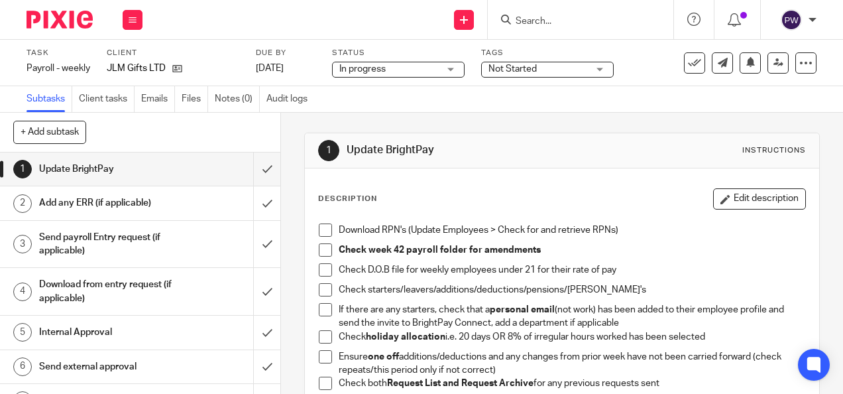
click at [538, 57] on label "Tags" at bounding box center [547, 53] width 133 height 11
click at [522, 76] on div "Not Started" at bounding box center [547, 70] width 133 height 16
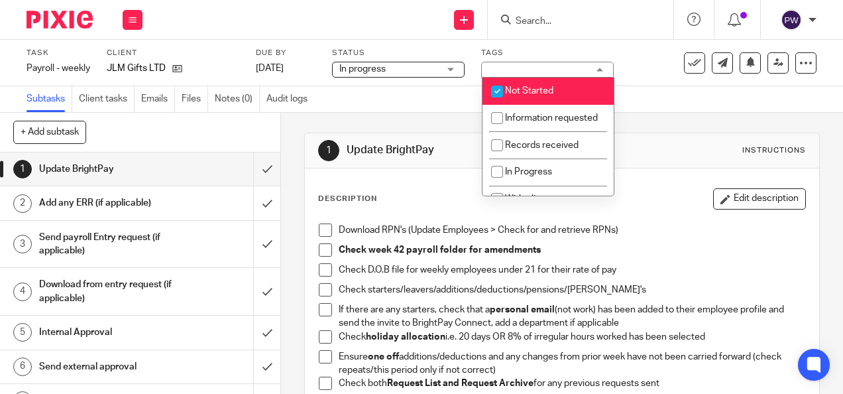
drag, startPoint x: 526, startPoint y: 91, endPoint x: 522, endPoint y: 150, distance: 59.1
click at [527, 91] on span "Not Started" at bounding box center [529, 90] width 48 height 9
checkbox input "false"
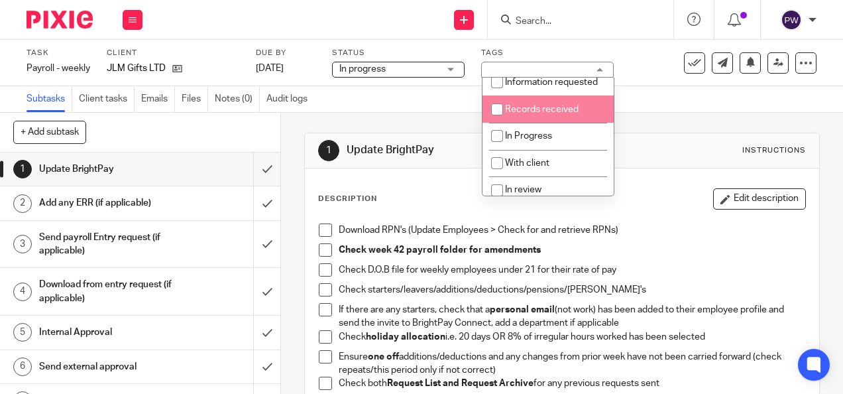
scroll to position [66, 0]
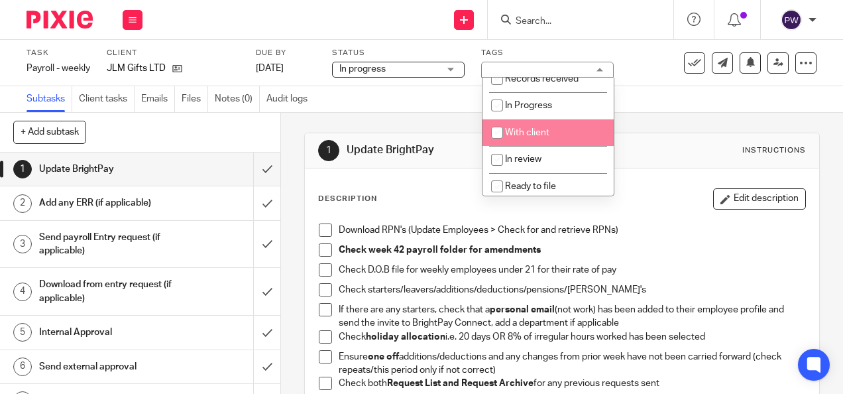
click at [529, 146] on li "With client" at bounding box center [547, 132] width 131 height 27
checkbox input "true"
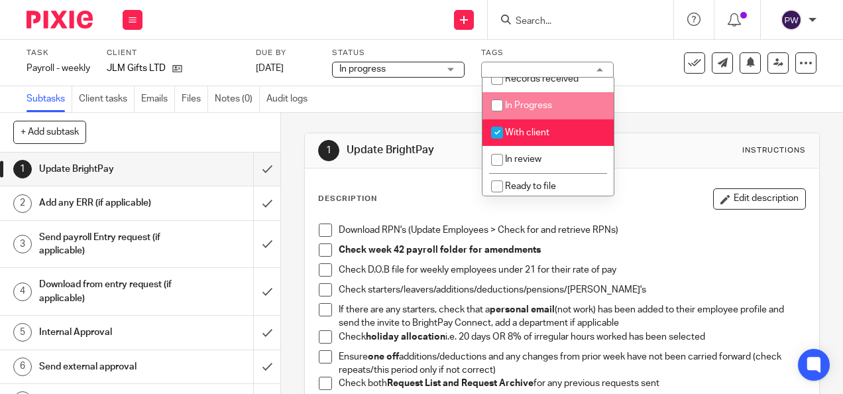
click at [664, 98] on div "Subtasks Client tasks Emails Files Notes (0) Audit logs" at bounding box center [421, 99] width 843 height 27
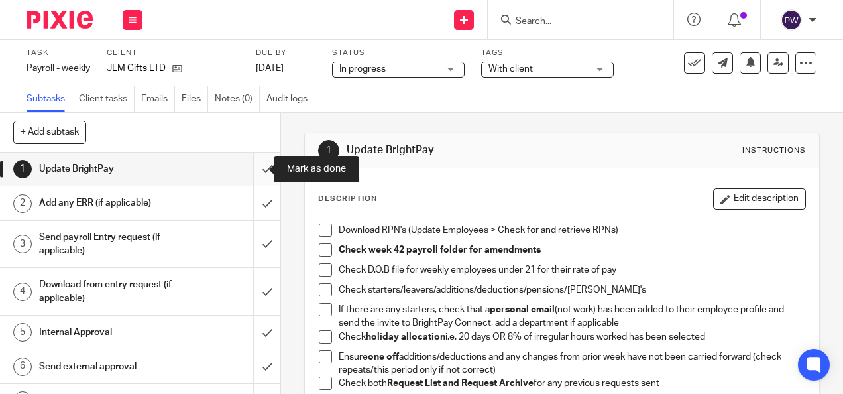
click at [260, 163] on input "submit" at bounding box center [140, 168] width 280 height 33
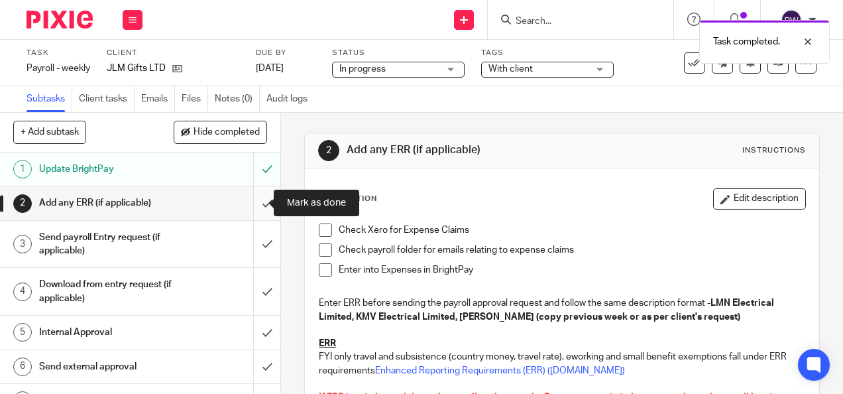
click at [252, 201] on input "submit" at bounding box center [140, 202] width 280 height 33
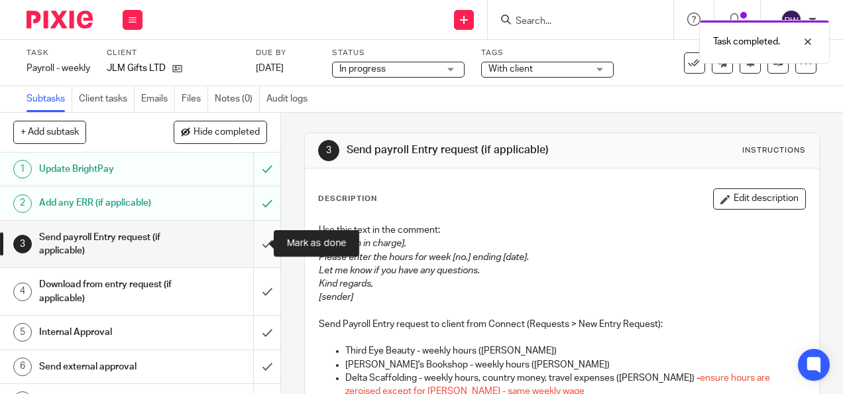
click at [250, 237] on input "submit" at bounding box center [140, 244] width 280 height 47
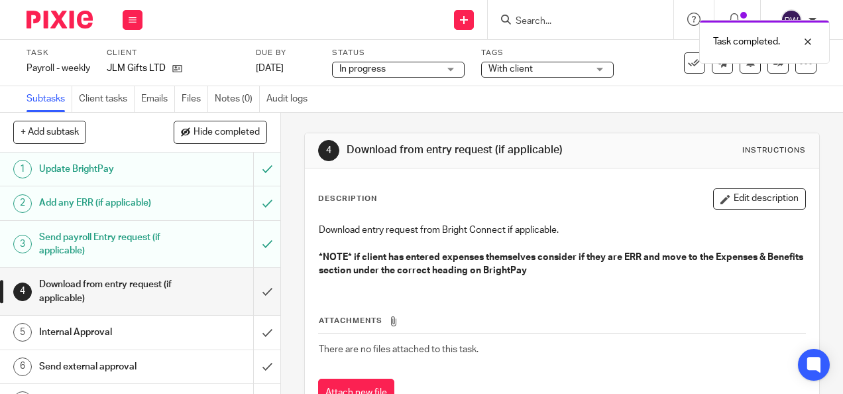
drag, startPoint x: 139, startPoint y: 22, endPoint x: 138, endPoint y: 30, distance: 8.1
click at [139, 23] on button at bounding box center [133, 20] width 20 height 20
click at [134, 64] on link "Work" at bounding box center [126, 61] width 23 height 9
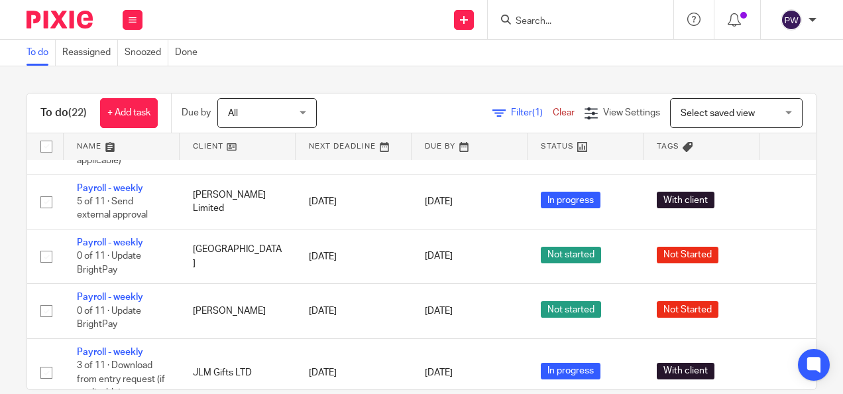
scroll to position [663, 0]
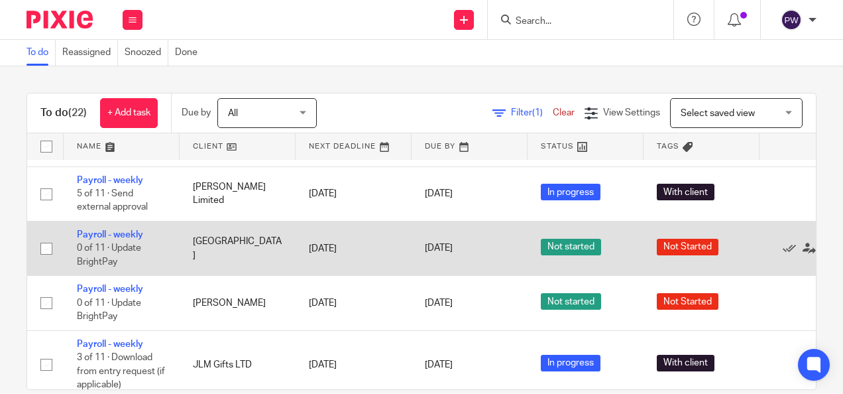
click at [44, 240] on input "checkbox" at bounding box center [46, 248] width 25 height 25
checkbox input "true"
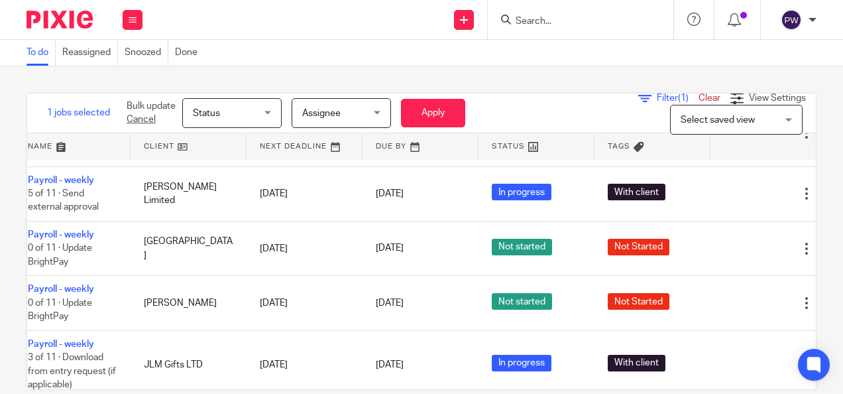
scroll to position [663, 89]
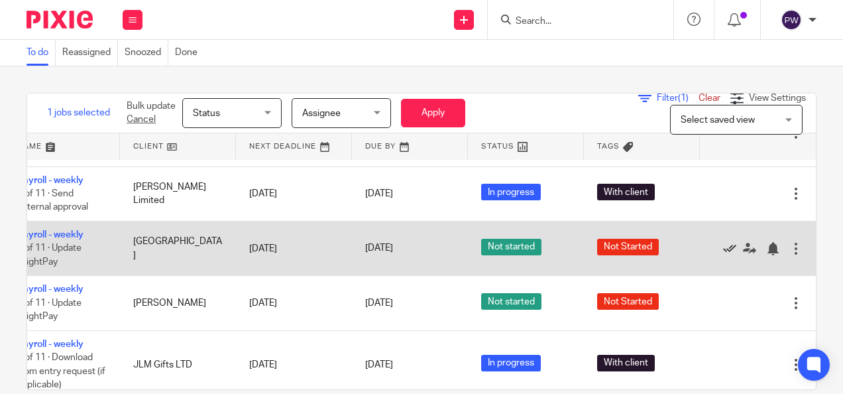
click at [723, 245] on icon at bounding box center [729, 248] width 13 height 13
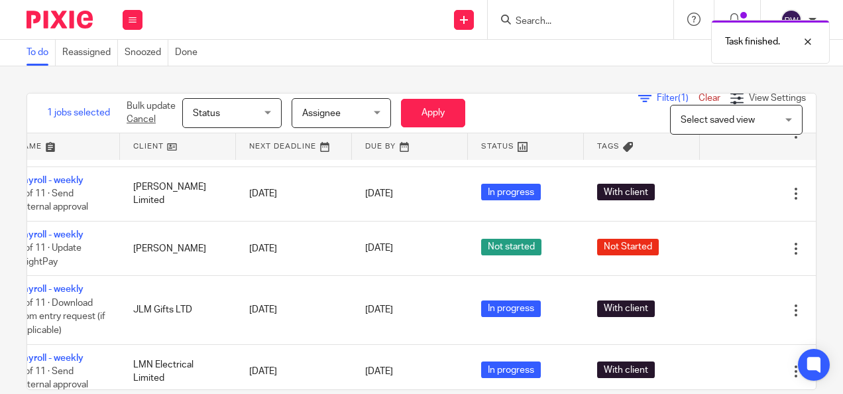
scroll to position [663, 0]
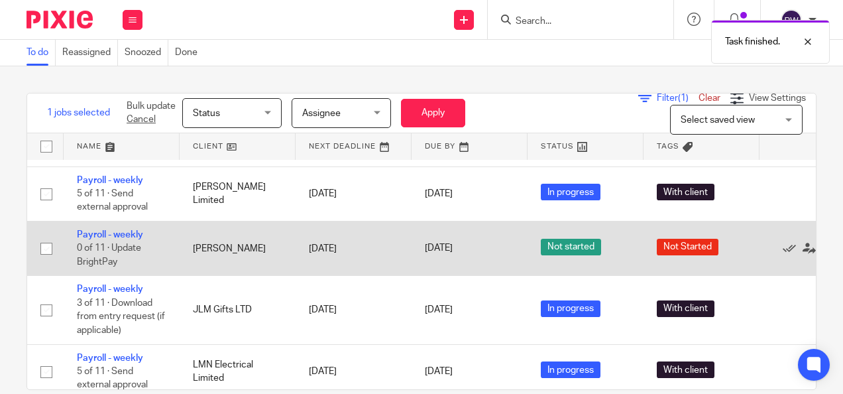
click at [116, 238] on td "Payroll - weekly 0 of 11 · Update BrightPay" at bounding box center [122, 248] width 116 height 54
click at [118, 231] on link "Payroll - weekly" at bounding box center [110, 234] width 66 height 9
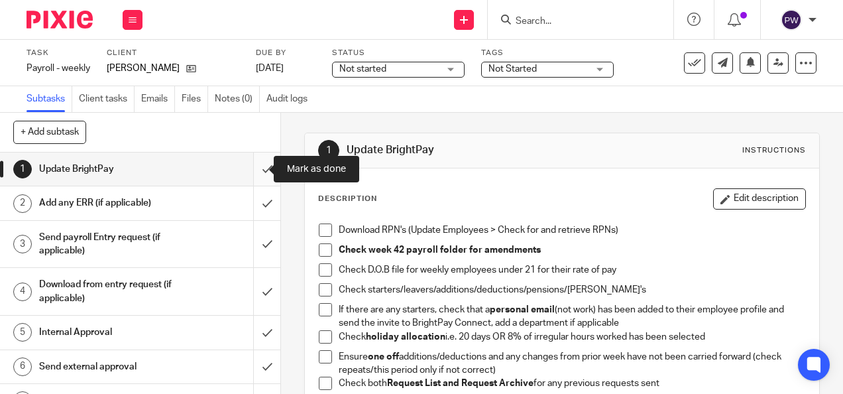
click at [258, 166] on input "submit" at bounding box center [140, 168] width 280 height 33
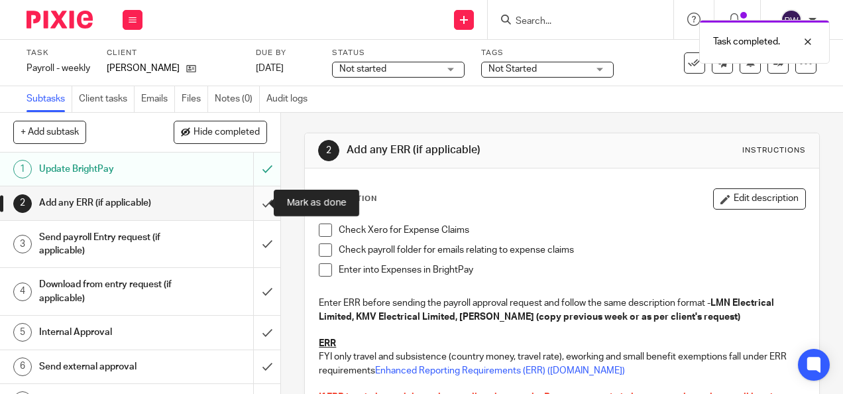
click at [248, 207] on input "submit" at bounding box center [140, 202] width 280 height 33
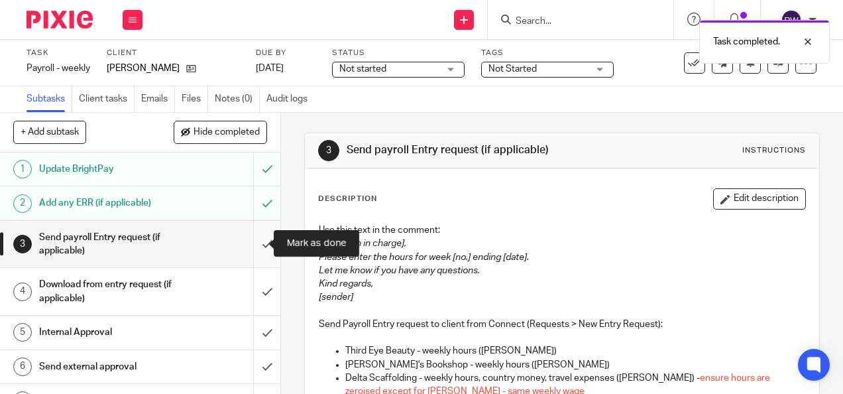
click at [255, 237] on input "submit" at bounding box center [140, 244] width 280 height 47
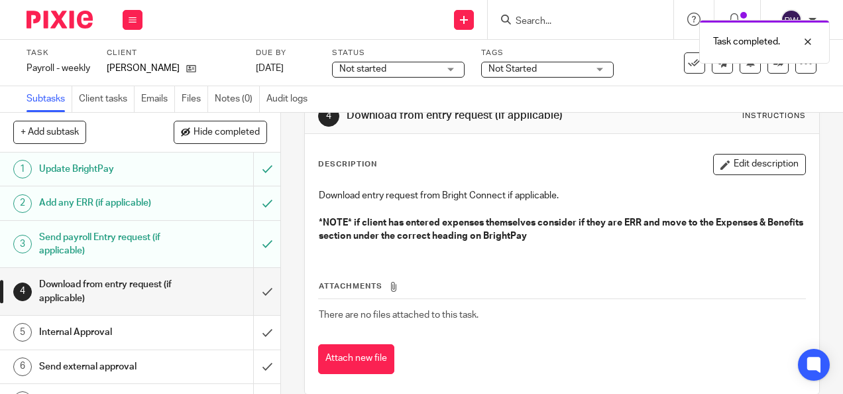
scroll to position [53, 0]
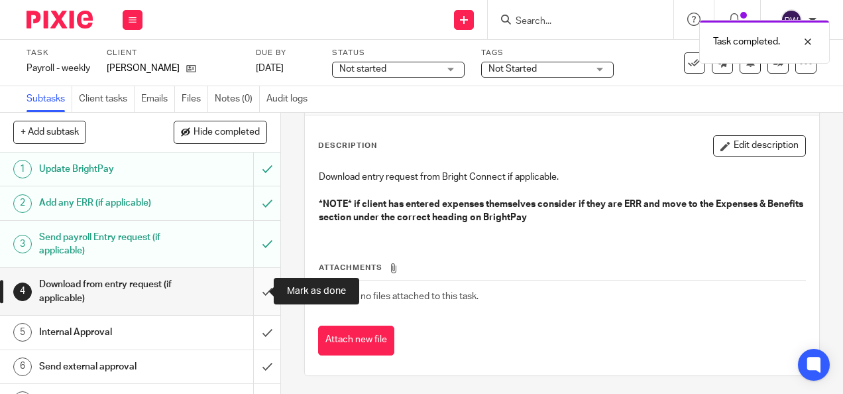
click at [252, 290] on input "submit" at bounding box center [140, 291] width 280 height 47
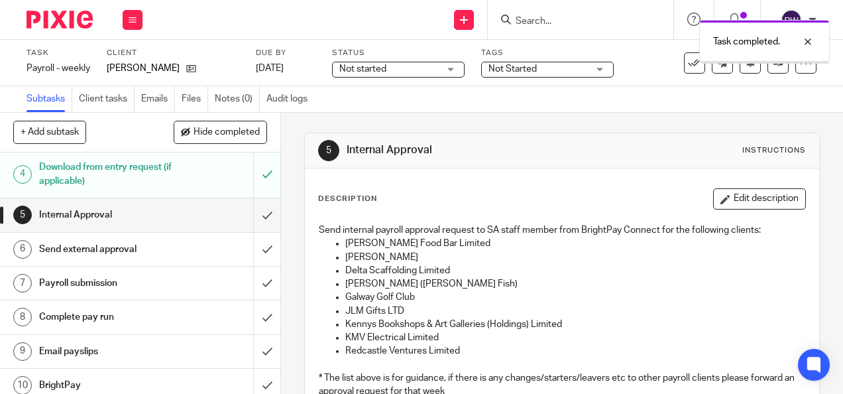
scroll to position [133, 0]
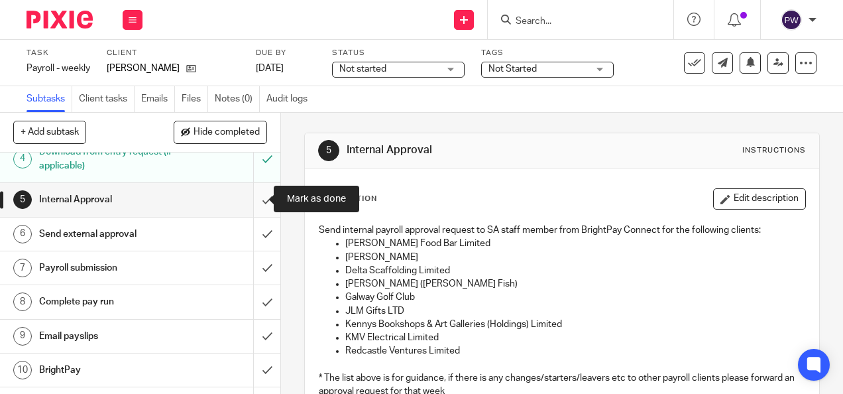
click at [253, 200] on input "submit" at bounding box center [140, 199] width 280 height 33
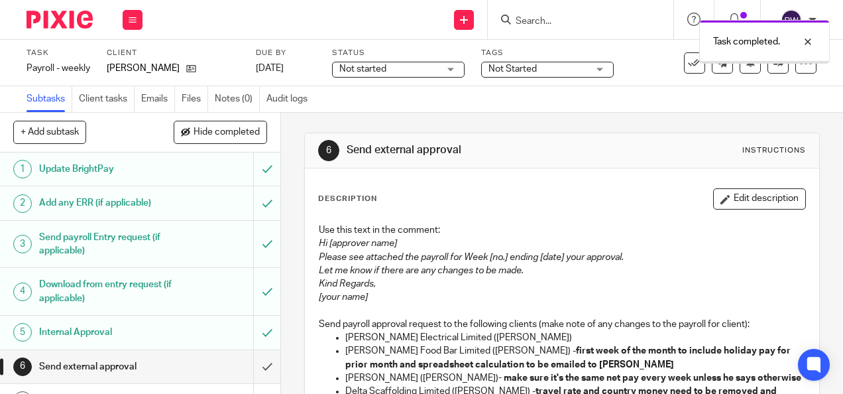
click at [396, 72] on span "Not started" at bounding box center [388, 69] width 99 height 14
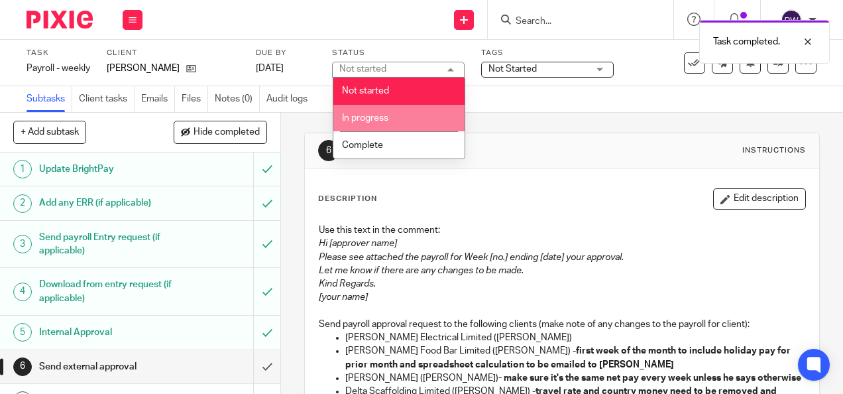
drag, startPoint x: 373, startPoint y: 114, endPoint x: 522, endPoint y: 80, distance: 153.0
click at [374, 114] on span "In progress" at bounding box center [365, 117] width 46 height 9
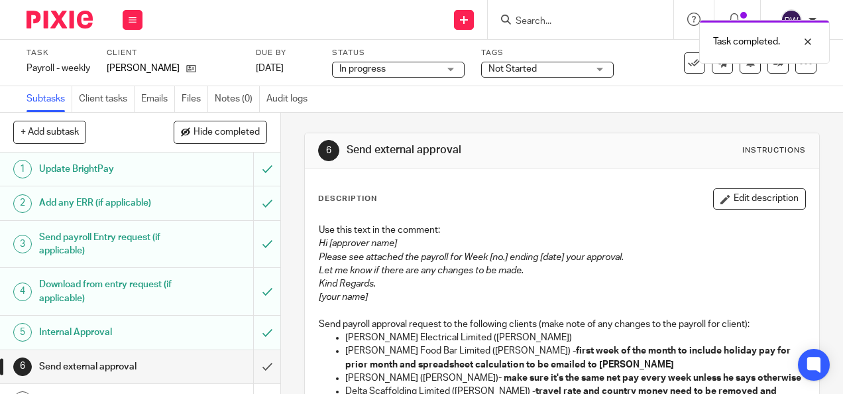
click at [533, 69] on span "Not Started" at bounding box center [512, 68] width 48 height 9
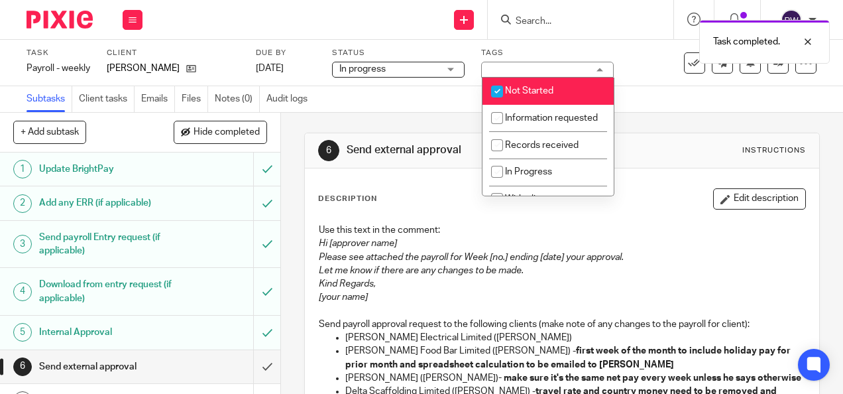
click at [516, 92] on span "Not Started" at bounding box center [529, 90] width 48 height 9
checkbox input "false"
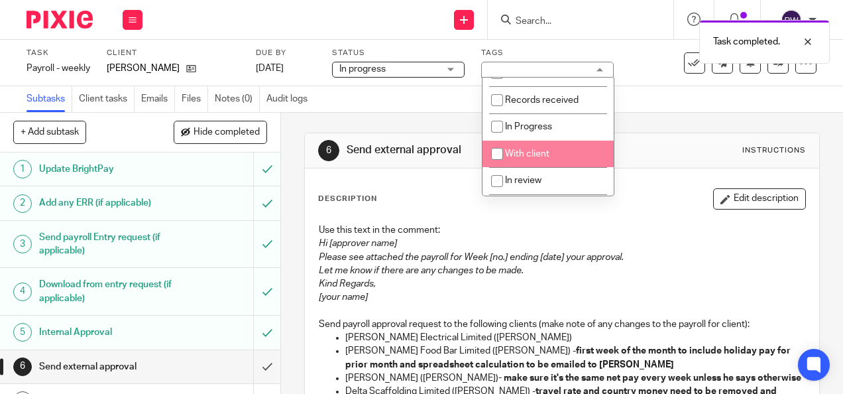
scroll to position [66, 0]
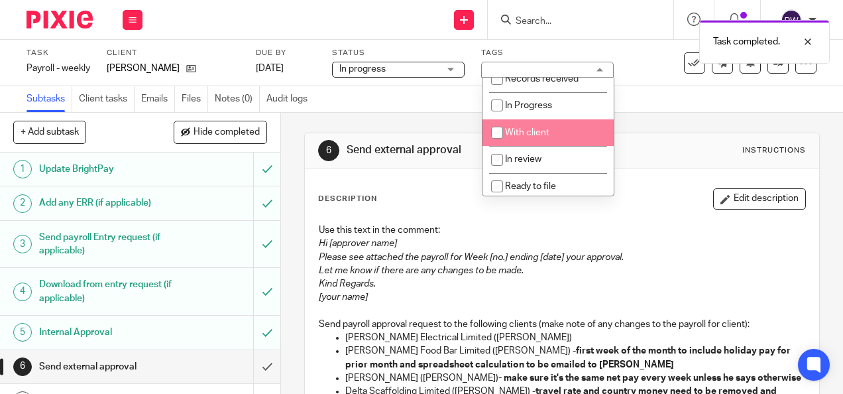
click at [530, 137] on span "With client" at bounding box center [527, 132] width 44 height 9
checkbox input "true"
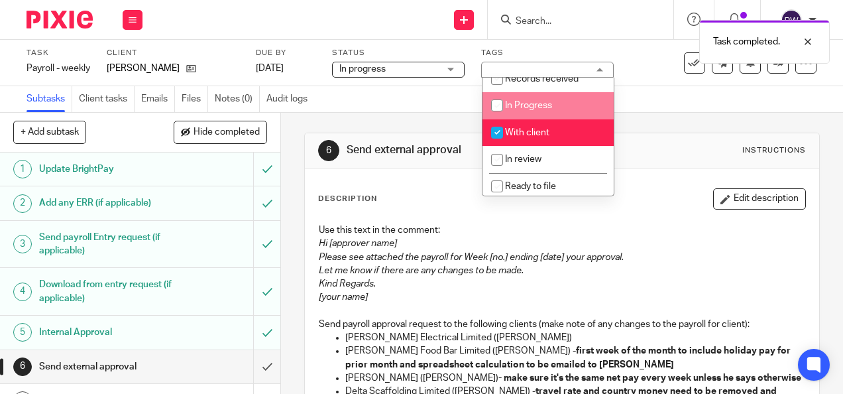
drag, startPoint x: 679, startPoint y: 107, endPoint x: 539, endPoint y: 107, distance: 139.8
click at [675, 107] on div "Subtasks Client tasks Emails Files Notes (0) Audit logs" at bounding box center [421, 99] width 843 height 27
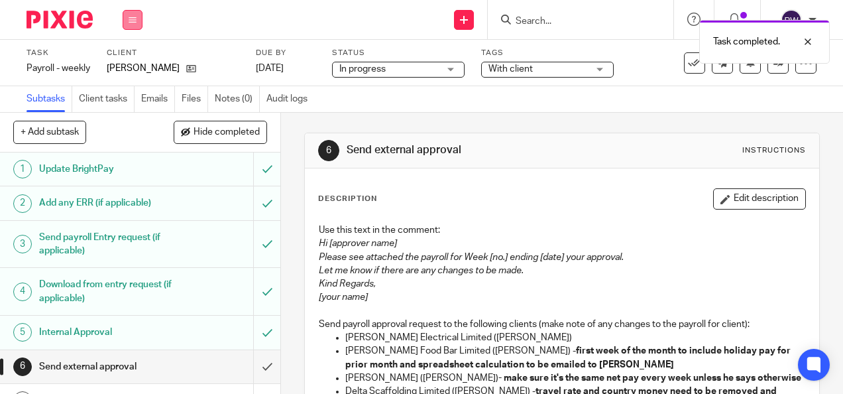
click at [127, 13] on button at bounding box center [133, 20] width 20 height 20
click at [143, 57] on li "Work" at bounding box center [132, 61] width 35 height 19
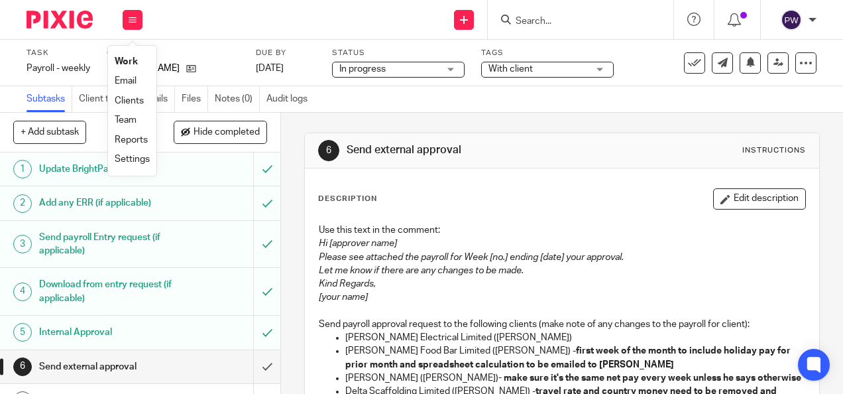
click at [125, 60] on link "Work" at bounding box center [126, 61] width 23 height 9
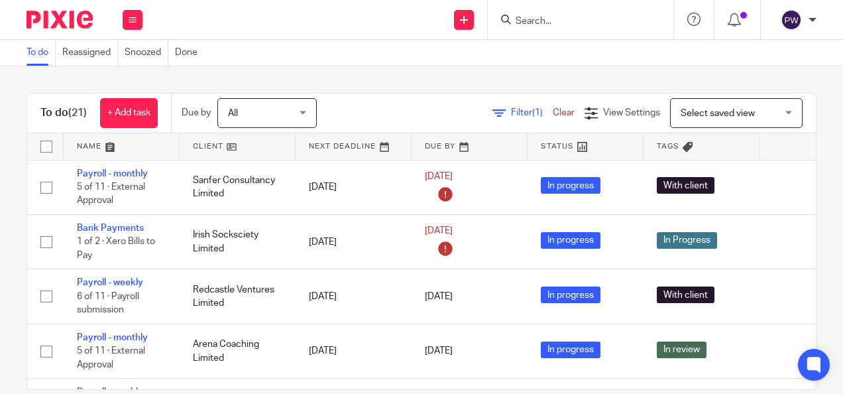
click at [217, 144] on link at bounding box center [238, 146] width 116 height 27
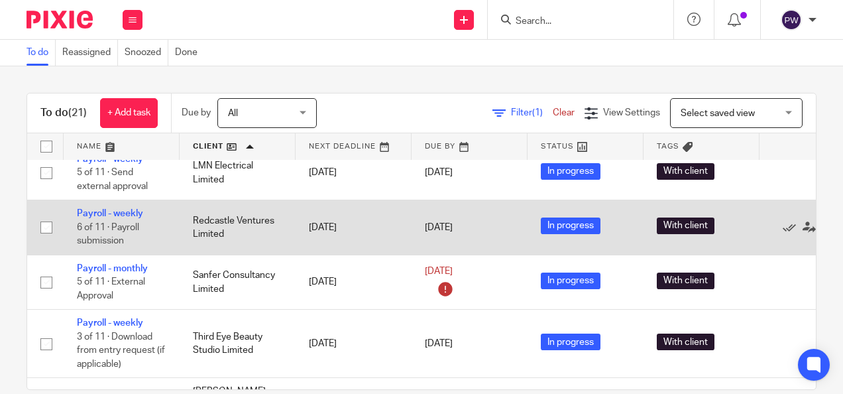
scroll to position [940, 0]
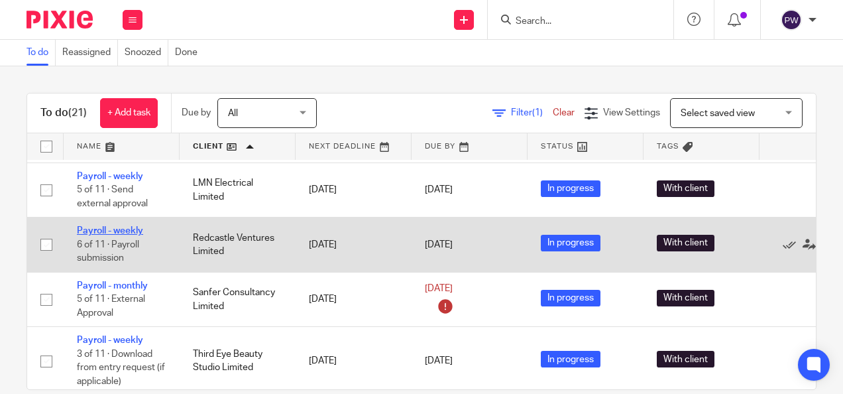
click at [119, 227] on link "Payroll - weekly" at bounding box center [110, 230] width 66 height 9
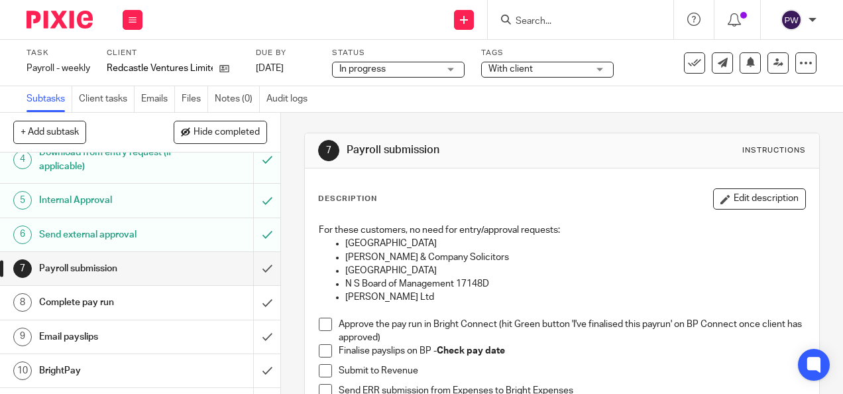
scroll to position [133, 0]
click at [256, 273] on input "submit" at bounding box center [140, 267] width 280 height 33
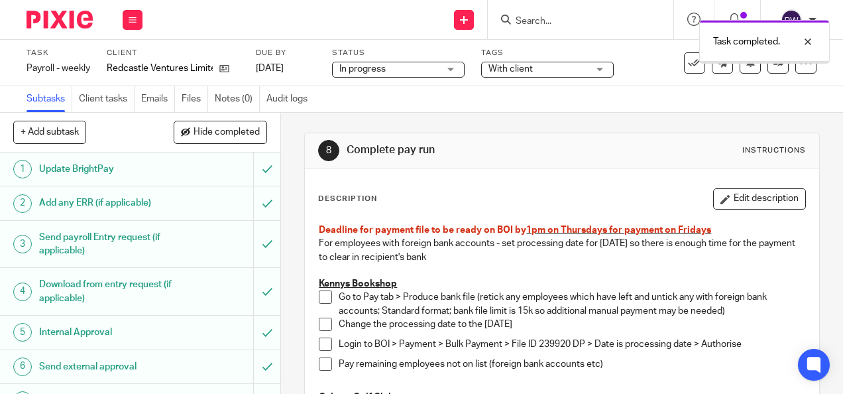
drag, startPoint x: 0, startPoint y: 0, endPoint x: 396, endPoint y: 72, distance: 402.6
click at [396, 72] on span "In progress" at bounding box center [388, 69] width 99 height 14
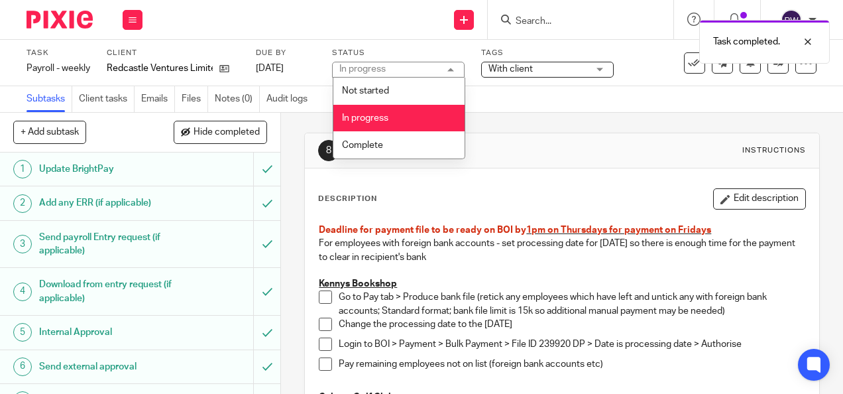
click at [387, 122] on span "In progress" at bounding box center [365, 117] width 46 height 9
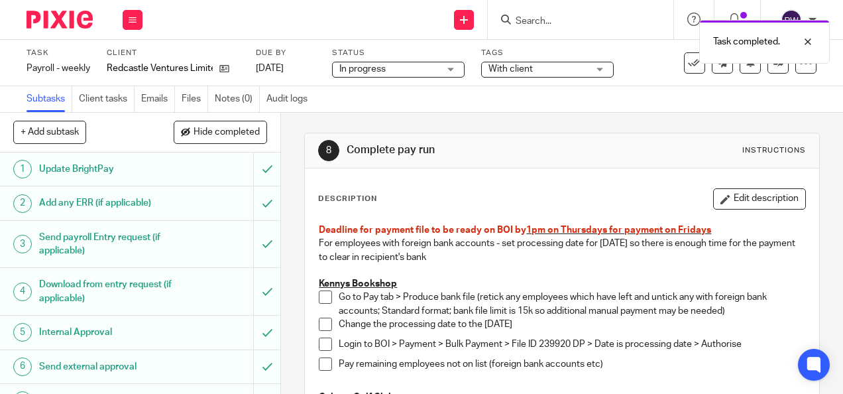
drag, startPoint x: 387, startPoint y: 70, endPoint x: 379, endPoint y: 131, distance: 62.1
click at [387, 70] on span "In progress" at bounding box center [388, 69] width 99 height 14
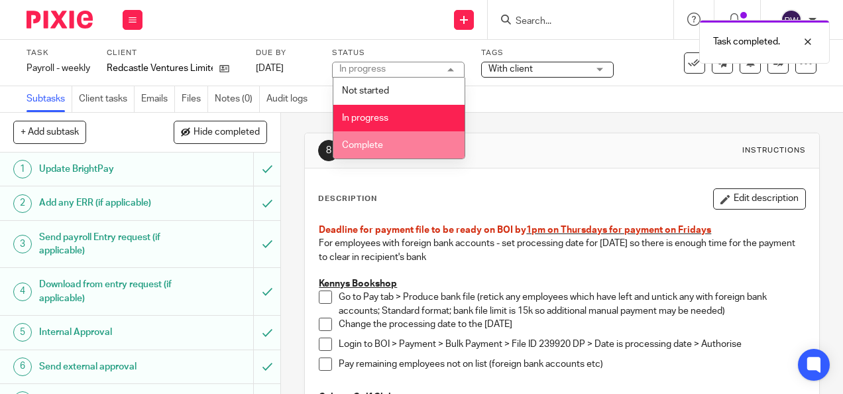
drag, startPoint x: 380, startPoint y: 146, endPoint x: 469, endPoint y: 109, distance: 96.5
click at [381, 146] on span "Complete" at bounding box center [362, 144] width 41 height 9
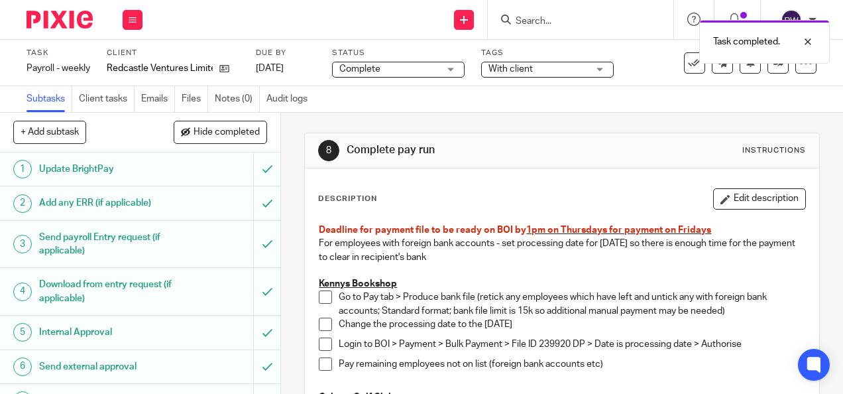
click at [534, 74] on span "With client" at bounding box center [537, 69] width 99 height 14
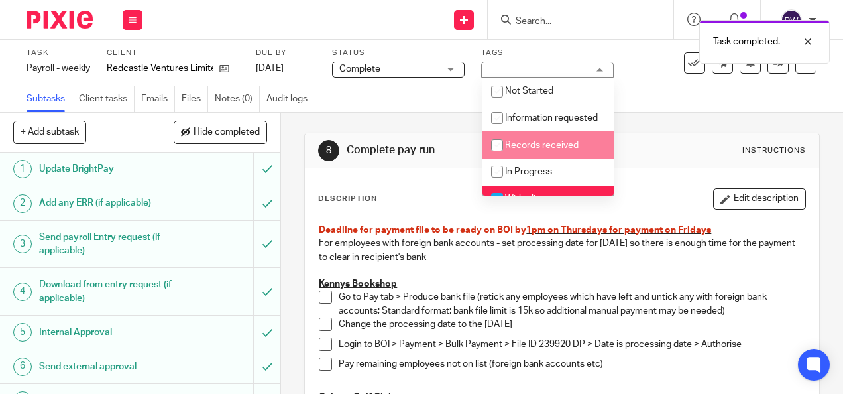
scroll to position [66, 0]
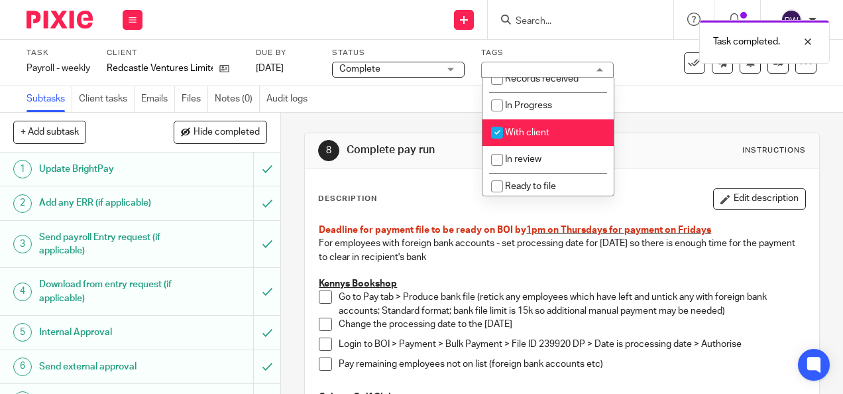
click at [531, 137] on span "With client" at bounding box center [527, 132] width 44 height 9
checkbox input "false"
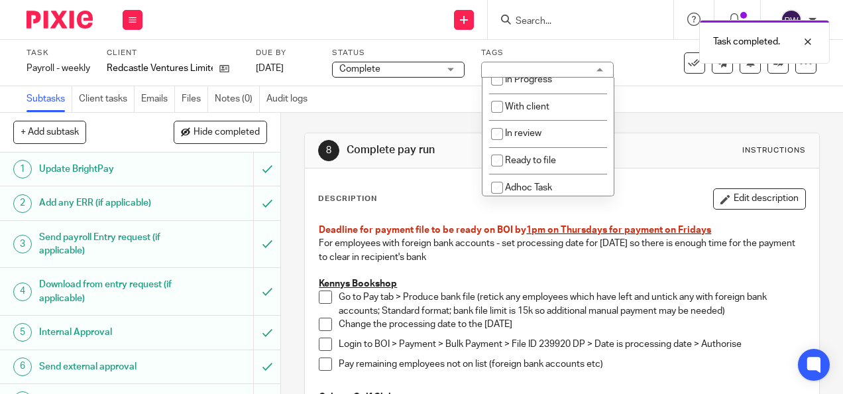
scroll to position [133, 0]
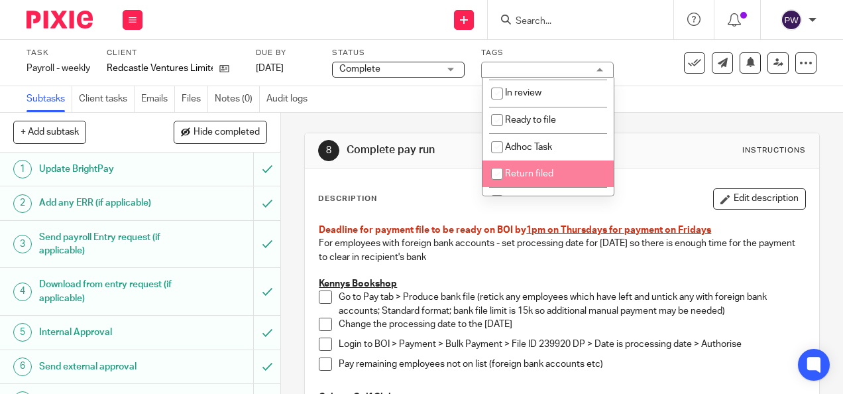
click at [519, 178] on span "Return filed" at bounding box center [529, 173] width 48 height 9
checkbox input "true"
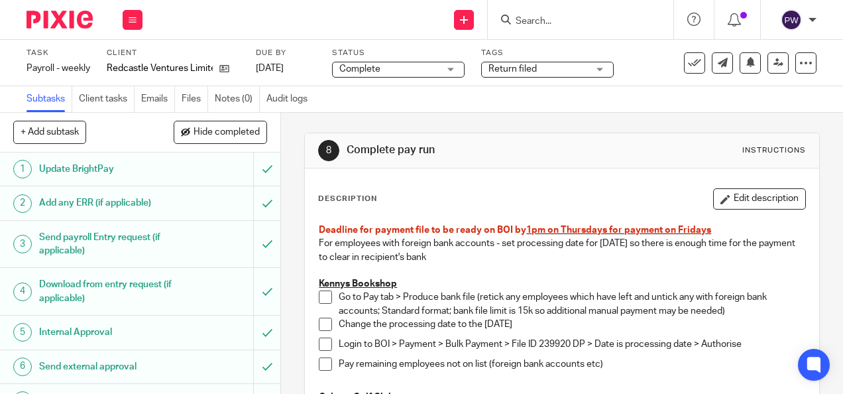
click at [672, 105] on div "Subtasks Client tasks Emails Files Notes (0) Audit logs" at bounding box center [421, 99] width 843 height 27
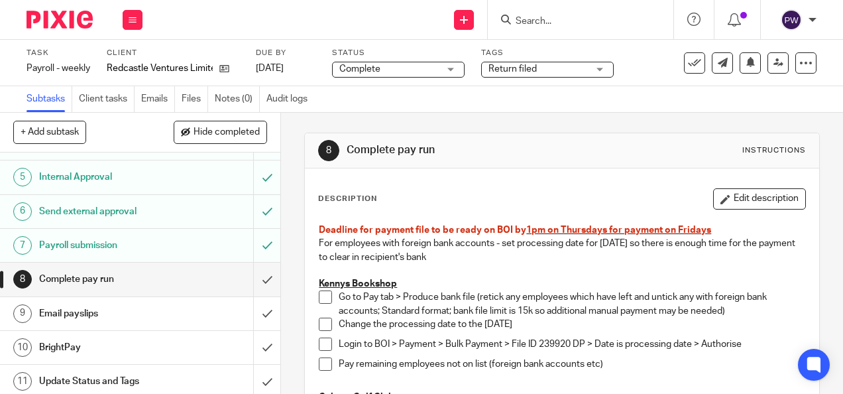
scroll to position [158, 0]
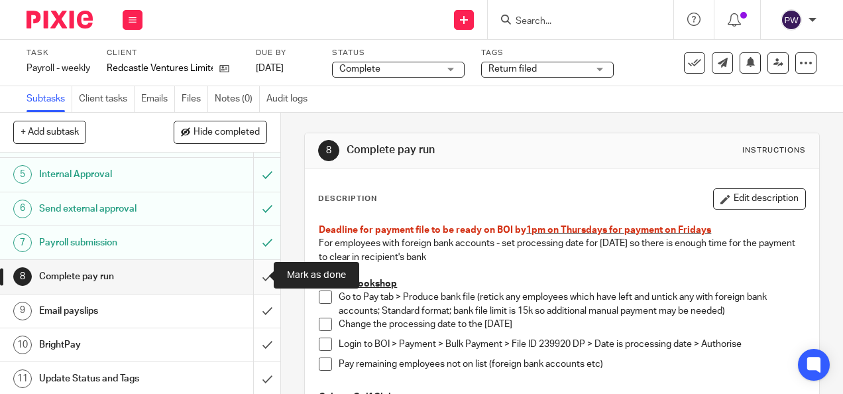
click at [254, 270] on input "submit" at bounding box center [140, 276] width 280 height 33
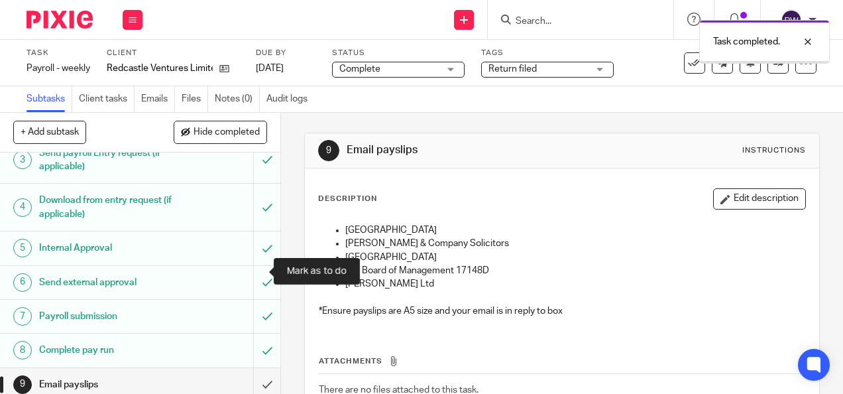
scroll to position [158, 0]
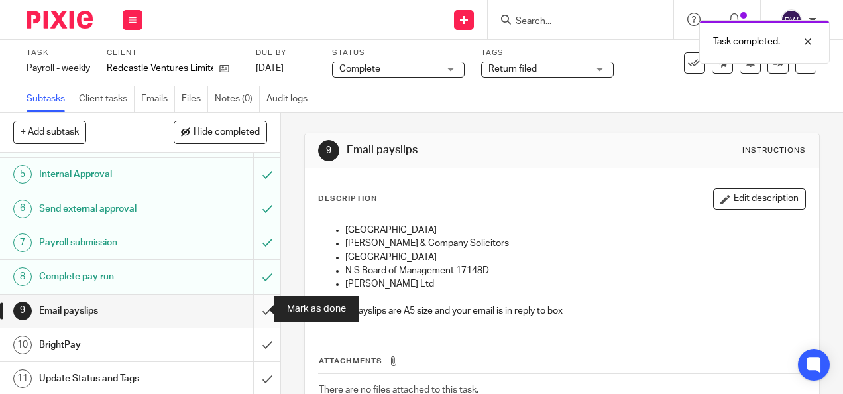
click at [256, 310] on input "submit" at bounding box center [140, 310] width 280 height 33
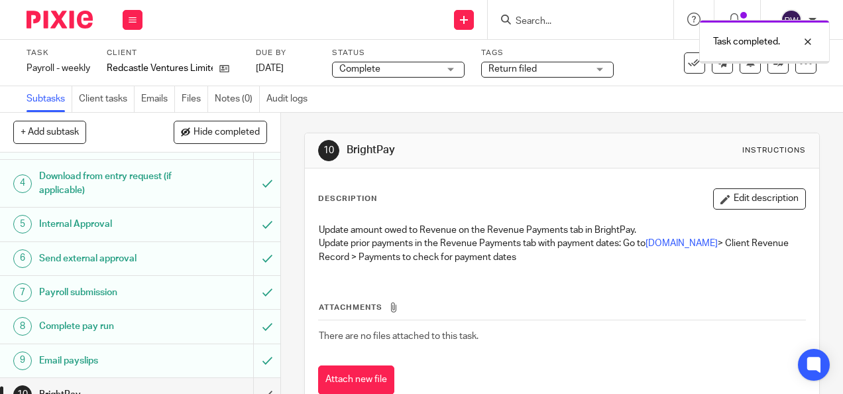
scroll to position [158, 0]
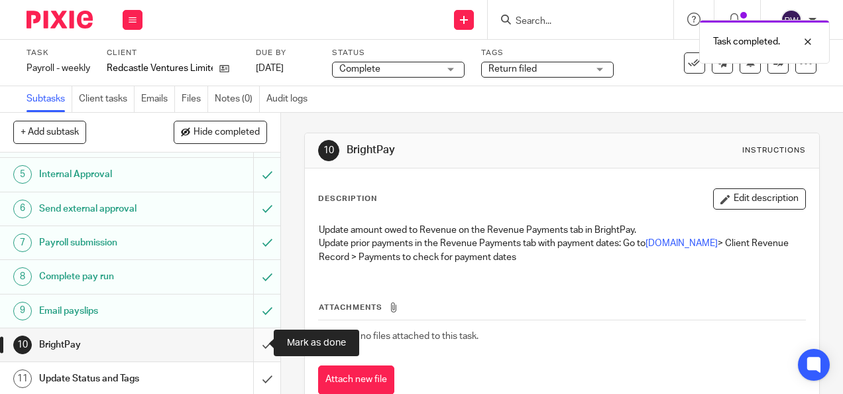
click at [250, 338] on input "submit" at bounding box center [140, 344] width 280 height 33
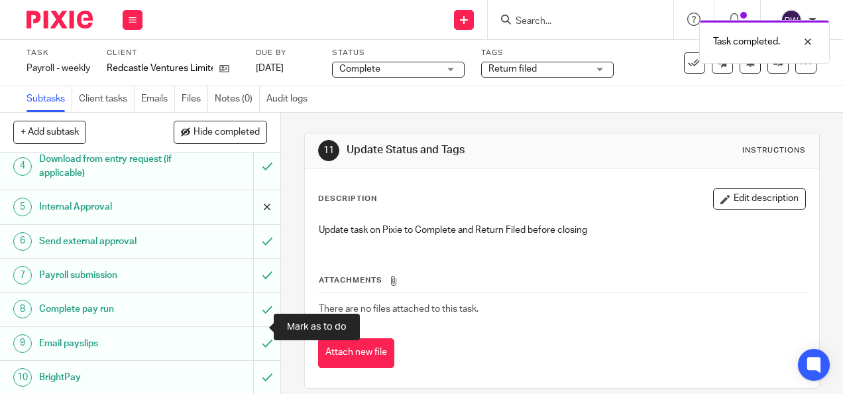
scroll to position [158, 0]
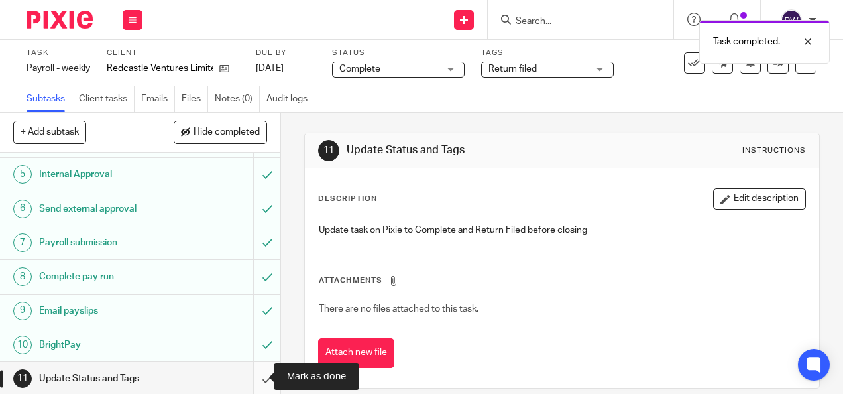
click at [256, 368] on input "submit" at bounding box center [140, 378] width 280 height 33
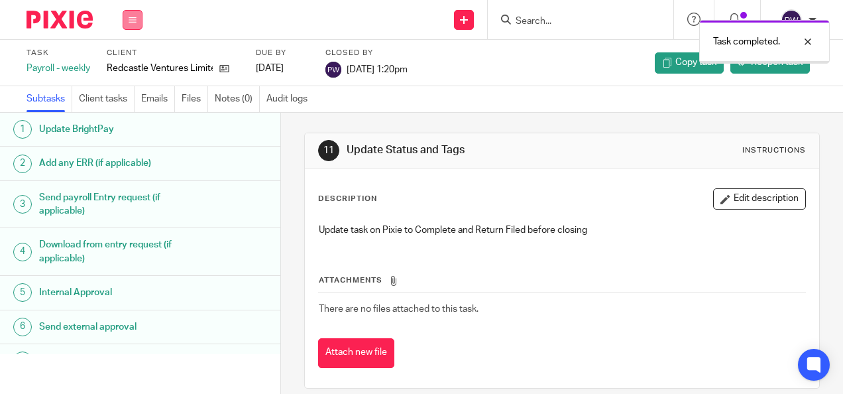
click at [130, 25] on button at bounding box center [133, 20] width 20 height 20
click at [131, 63] on link "Work" at bounding box center [126, 61] width 23 height 9
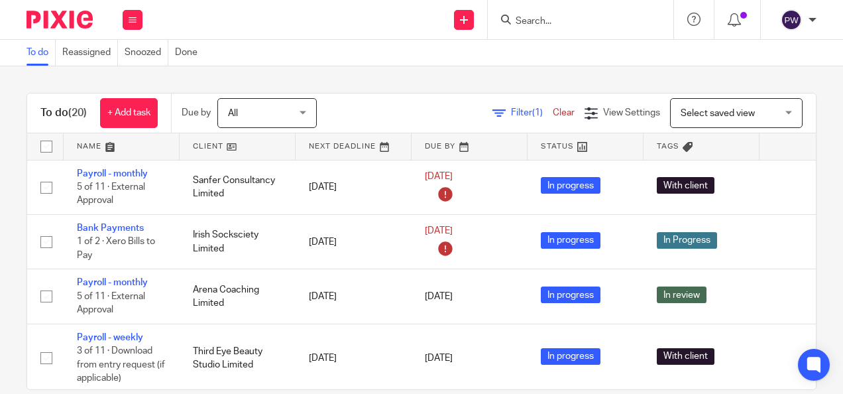
click at [205, 146] on link at bounding box center [238, 146] width 116 height 27
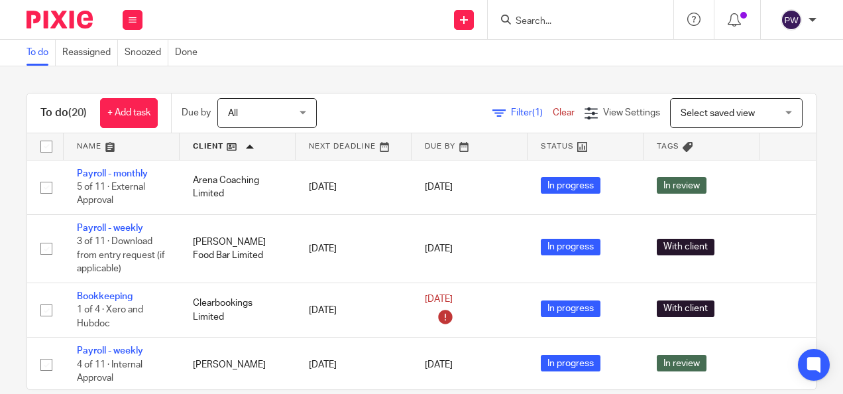
click at [700, 117] on span "Select saved view" at bounding box center [728, 113] width 97 height 28
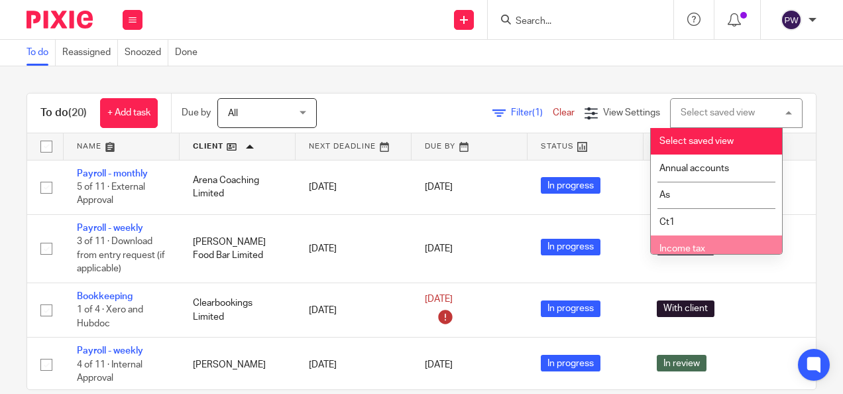
scroll to position [89, 0]
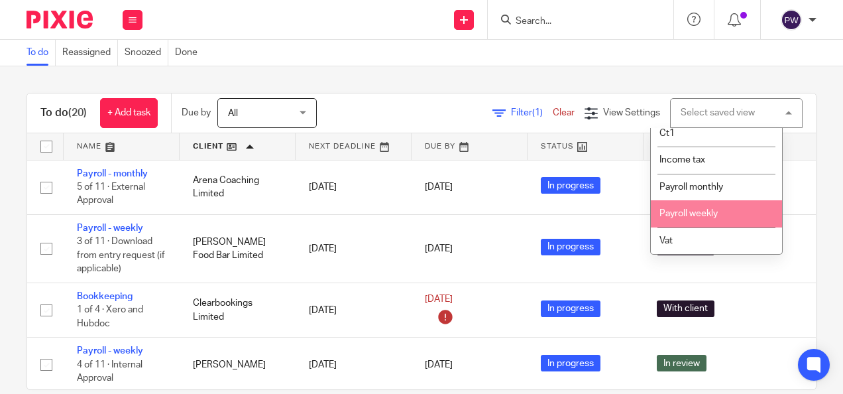
click at [696, 215] on span "Payroll weekly" at bounding box center [688, 213] width 58 height 9
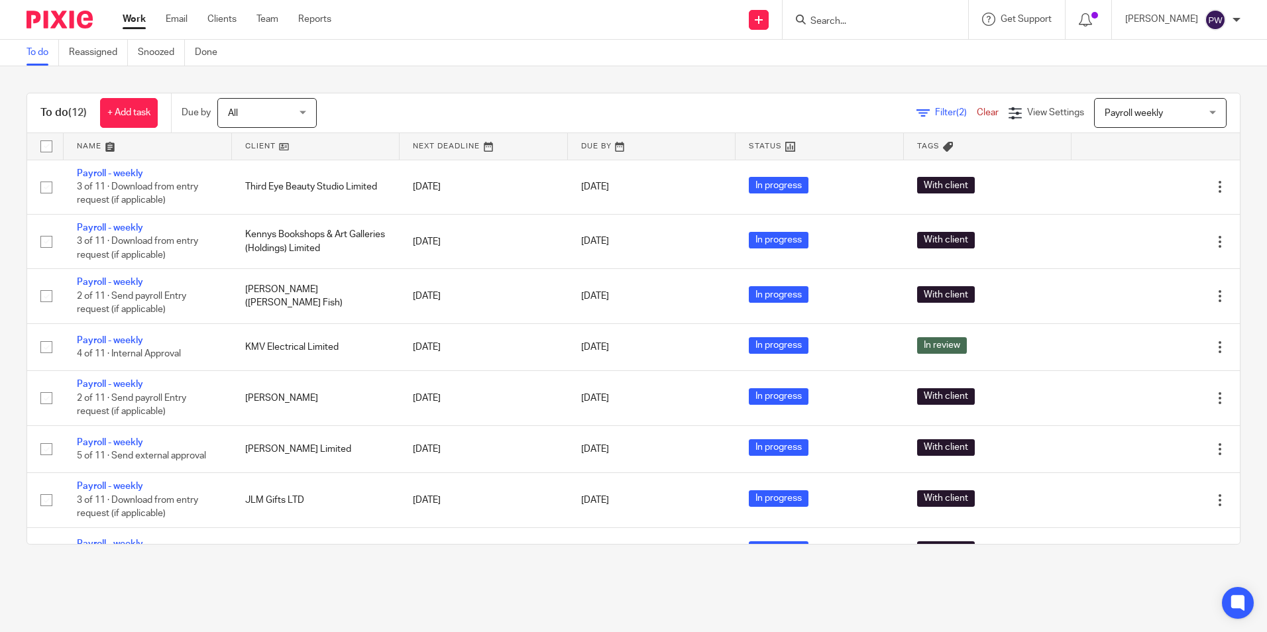
click at [842, 102] on span "Payroll weekly" at bounding box center [1153, 113] width 97 height 28
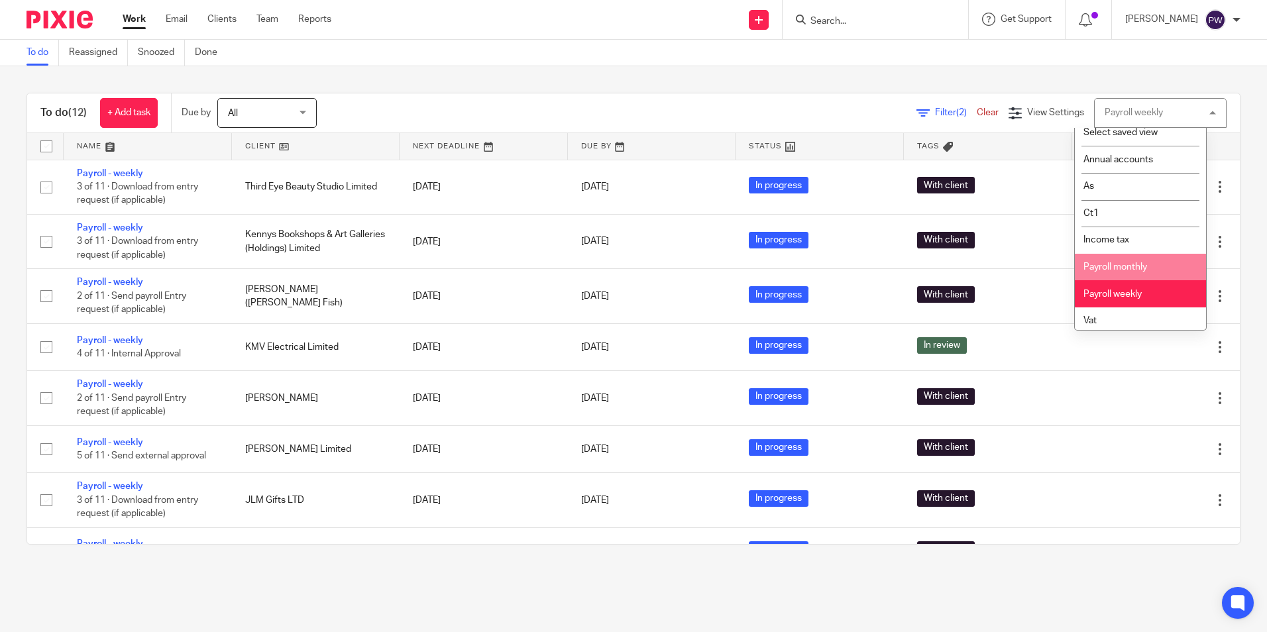
scroll to position [13, 0]
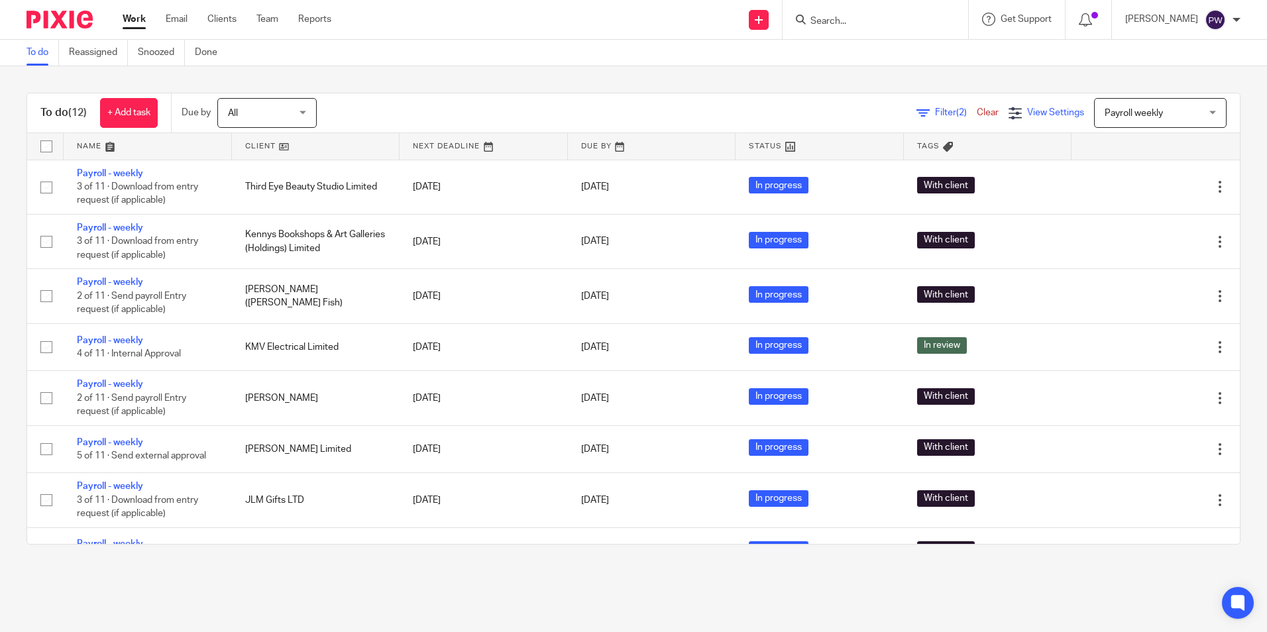
click at [842, 109] on span "View Settings" at bounding box center [1055, 112] width 57 height 9
click at [842, 103] on div "Filter (2) Clear View Settings View Settings (2) Filters Clear Save Manage save…" at bounding box center [790, 113] width 900 height 30
click at [842, 108] on span "Filter (2)" at bounding box center [956, 112] width 42 height 9
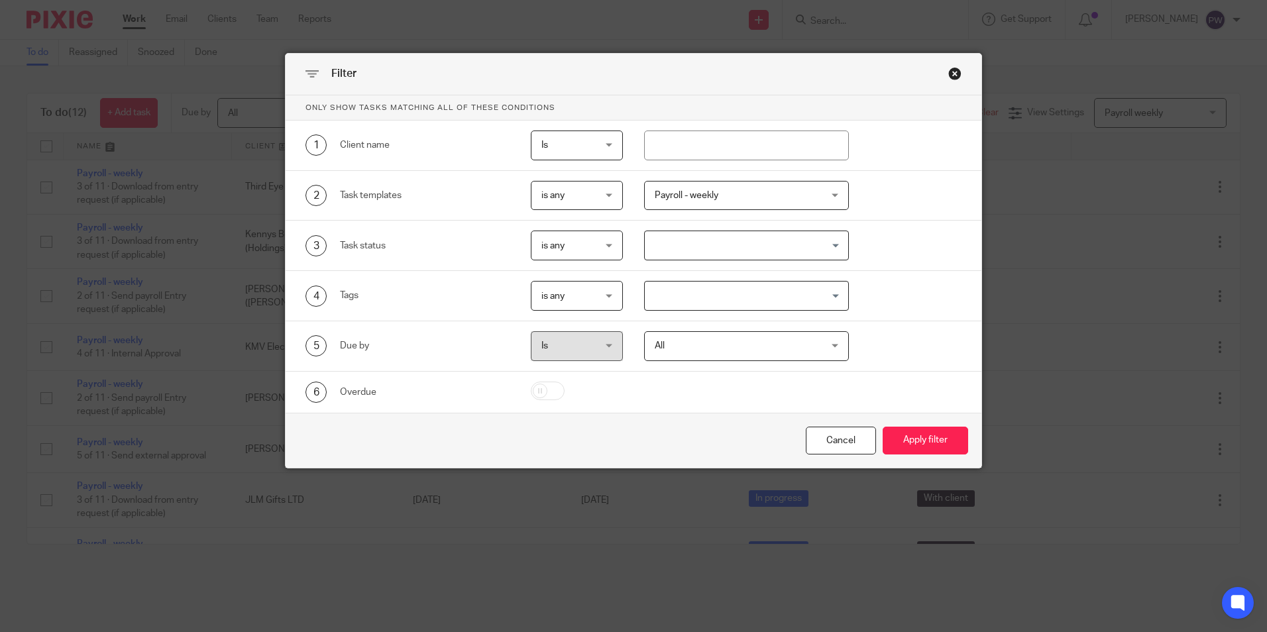
click at [677, 200] on span "Payroll - weekly" at bounding box center [732, 196] width 155 height 28
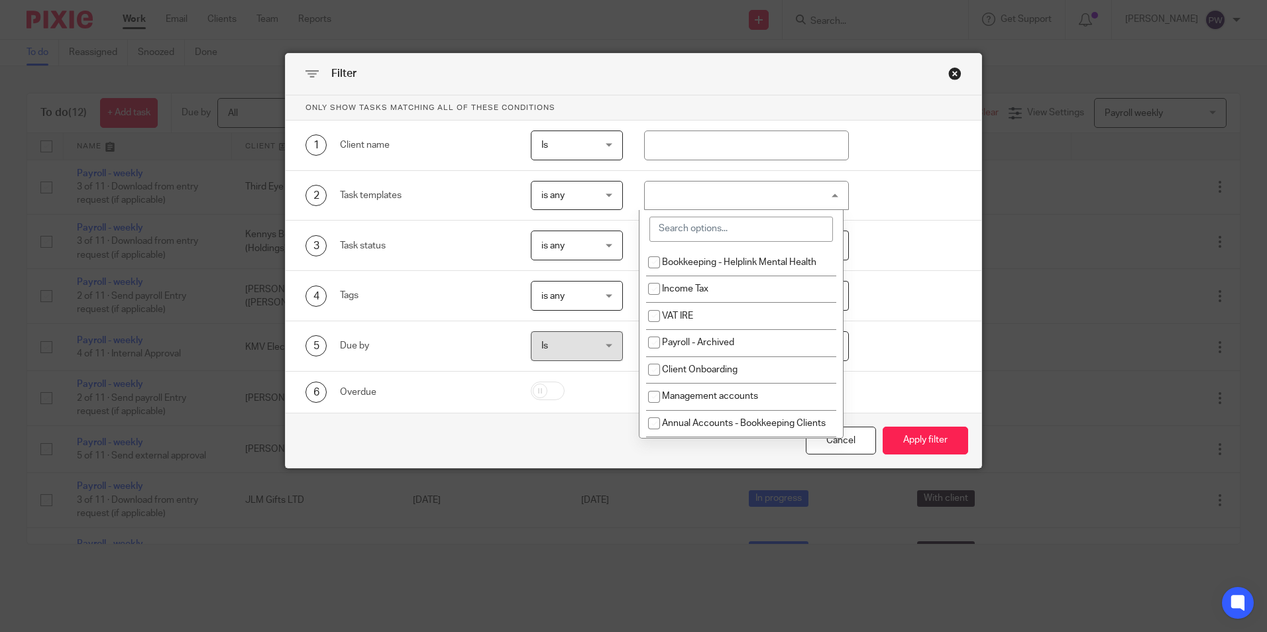
click at [691, 229] on input "search" at bounding box center [741, 229] width 184 height 25
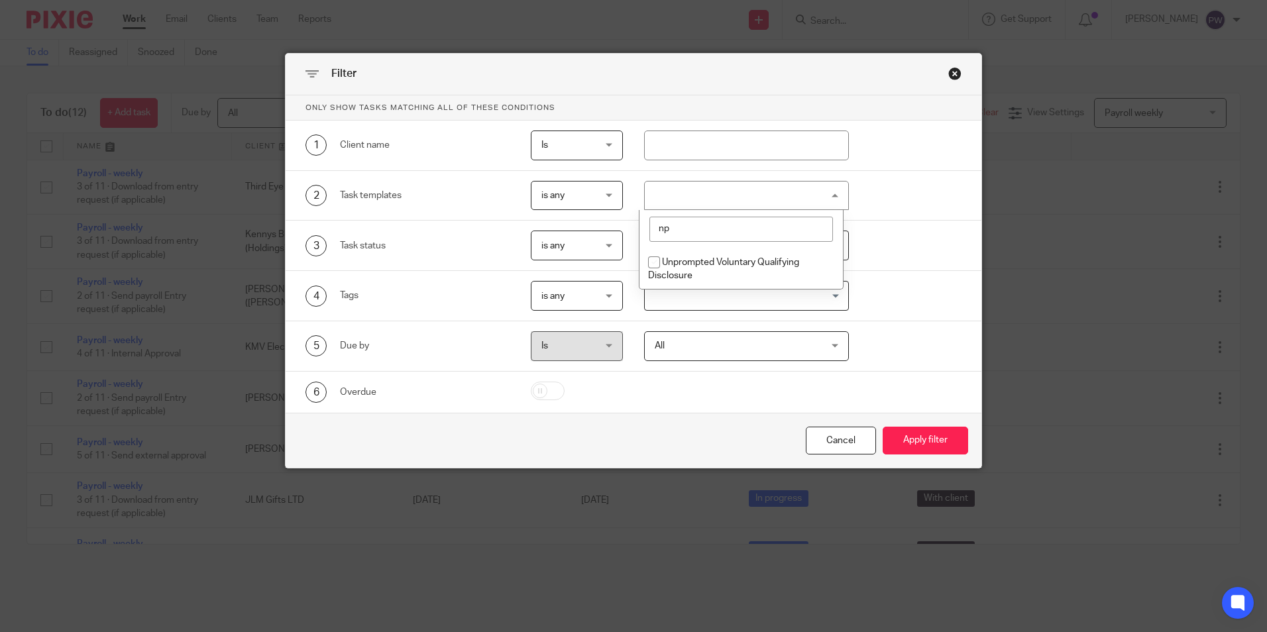
type input "n"
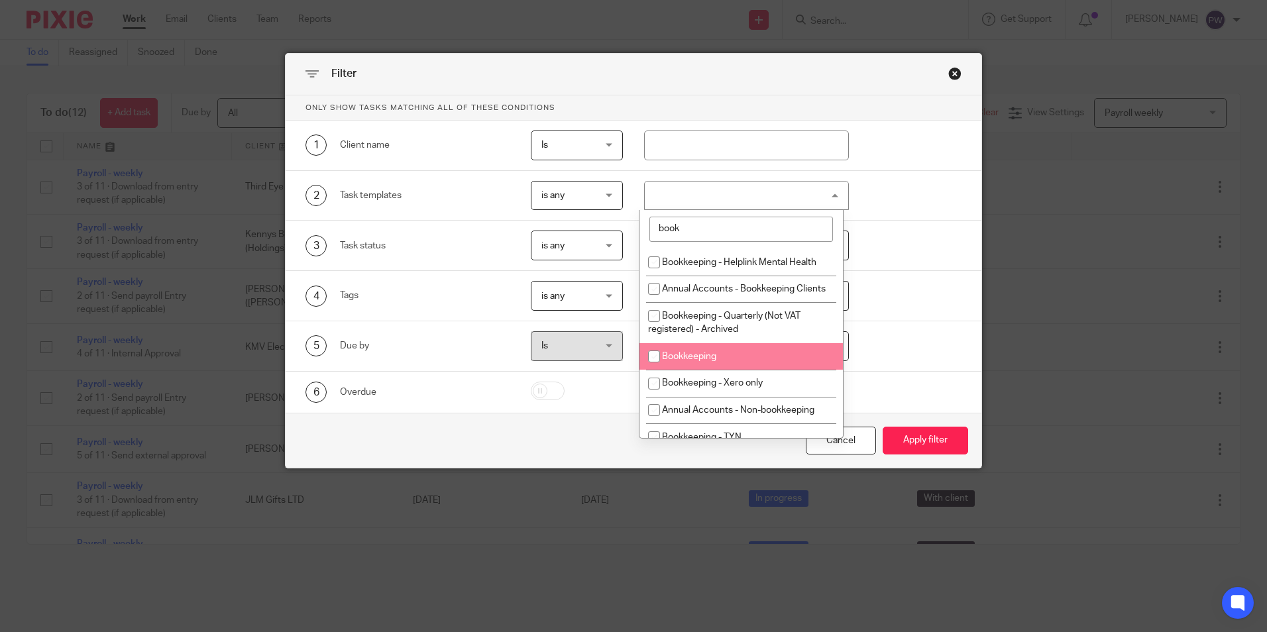
type input "book"
drag, startPoint x: 655, startPoint y: 369, endPoint x: 696, endPoint y: 352, distance: 44.5
click at [656, 369] on input "checkbox" at bounding box center [653, 356] width 25 height 25
checkbox input "true"
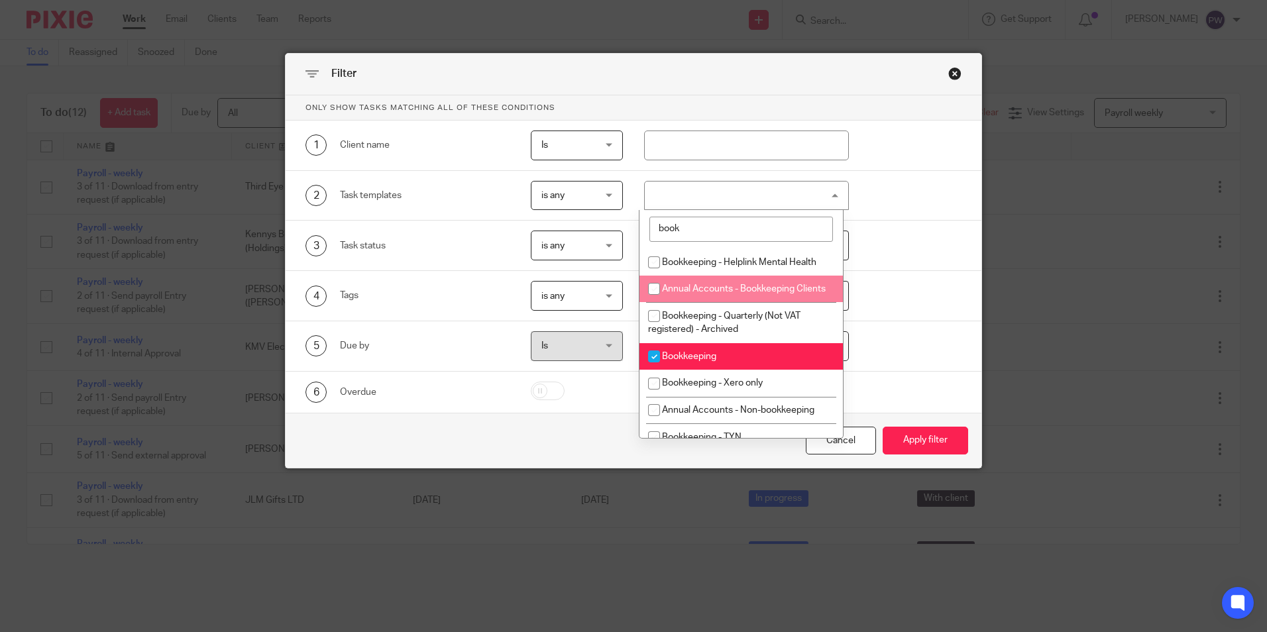
click at [842, 280] on div "4 Tags is any is any is any is all is none is_any Loading..." at bounding box center [634, 296] width 696 height 50
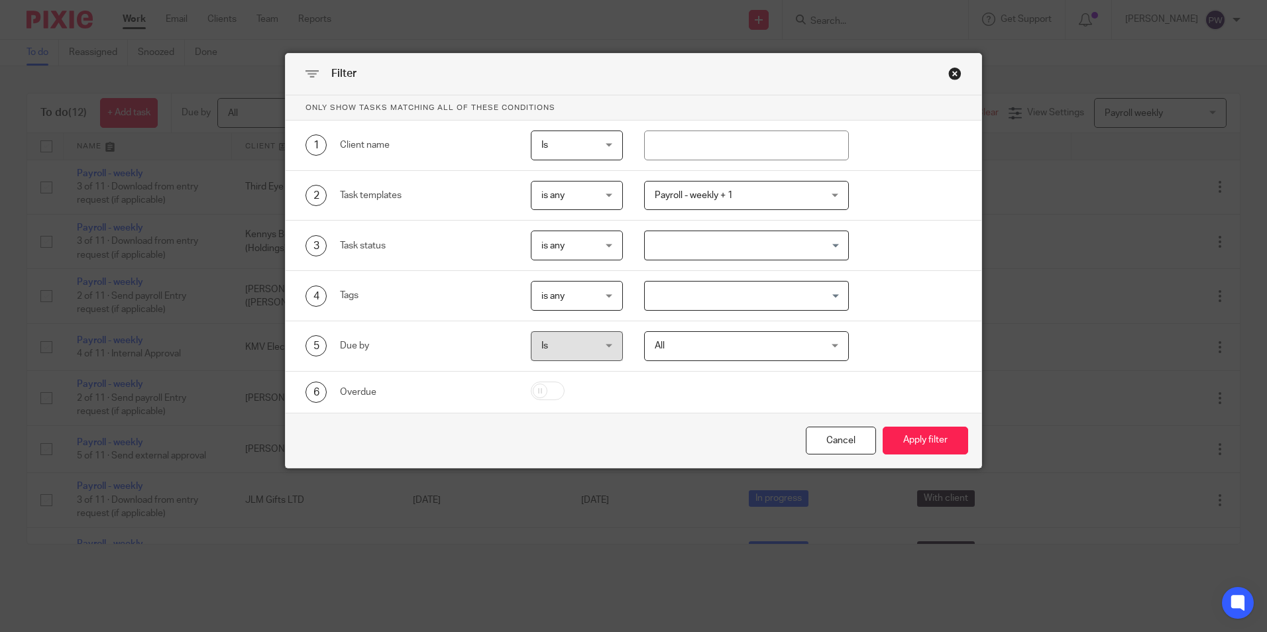
click at [744, 191] on span "Payroll - weekly + 1" at bounding box center [732, 196] width 155 height 28
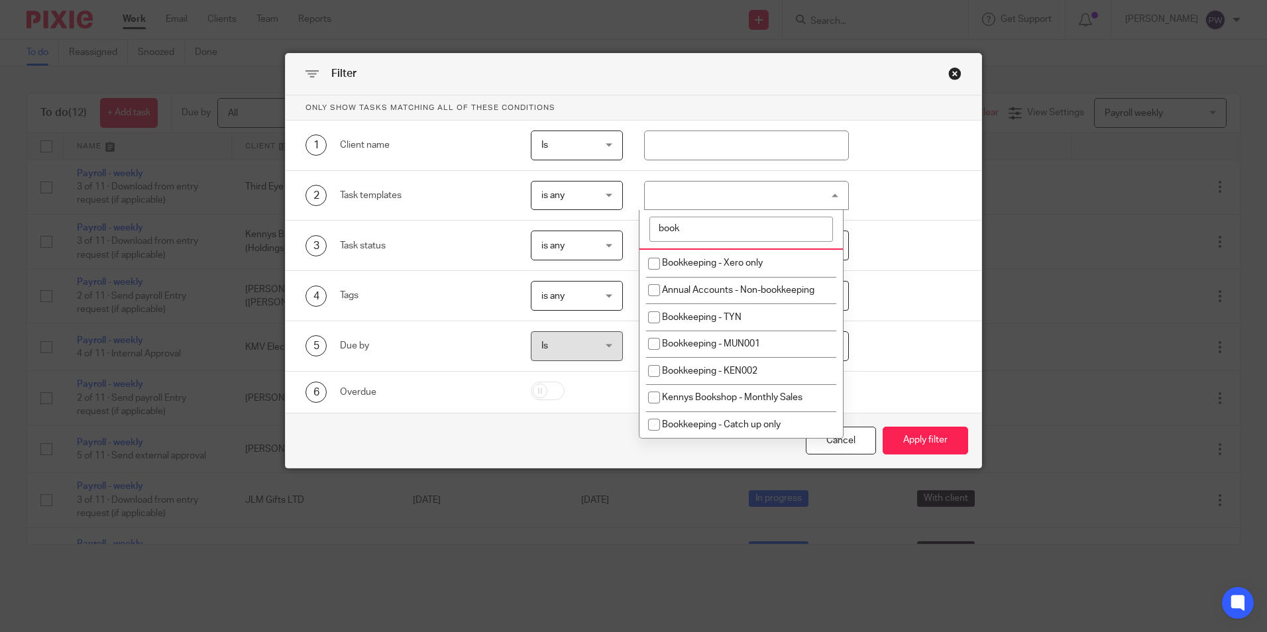
scroll to position [134, 0]
click at [842, 356] on div "5 Due by Is Is Is is All All Today Tomorrow This week Next week This month Next…" at bounding box center [623, 346] width 676 height 30
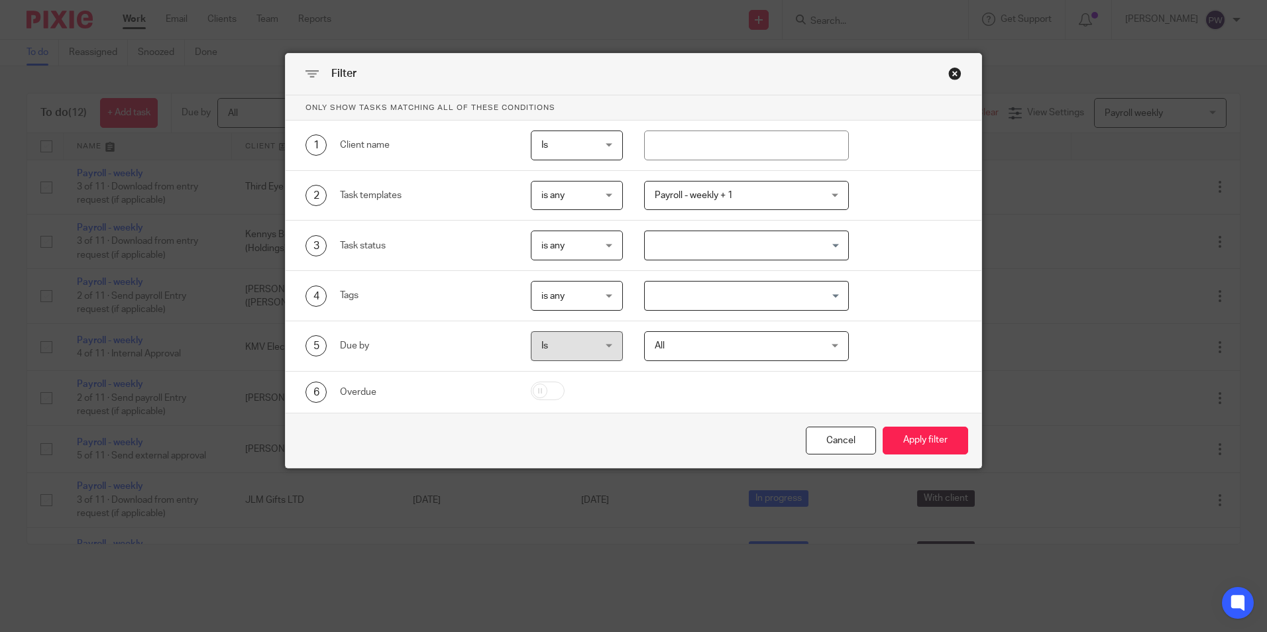
click at [591, 193] on span "is any" at bounding box center [573, 196] width 65 height 28
click at [570, 223] on li "is any" at bounding box center [572, 223] width 91 height 27
click at [670, 191] on span "Payroll - weekly + 1" at bounding box center [694, 195] width 78 height 9
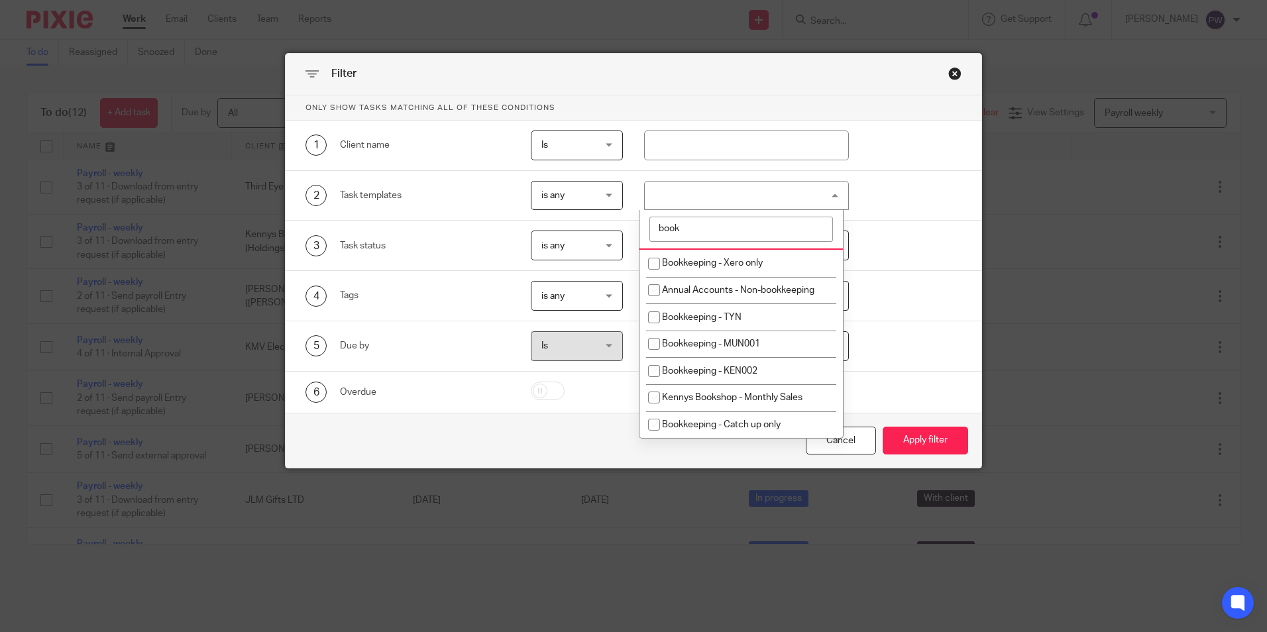
drag, startPoint x: 730, startPoint y: 229, endPoint x: 448, endPoint y: 241, distance: 282.5
click at [450, 239] on div "Only show tasks matching all of these conditions 1 Client name Is Is Is Is not …" at bounding box center [634, 253] width 696 height 317
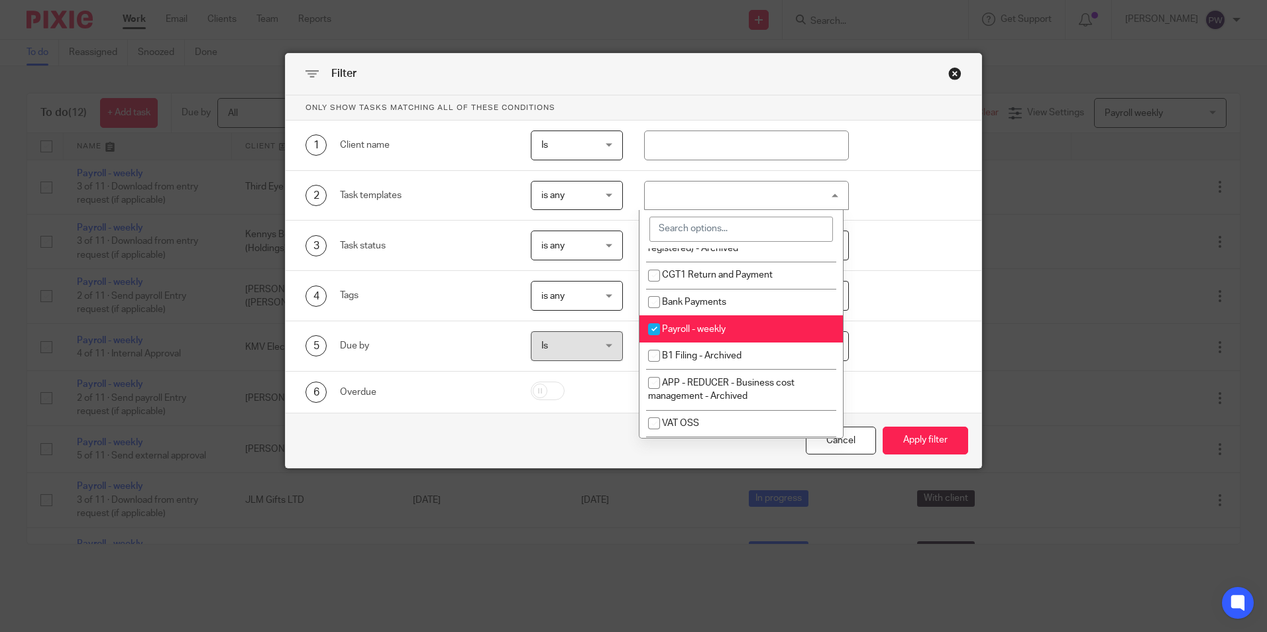
scroll to position [398, 0]
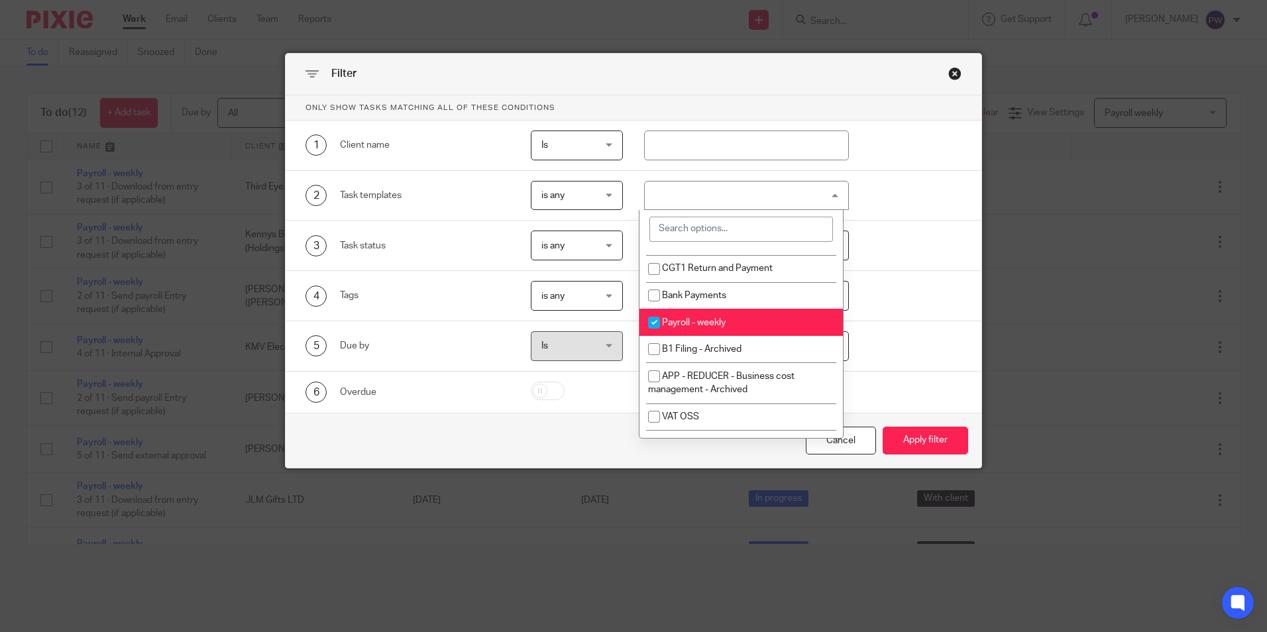
click at [655, 335] on input "checkbox" at bounding box center [653, 322] width 25 height 25
checkbox input "false"
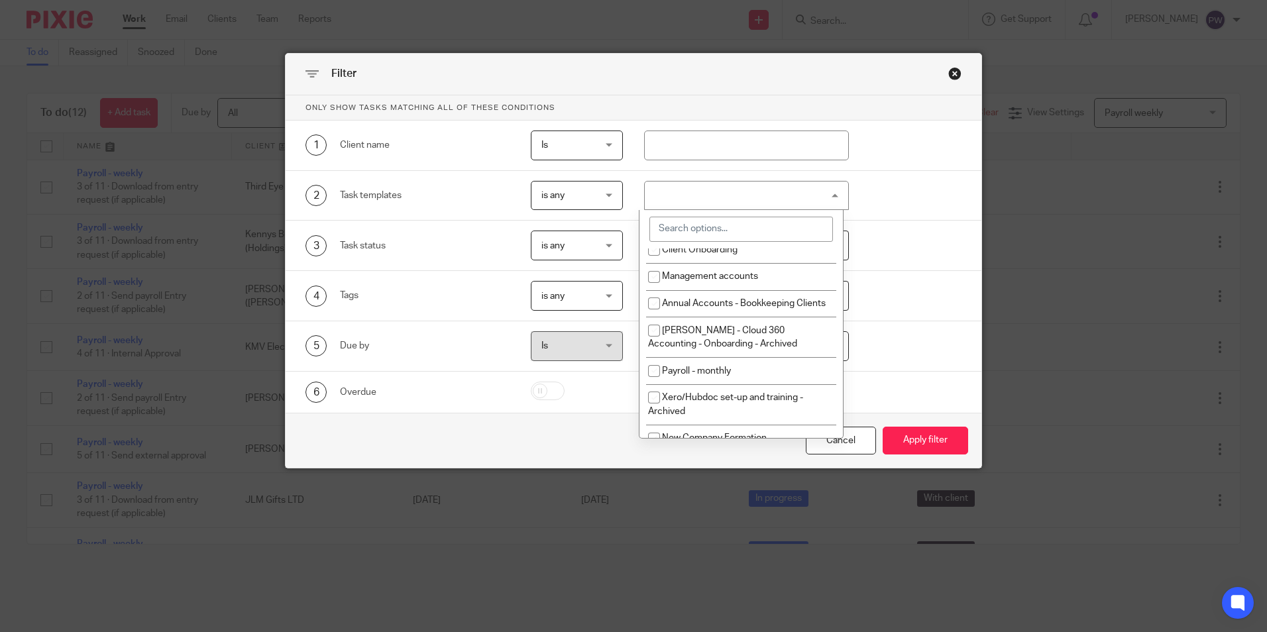
scroll to position [0, 0]
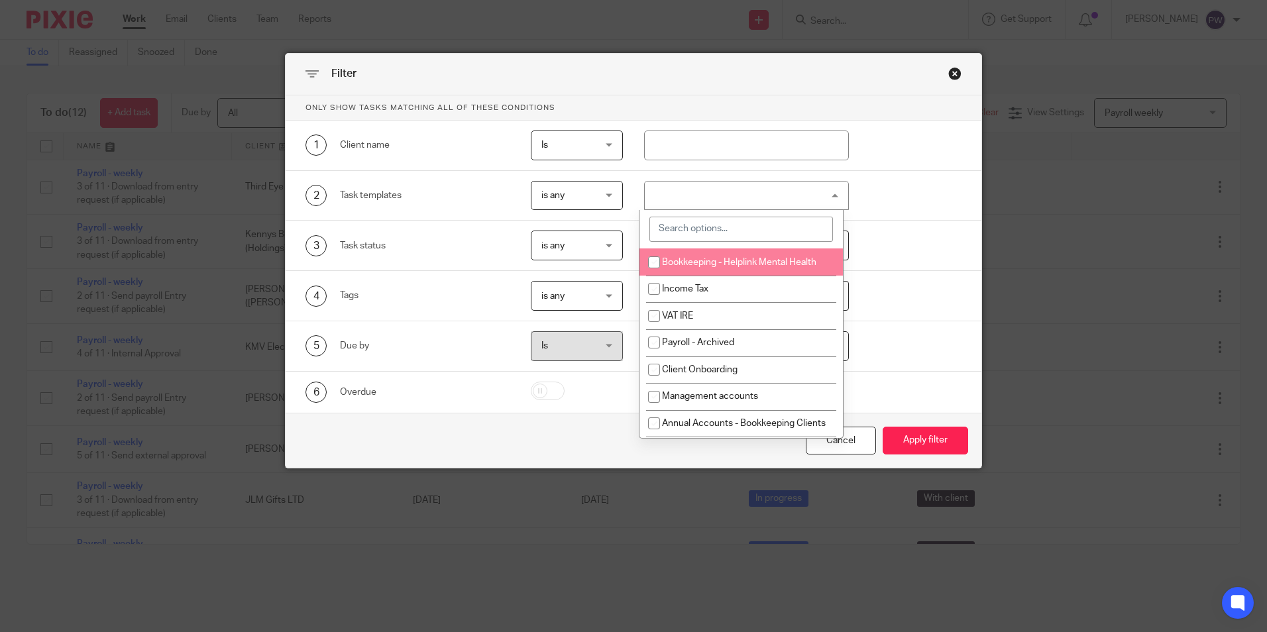
click at [726, 223] on input "search" at bounding box center [741, 229] width 184 height 25
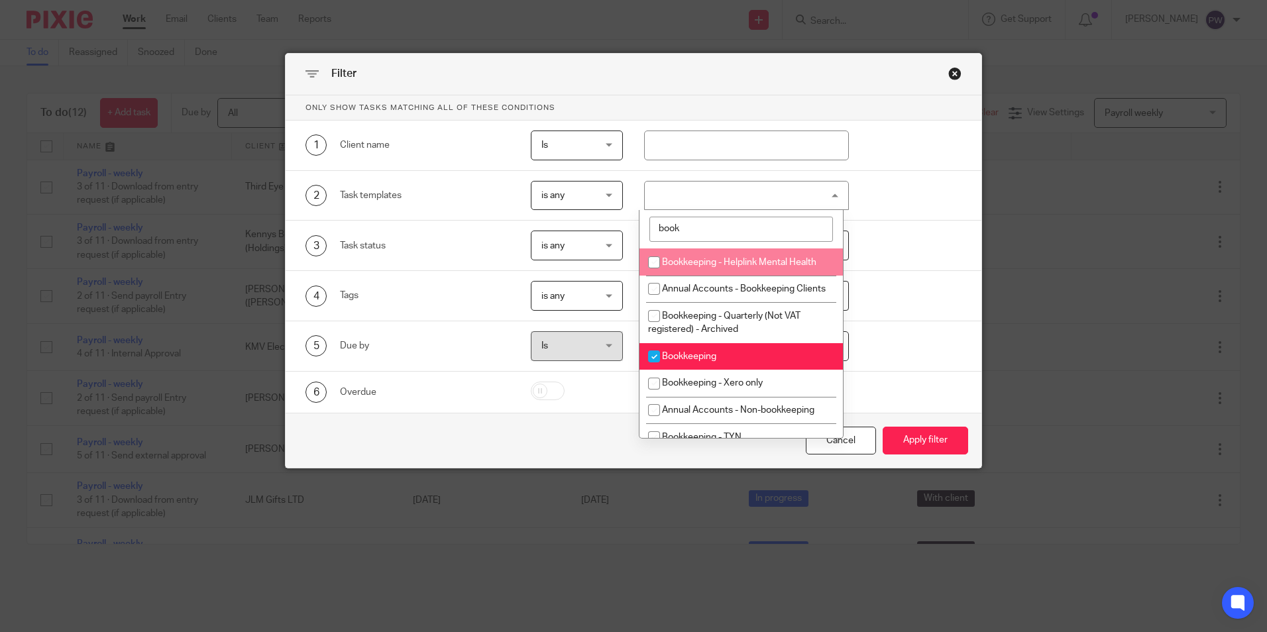
type input "book"
click at [842, 393] on button "Apply filter" at bounding box center [925, 441] width 85 height 28
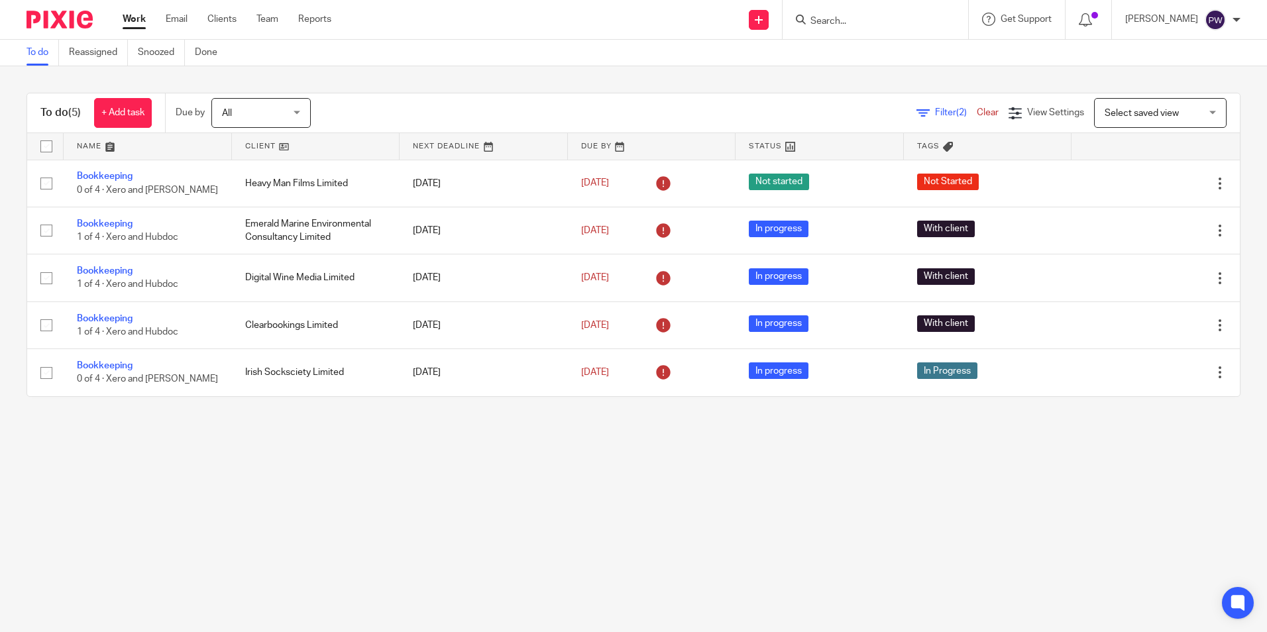
click at [1124, 113] on span "Select saved view" at bounding box center [1142, 113] width 74 height 9
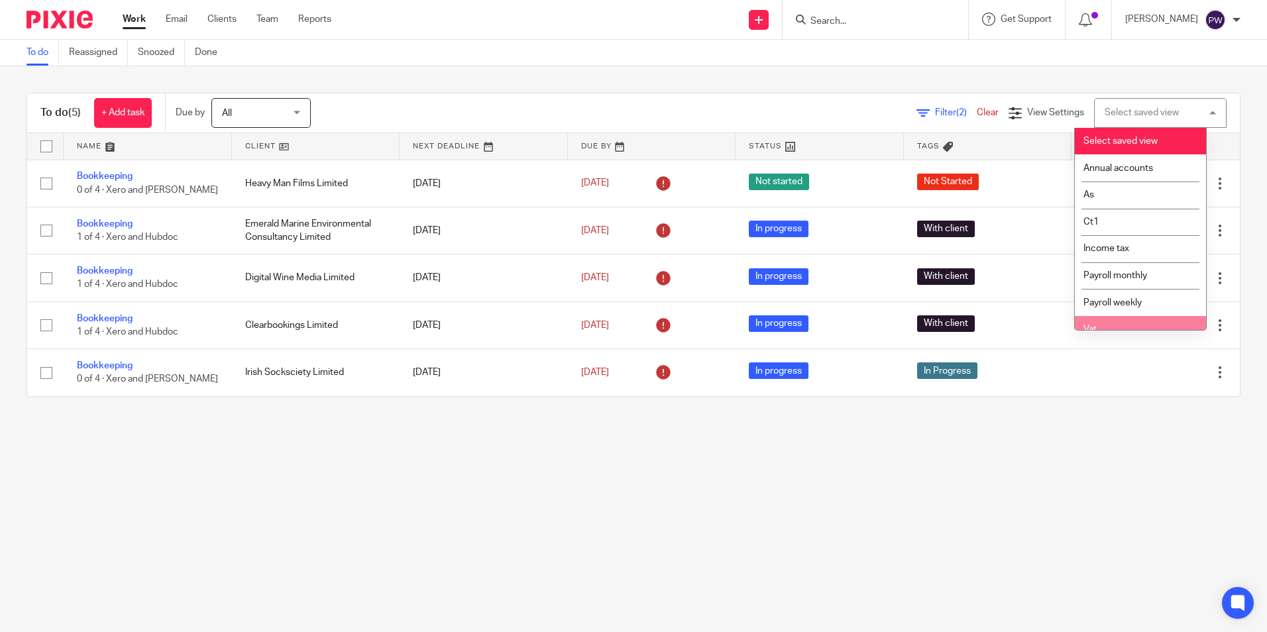
click at [1018, 453] on main "To do Reassigned Snoozed Done To do (5) + Add task Due by All All Today Tomorro…" at bounding box center [633, 316] width 1267 height 632
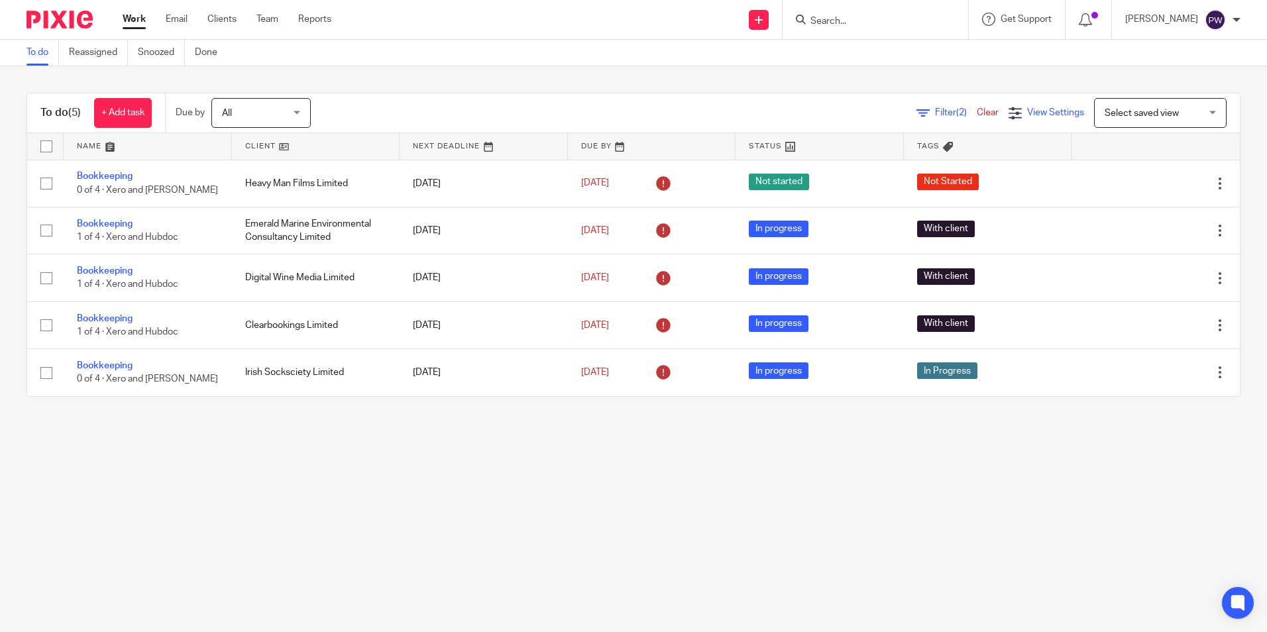
click at [1031, 118] on div "View Settings" at bounding box center [1046, 113] width 76 height 14
click at [989, 164] on link "Save" at bounding box center [984, 169] width 25 height 11
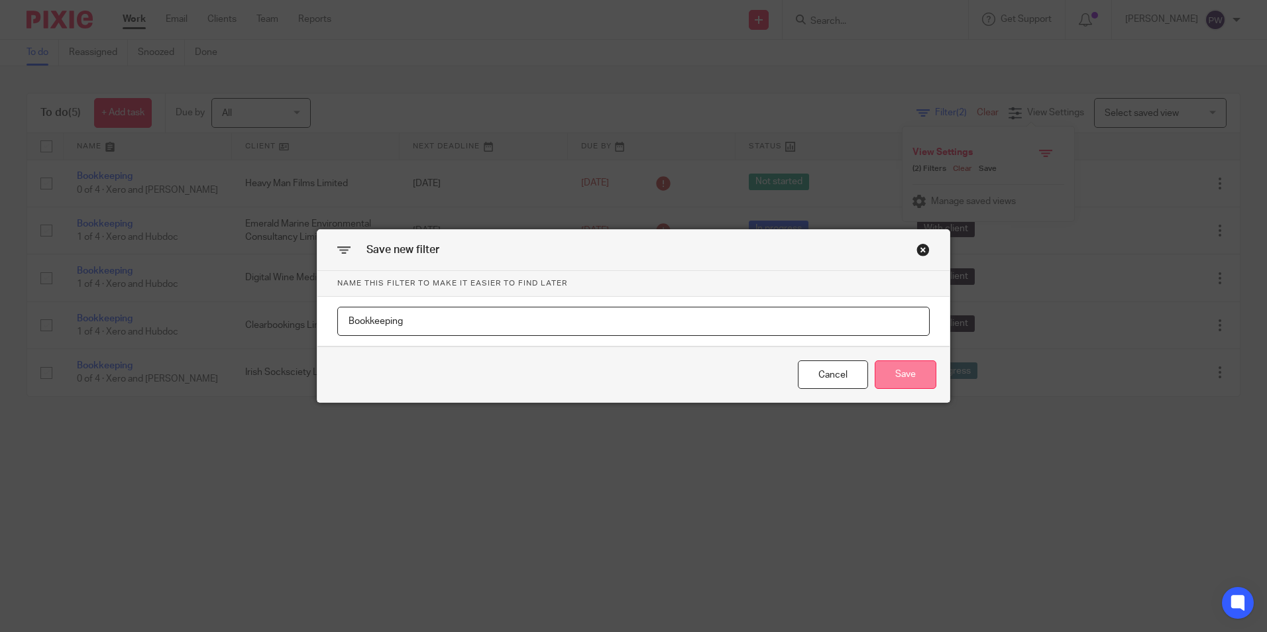
type input "Bookkeeping"
click at [903, 370] on button "Save" at bounding box center [906, 374] width 62 height 28
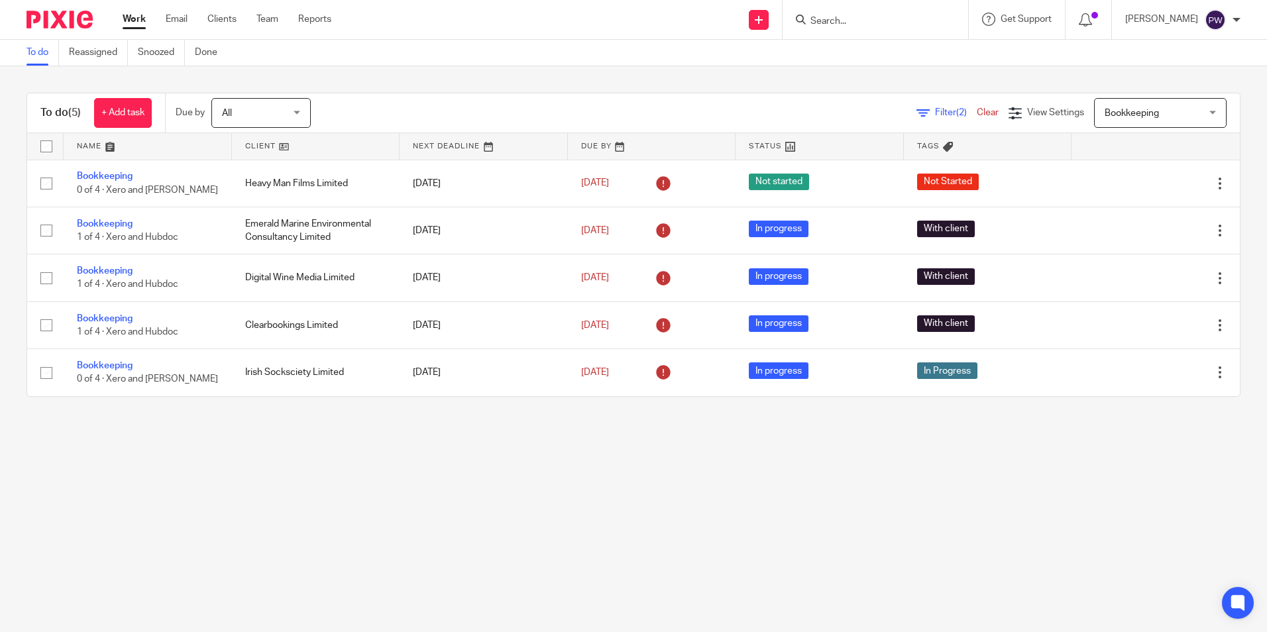
click at [1110, 113] on span "Bookkeeping" at bounding box center [1132, 113] width 54 height 9
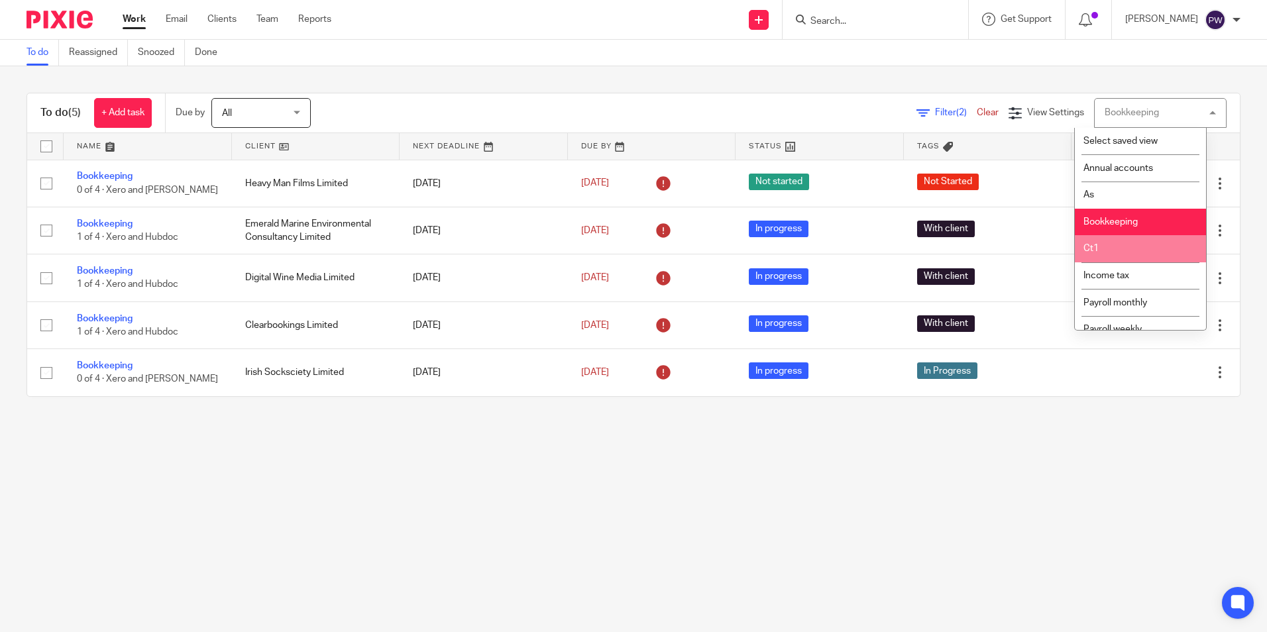
click at [1063, 492] on main "To do Reassigned Snoozed Done To do (5) + Add task Due by All All [DATE] [DATE]…" at bounding box center [633, 316] width 1267 height 632
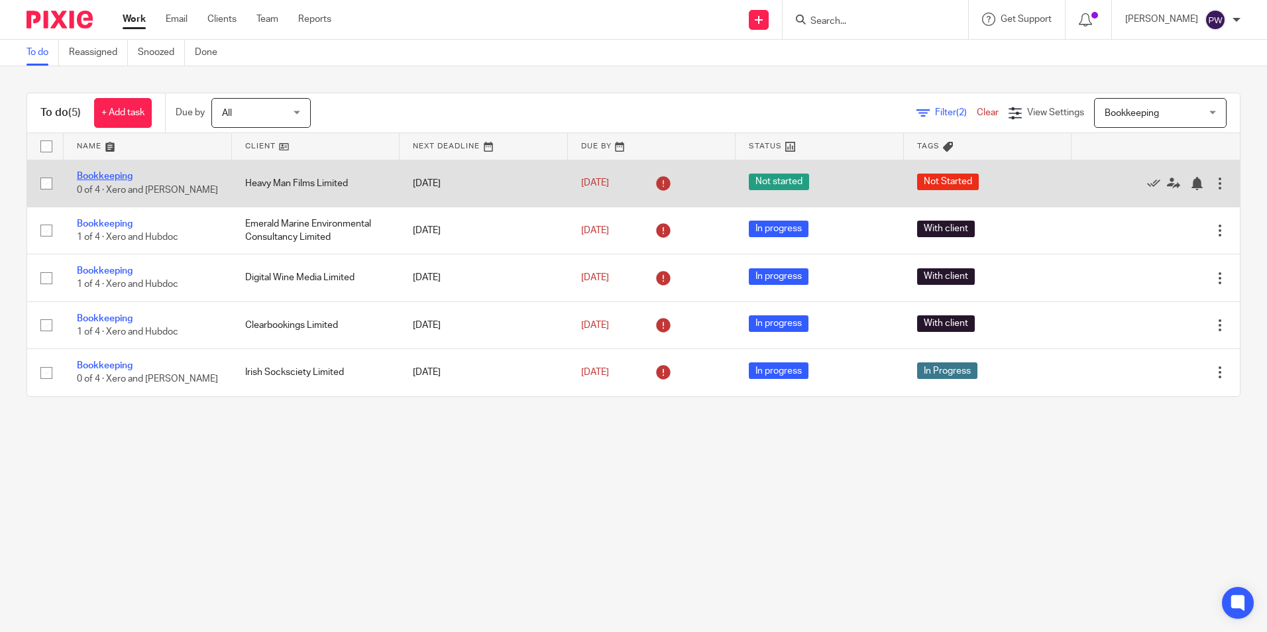
click at [93, 173] on link "Bookkeeping" at bounding box center [105, 176] width 56 height 9
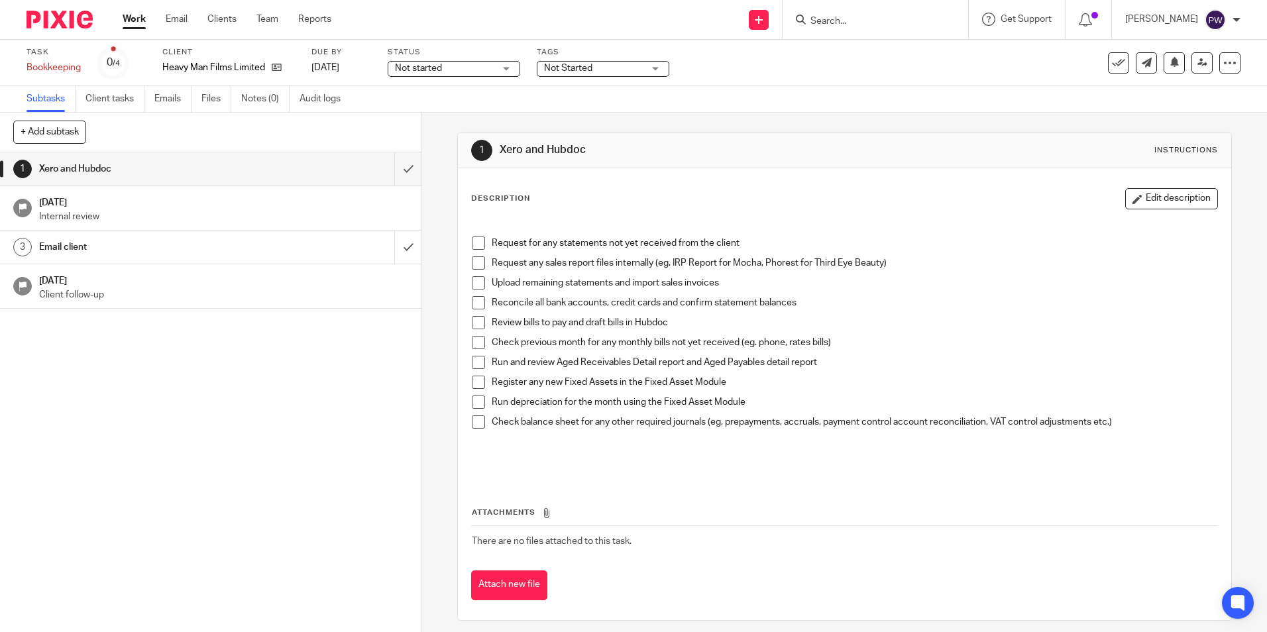
click at [439, 69] on span "Not started" at bounding box center [418, 68] width 47 height 9
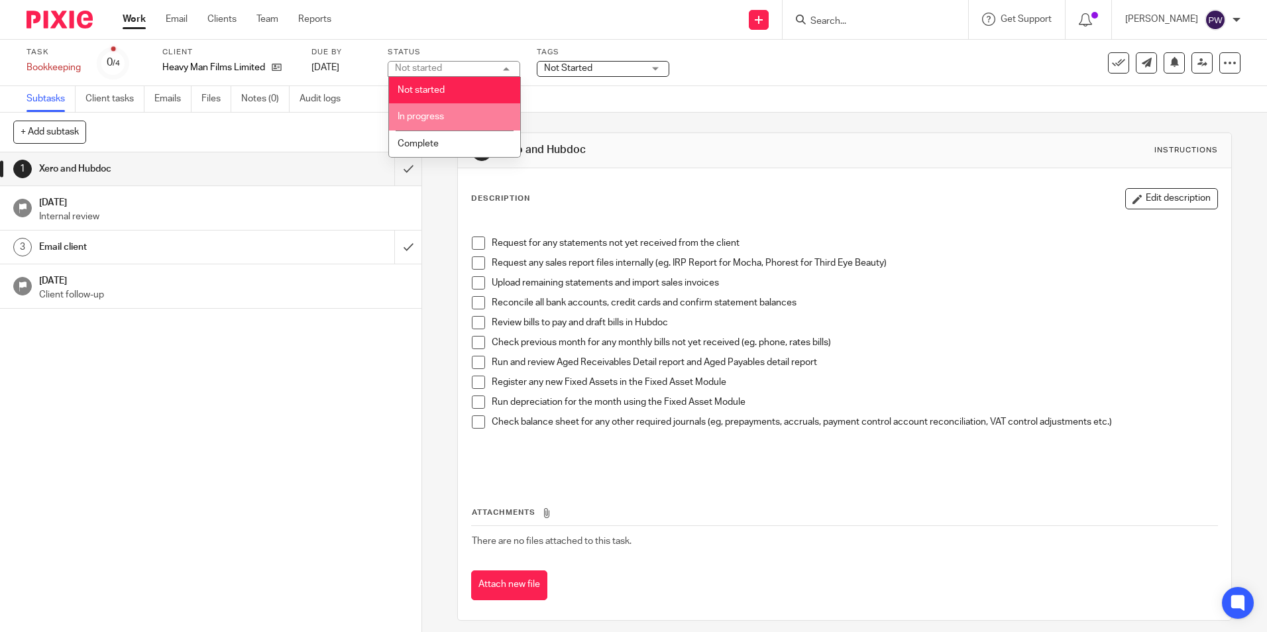
click at [421, 119] on span "In progress" at bounding box center [421, 116] width 46 height 9
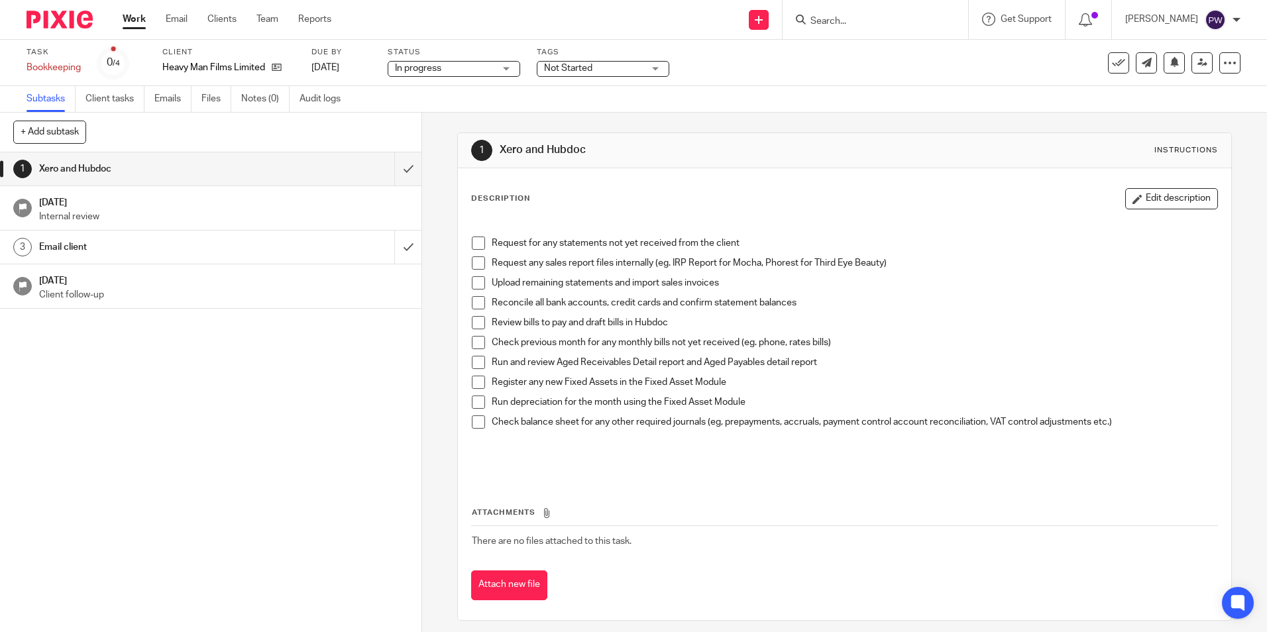
click at [565, 70] on span "Not Started" at bounding box center [568, 68] width 48 height 9
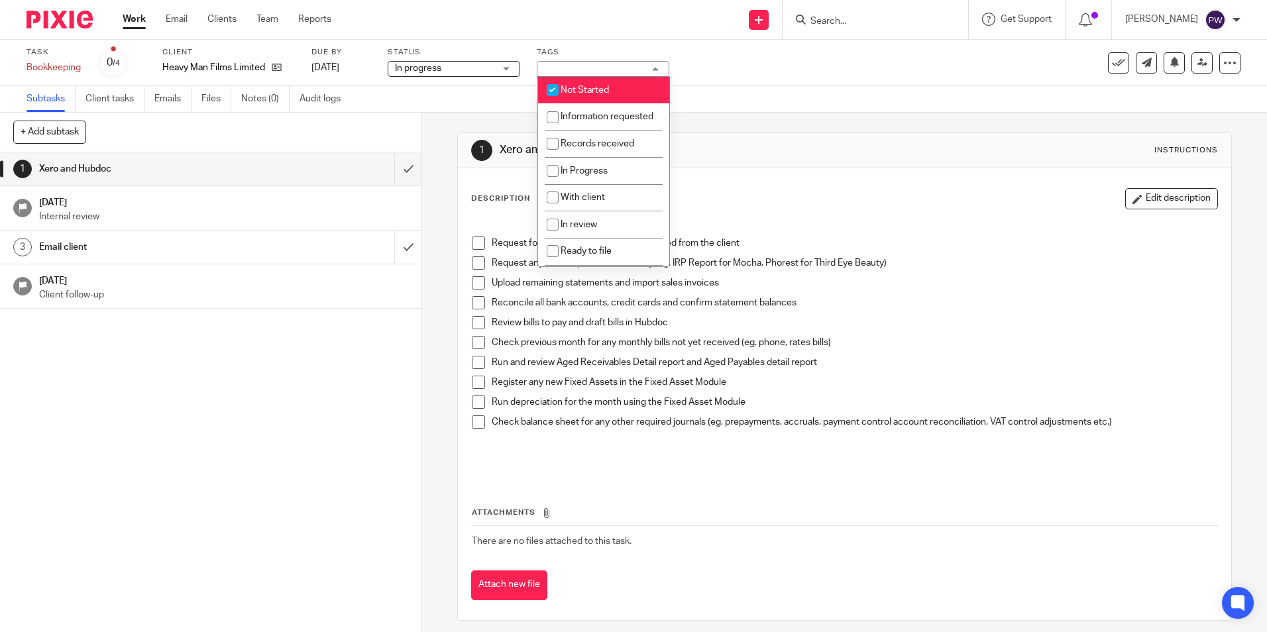
click at [568, 91] on span "Not Started" at bounding box center [585, 89] width 48 height 9
checkbox input "false"
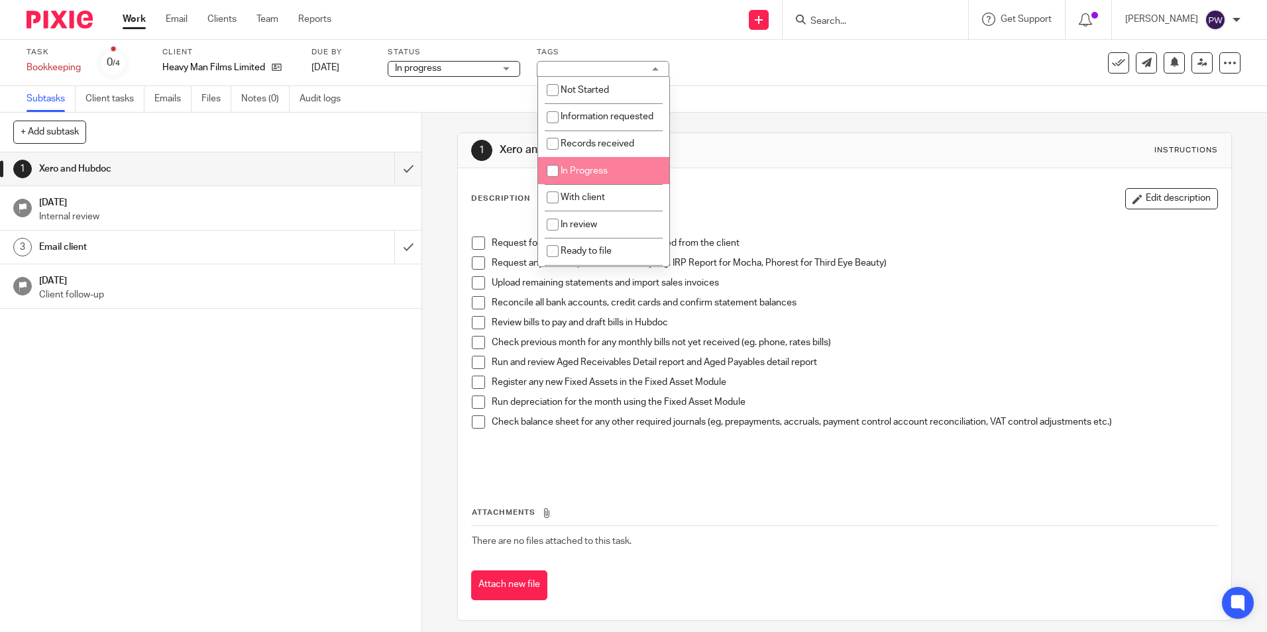
click at [596, 176] on span "In Progress" at bounding box center [584, 170] width 47 height 9
checkbox input "true"
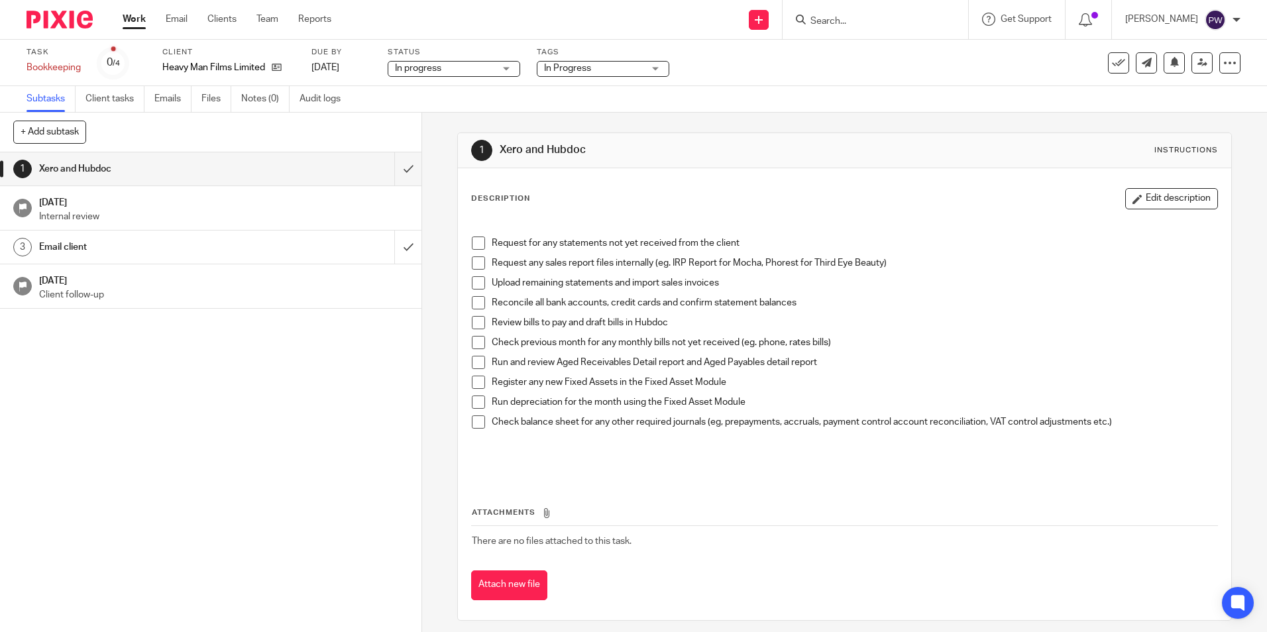
click at [739, 121] on div "1 Xero and Hubdoc Instructions Description Edit description Request for any sta…" at bounding box center [844, 377] width 774 height 528
click at [478, 247] on span at bounding box center [478, 243] width 13 height 13
click at [472, 264] on span at bounding box center [478, 262] width 13 height 13
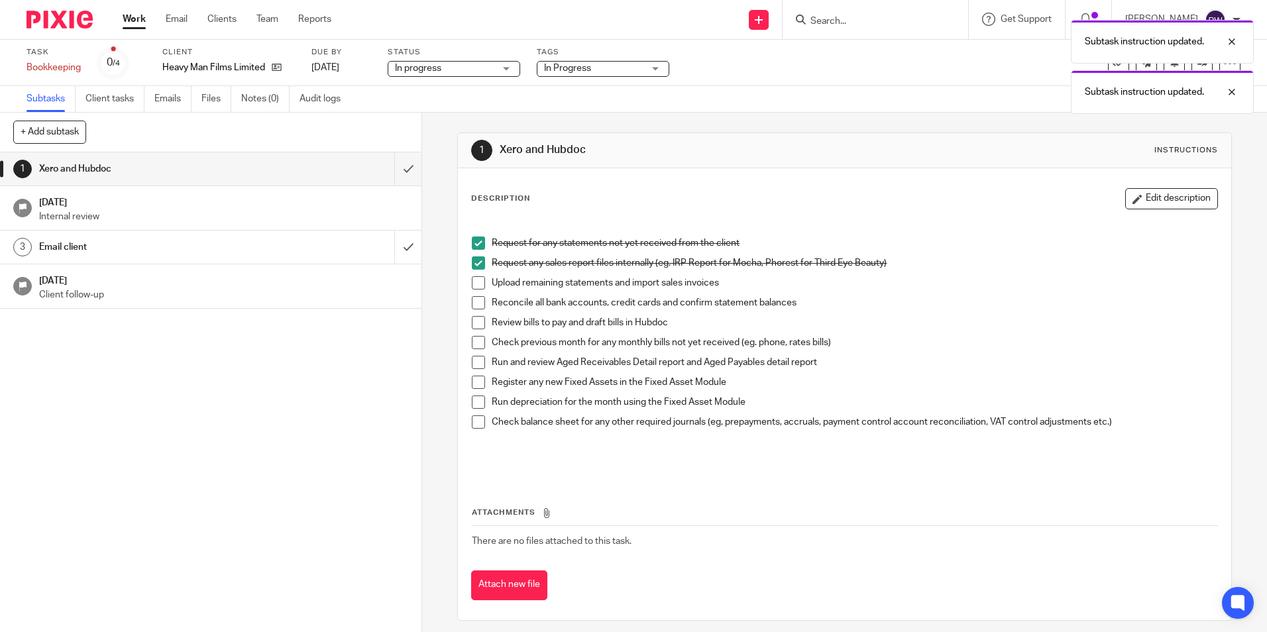
click at [472, 282] on span at bounding box center [478, 282] width 13 height 13
click at [474, 303] on span at bounding box center [478, 302] width 13 height 13
click at [132, 21] on link "Work" at bounding box center [134, 19] width 23 height 13
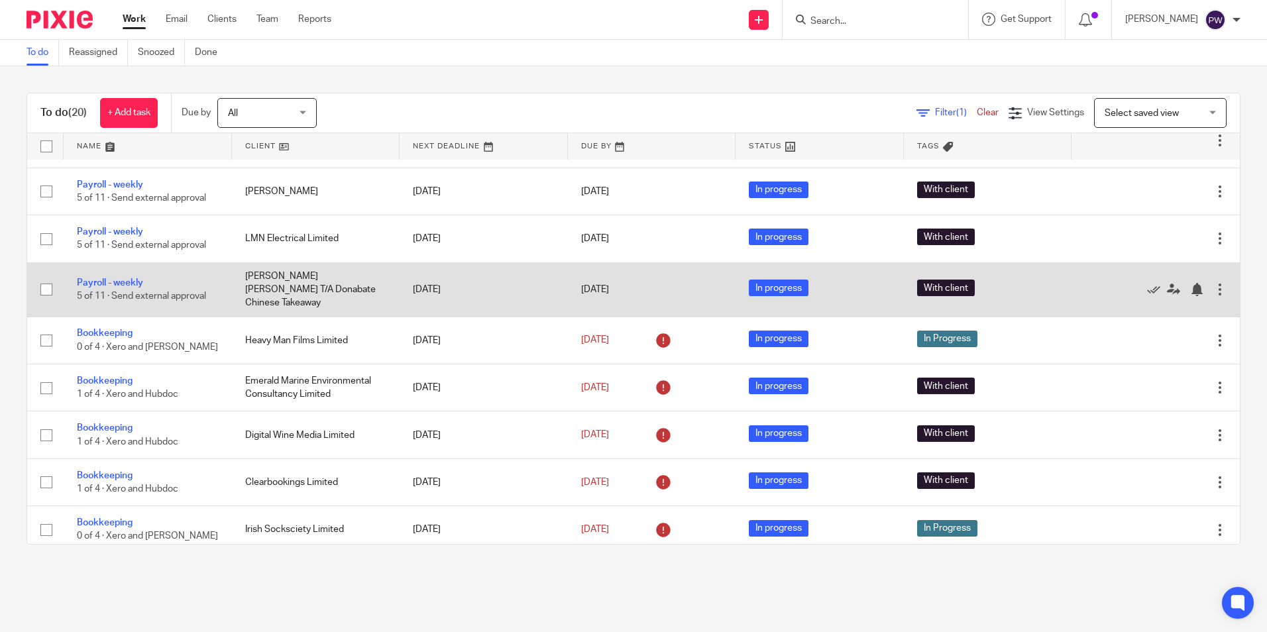
scroll to position [606, 0]
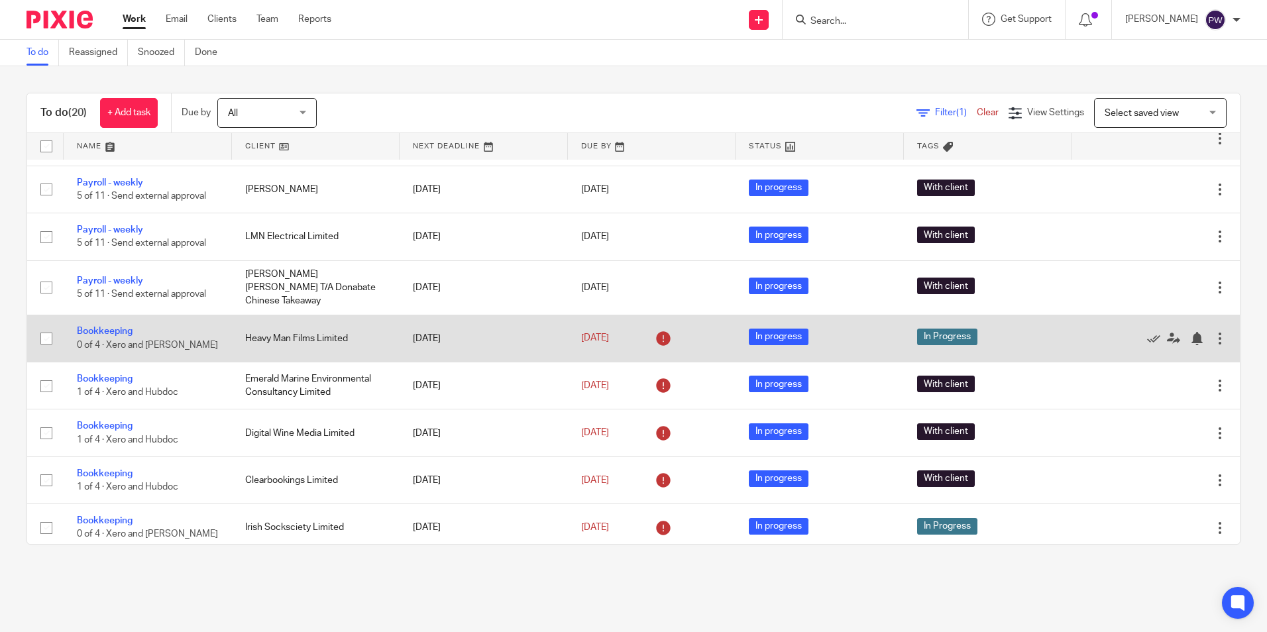
click at [125, 318] on td "Bookkeeping 0 of 4 · Xero and Hubdoc" at bounding box center [148, 338] width 168 height 47
click at [119, 327] on link "Bookkeeping" at bounding box center [105, 331] width 56 height 9
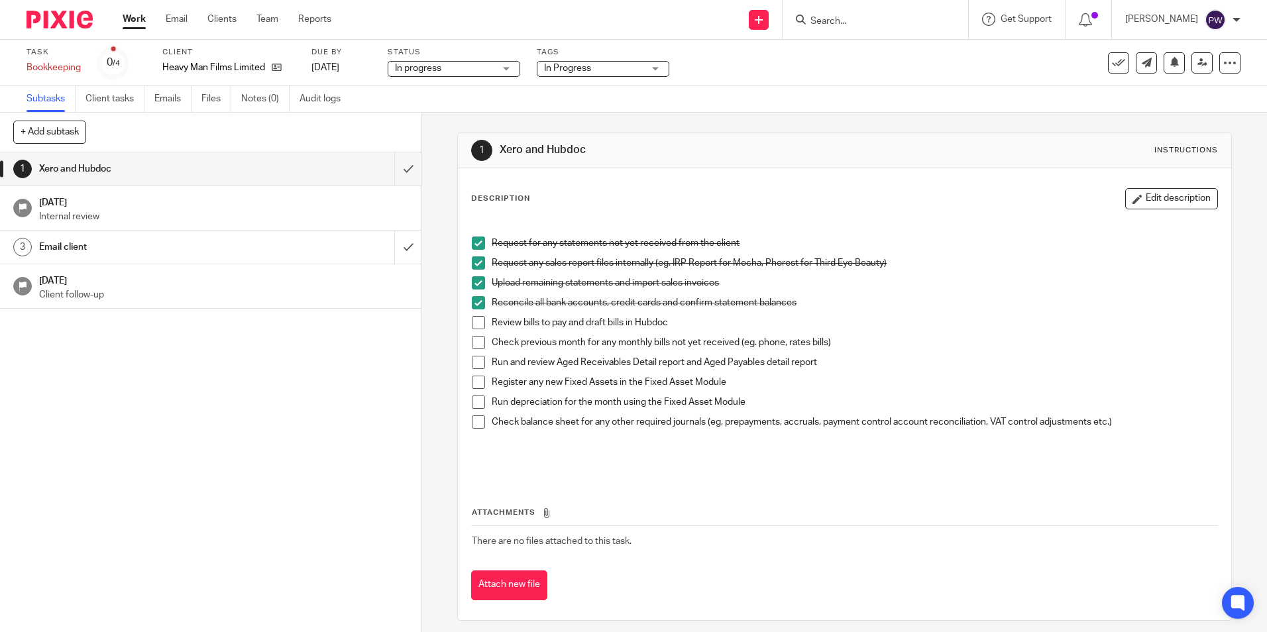
click at [480, 322] on span at bounding box center [478, 322] width 13 height 13
click at [474, 343] on span at bounding box center [478, 342] width 13 height 13
click at [140, 18] on link "Work" at bounding box center [134, 19] width 23 height 13
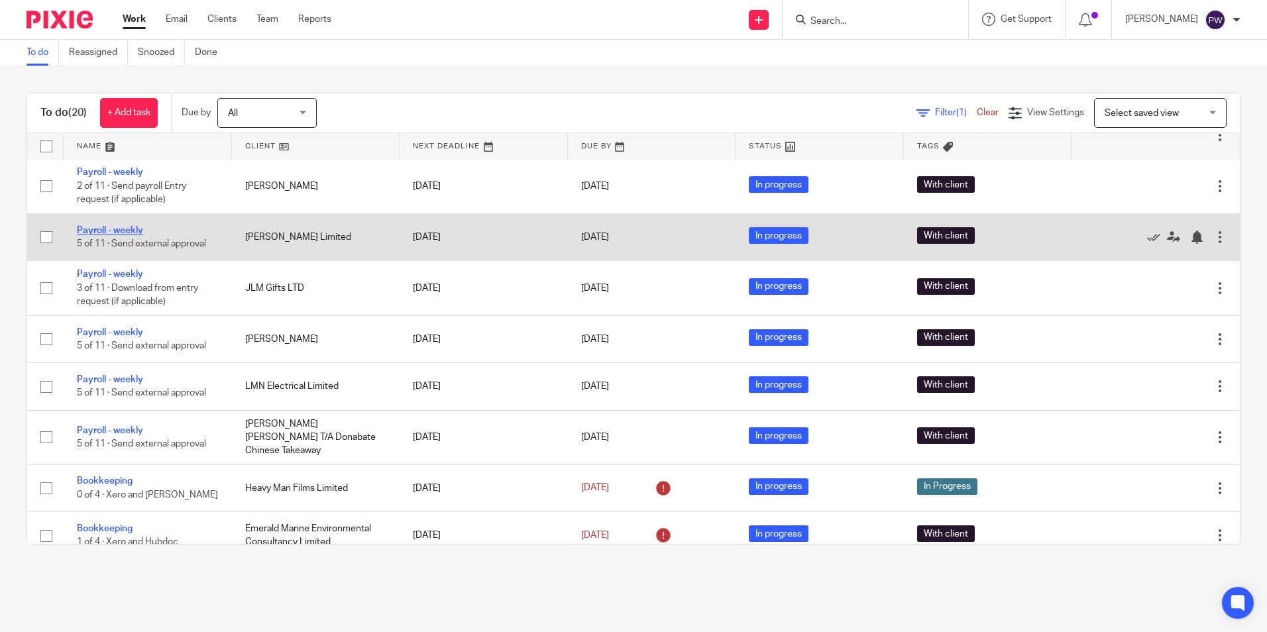
scroll to position [464, 0]
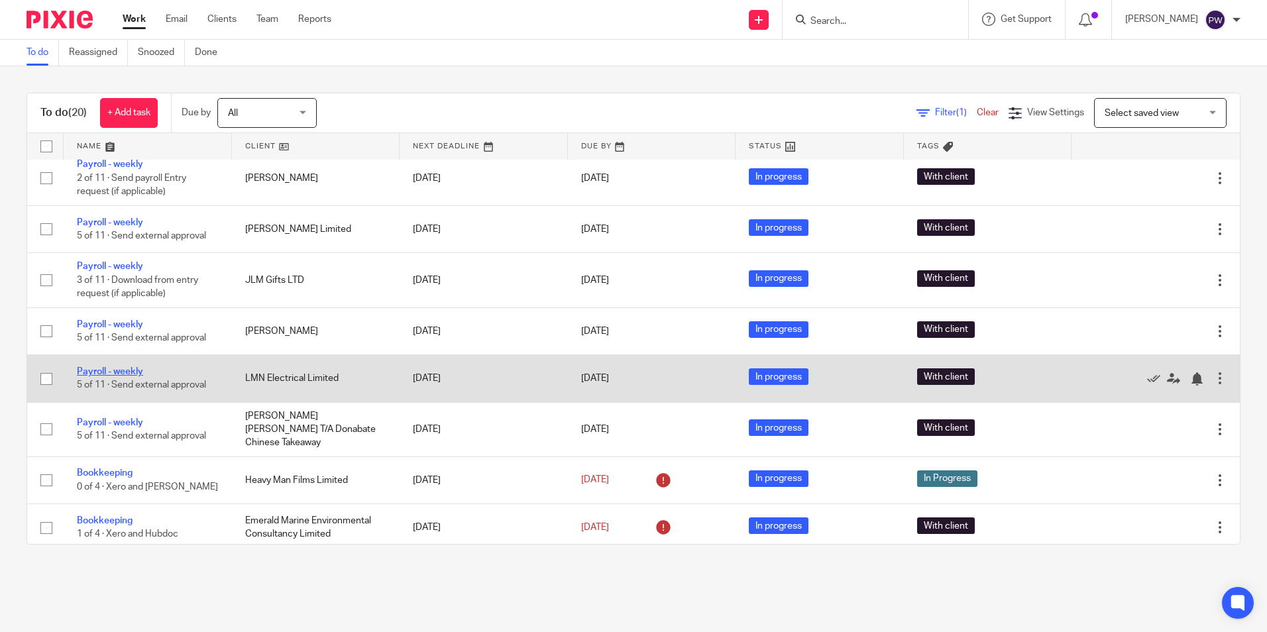
click at [101, 374] on link "Payroll - weekly" at bounding box center [110, 371] width 66 height 9
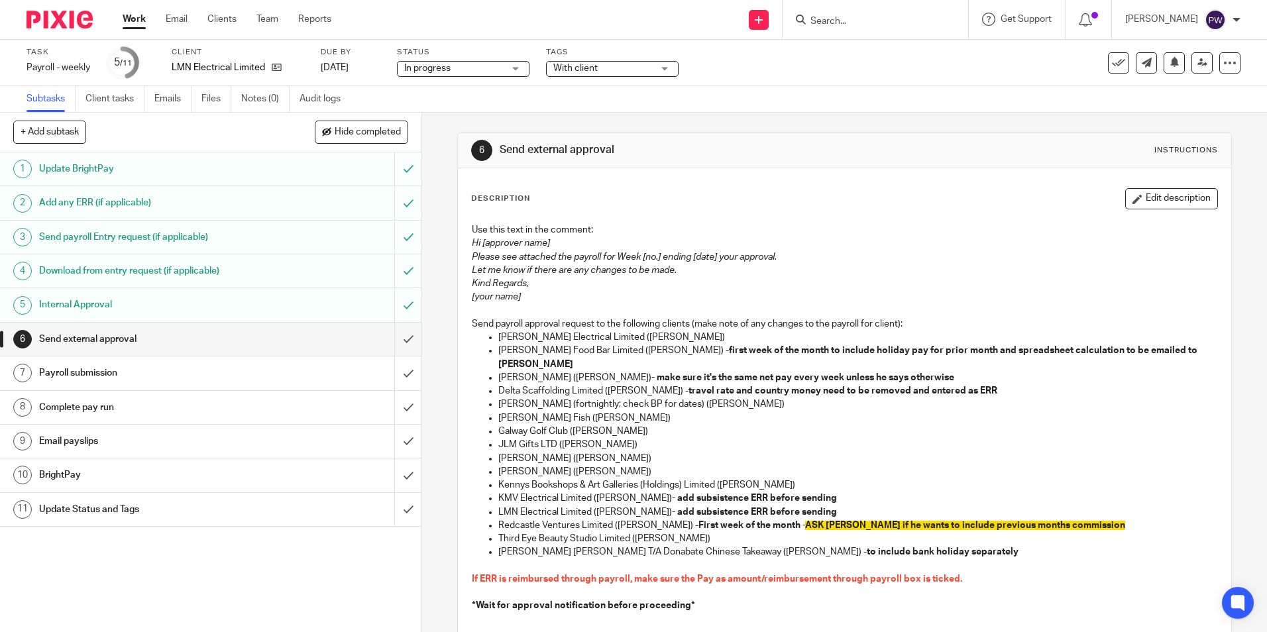
click at [454, 68] on span "In progress" at bounding box center [453, 69] width 99 height 14
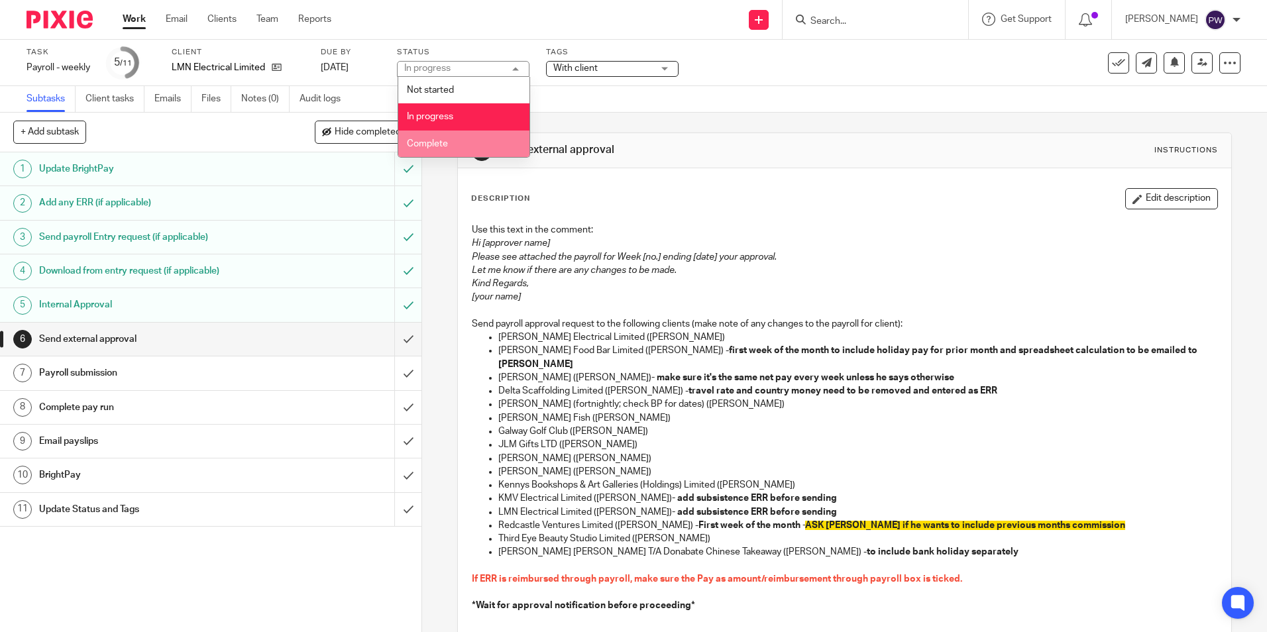
click at [447, 137] on li "Complete" at bounding box center [463, 144] width 131 height 27
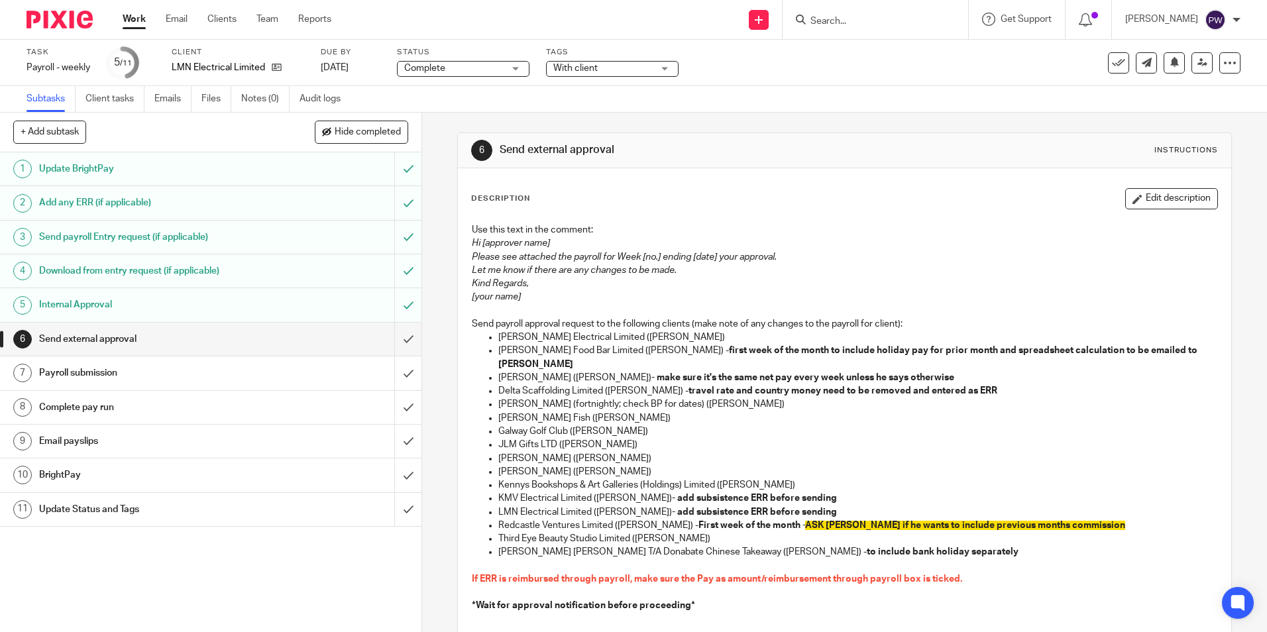
click at [596, 66] on span "With client" at bounding box center [575, 68] width 44 height 9
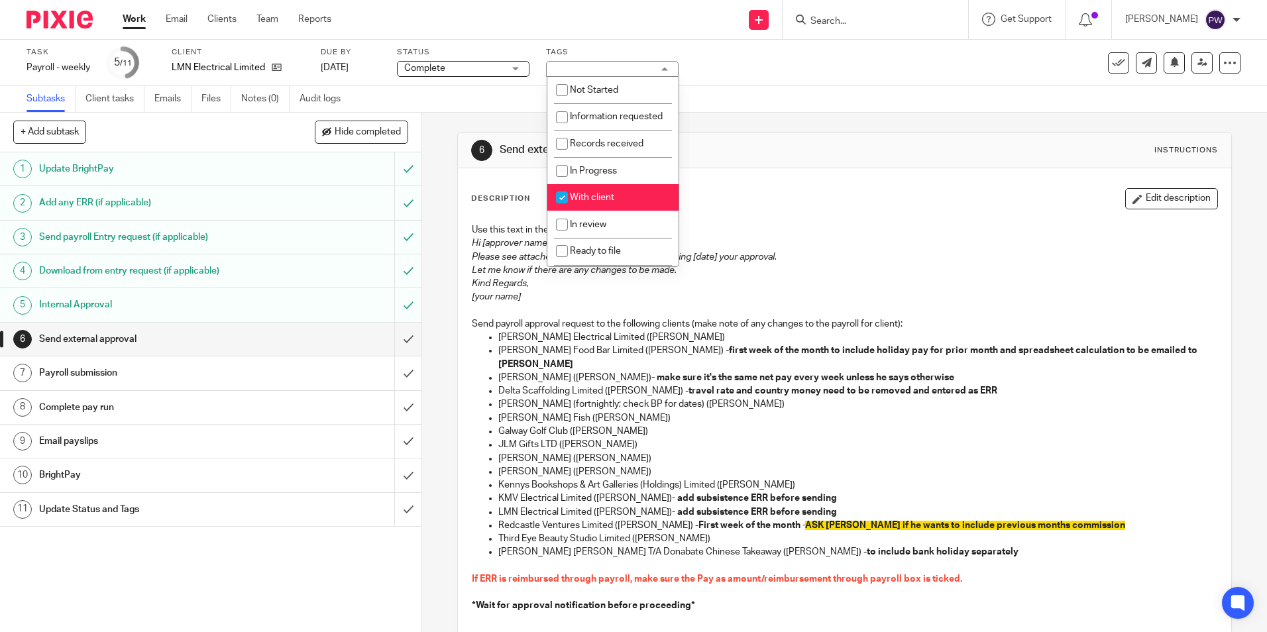
click at [586, 202] on span "With client" at bounding box center [592, 197] width 44 height 9
checkbox input "false"
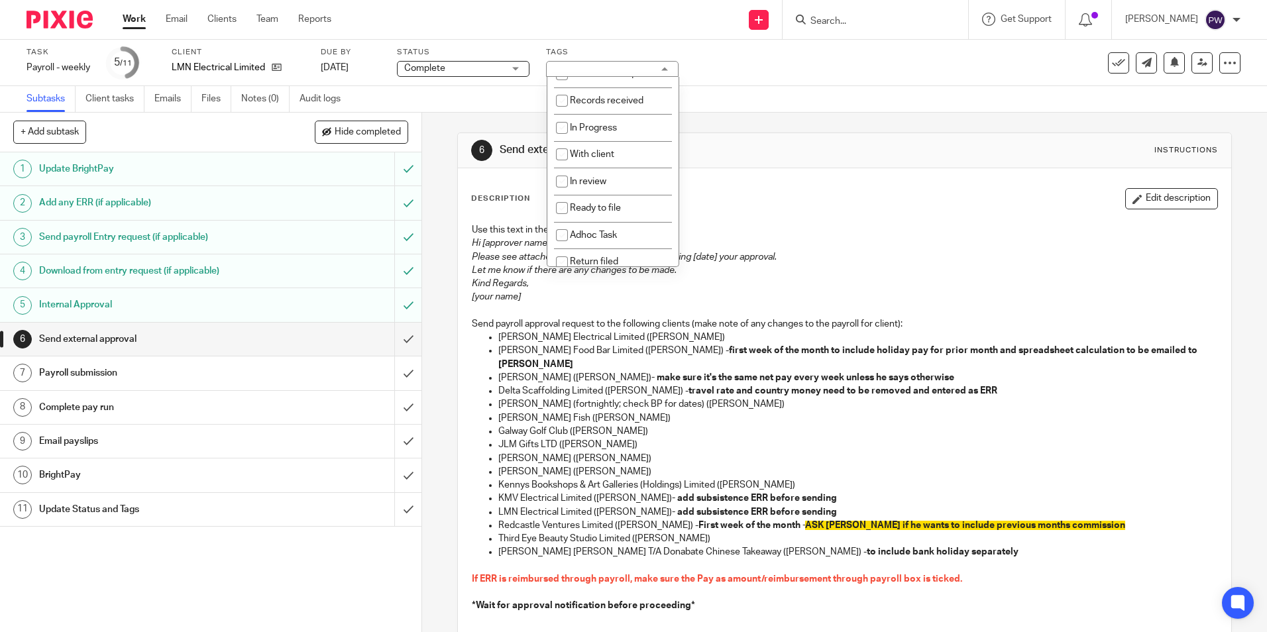
scroll to position [93, 0]
click at [590, 229] on span "Return filed" at bounding box center [594, 225] width 48 height 9
checkbox input "true"
click at [758, 133] on div "6 Send external approval Instructions" at bounding box center [844, 150] width 773 height 35
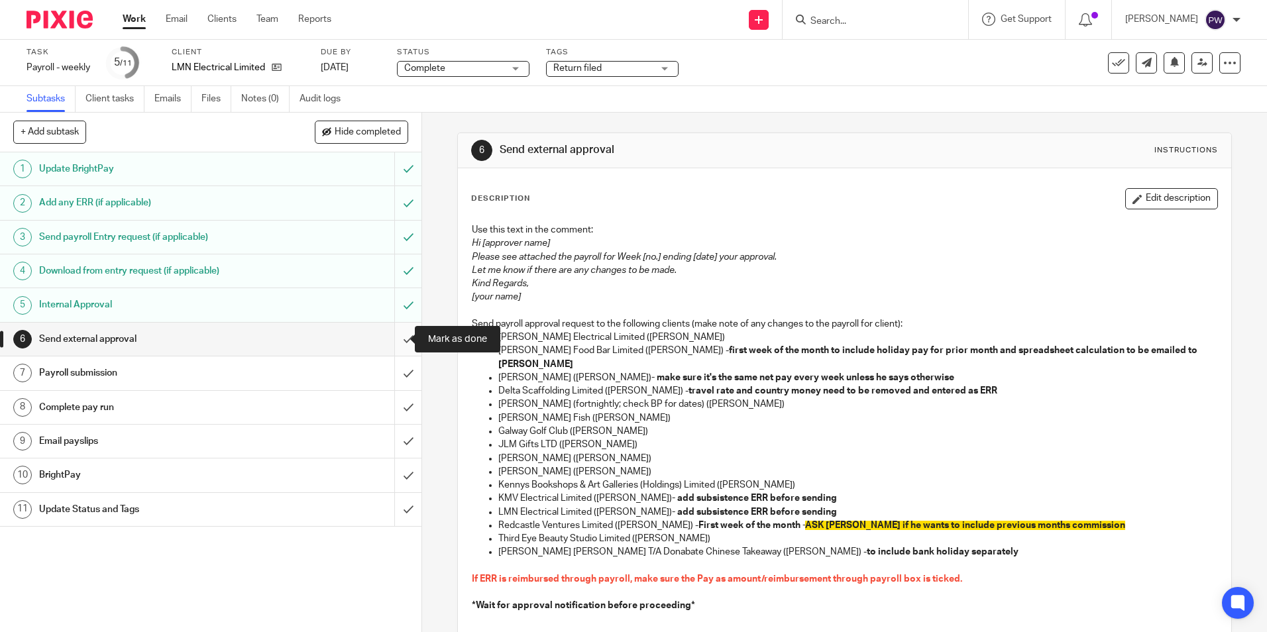
click at [402, 342] on input "submit" at bounding box center [210, 339] width 421 height 33
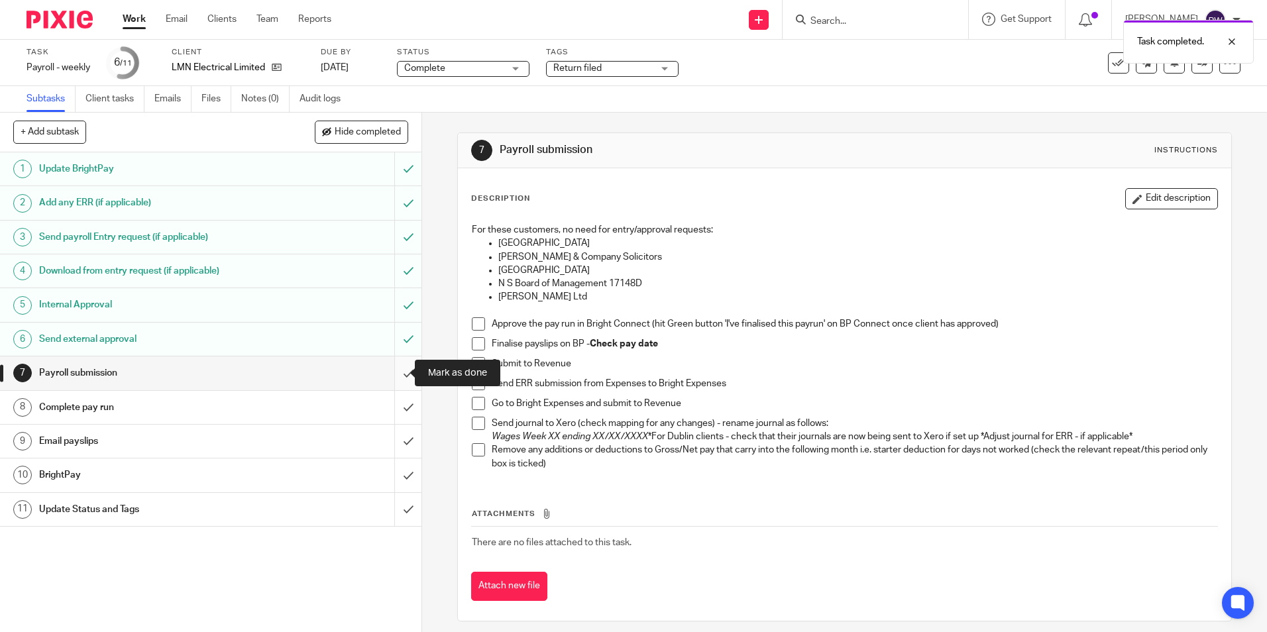
click at [401, 372] on input "submit" at bounding box center [210, 372] width 421 height 33
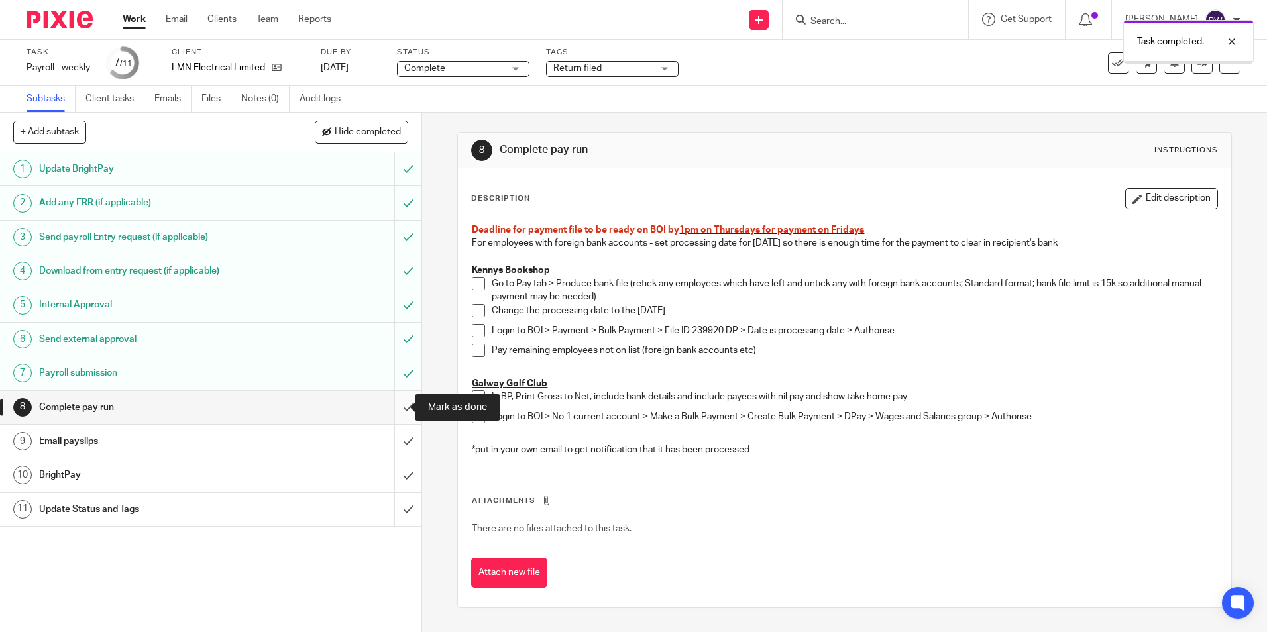
click at [397, 410] on input "submit" at bounding box center [210, 407] width 421 height 33
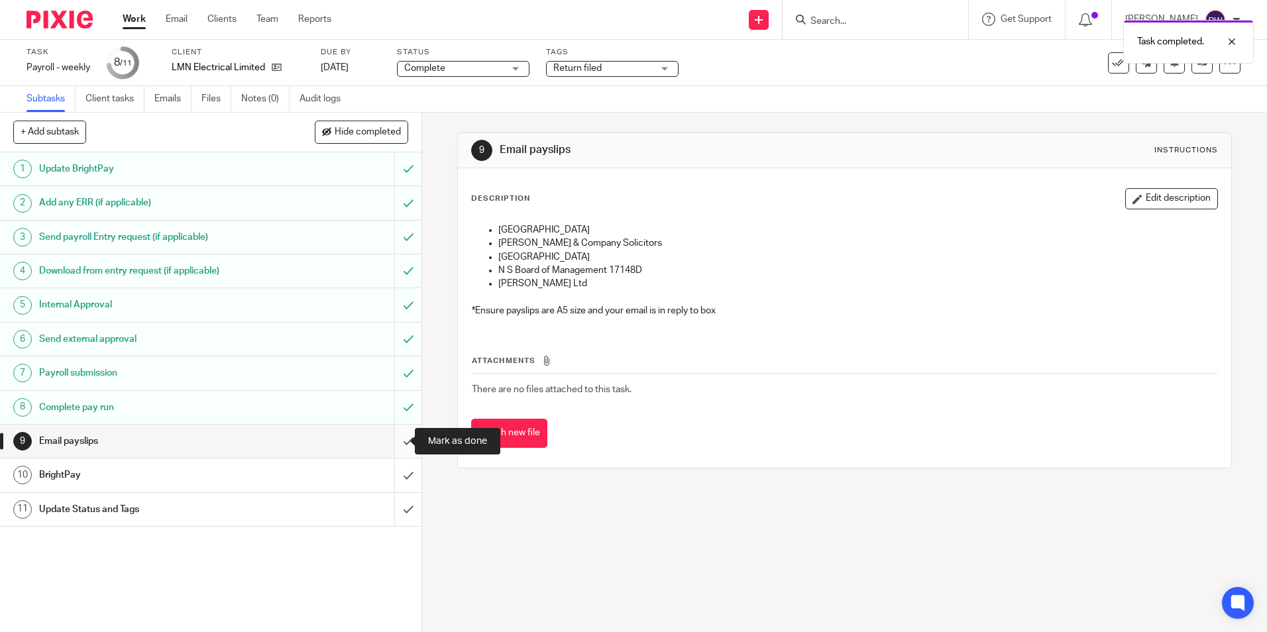
click at [398, 432] on input "submit" at bounding box center [210, 441] width 421 height 33
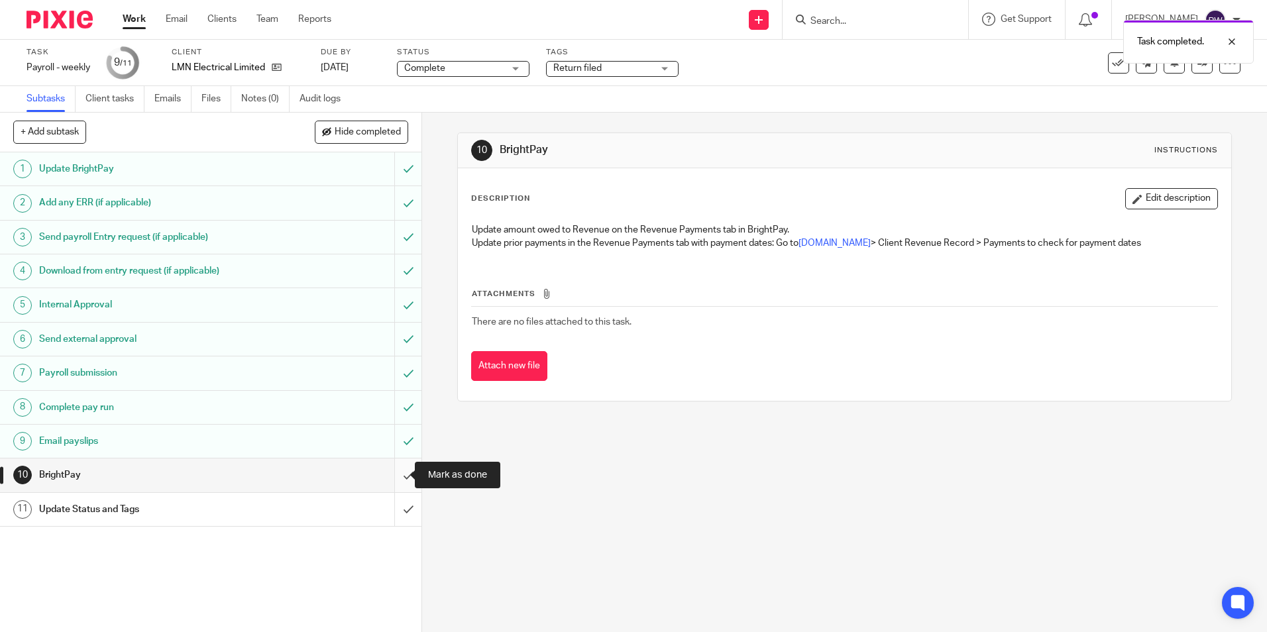
click at [395, 468] on input "submit" at bounding box center [210, 475] width 421 height 33
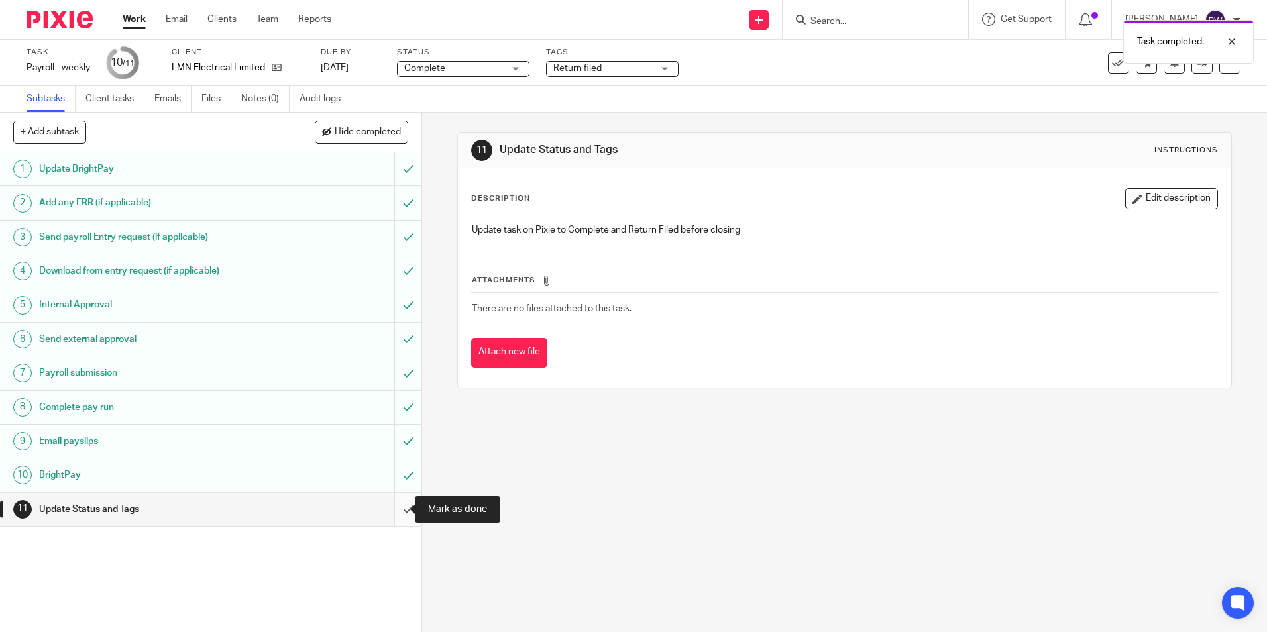
click at [395, 508] on input "submit" at bounding box center [210, 509] width 421 height 33
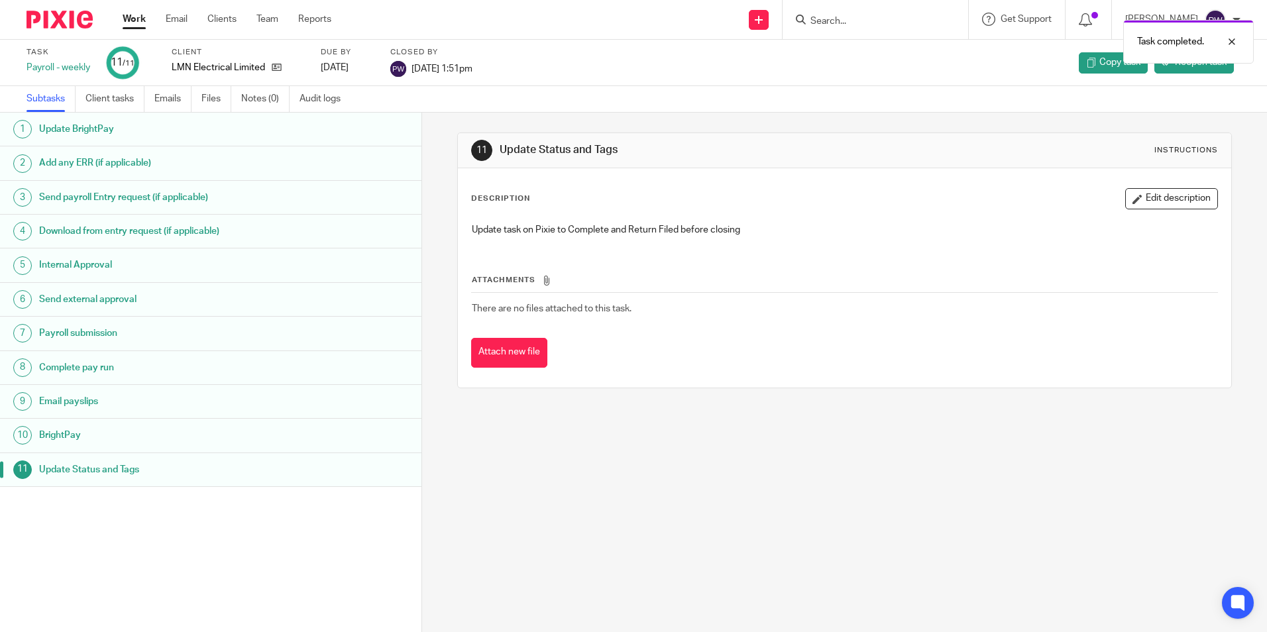
click at [133, 21] on link "Work" at bounding box center [134, 19] width 23 height 13
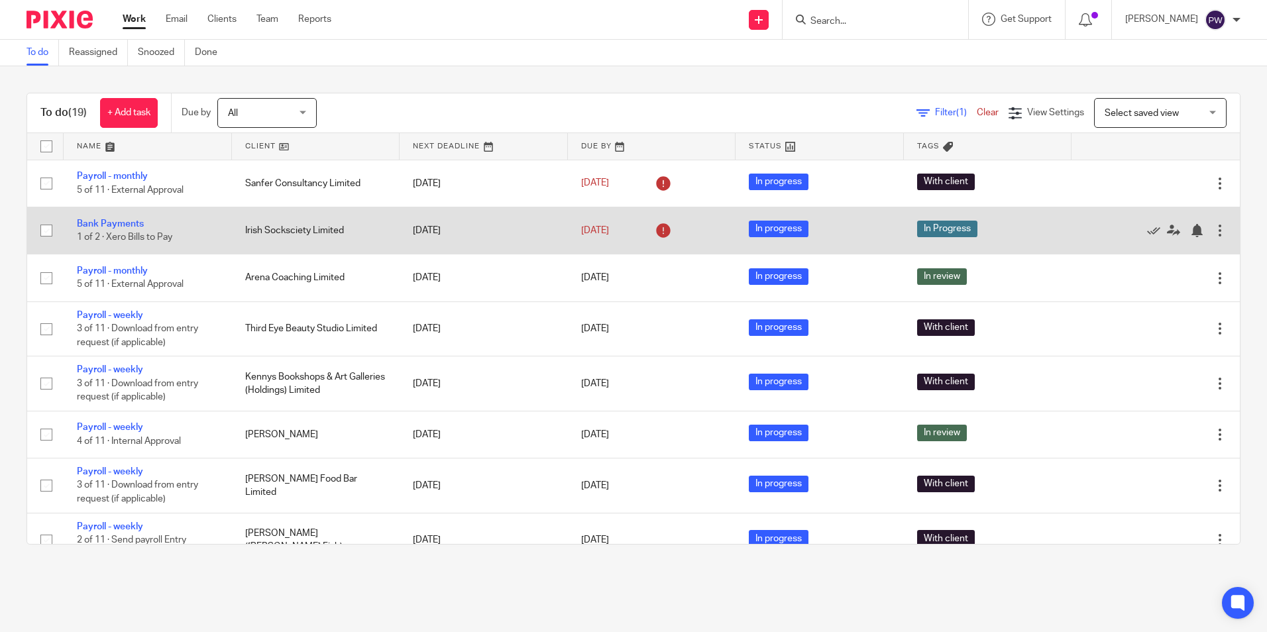
click at [867, 207] on td "In progress" at bounding box center [819, 230] width 168 height 47
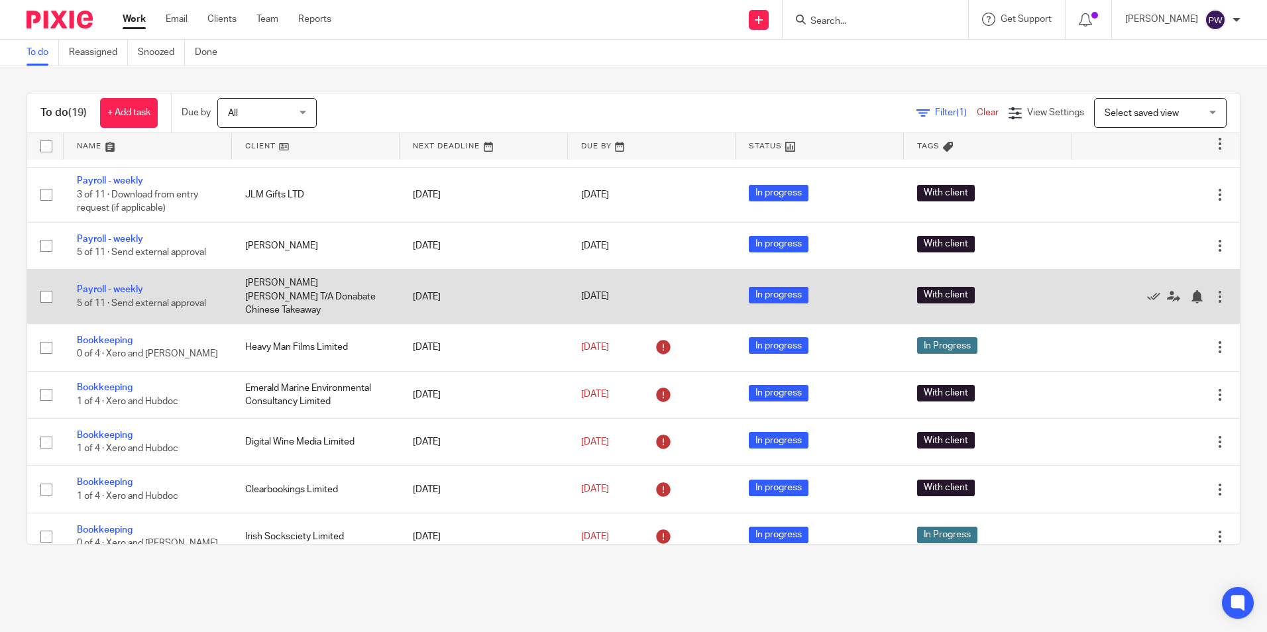
scroll to position [559, 0]
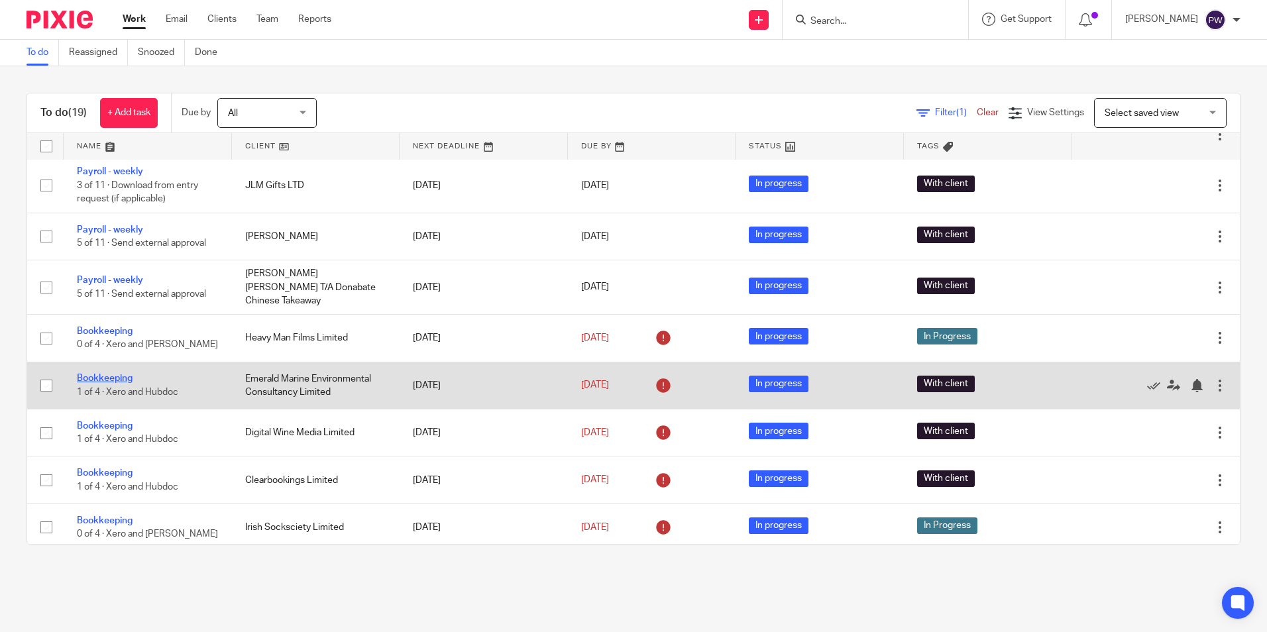
click at [126, 374] on link "Bookkeeping" at bounding box center [105, 378] width 56 height 9
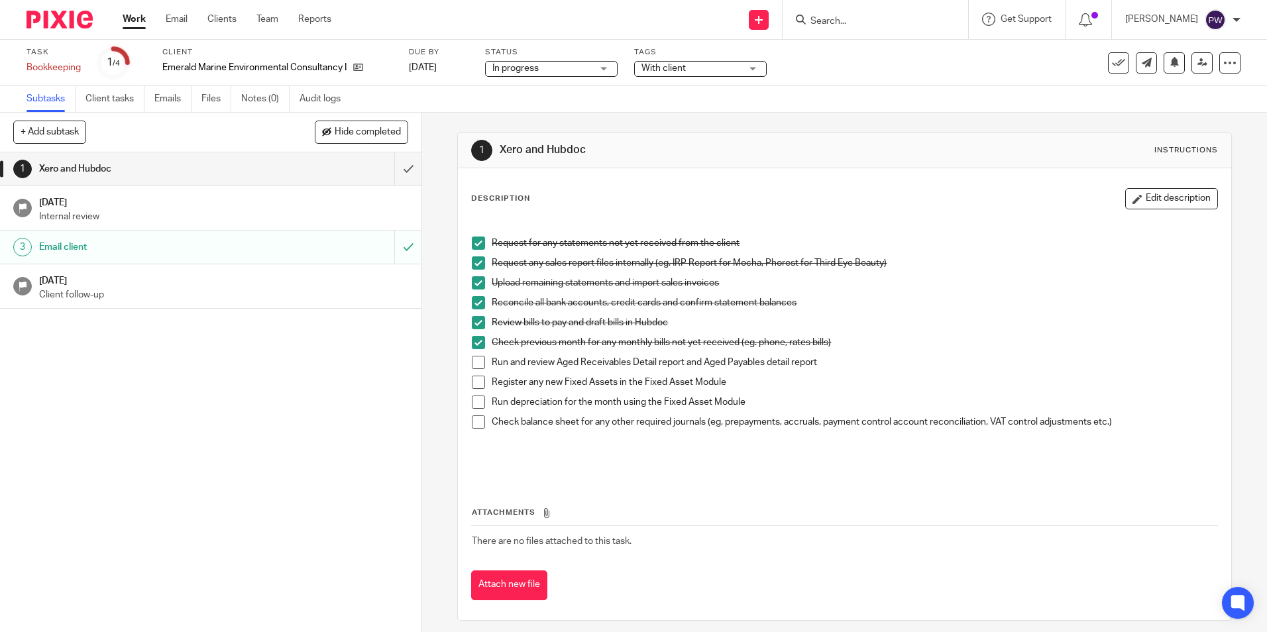
click at [130, 17] on link "Work" at bounding box center [134, 19] width 23 height 13
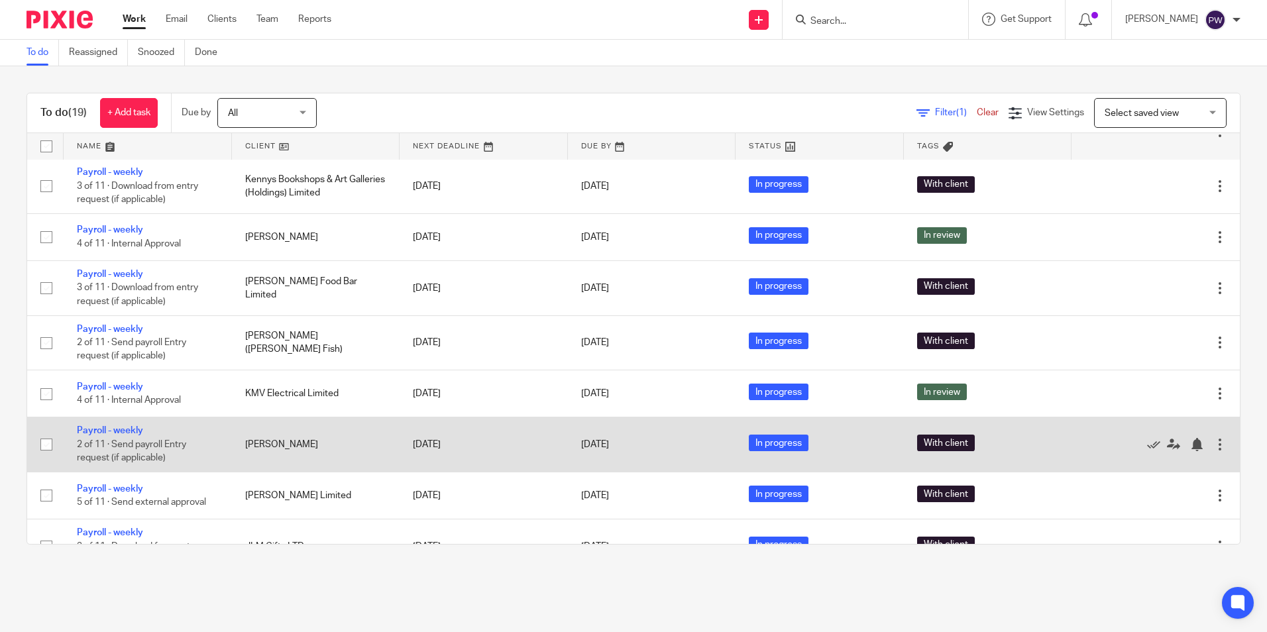
scroll to position [199, 0]
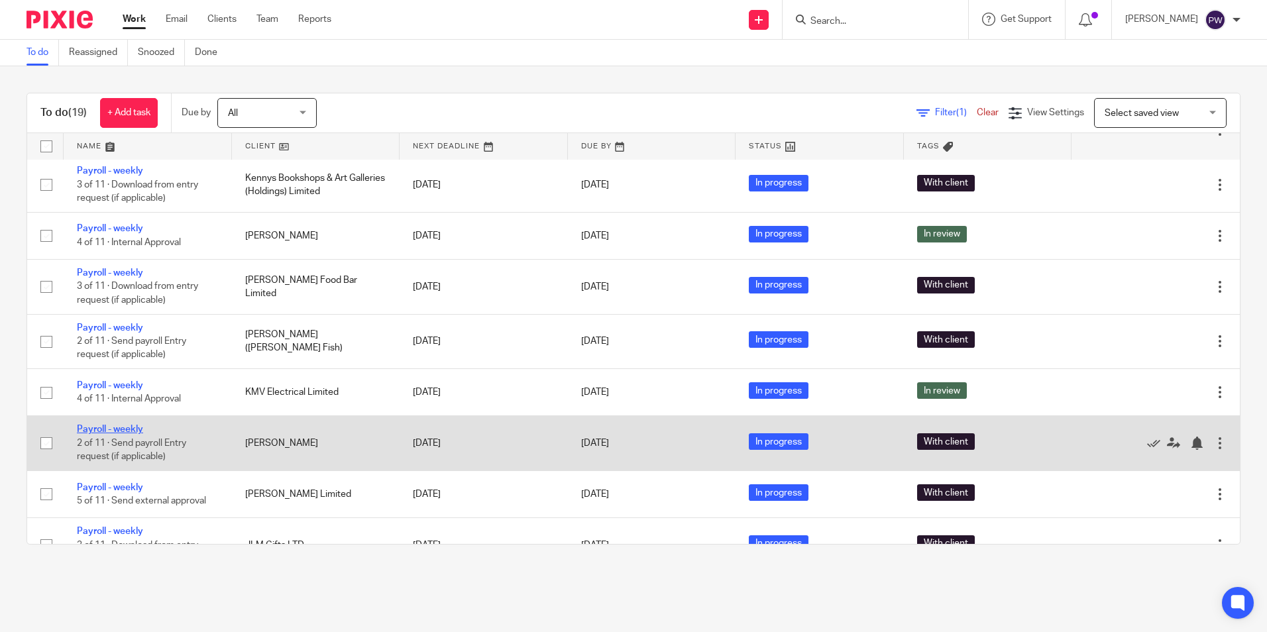
click at [115, 428] on link "Payroll - weekly" at bounding box center [110, 429] width 66 height 9
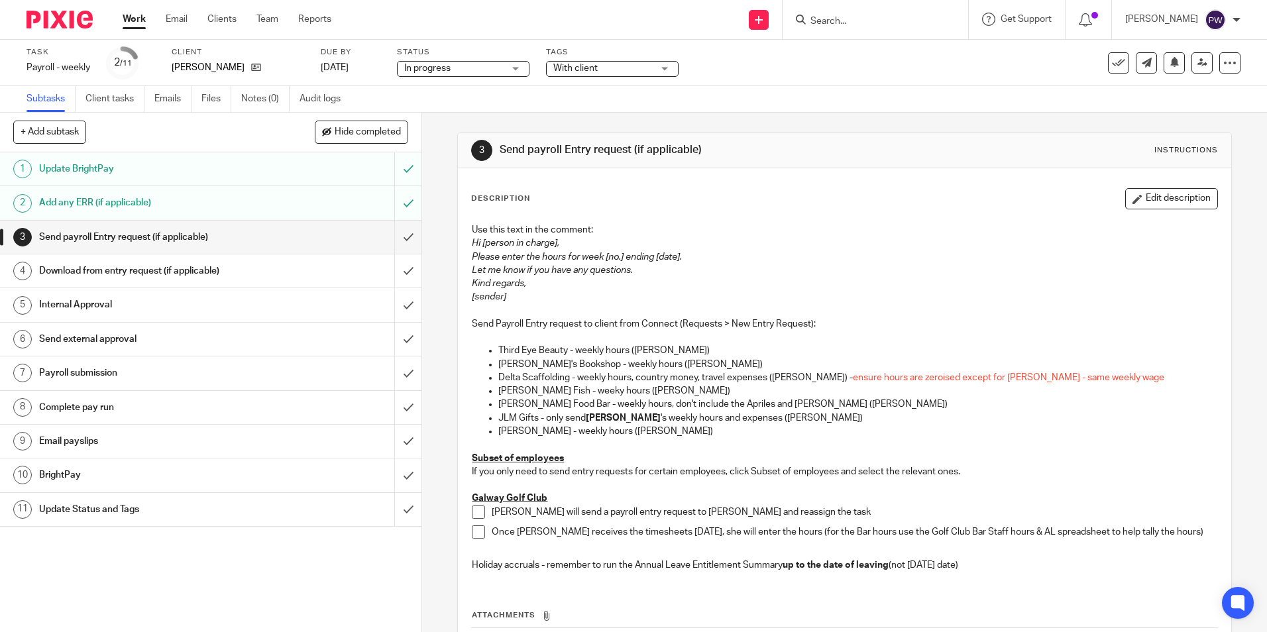
click at [479, 70] on span "In progress" at bounding box center [453, 69] width 99 height 14
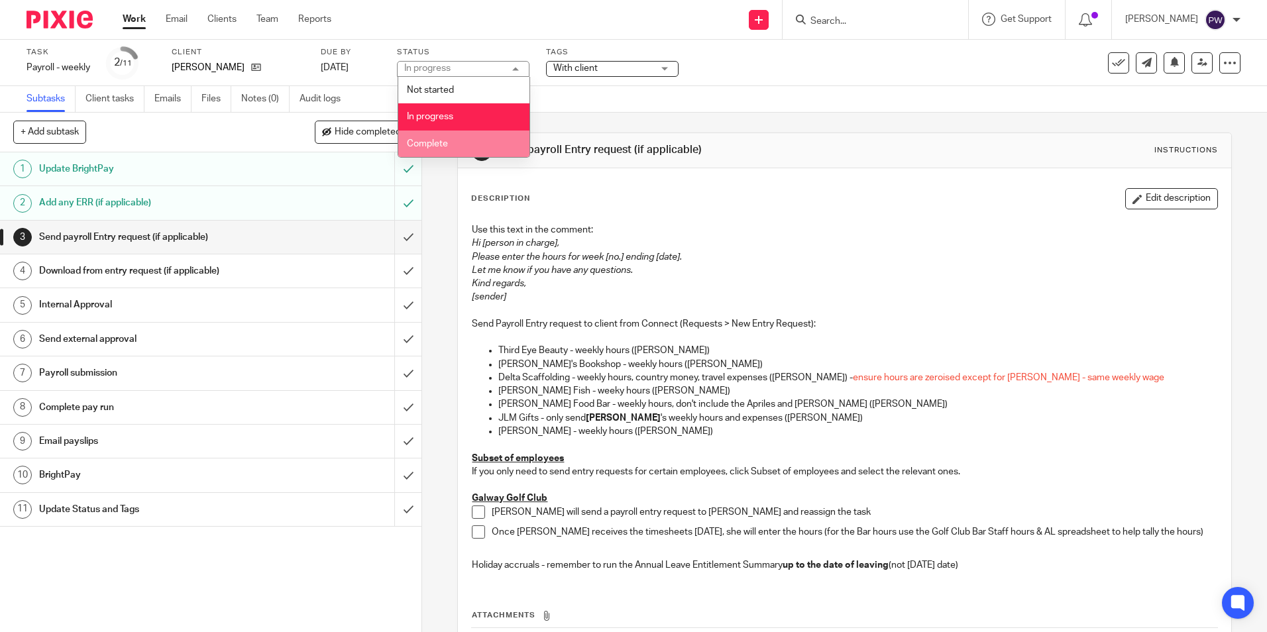
click at [454, 136] on li "Complete" at bounding box center [463, 144] width 131 height 27
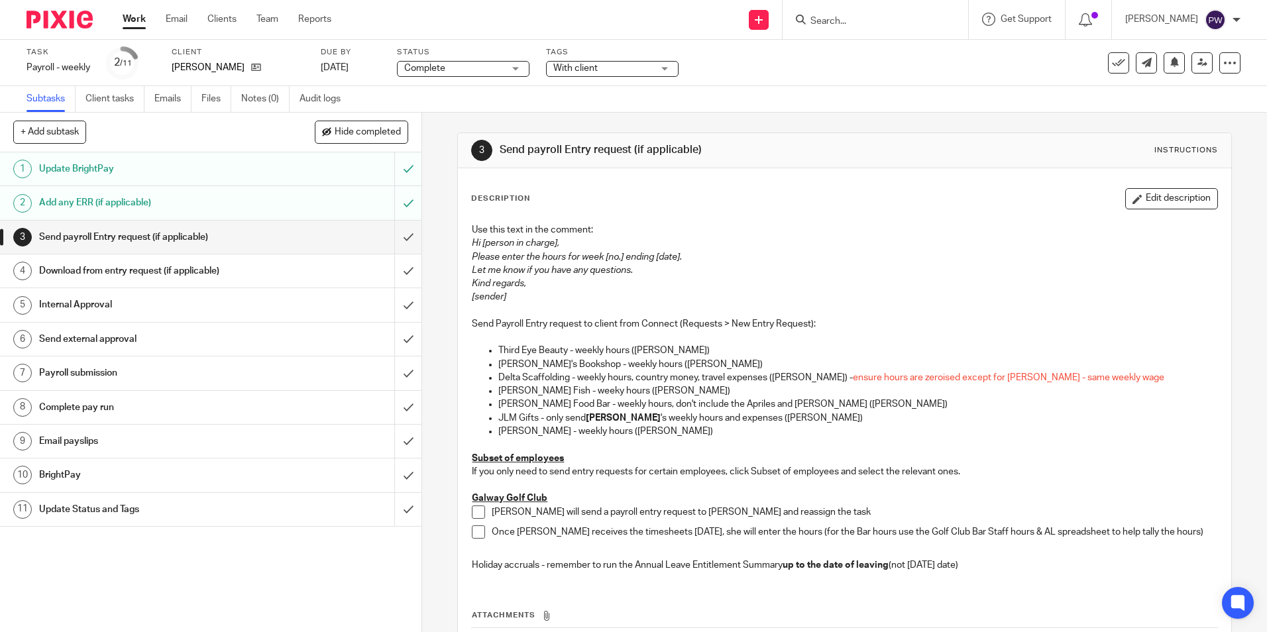
click at [576, 66] on span "With client" at bounding box center [575, 68] width 44 height 9
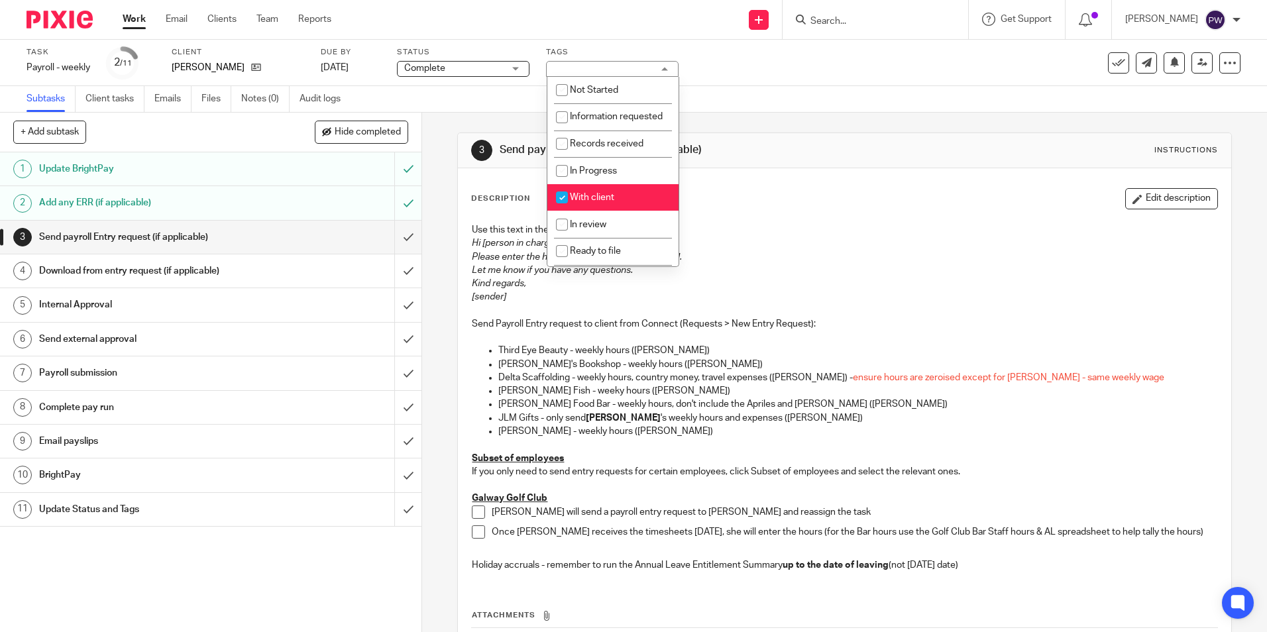
click at [590, 202] on span "With client" at bounding box center [592, 197] width 44 height 9
checkbox input "false"
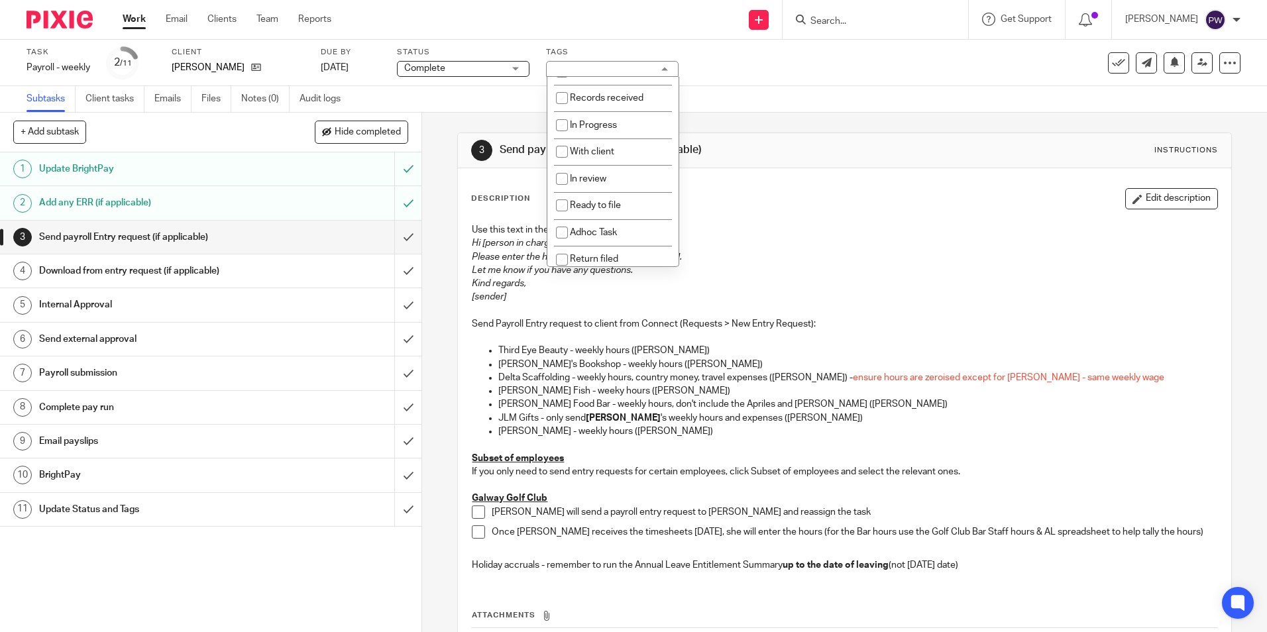
scroll to position [66, 0]
click at [583, 243] on span "Return filed" at bounding box center [594, 238] width 48 height 9
checkbox input "true"
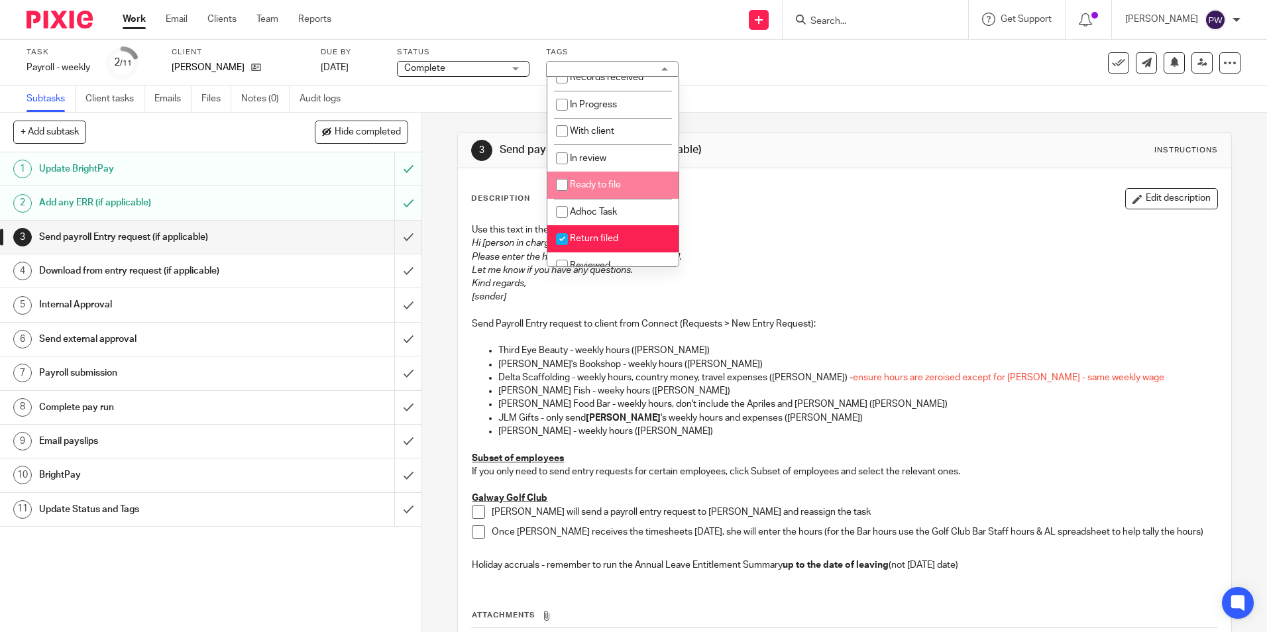
click at [729, 109] on div "Subtasks Client tasks Emails Files Notes (0) Audit logs" at bounding box center [633, 99] width 1267 height 27
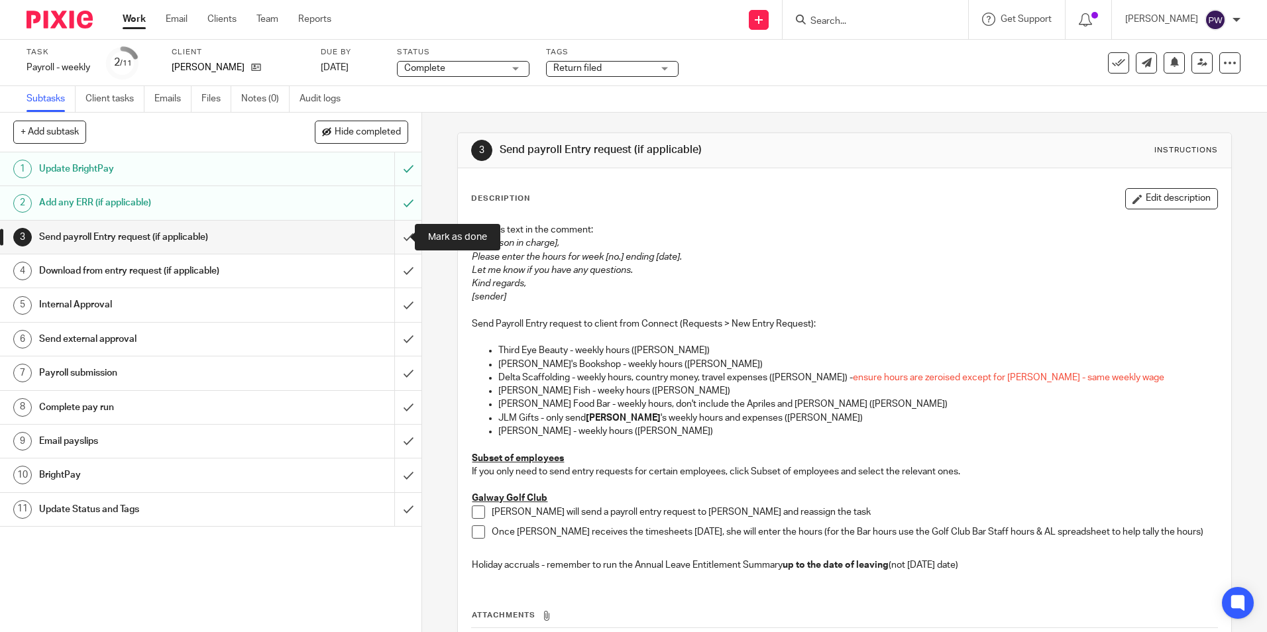
click at [398, 241] on input "submit" at bounding box center [210, 237] width 421 height 33
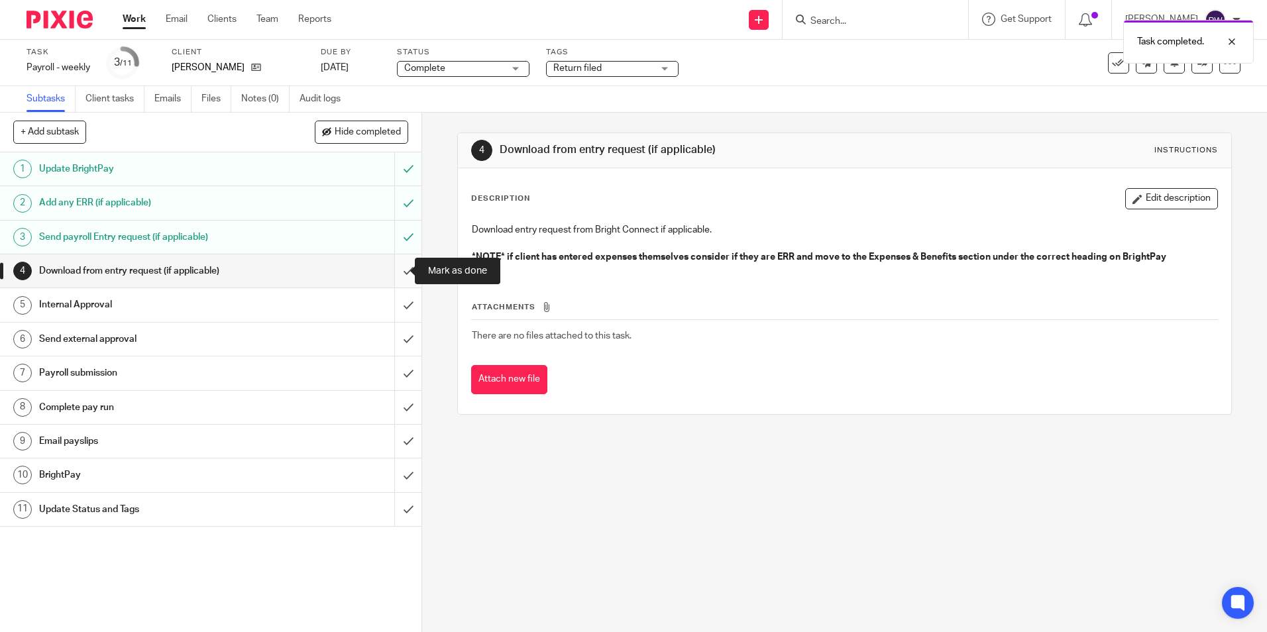
click at [397, 270] on input "submit" at bounding box center [210, 270] width 421 height 33
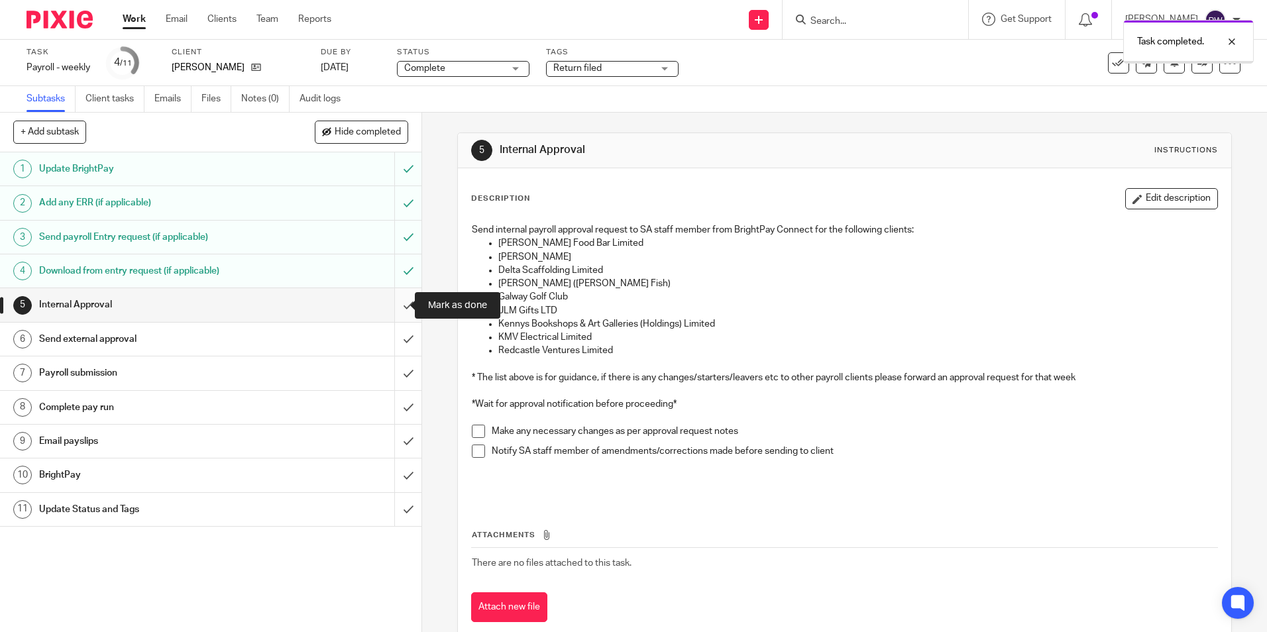
click at [396, 310] on input "submit" at bounding box center [210, 304] width 421 height 33
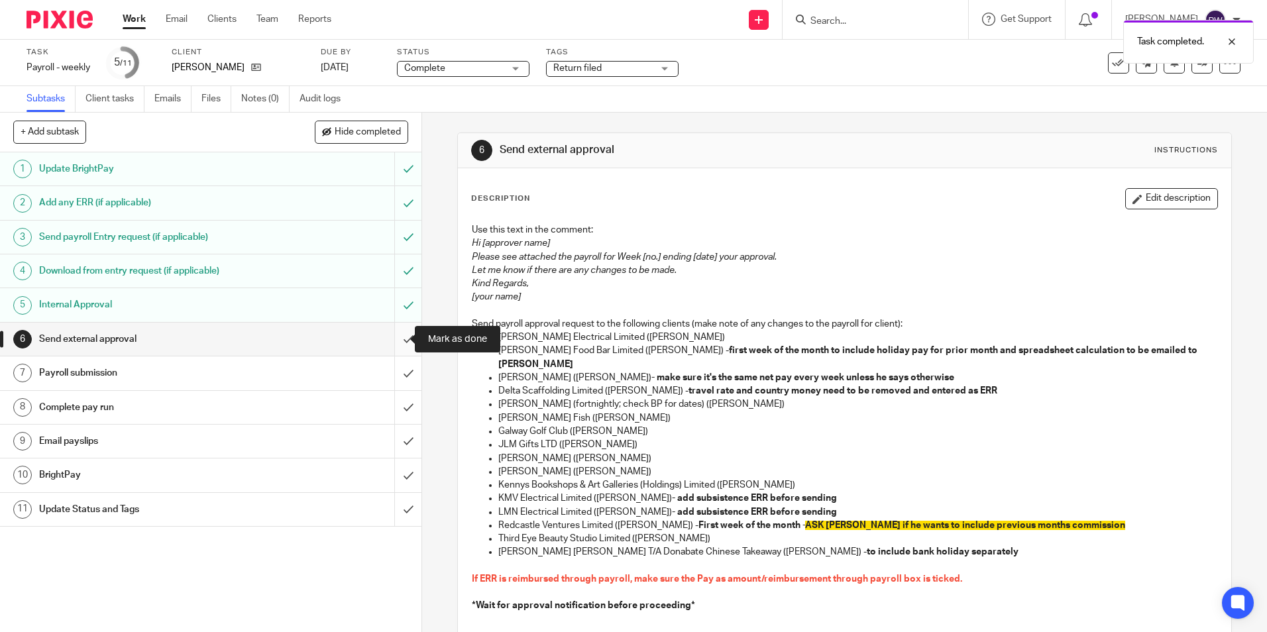
click at [399, 343] on input "submit" at bounding box center [210, 339] width 421 height 33
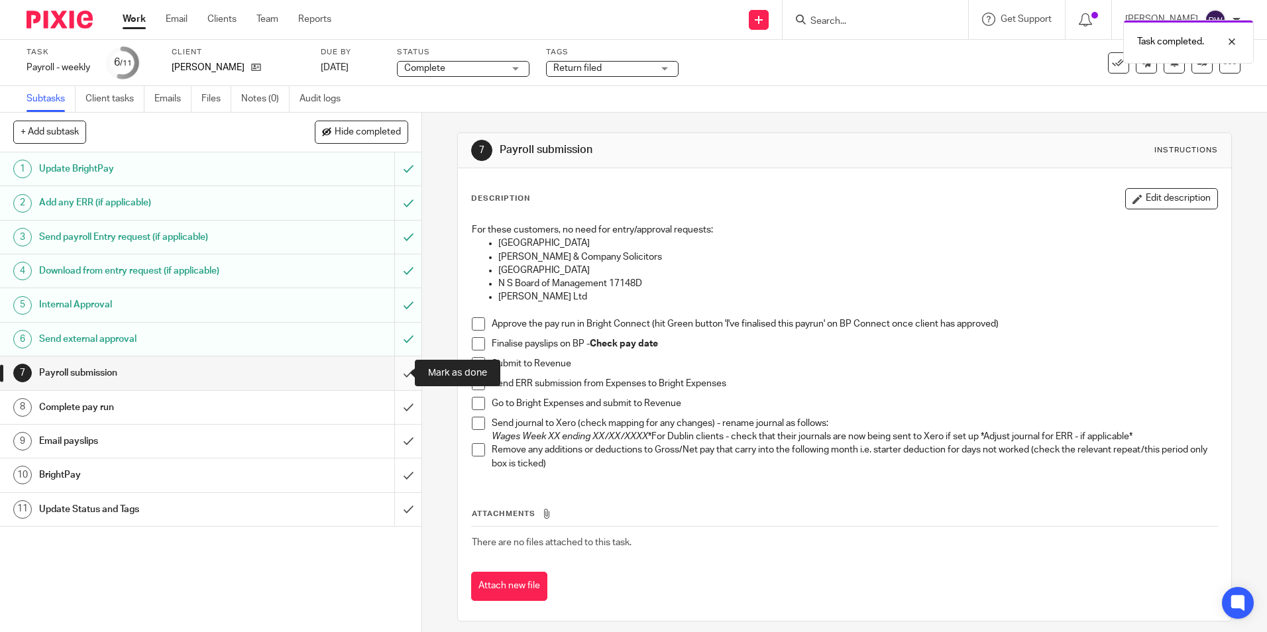
click at [401, 372] on input "submit" at bounding box center [210, 372] width 421 height 33
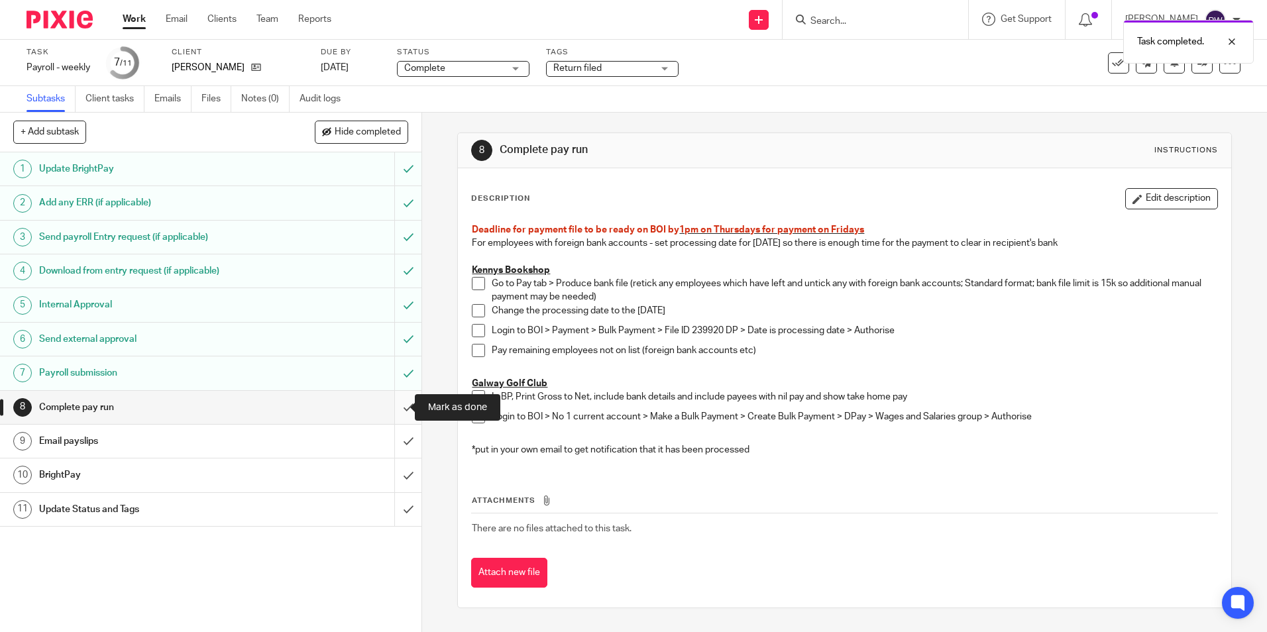
click at [397, 415] on input "submit" at bounding box center [210, 407] width 421 height 33
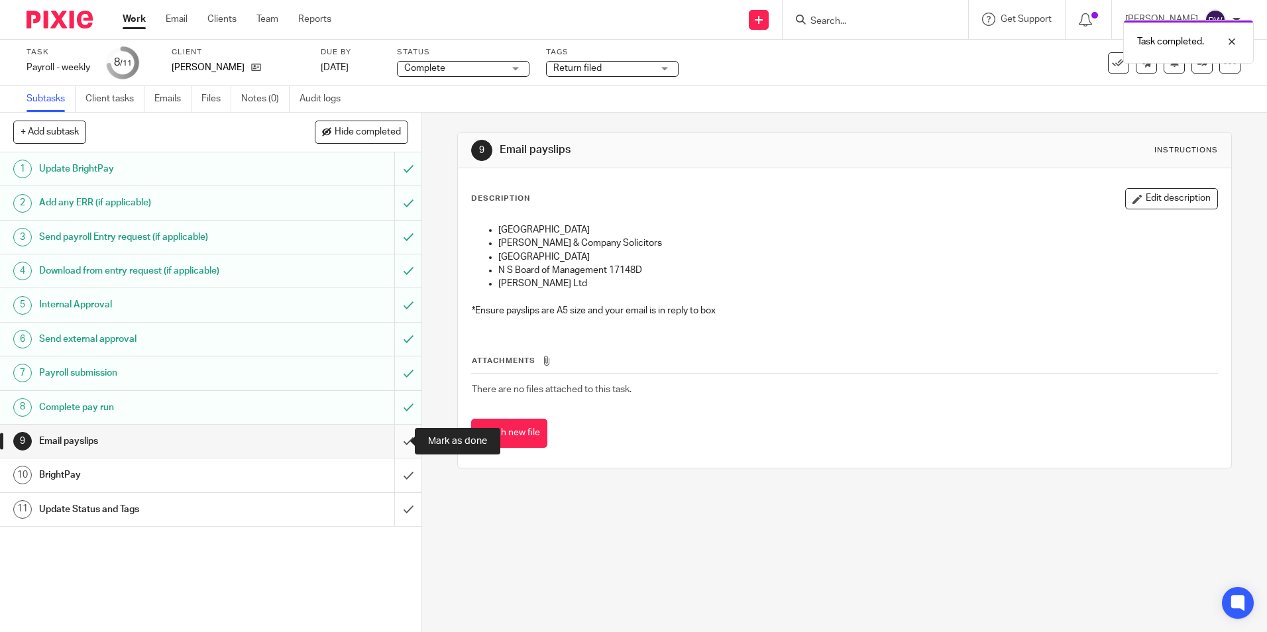
click at [401, 440] on input "submit" at bounding box center [210, 441] width 421 height 33
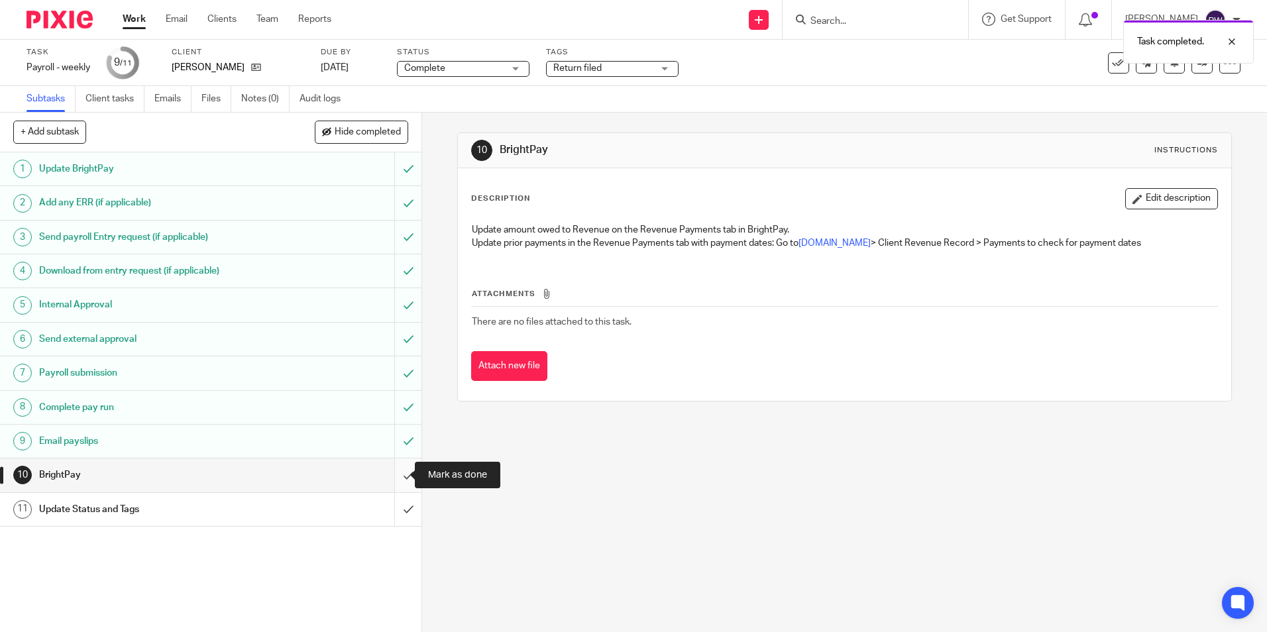
click at [394, 474] on input "submit" at bounding box center [210, 475] width 421 height 33
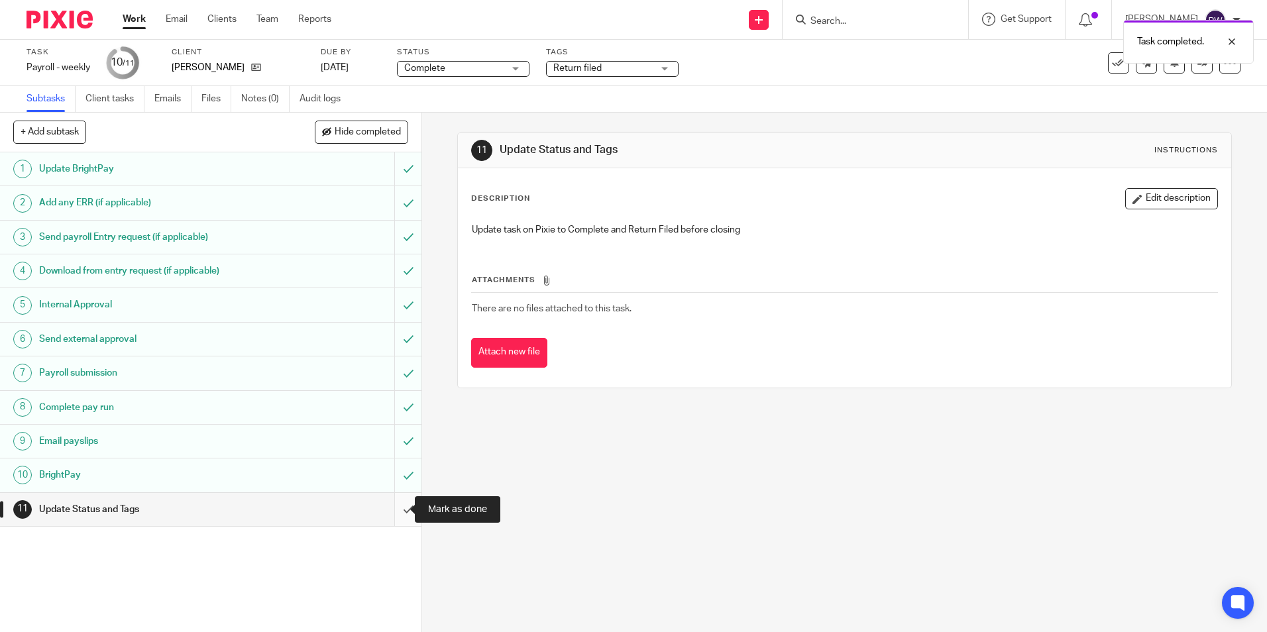
click at [395, 510] on input "submit" at bounding box center [210, 509] width 421 height 33
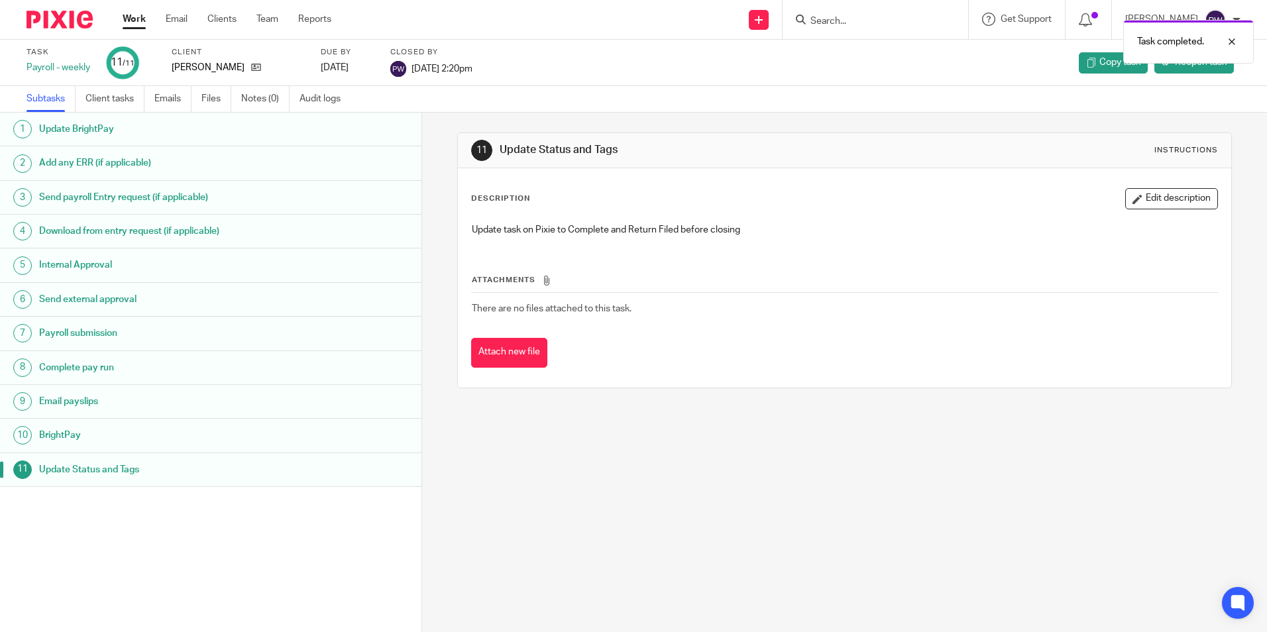
click at [139, 21] on link "Work" at bounding box center [134, 19] width 23 height 13
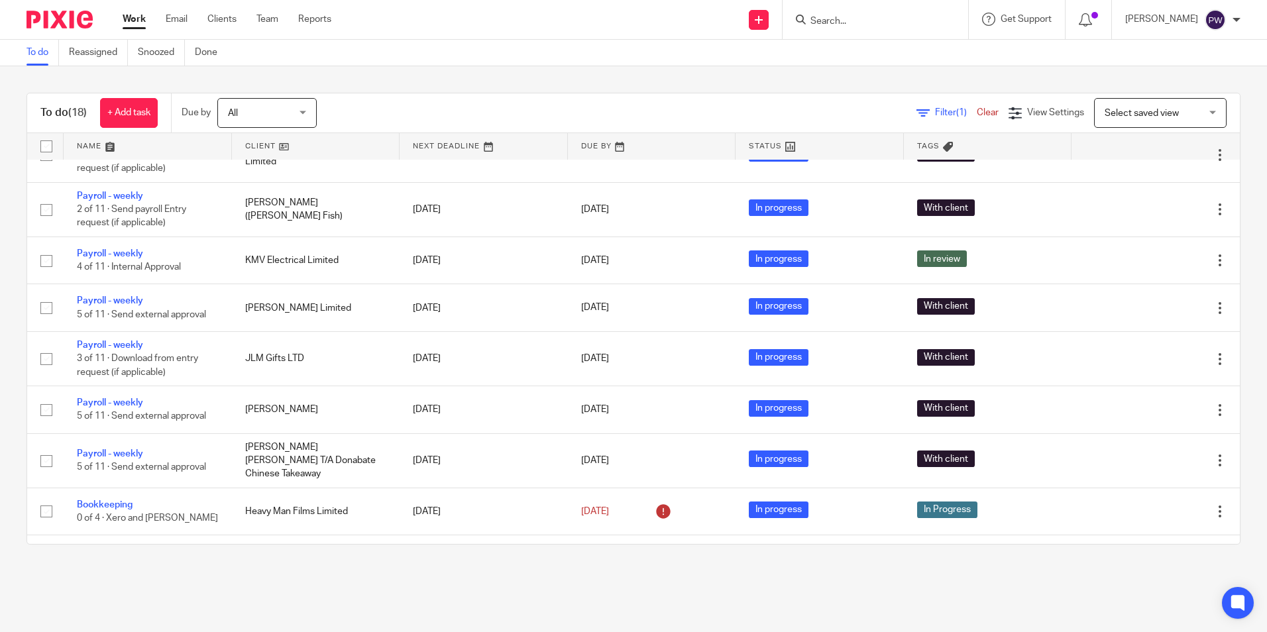
scroll to position [331, 0]
click at [261, 140] on link at bounding box center [316, 146] width 168 height 27
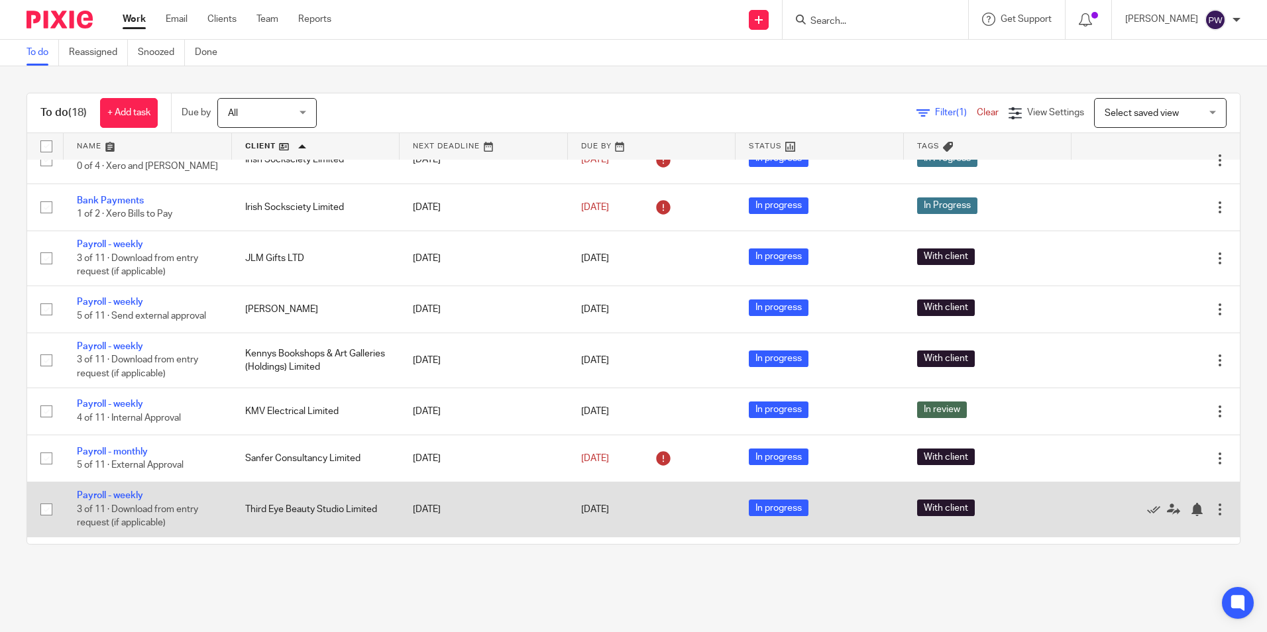
scroll to position [504, 0]
